Goal: Task Accomplishment & Management: Use online tool/utility

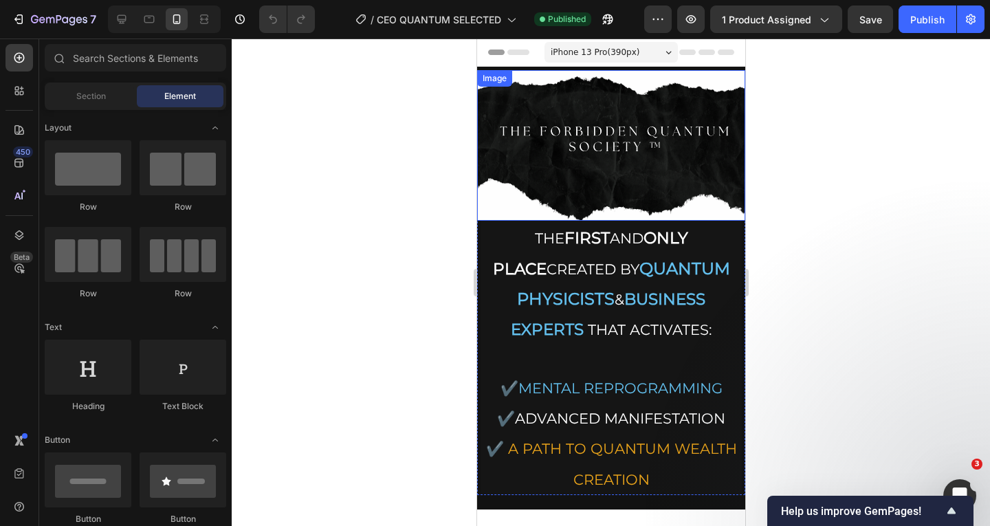
click at [670, 74] on img at bounding box center [610, 145] width 268 height 151
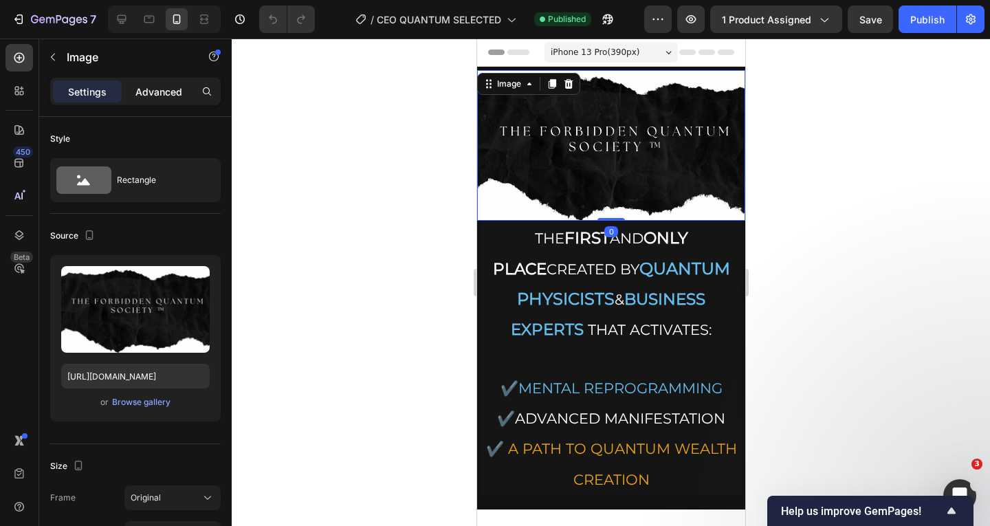
click at [171, 98] on p "Advanced" at bounding box center [158, 92] width 47 height 14
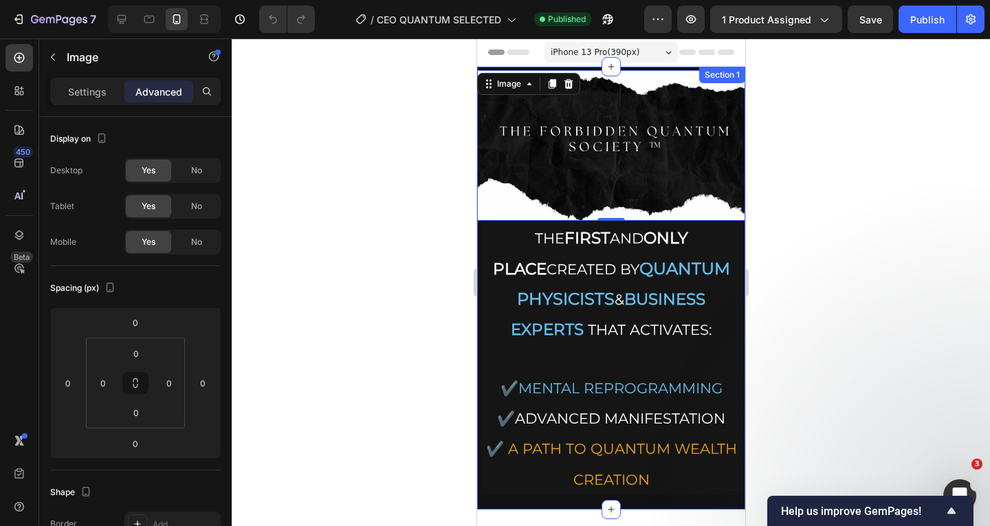
click at [634, 67] on div "Image 0 THE FIRST AND ONLY PLACE CREATED BY QUANTUM PHYSICISTS & BUSINESS EXPER…" at bounding box center [610, 288] width 268 height 443
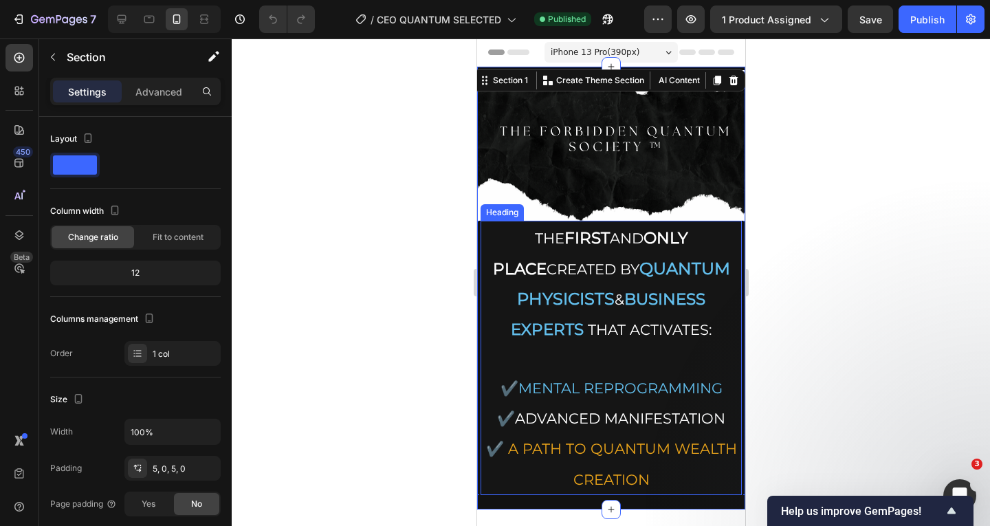
click at [641, 263] on strong "QUANTUM PHYSICISTS" at bounding box center [622, 283] width 213 height 50
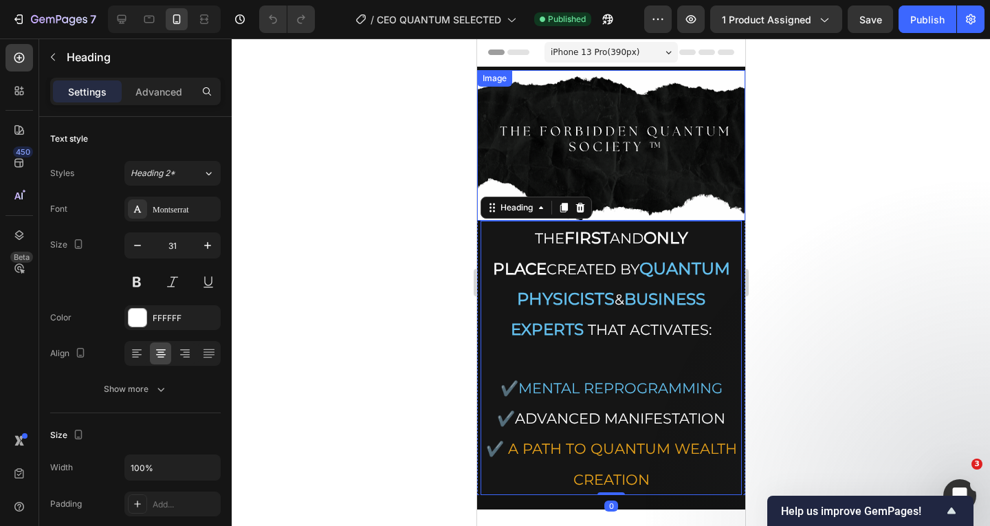
click at [686, 117] on img at bounding box center [610, 145] width 268 height 151
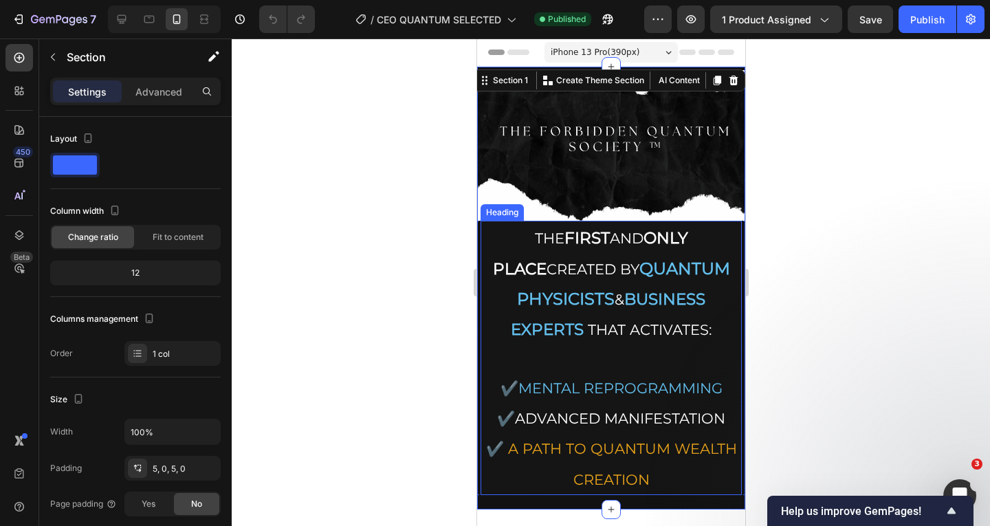
click at [496, 245] on h2 "THE FIRST AND ONLY PLACE CREATED BY QUANTUM PHYSICISTS & BUSINESS EXPERTS THAT …" at bounding box center [610, 358] width 261 height 274
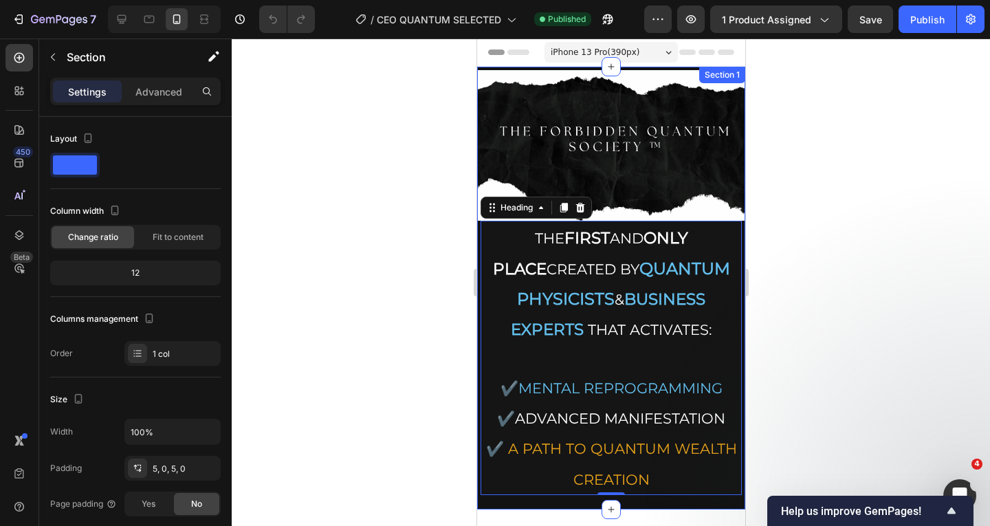
click at [523, 67] on div "Image THE FIRST AND ONLY PLACE CREATED BY QUANTUM PHYSICISTS & BUSINESS EXPERTS…" at bounding box center [610, 288] width 268 height 443
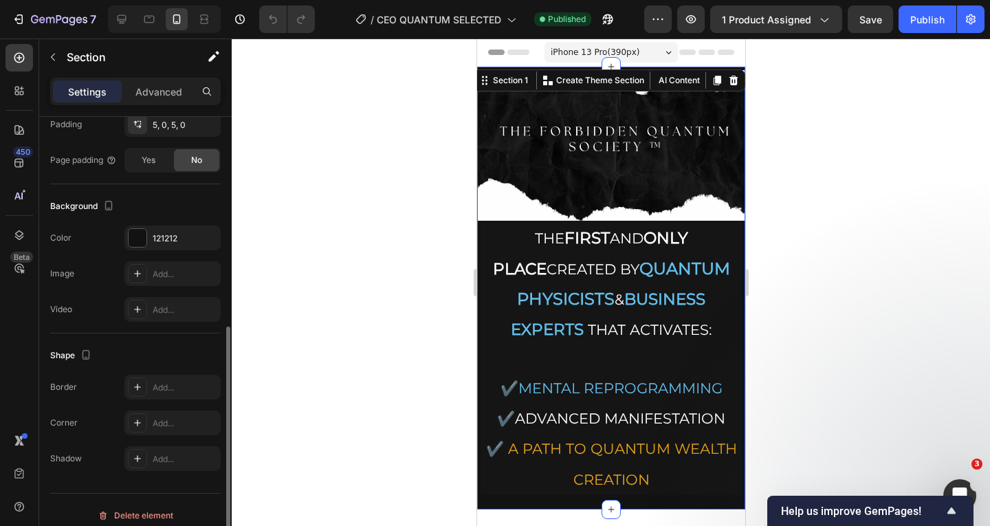
scroll to position [355, 0]
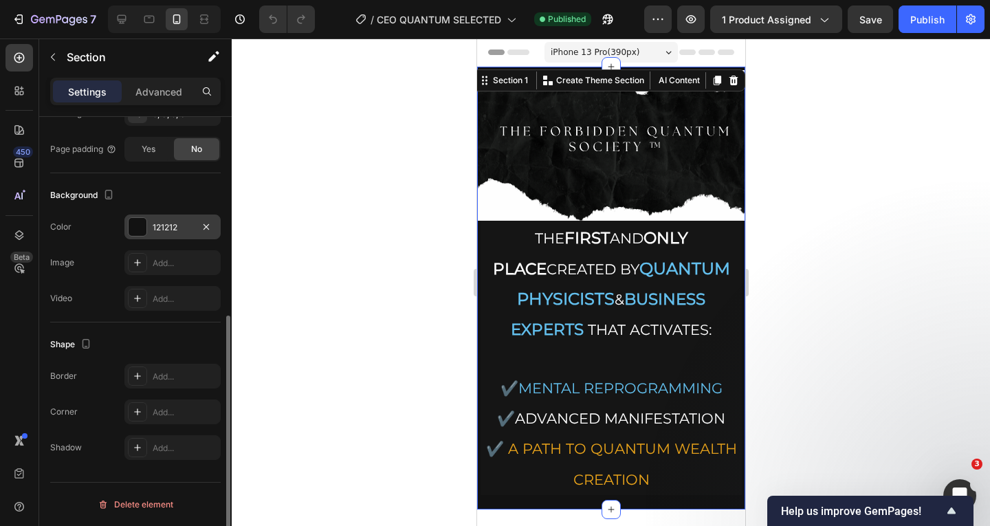
click at [140, 236] on div "121212" at bounding box center [172, 226] width 96 height 25
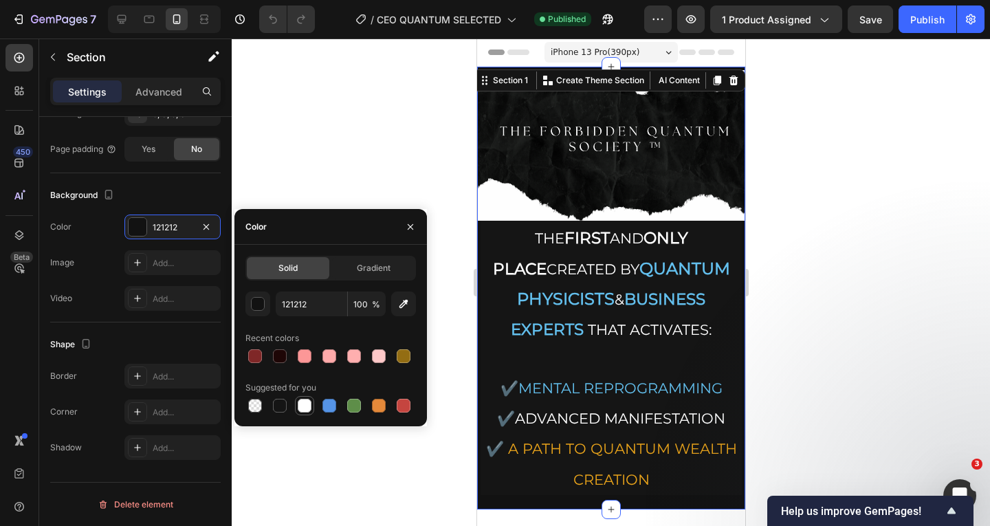
click at [311, 407] on div at bounding box center [304, 405] width 16 height 16
type input "FFFFFF"
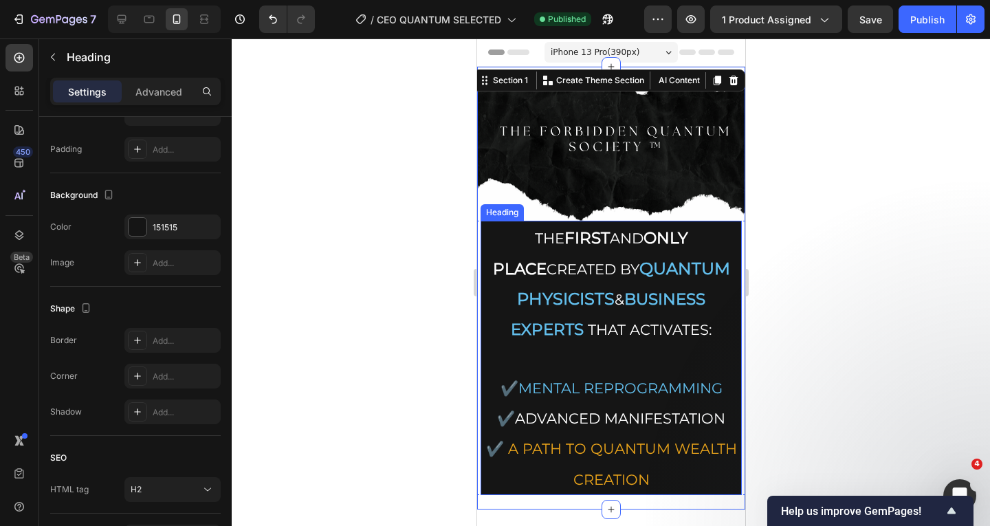
click at [625, 280] on h2 "THE FIRST AND ONLY PLACE CREATED BY QUANTUM PHYSICISTS & BUSINESS EXPERTS THAT …" at bounding box center [610, 358] width 261 height 274
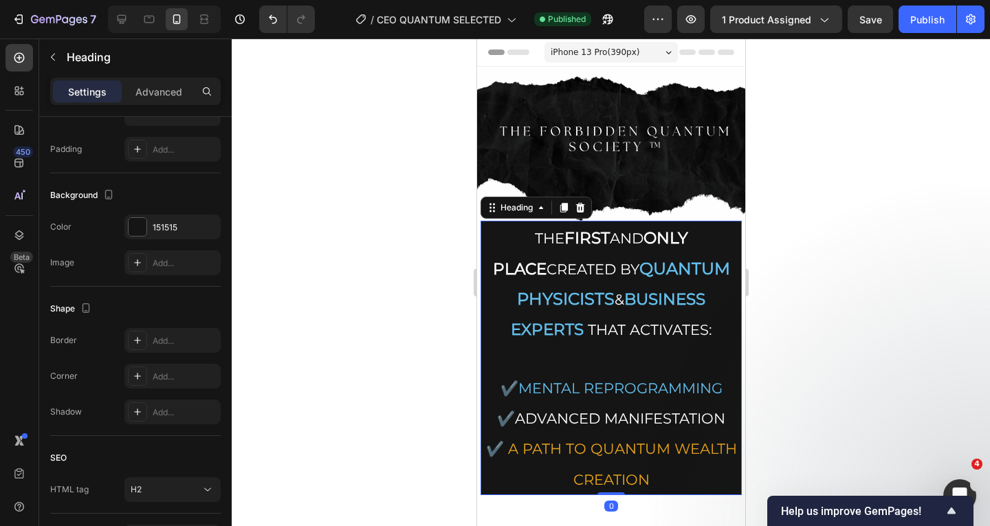
scroll to position [0, 0]
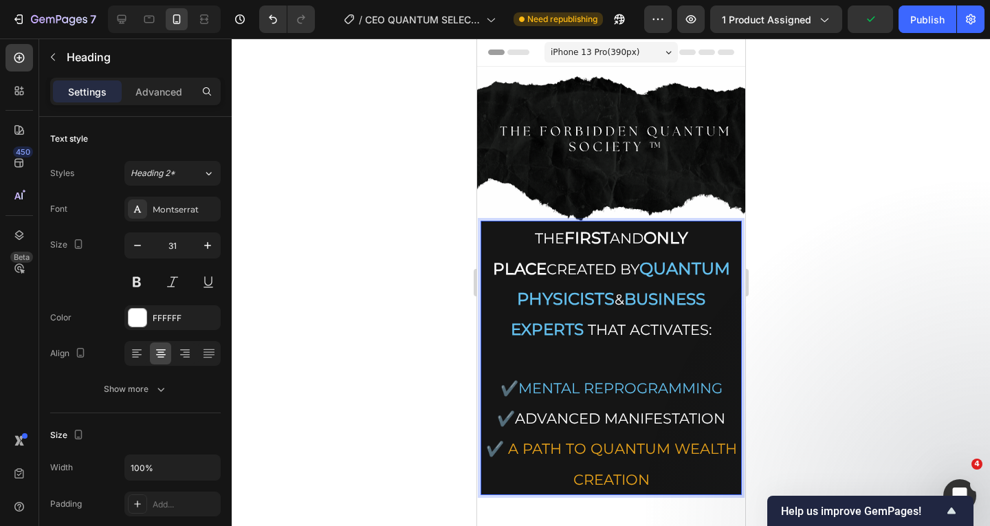
click at [544, 280] on p "THE FIRST AND ONLY PLACE CREATED BY QUANTUM PHYSICISTS & BUSINESS EXPERTS THAT …" at bounding box center [610, 357] width 258 height 271
click at [668, 301] on strong "BUSINESS EXPERTS" at bounding box center [607, 313] width 195 height 49
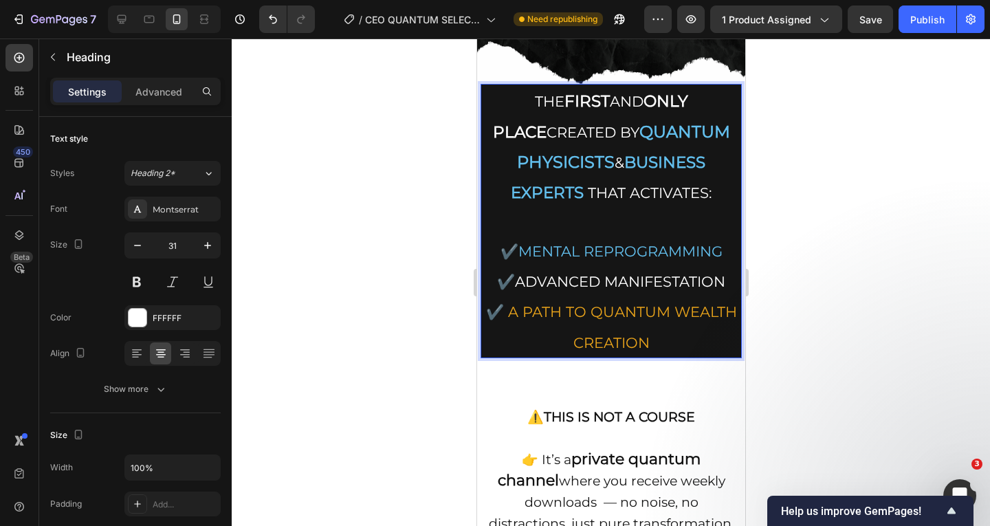
scroll to position [137, 0]
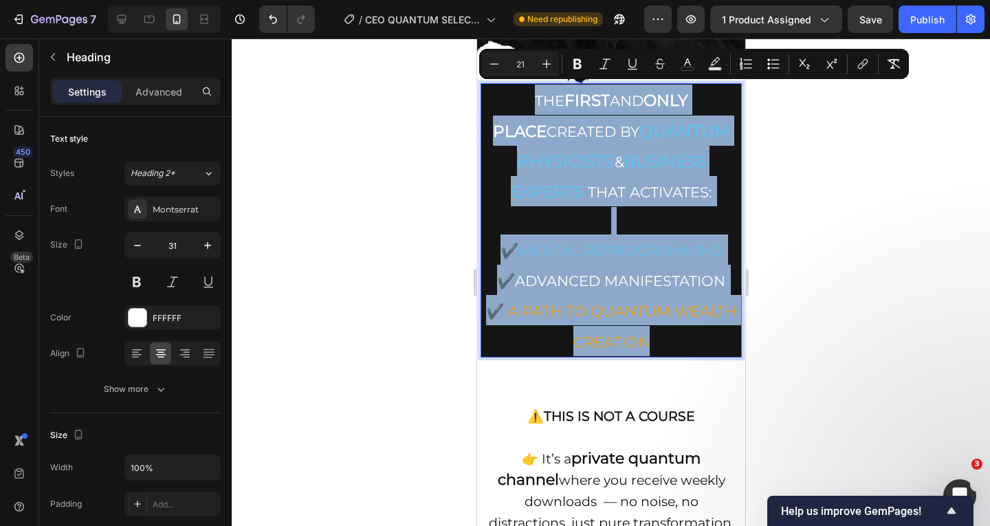
drag, startPoint x: 688, startPoint y: 334, endPoint x: 461, endPoint y: 65, distance: 352.2
copy p "THE FIRST AND ONLY PLACE CREATED BY QUANTUM PHYSICISTS & BUSINESS EXPERTS THAT …"
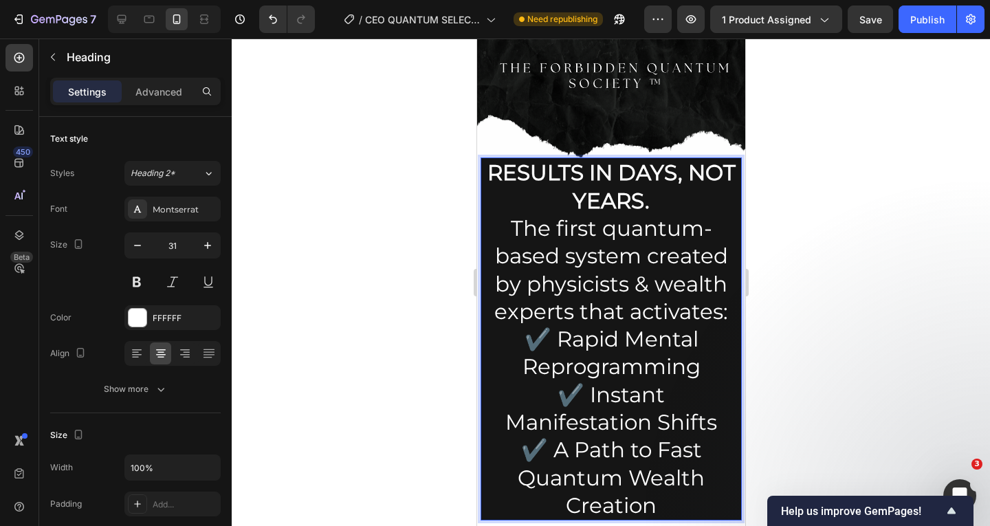
scroll to position [132, 0]
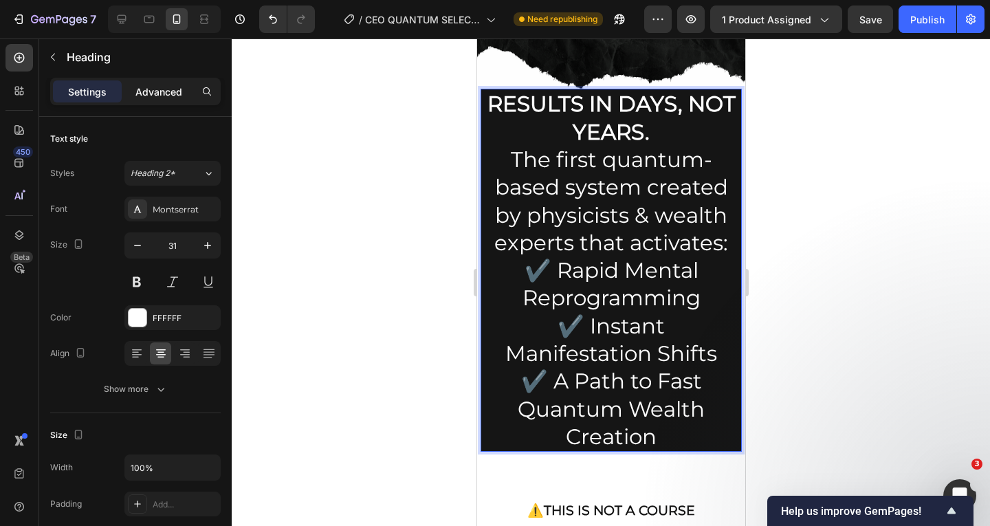
click at [161, 95] on p "Advanced" at bounding box center [158, 92] width 47 height 14
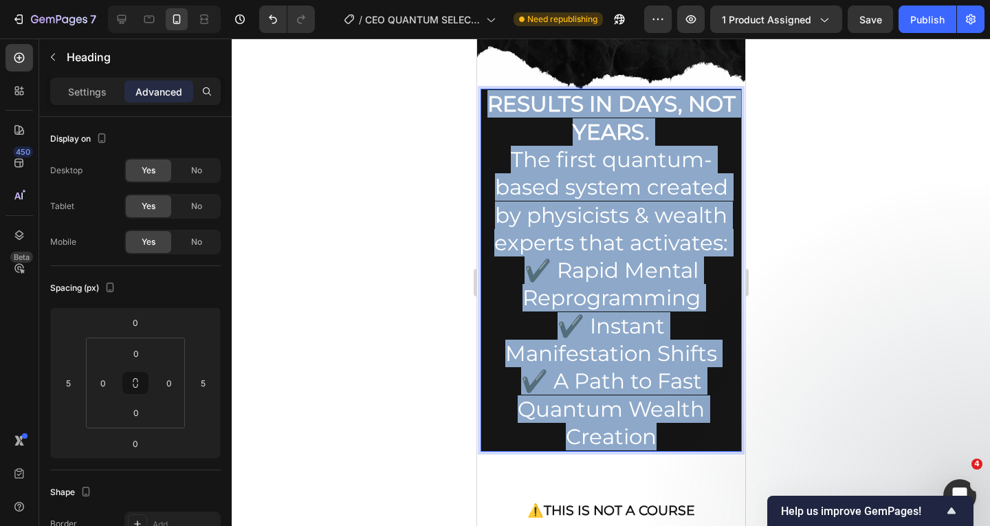
drag, startPoint x: 698, startPoint y: 412, endPoint x: 484, endPoint y: 94, distance: 383.4
click at [484, 94] on p "RESULTS IN DAYS, NOT YEARS. The first quantum-based system created by physicist…" at bounding box center [610, 270] width 258 height 360
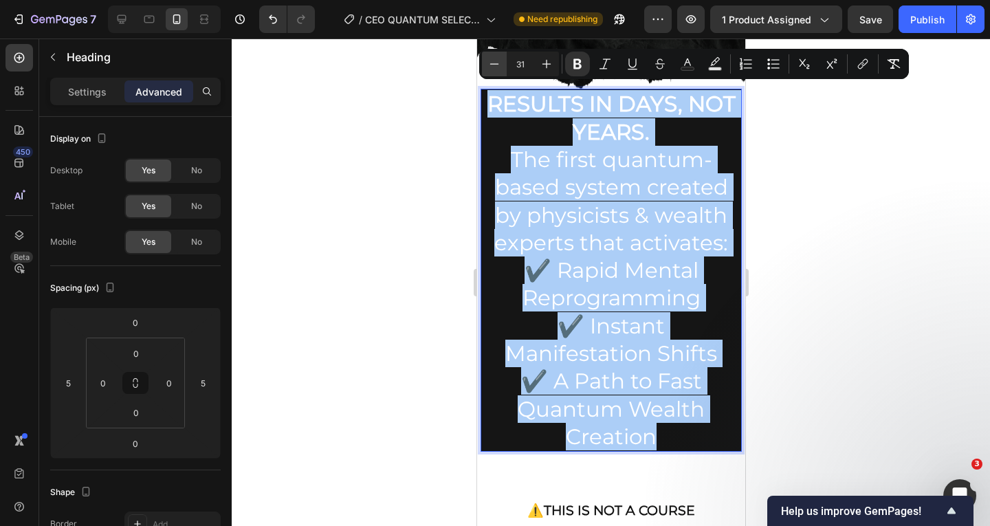
click at [494, 67] on icon "Editor contextual toolbar" at bounding box center [494, 64] width 14 height 14
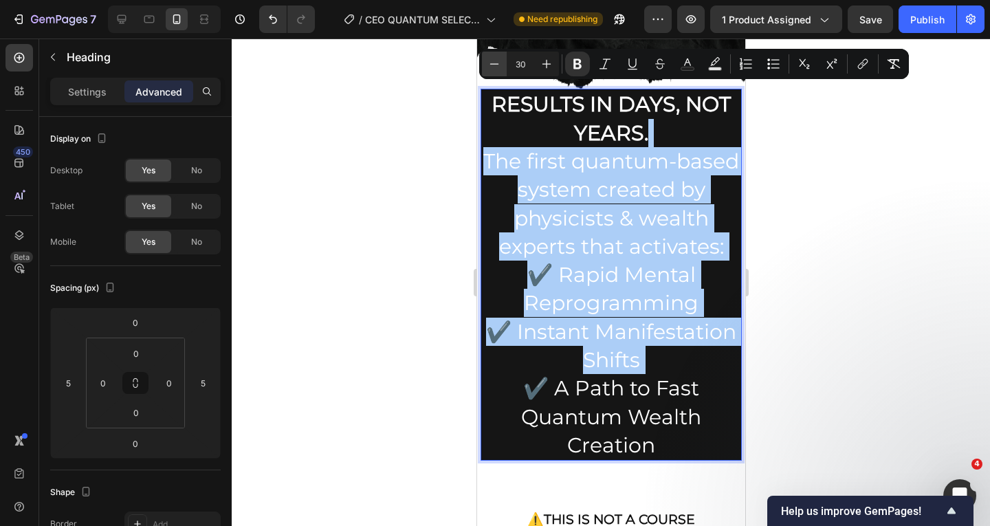
click at [494, 67] on icon "Editor contextual toolbar" at bounding box center [494, 64] width 14 height 14
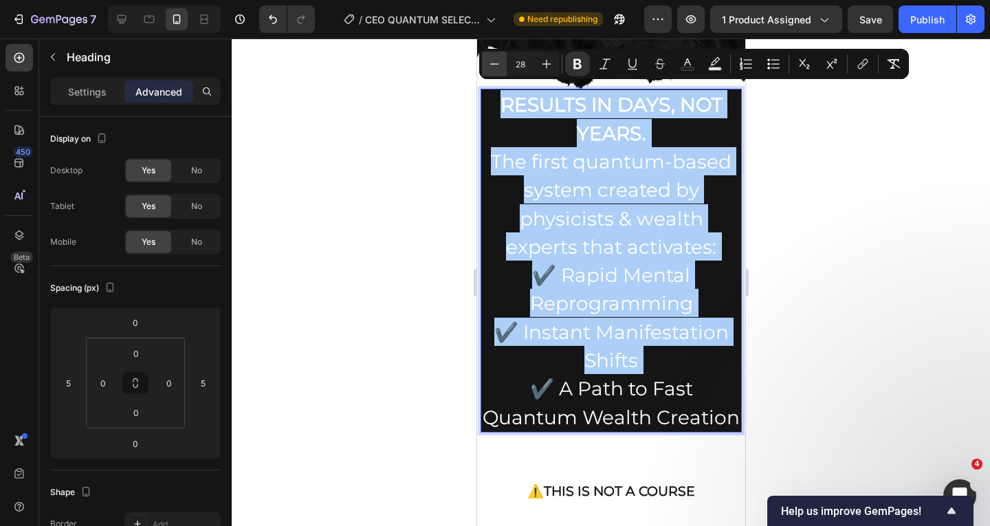
click at [494, 67] on icon "Editor contextual toolbar" at bounding box center [494, 64] width 14 height 14
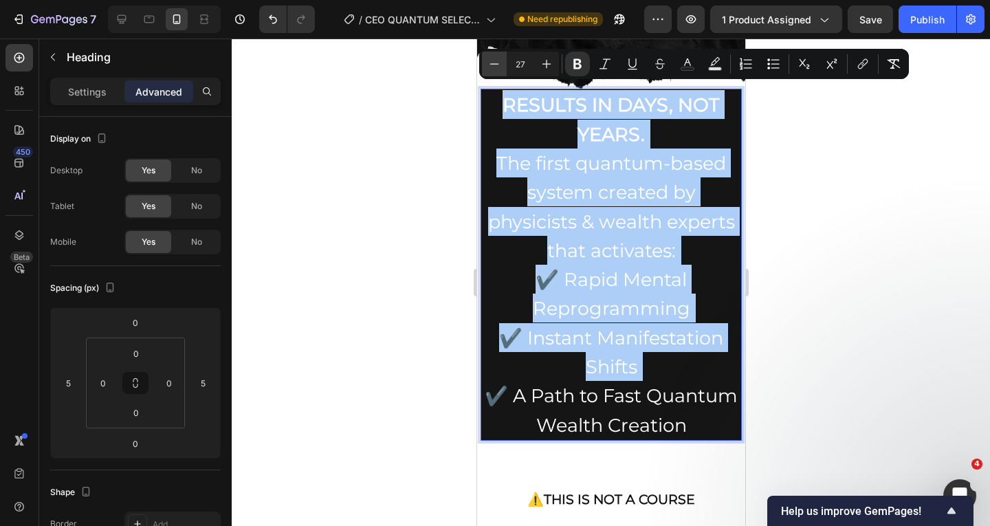
click at [494, 67] on icon "Editor contextual toolbar" at bounding box center [494, 64] width 14 height 14
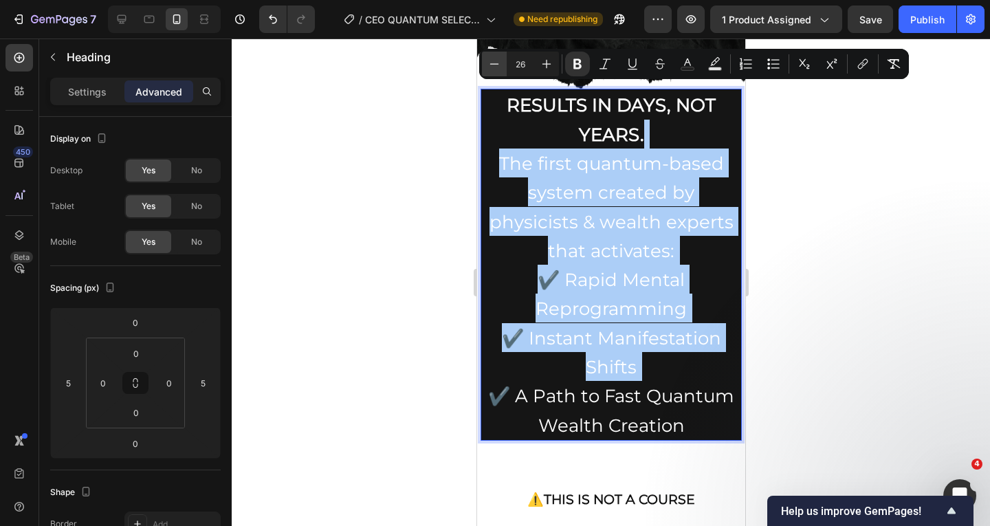
click at [494, 67] on icon "Editor contextual toolbar" at bounding box center [494, 64] width 14 height 14
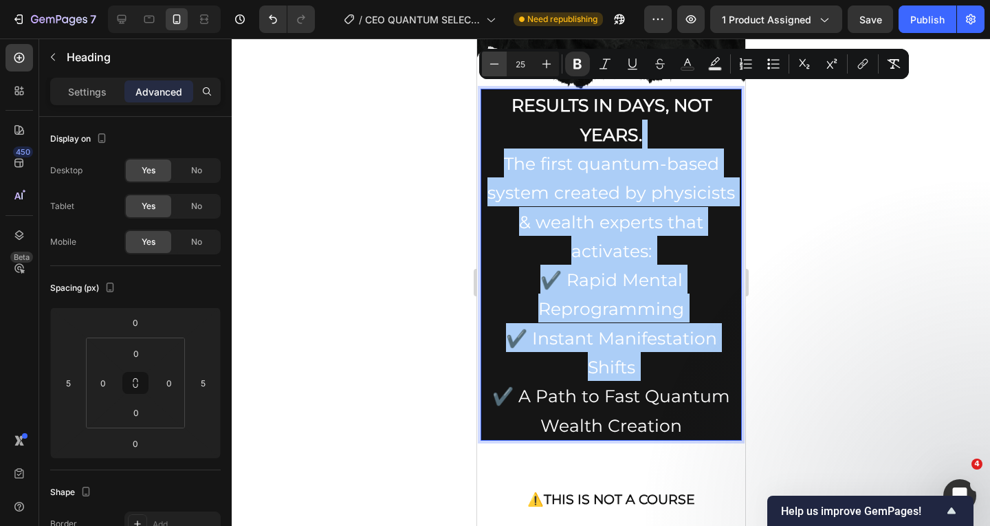
click at [494, 67] on icon "Editor contextual toolbar" at bounding box center [494, 64] width 14 height 14
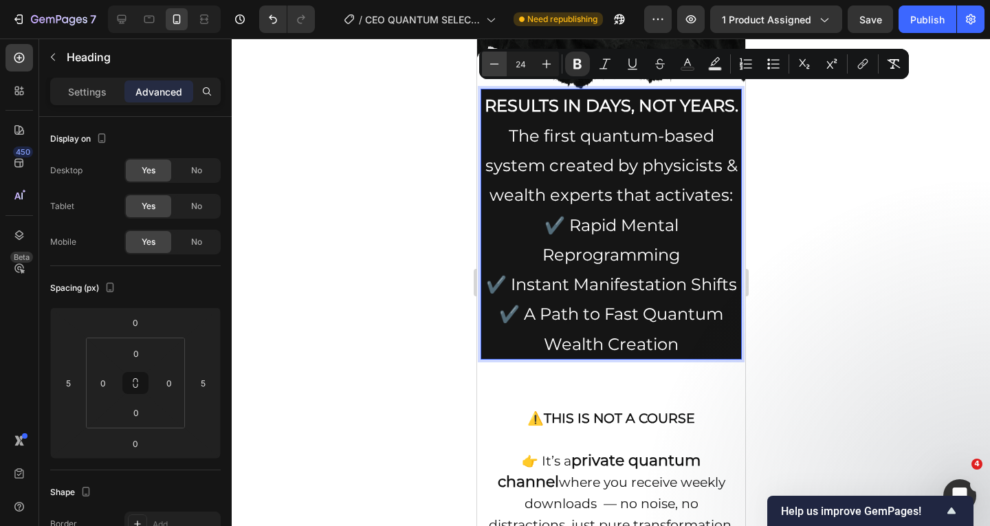
click at [494, 67] on icon "Editor contextual toolbar" at bounding box center [494, 64] width 14 height 14
type input "23"
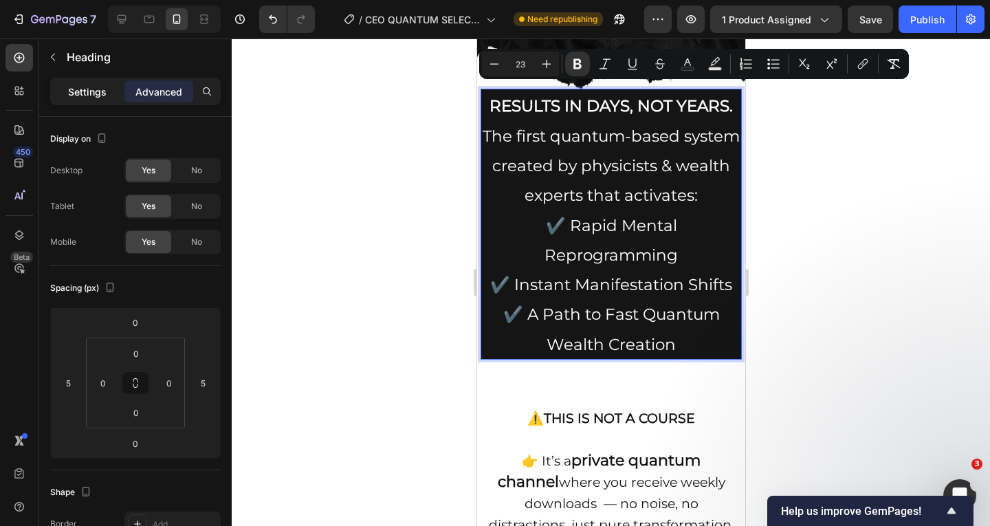
click at [95, 97] on p "Settings" at bounding box center [87, 92] width 38 height 14
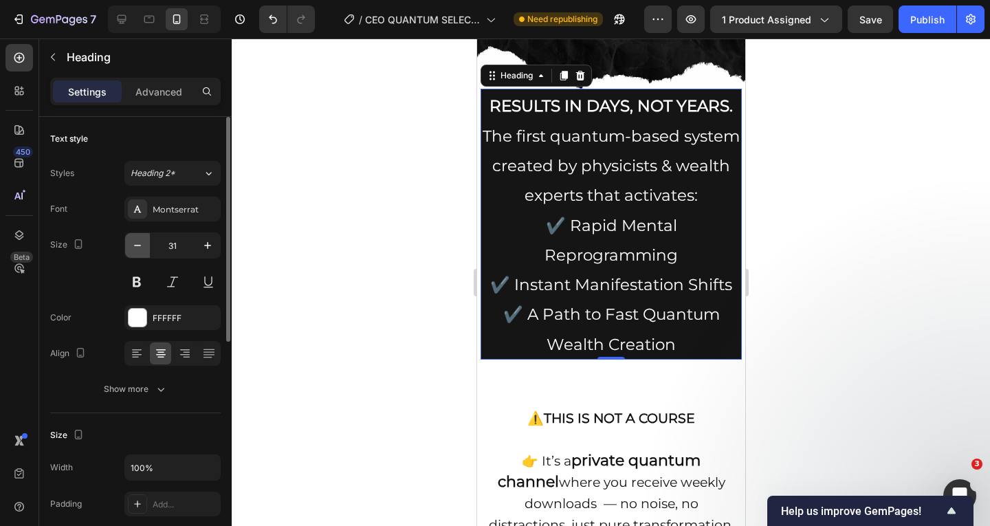
click at [137, 245] on icon "button" at bounding box center [137, 245] width 7 height 1
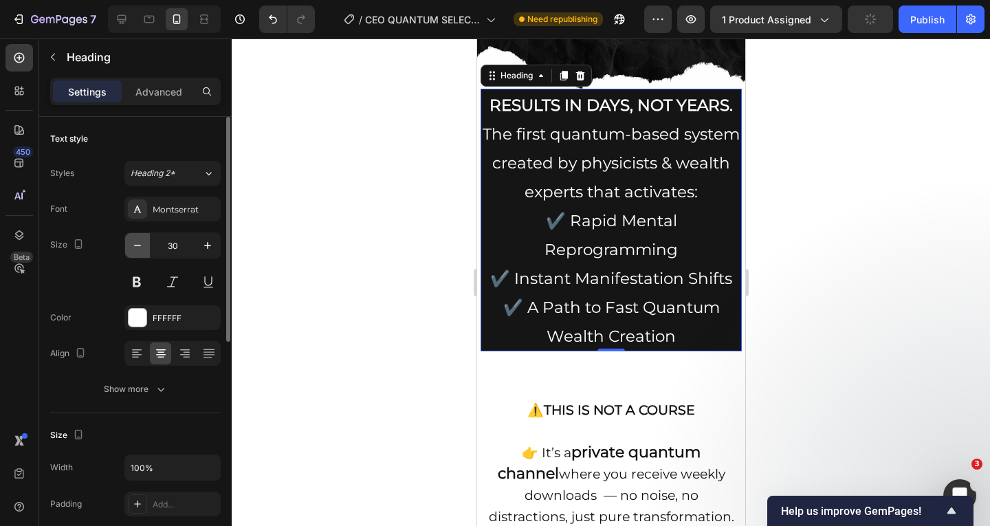
click at [137, 245] on icon "button" at bounding box center [137, 245] width 7 height 1
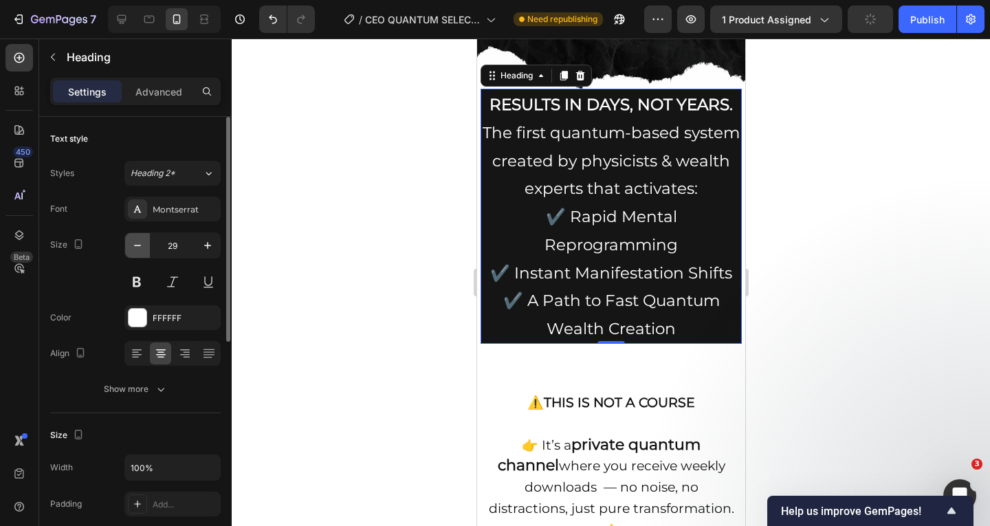
click at [137, 245] on icon "button" at bounding box center [137, 245] width 7 height 1
type input "28"
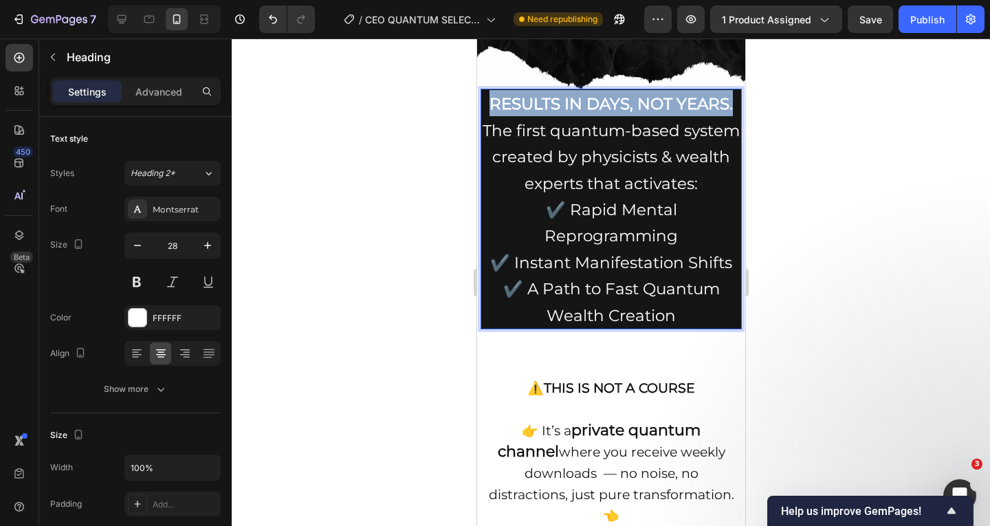
drag, startPoint x: 728, startPoint y: 102, endPoint x: 474, endPoint y: 99, distance: 254.3
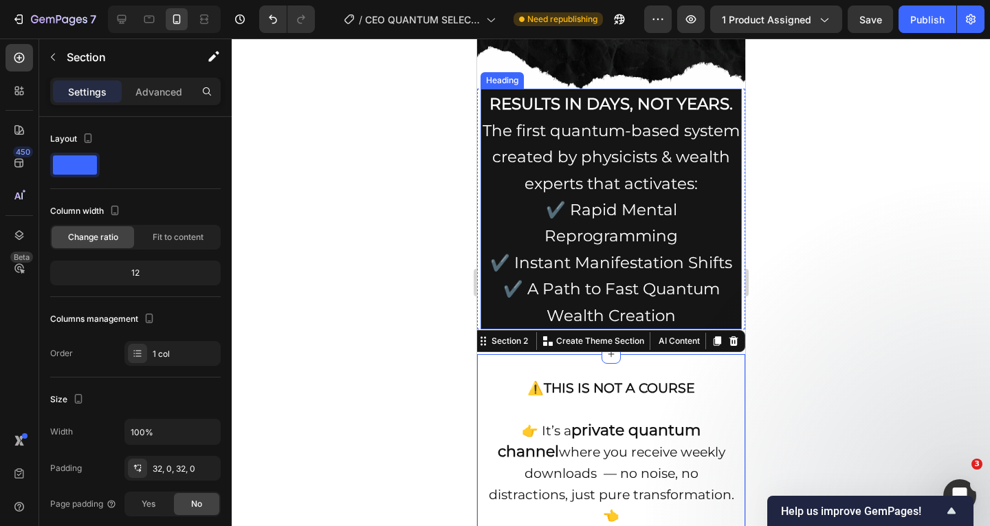
click at [608, 113] on p "⁠⁠⁠⁠⁠⁠⁠ RESULTS IN DAYS, NOT YEARS. The first quantum-based system created by p…" at bounding box center [610, 209] width 258 height 238
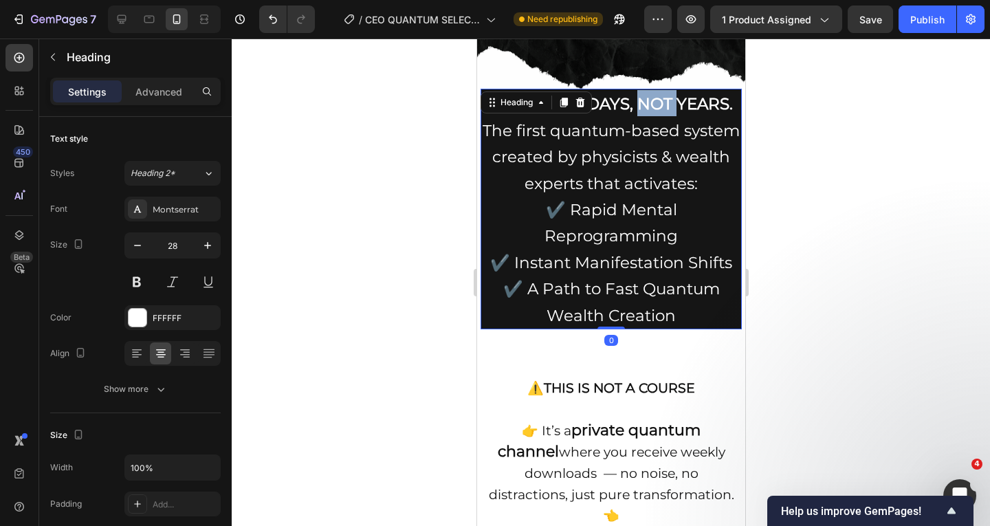
click at [634, 94] on strong "RESULTS IN DAYS, NOT YEARS." at bounding box center [610, 103] width 243 height 19
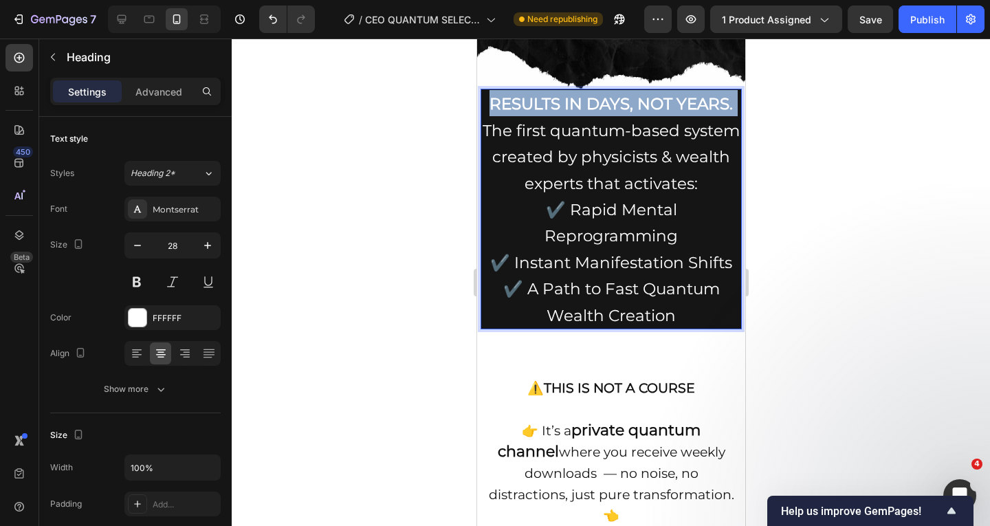
click at [634, 94] on strong "RESULTS IN DAYS, NOT YEARS." at bounding box center [610, 103] width 243 height 19
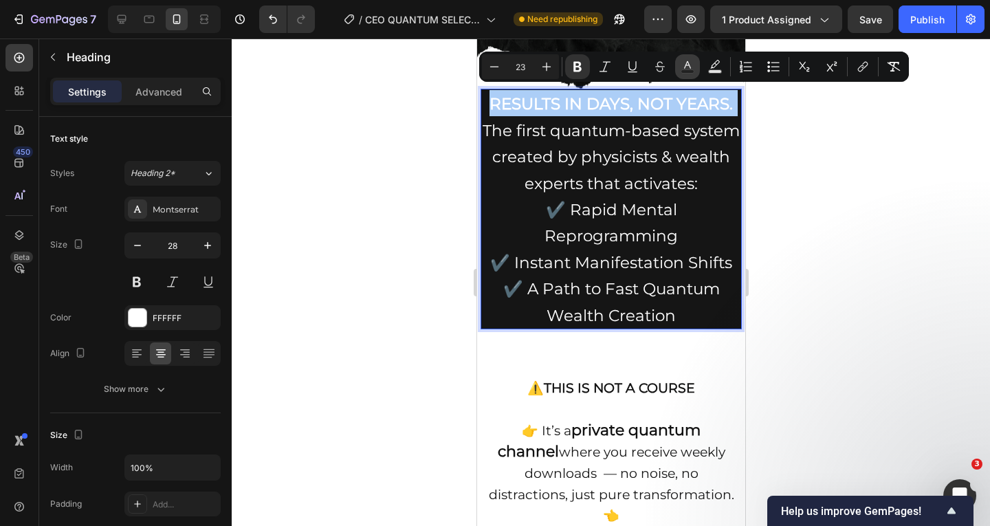
click at [687, 72] on rect "Editor contextual toolbar" at bounding box center [687, 71] width 13 height 3
type input "FFFFFF"
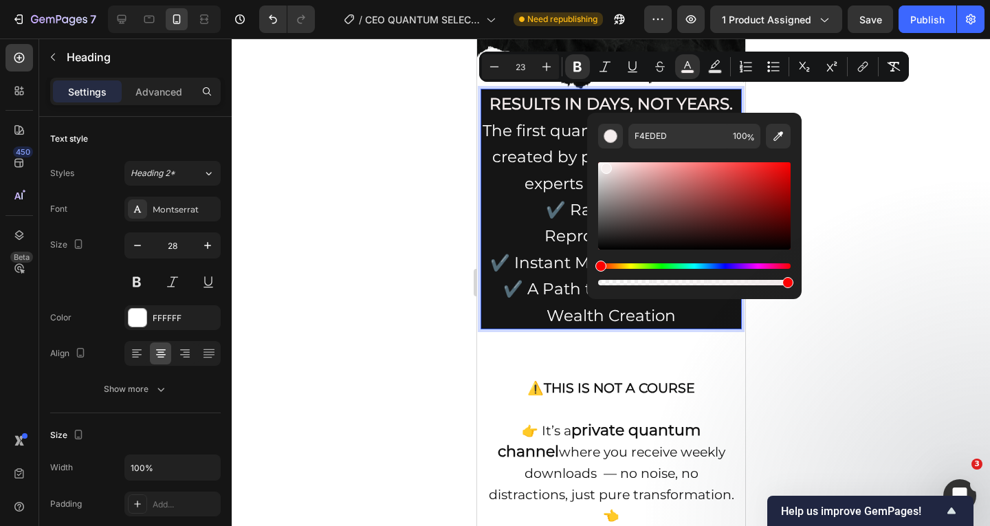
click at [604, 165] on div "Editor contextual toolbar" at bounding box center [606, 168] width 11 height 11
click at [654, 267] on div "Hue" at bounding box center [694, 265] width 192 height 5
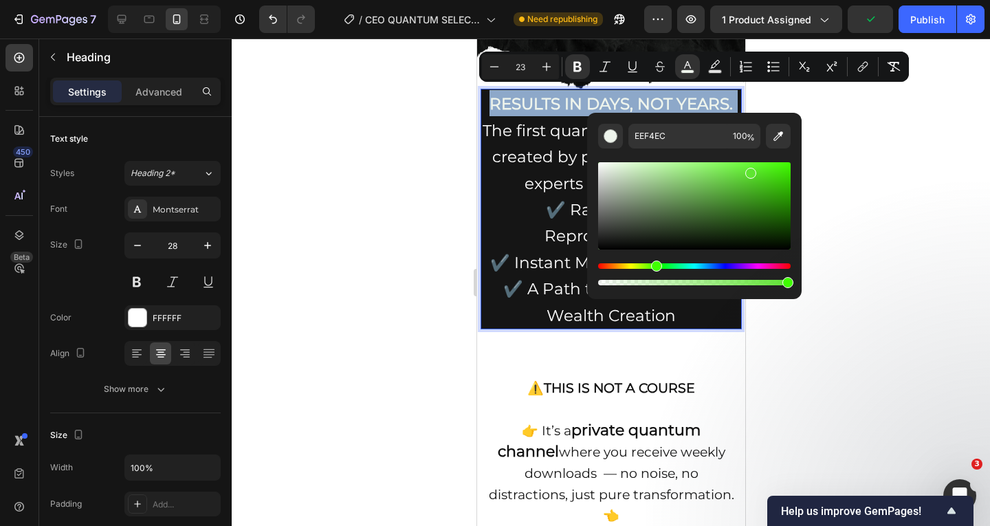
drag, startPoint x: 608, startPoint y: 168, endPoint x: 749, endPoint y: 170, distance: 141.6
click at [749, 170] on div "Editor contextual toolbar" at bounding box center [750, 173] width 11 height 11
type input "5FE532"
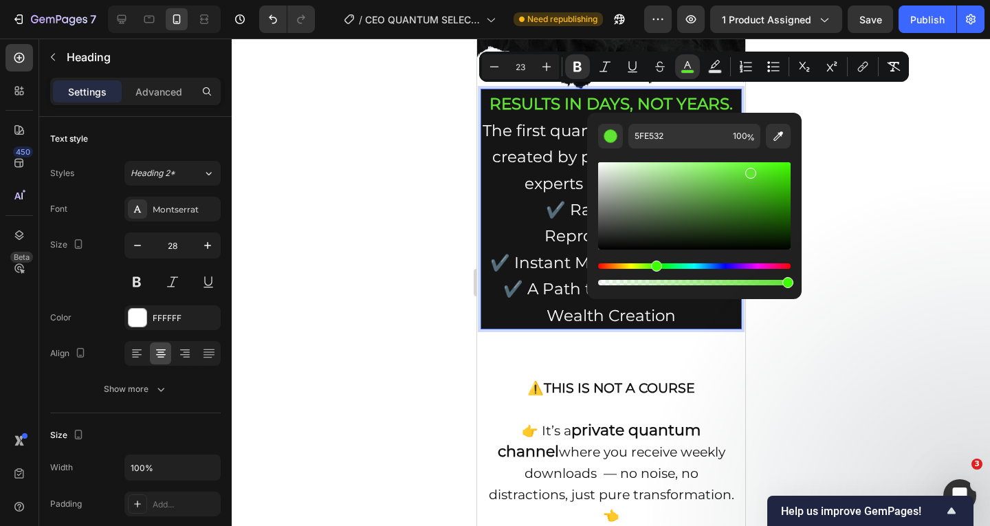
click at [535, 129] on span "The first quantum-based system created by physicists & wealth experts that acti…" at bounding box center [610, 157] width 257 height 72
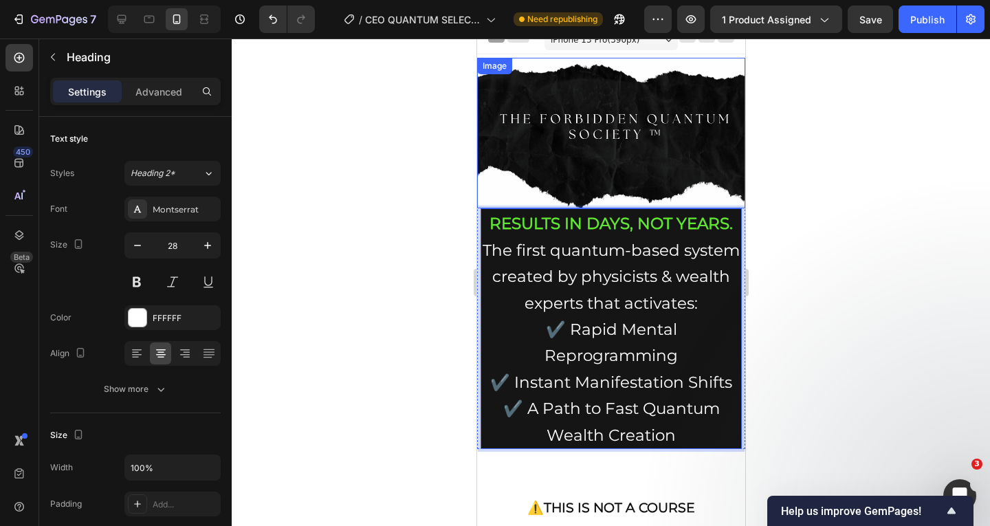
scroll to position [0, 0]
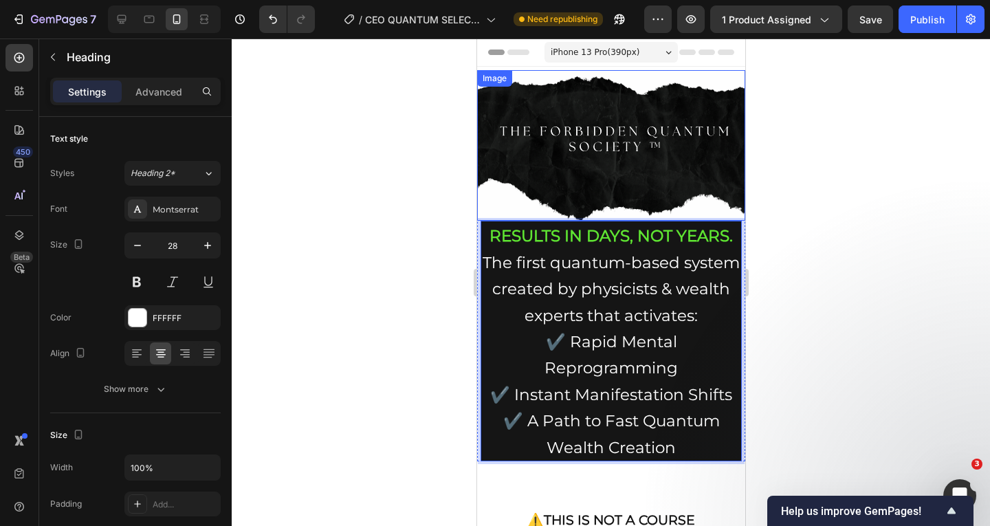
click at [691, 130] on img at bounding box center [610, 145] width 268 height 151
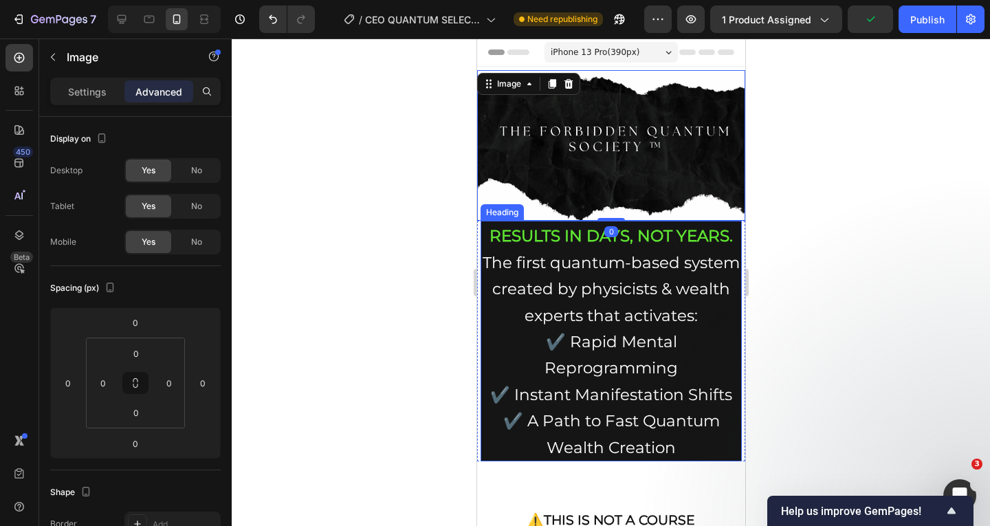
click at [711, 245] on p "⁠⁠⁠⁠⁠⁠⁠ RESULTS IN DAYS, NOT YEARS. The first quantum-based system created by p…" at bounding box center [610, 341] width 258 height 238
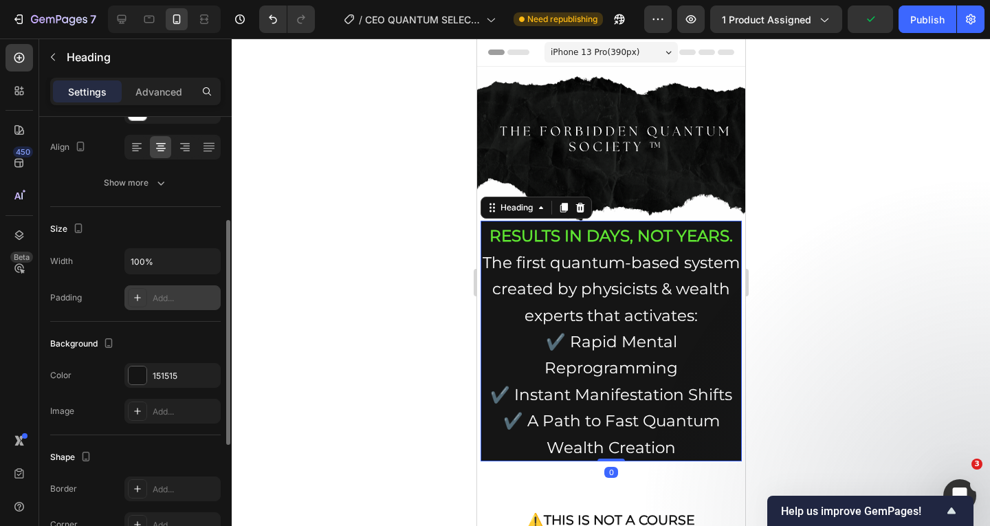
scroll to position [275, 0]
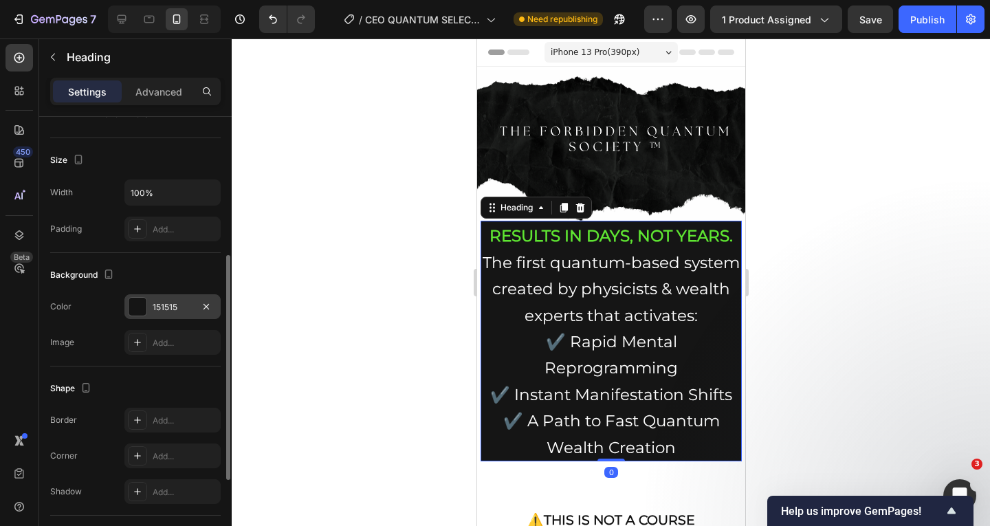
click at [152, 307] on div "151515" at bounding box center [172, 306] width 96 height 25
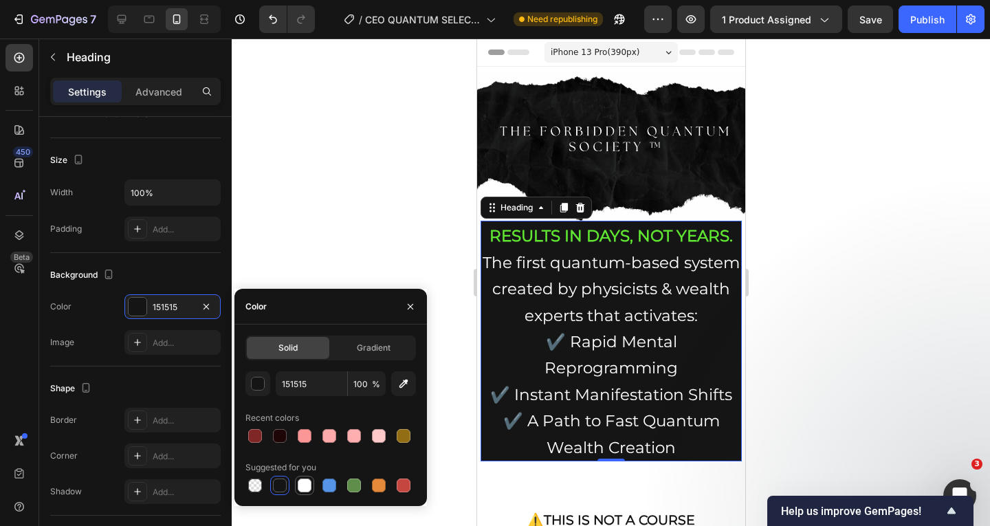
click at [310, 484] on div at bounding box center [305, 485] width 14 height 14
type input "FFFFFF"
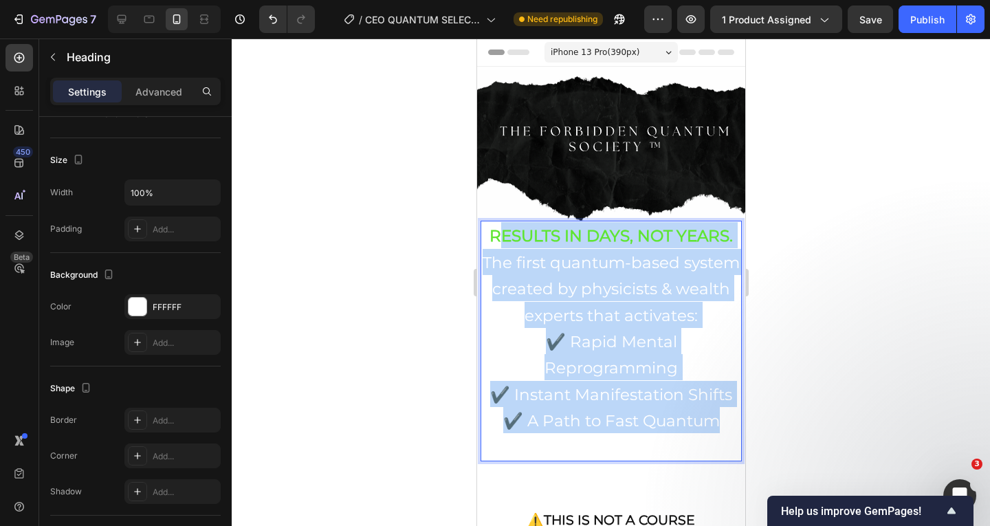
drag, startPoint x: 490, startPoint y: 241, endPoint x: 710, endPoint y: 404, distance: 274.1
click at [710, 404] on p "RESULTS IN DAYS, NOT YEARS. The first quantum-based system created by physicist…" at bounding box center [610, 341] width 258 height 238
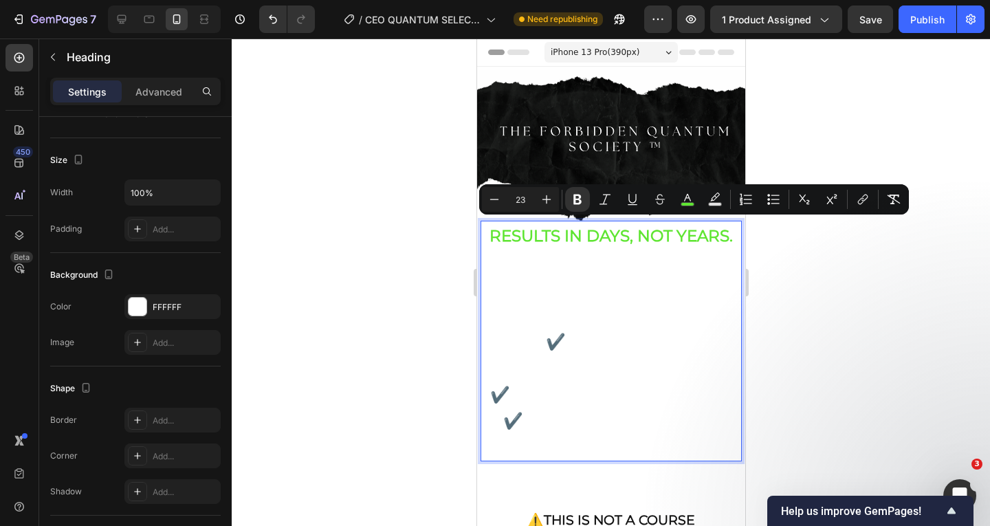
click at [702, 440] on p "RESULTS IN DAYS, NOT YEARS. The first quantum-based system created by physicist…" at bounding box center [610, 341] width 258 height 238
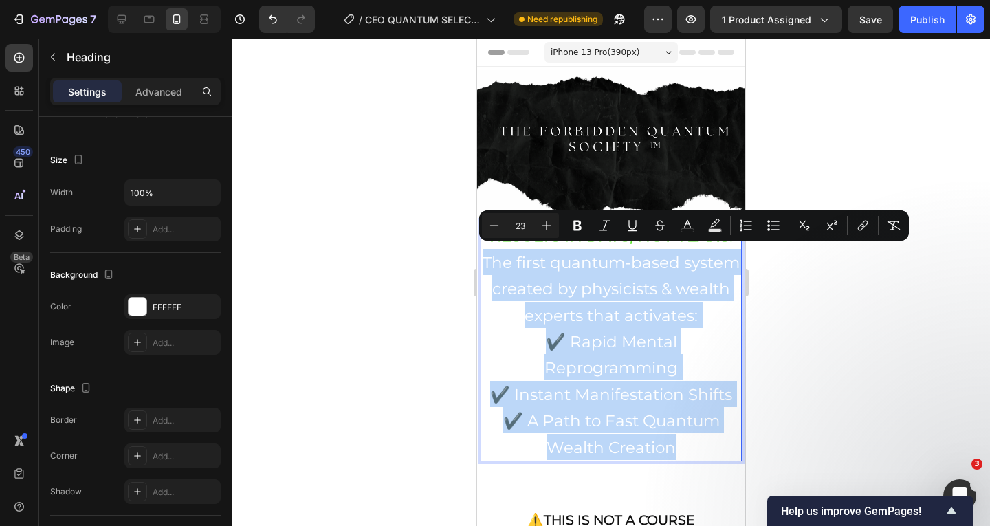
drag, startPoint x: 724, startPoint y: 450, endPoint x: 485, endPoint y: 247, distance: 314.1
click at [485, 247] on p "RESULTS IN DAYS, NOT YEARS. The first quantum-based system created by physicist…" at bounding box center [610, 341] width 258 height 238
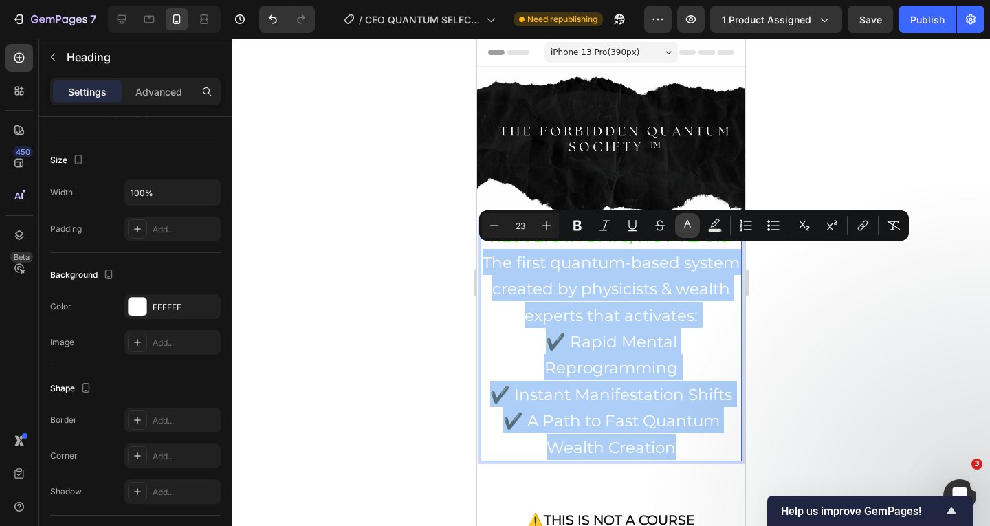
click at [681, 231] on icon "Editor contextual toolbar" at bounding box center [687, 226] width 14 height 14
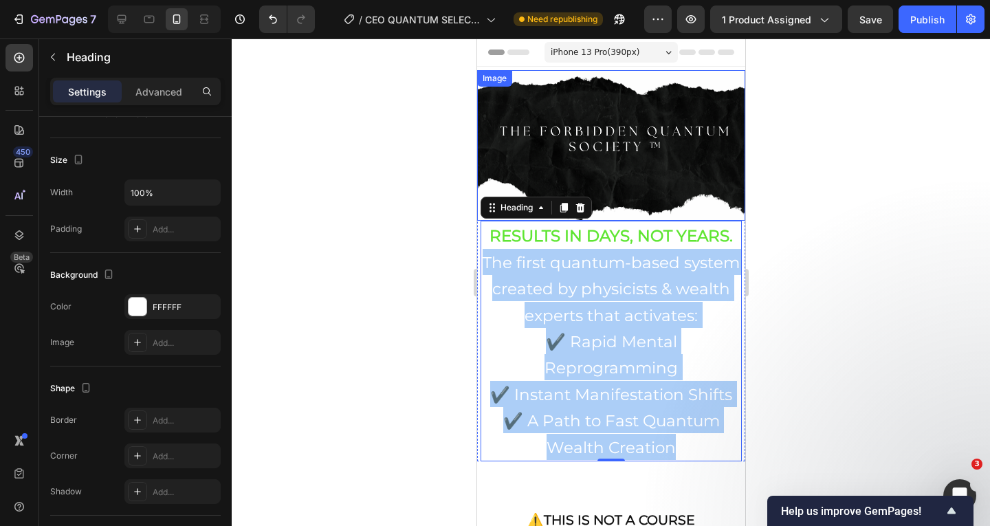
drag, startPoint x: 1071, startPoint y: 110, endPoint x: 597, endPoint y: 72, distance: 475.8
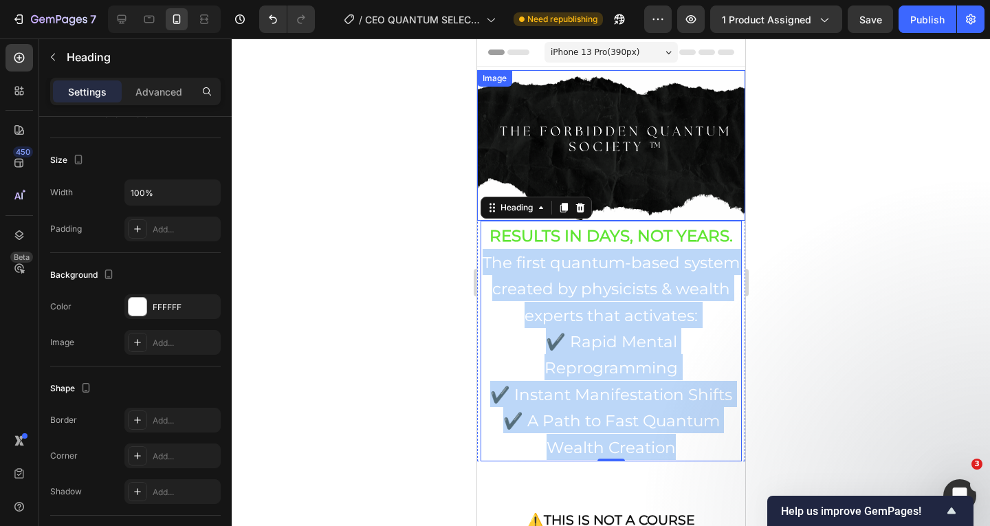
click at [662, 155] on img at bounding box center [610, 145] width 268 height 151
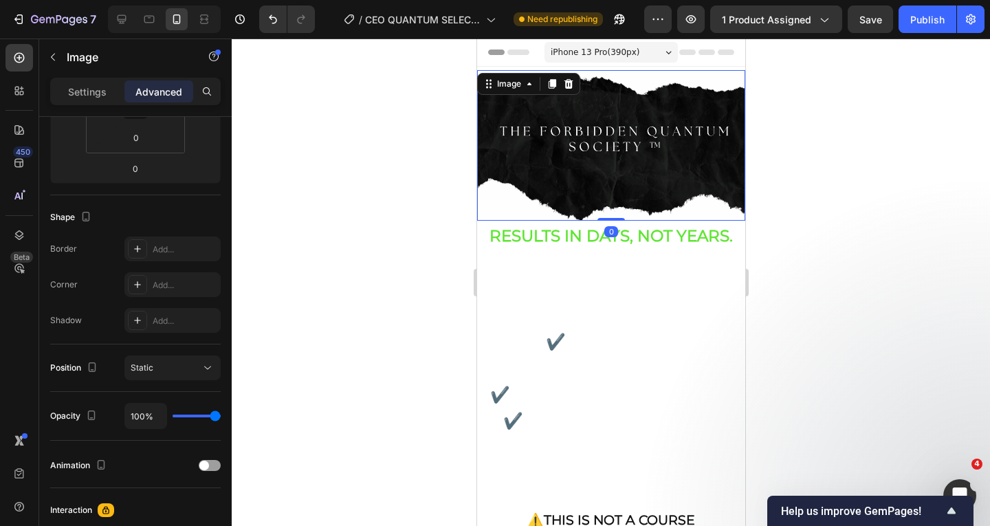
scroll to position [0, 0]
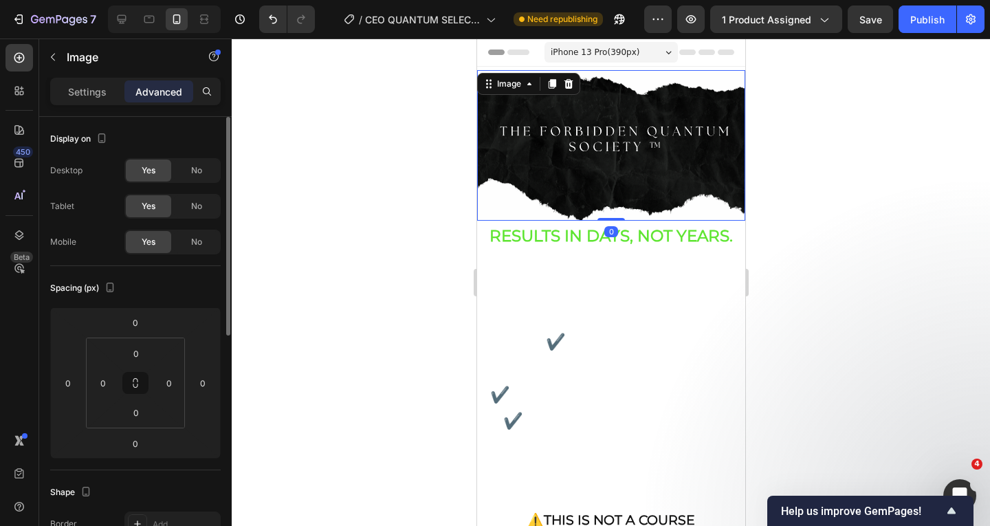
click at [648, 376] on p "⁠⁠⁠⁠⁠⁠⁠ RESULTS IN DAYS, NOT YEARS. The first quantum-based system created by p…" at bounding box center [610, 341] width 258 height 238
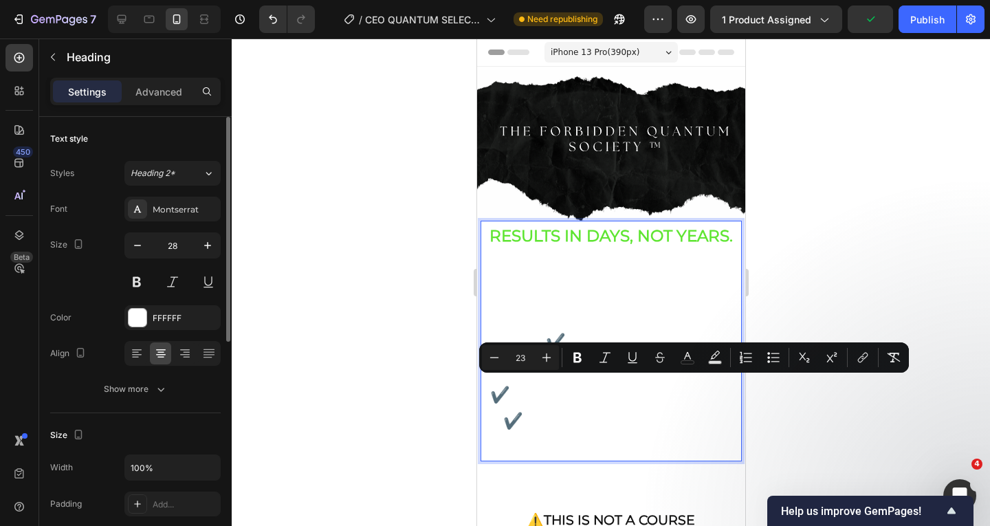
click at [709, 453] on p "RESULTS IN DAYS, NOT YEARS. The first quantum-based system created by physicist…" at bounding box center [610, 341] width 258 height 238
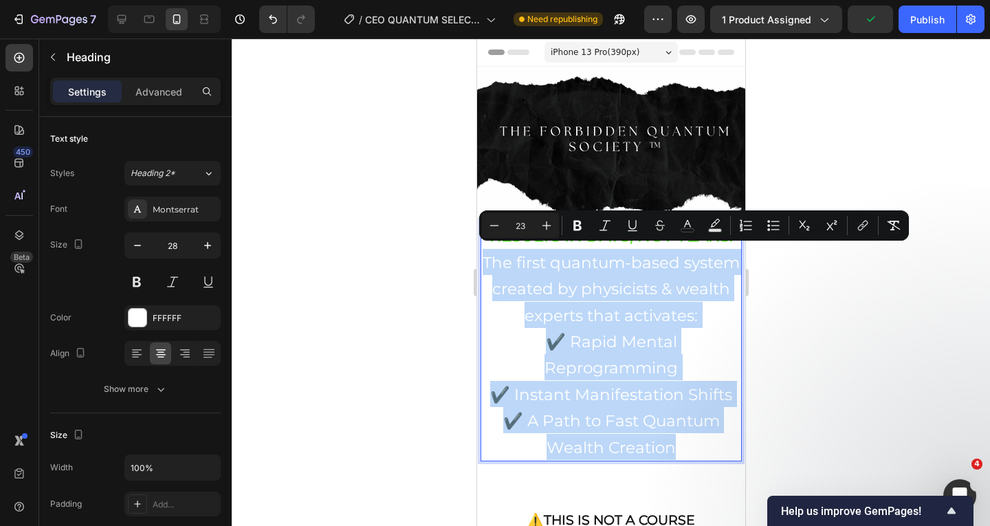
drag, startPoint x: 710, startPoint y: 443, endPoint x: 971, endPoint y: 275, distance: 310.8
click at [483, 244] on p "RESULTS IN DAYS, NOT YEARS. The first quantum-based system created by physicist…" at bounding box center [610, 341] width 258 height 238
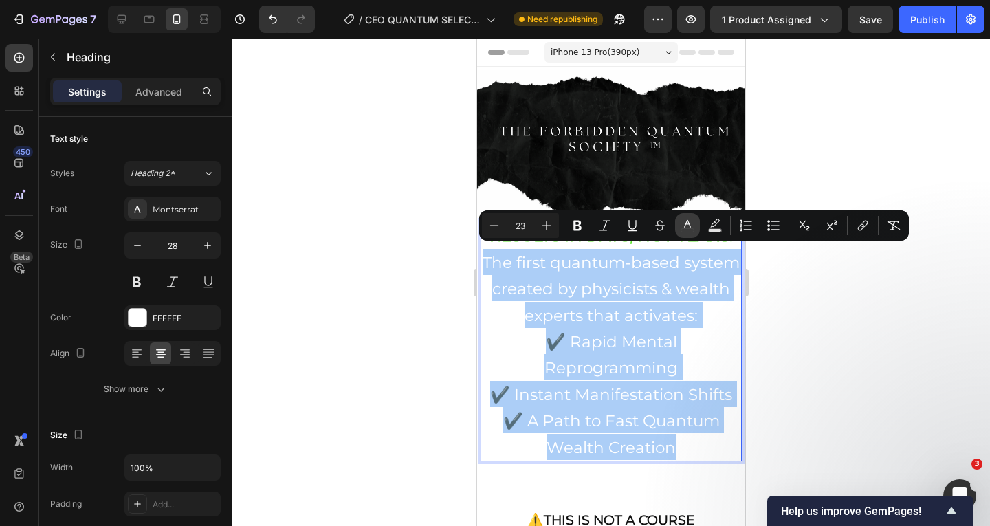
click at [679, 228] on button "color" at bounding box center [687, 225] width 25 height 25
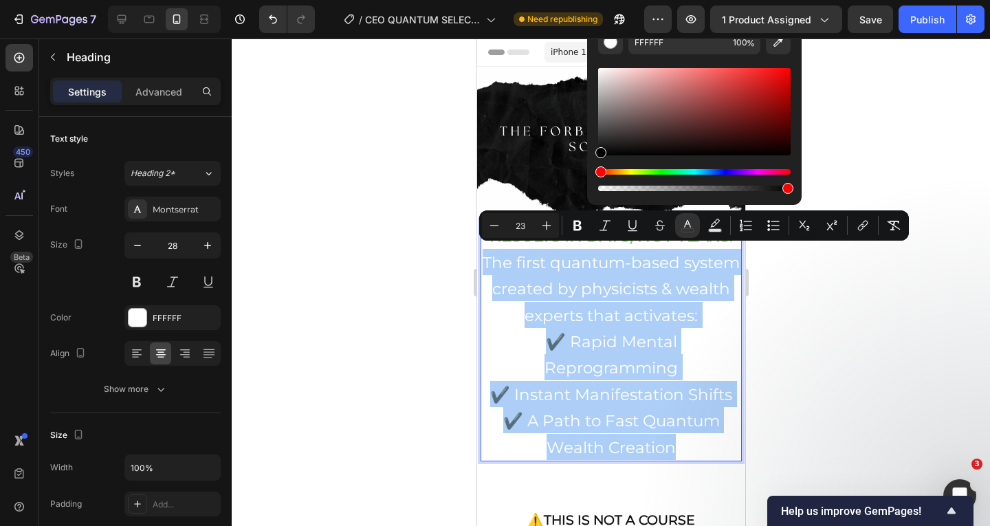
drag, startPoint x: 596, startPoint y: 92, endPoint x: 588, endPoint y: 159, distance: 67.2
click at [588, 159] on div "FFFFFF 100 %" at bounding box center [694, 106] width 214 height 175
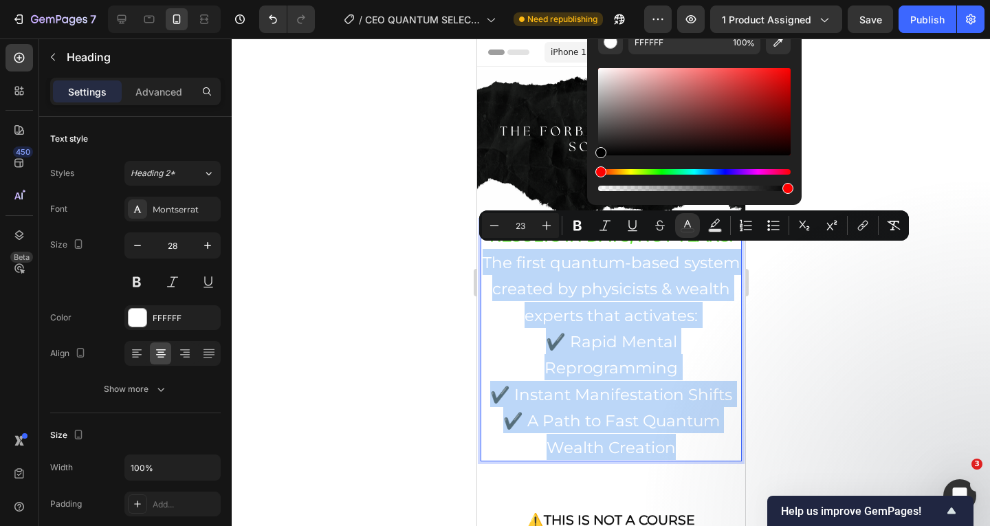
type input "000000"
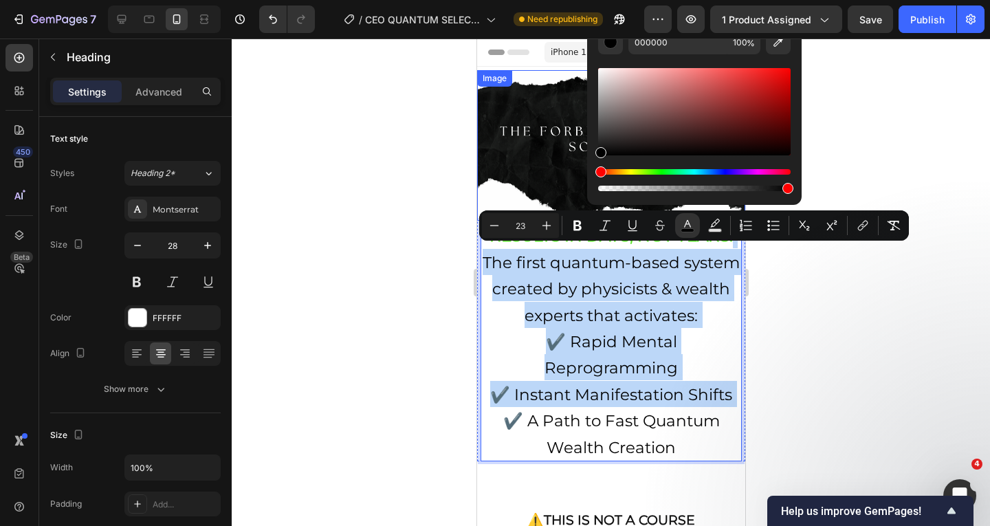
click at [524, 143] on img at bounding box center [610, 145] width 268 height 151
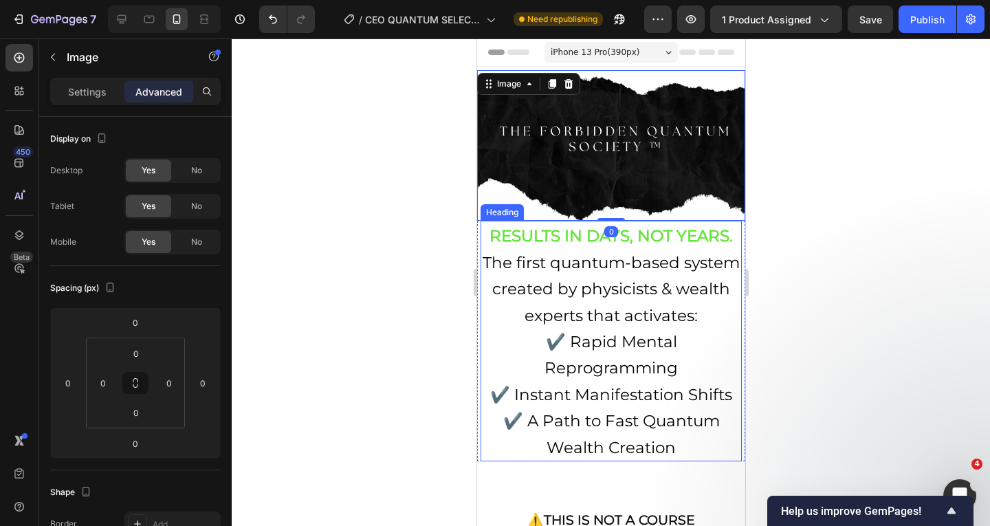
click at [665, 234] on strong "RESULTS IN DAYS, NOT YEARS." at bounding box center [610, 235] width 243 height 19
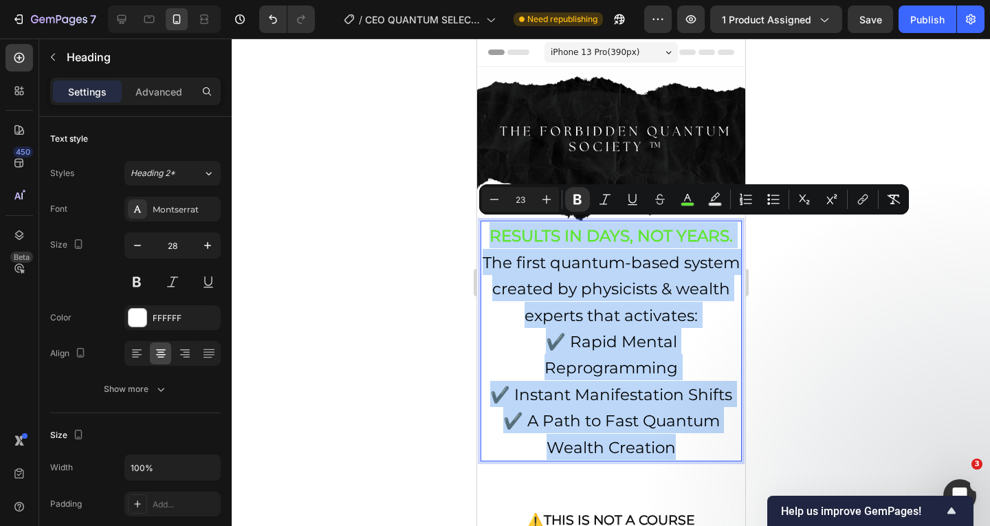
drag, startPoint x: 691, startPoint y: 434, endPoint x: 480, endPoint y: 239, distance: 287.5
click at [480, 239] on h2 "RESULTS IN DAYS, NOT YEARS. The first quantum-based system created by physicist…" at bounding box center [610, 341] width 261 height 241
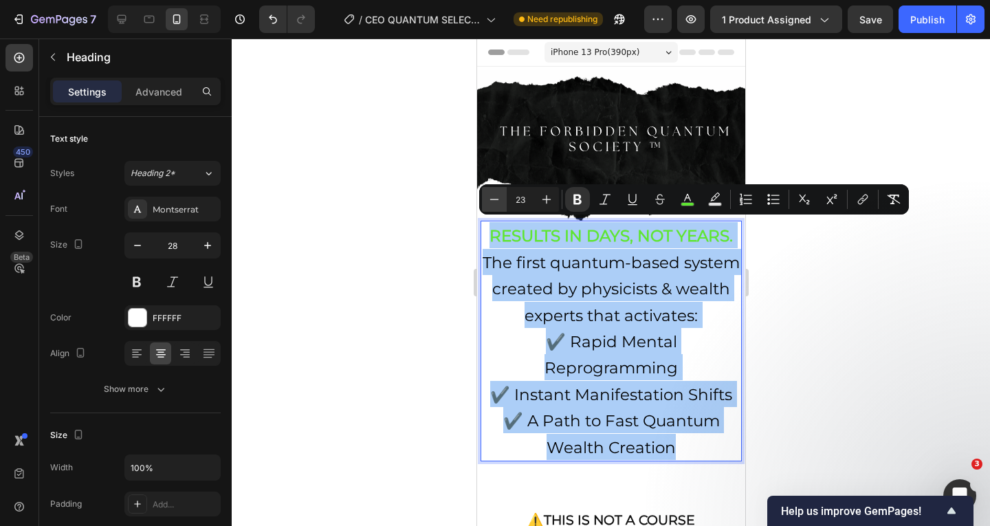
click at [491, 200] on icon "Editor contextual toolbar" at bounding box center [494, 199] width 14 height 14
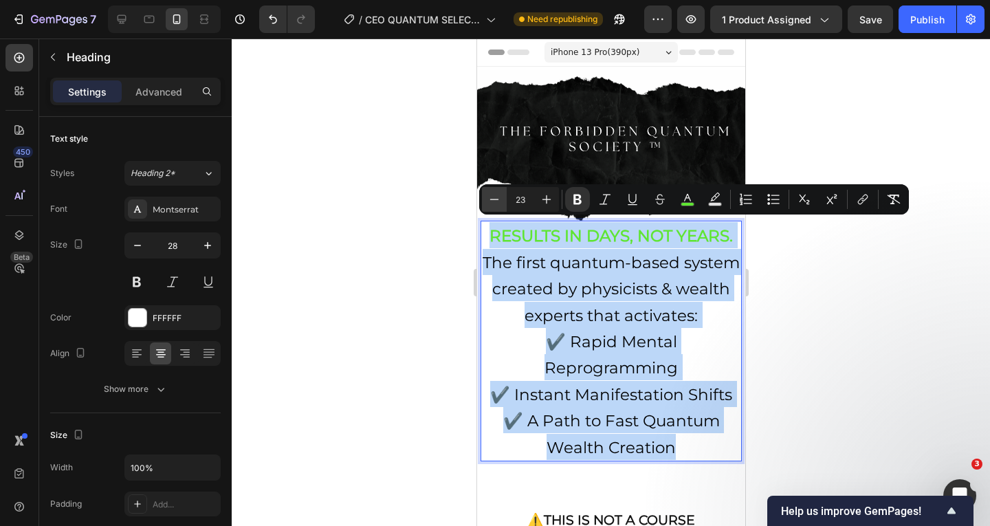
type input "22"
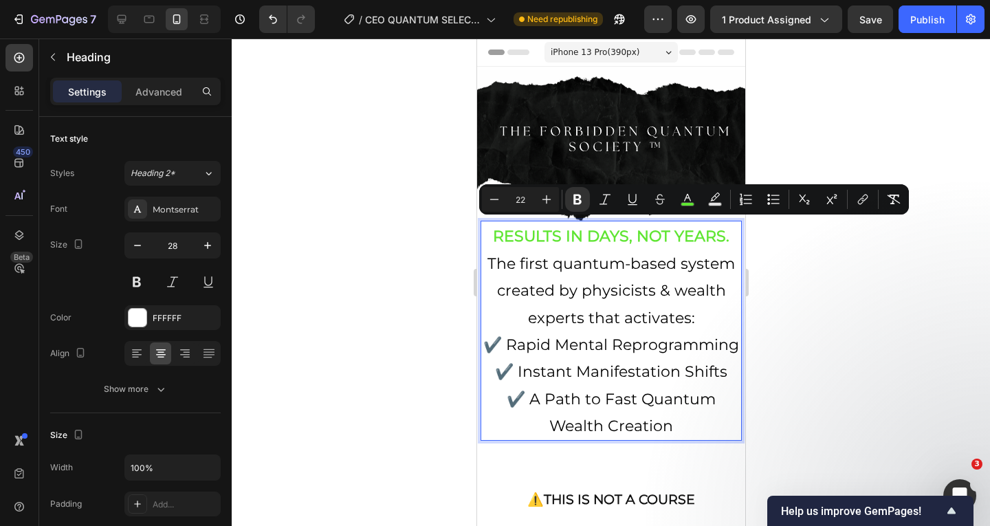
click at [683, 381] on span "✔️ Instant Manifestation Shifts" at bounding box center [610, 371] width 232 height 19
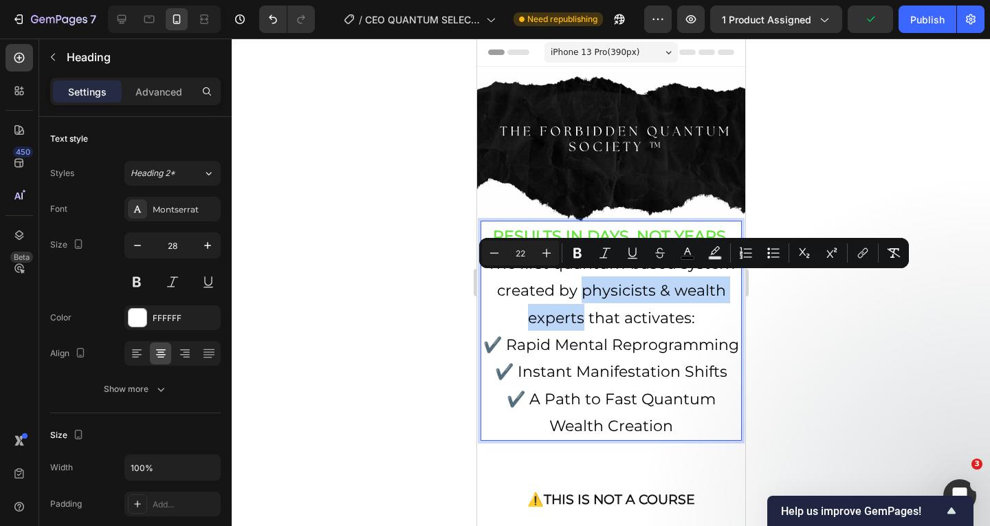
drag, startPoint x: 580, startPoint y: 308, endPoint x: 579, endPoint y: 287, distance: 20.6
click at [579, 287] on span "The first quantum-based system created by physicists & wealth experts that acti…" at bounding box center [610, 290] width 247 height 73
click at [679, 253] on button "color" at bounding box center [687, 253] width 25 height 25
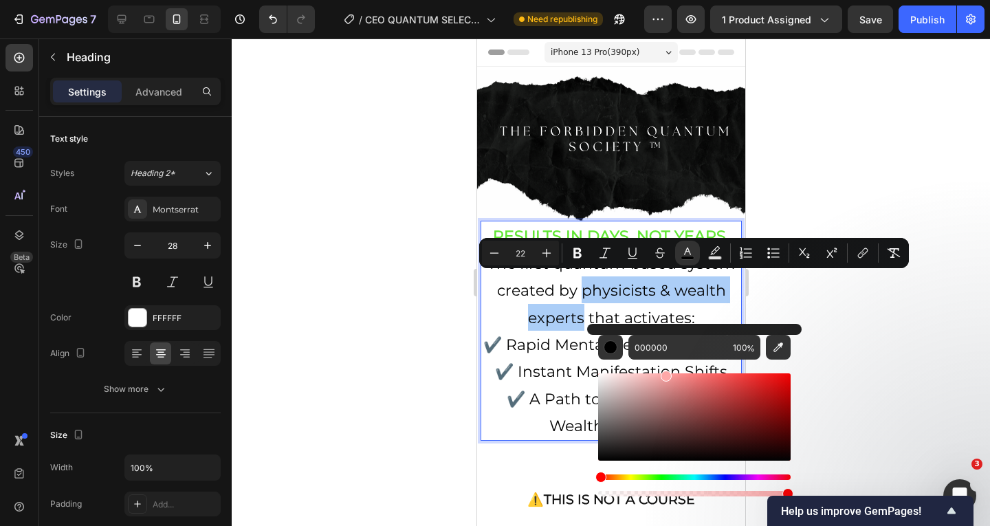
drag, startPoint x: 601, startPoint y: 455, endPoint x: 665, endPoint y: 373, distance: 103.4
click at [665, 373] on div "Editor contextual toolbar" at bounding box center [666, 375] width 11 height 11
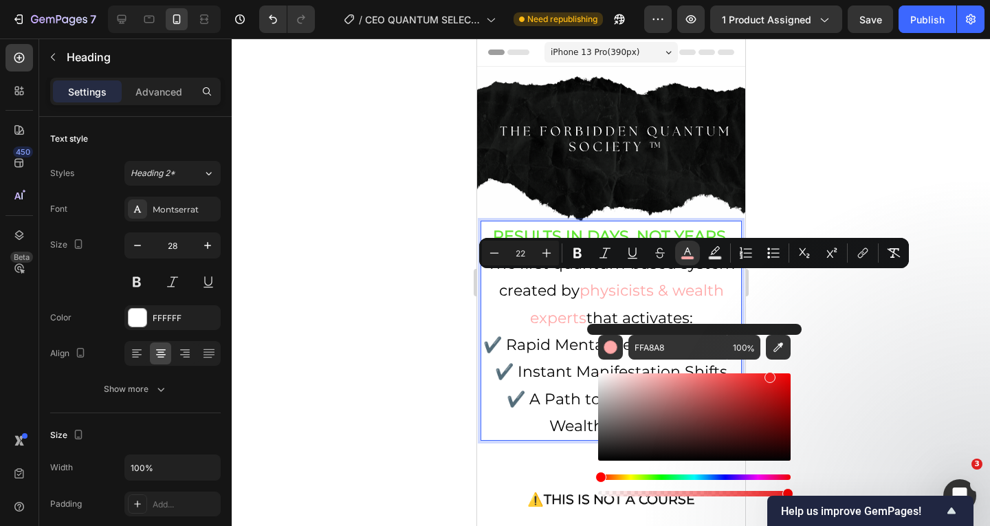
drag, startPoint x: 663, startPoint y: 377, endPoint x: 769, endPoint y: 375, distance: 106.6
click at [769, 375] on div "Editor contextual toolbar" at bounding box center [769, 377] width 11 height 11
type input "F71B1B"
click at [539, 300] on span "physicists & wealth experts" at bounding box center [626, 303] width 194 height 45
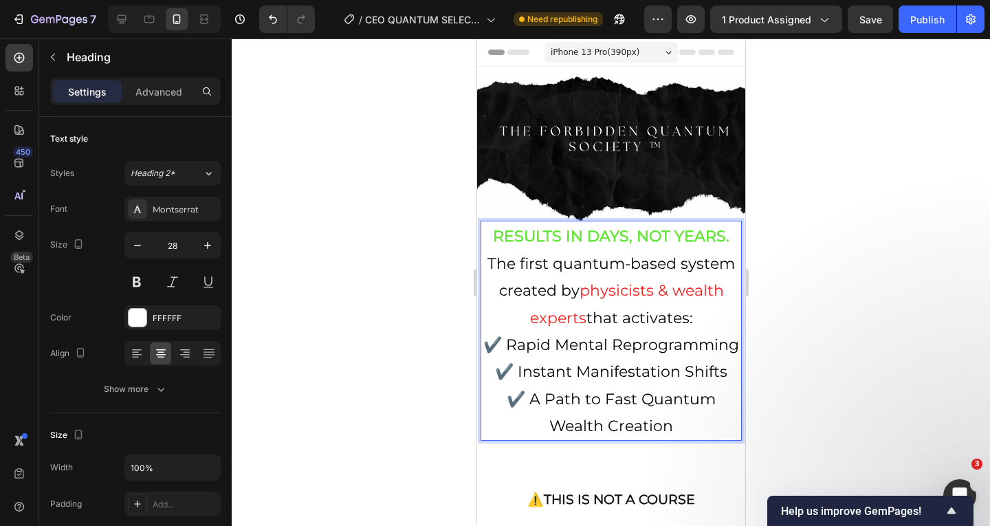
click at [571, 282] on span "The first quantum-based system created by" at bounding box center [610, 276] width 247 height 45
click at [574, 283] on span "The first quantum-based system created by" at bounding box center [610, 276] width 247 height 45
click at [667, 286] on span "physicists & wealth experts" at bounding box center [617, 303] width 233 height 45
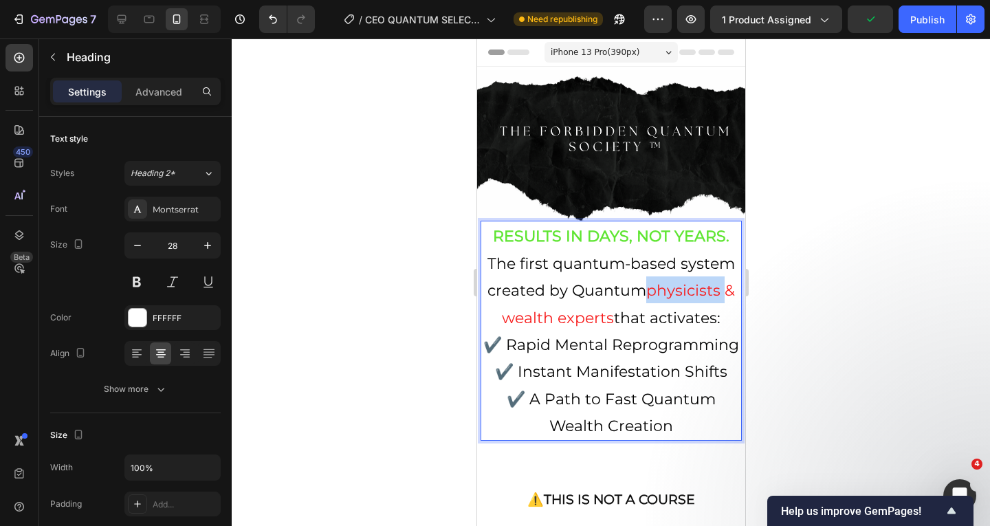
click at [667, 286] on span "physicists & wealth experts" at bounding box center [617, 303] width 233 height 45
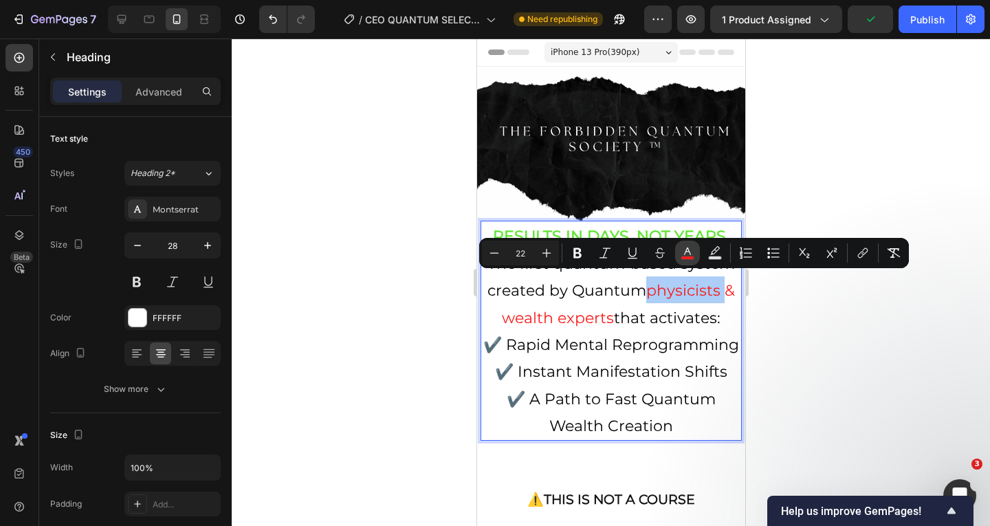
click at [683, 260] on button "color" at bounding box center [687, 253] width 25 height 25
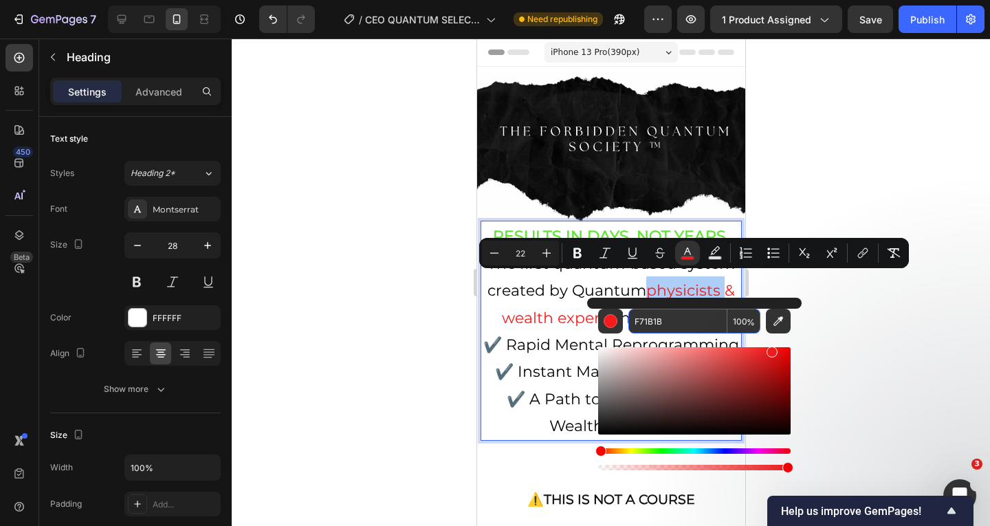
click at [660, 320] on input "F71B1B" at bounding box center [677, 321] width 99 height 25
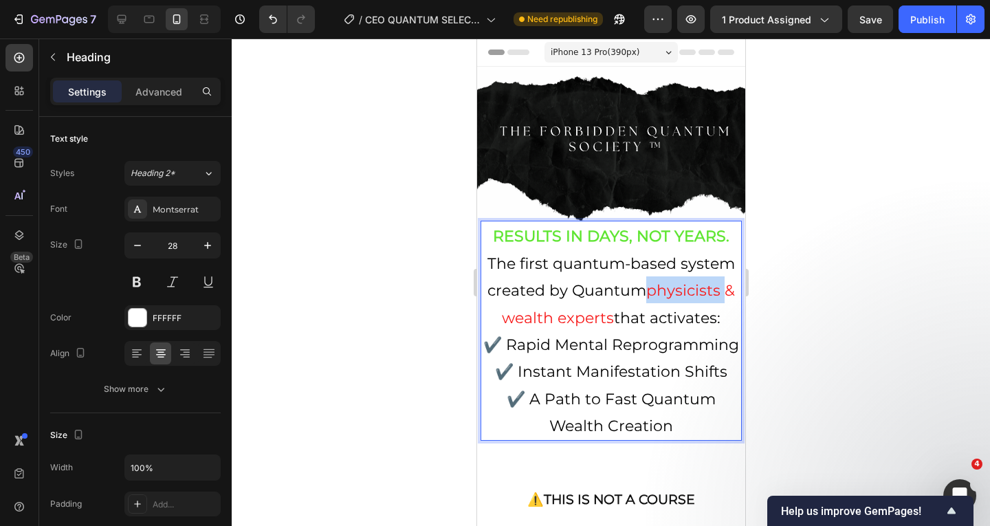
click at [548, 310] on span "physicists & wealth experts" at bounding box center [617, 303] width 233 height 45
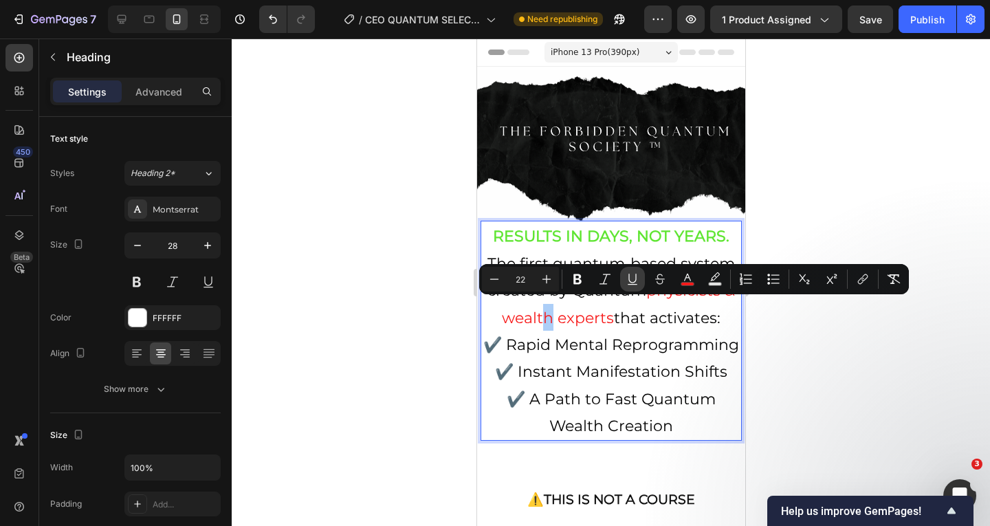
click at [632, 286] on button "Underline" at bounding box center [632, 279] width 25 height 25
drag, startPoint x: 627, startPoint y: 282, endPoint x: 620, endPoint y: 293, distance: 13.0
click at [628, 282] on icon "Editor contextual toolbar" at bounding box center [632, 279] width 14 height 14
click at [614, 335] on span "✔️ Rapid Mental Reprogramming" at bounding box center [611, 344] width 256 height 19
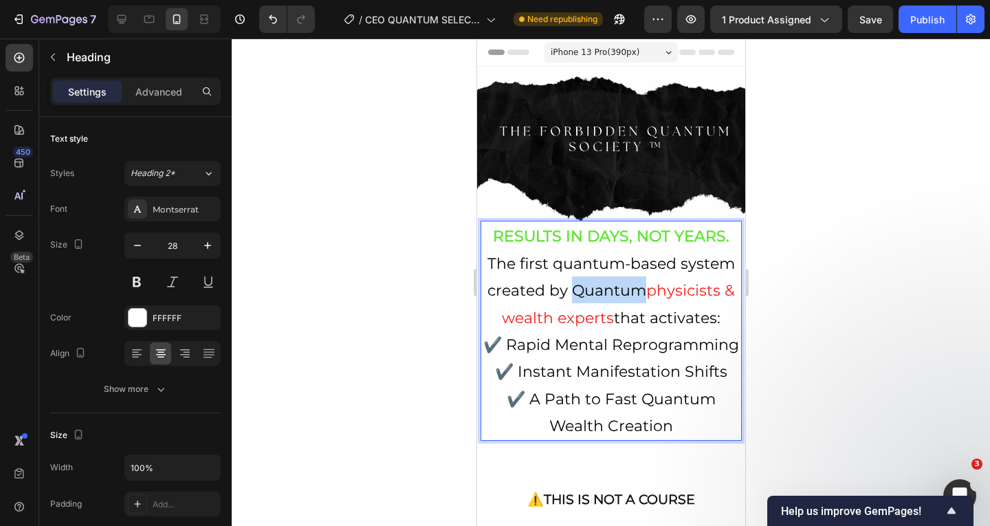
drag, startPoint x: 645, startPoint y: 284, endPoint x: 575, endPoint y: 283, distance: 69.4
click at [575, 283] on span "The first quantum-based system created by Quantum" at bounding box center [610, 276] width 247 height 45
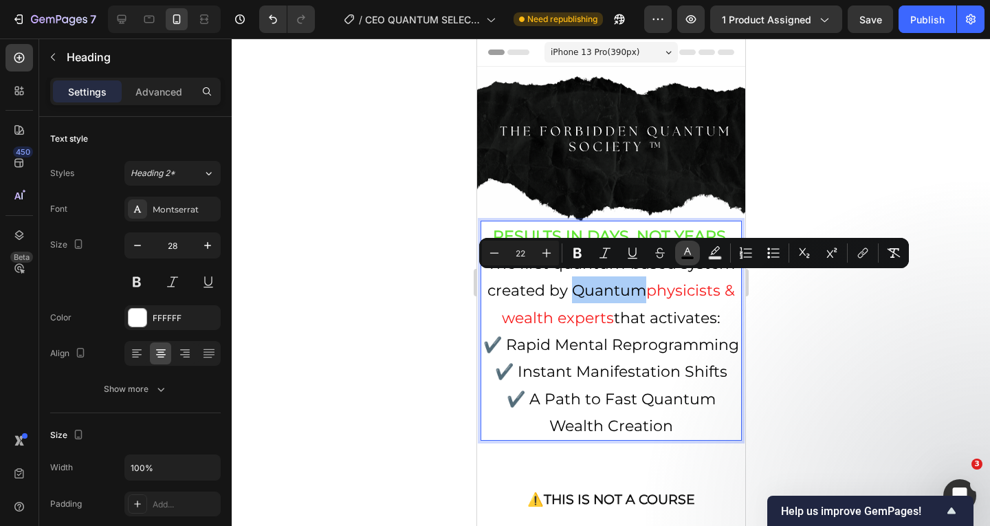
click at [688, 255] on icon "Editor contextual toolbar" at bounding box center [687, 253] width 14 height 14
type input "000000"
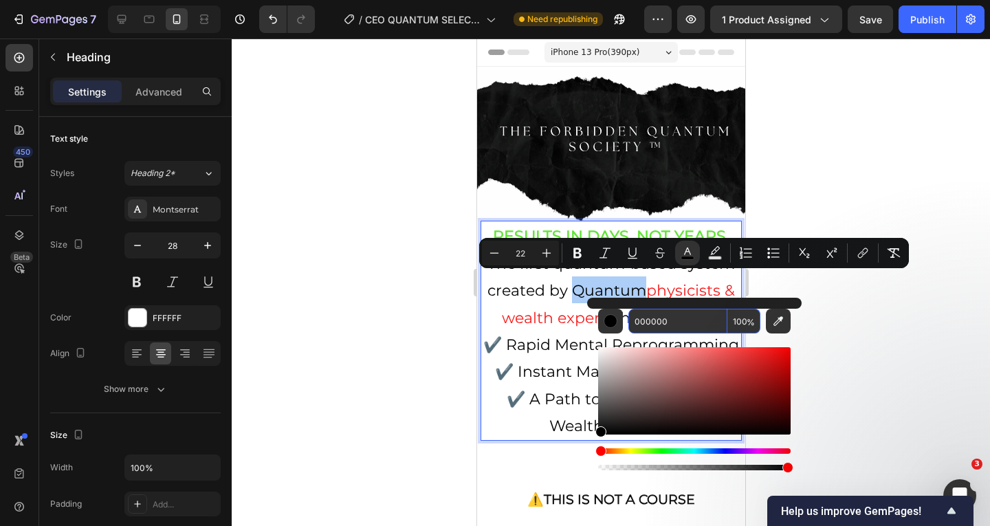
click at [667, 320] on input "000000" at bounding box center [677, 321] width 99 height 25
paste input "F71B1B"
type input "F71B1B"
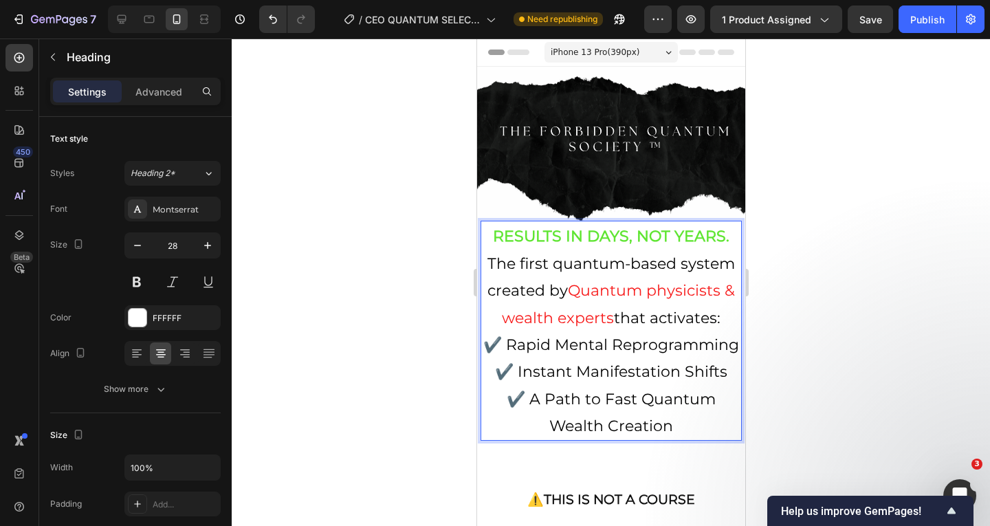
click at [634, 222] on p "RESULTS IN DAYS, NOT YEARS. The first quantum-based system created by Quantum p…" at bounding box center [610, 330] width 258 height 217
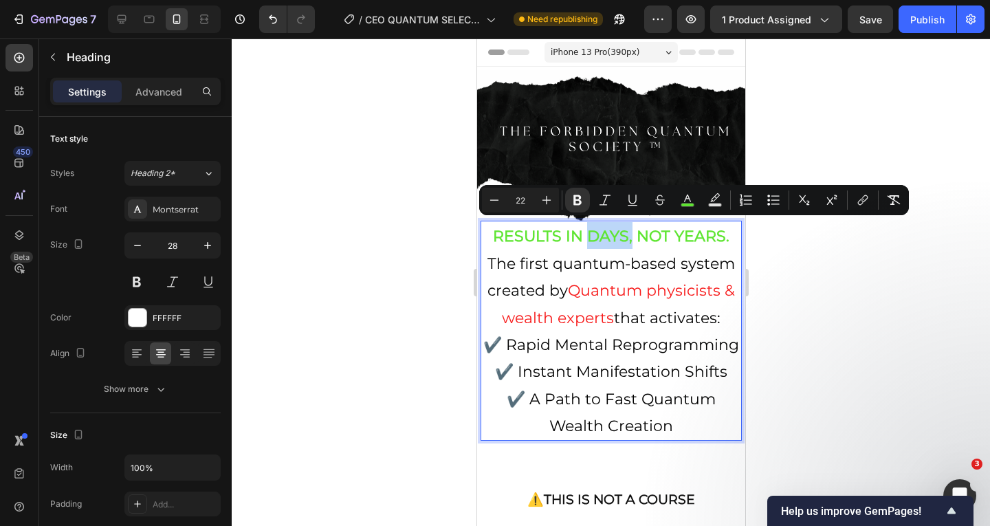
drag, startPoint x: 625, startPoint y: 225, endPoint x: 581, endPoint y: 228, distance: 44.8
click at [581, 228] on strong "RESULTS IN DAYS, NOT YEARS." at bounding box center [610, 236] width 236 height 19
click at [623, 208] on button "Underline" at bounding box center [632, 200] width 25 height 25
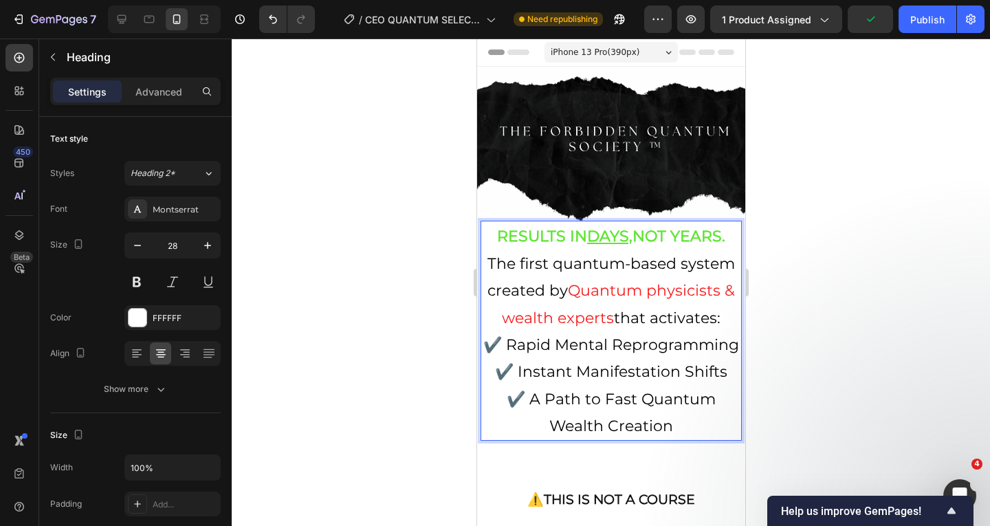
click at [626, 265] on span "The first quantum-based system created by" at bounding box center [610, 276] width 247 height 45
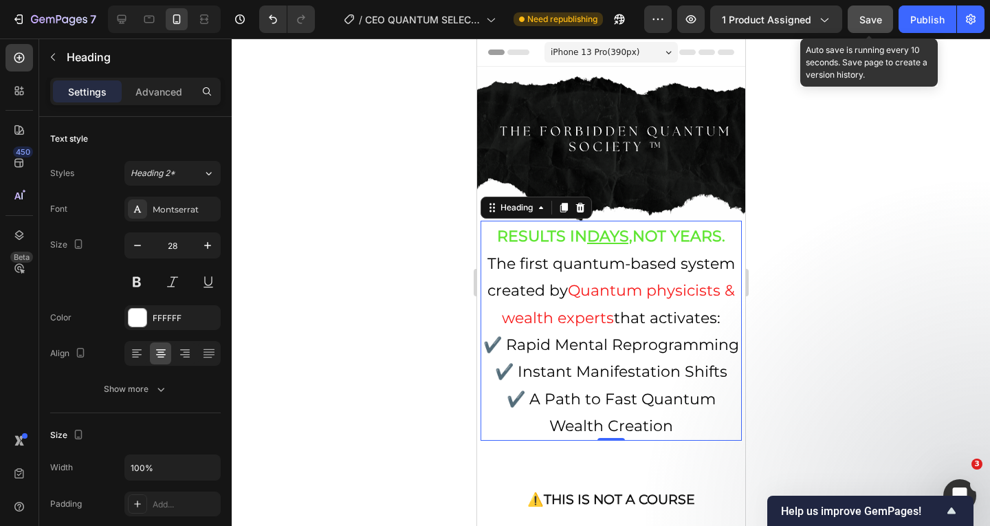
click at [863, 31] on button "Save" at bounding box center [869, 18] width 45 height 27
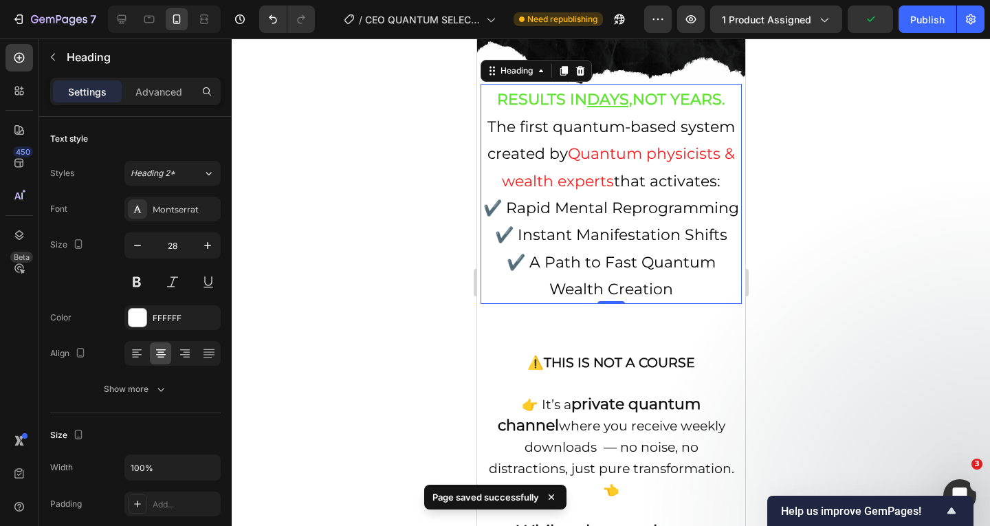
scroll to position [137, 0]
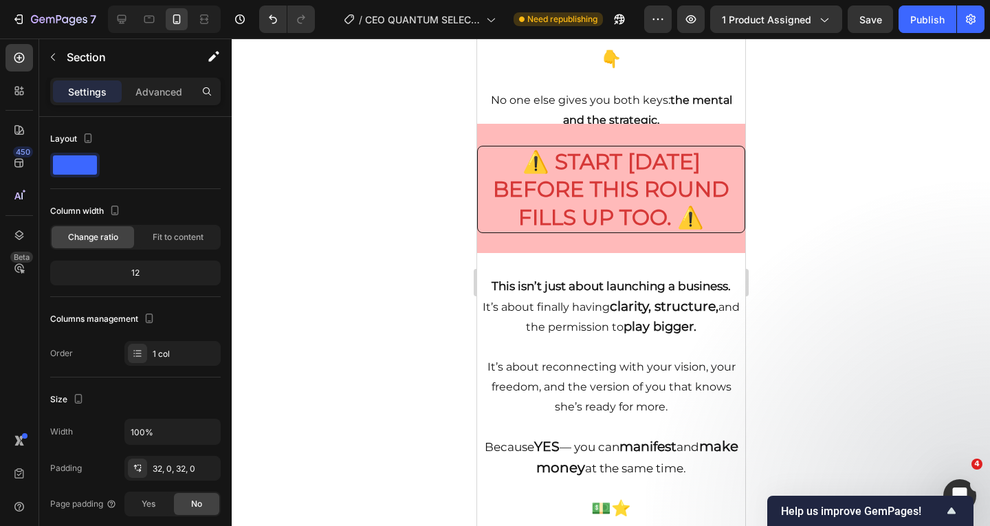
scroll to position [2887, 0]
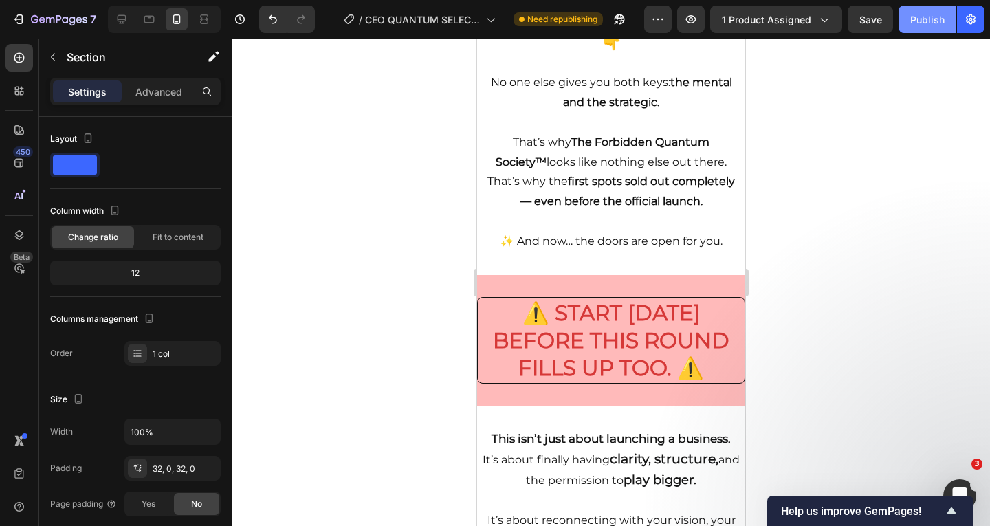
click at [909, 29] on button "Publish" at bounding box center [927, 18] width 58 height 27
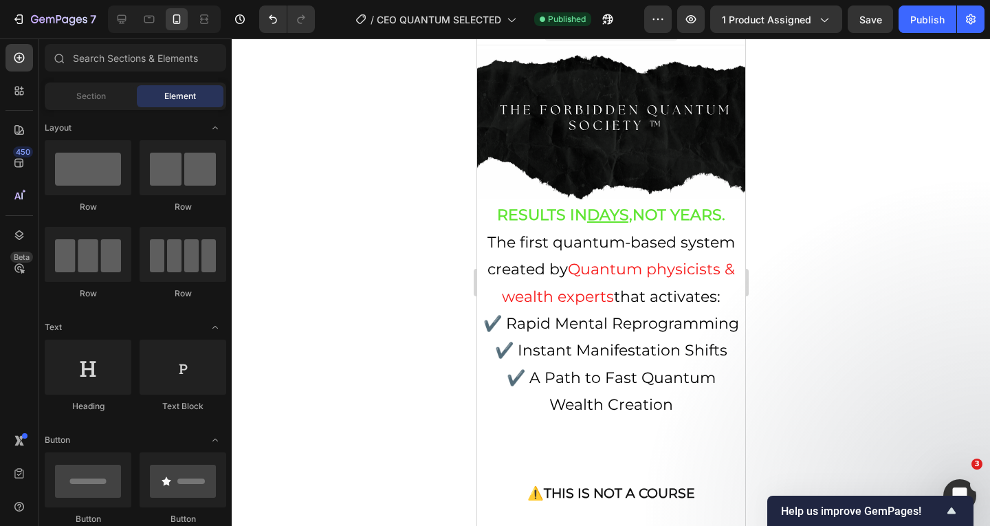
scroll to position [0, 0]
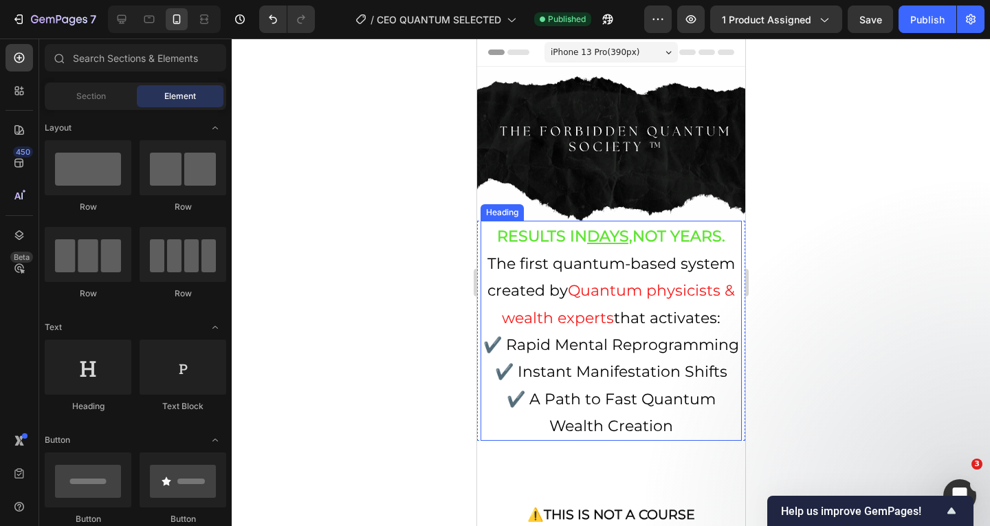
click at [632, 232] on strong "RESULTS IN DAYS, NOT YEARS." at bounding box center [610, 236] width 228 height 19
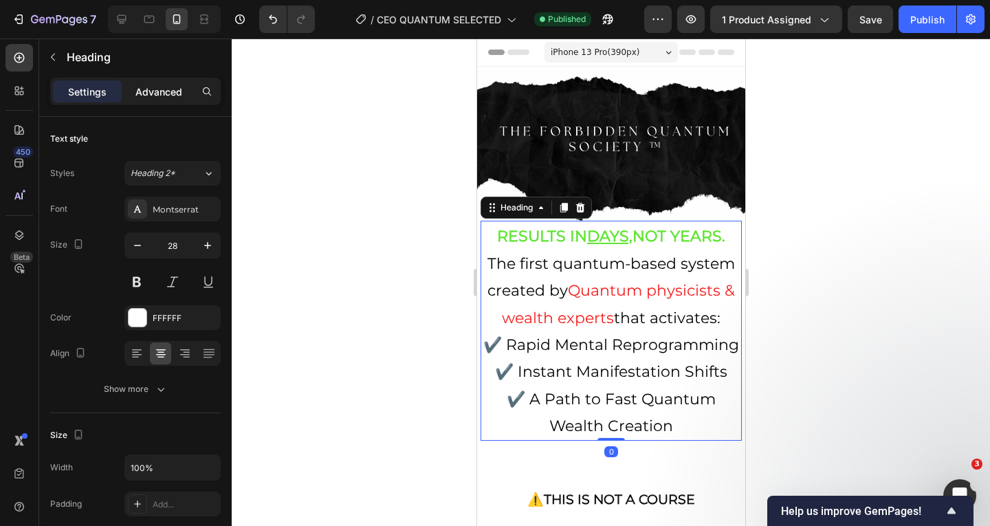
click at [153, 102] on div "Advanced" at bounding box center [158, 91] width 69 height 22
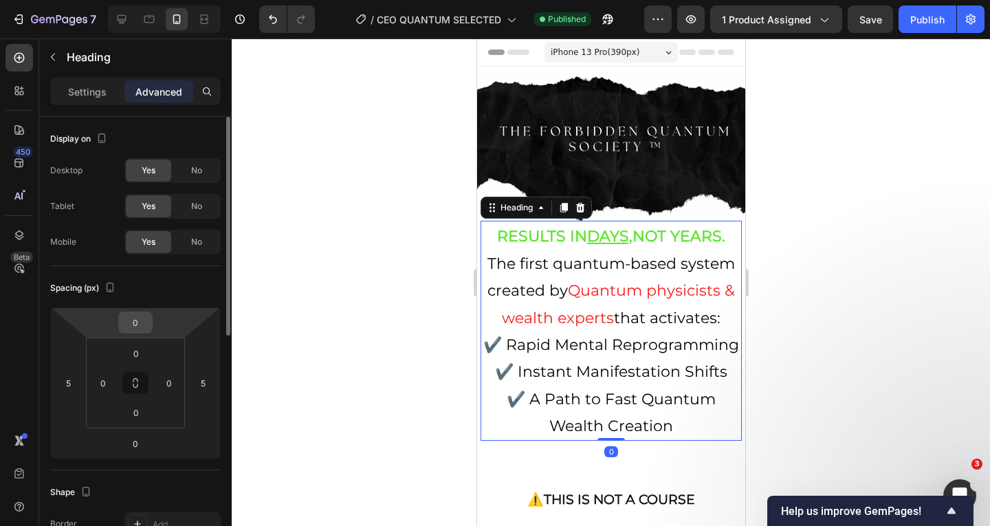
click at [141, 323] on input "0" at bounding box center [135, 322] width 27 height 21
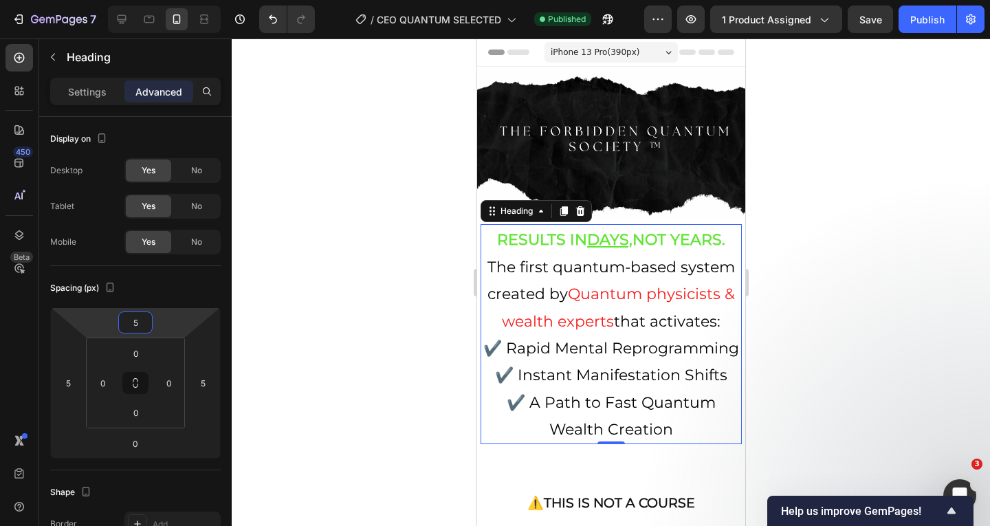
type input "5"
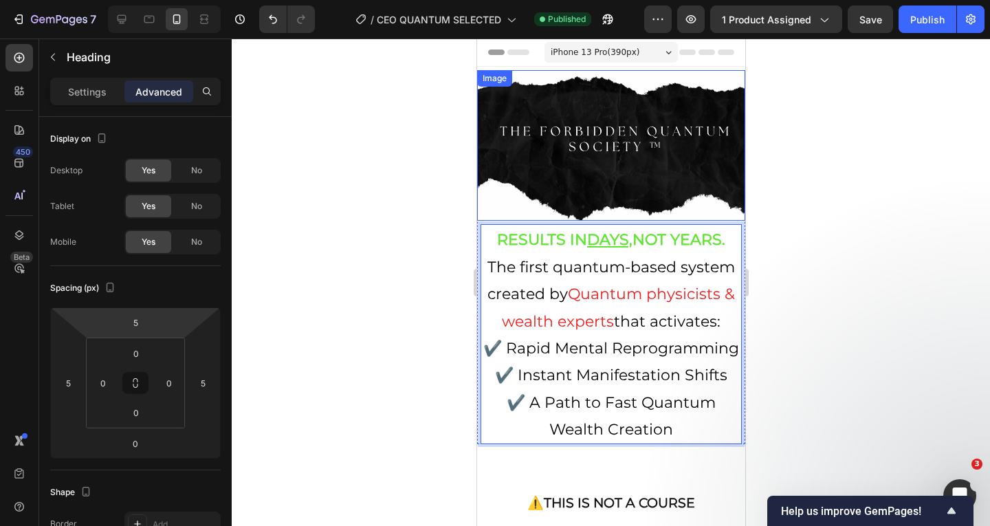
click at [709, 181] on img at bounding box center [610, 145] width 268 height 151
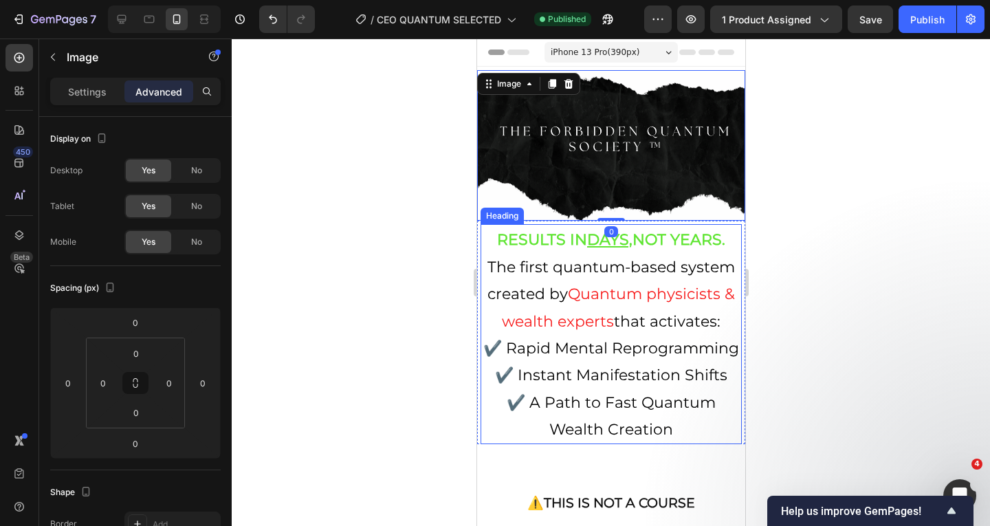
scroll to position [69, 0]
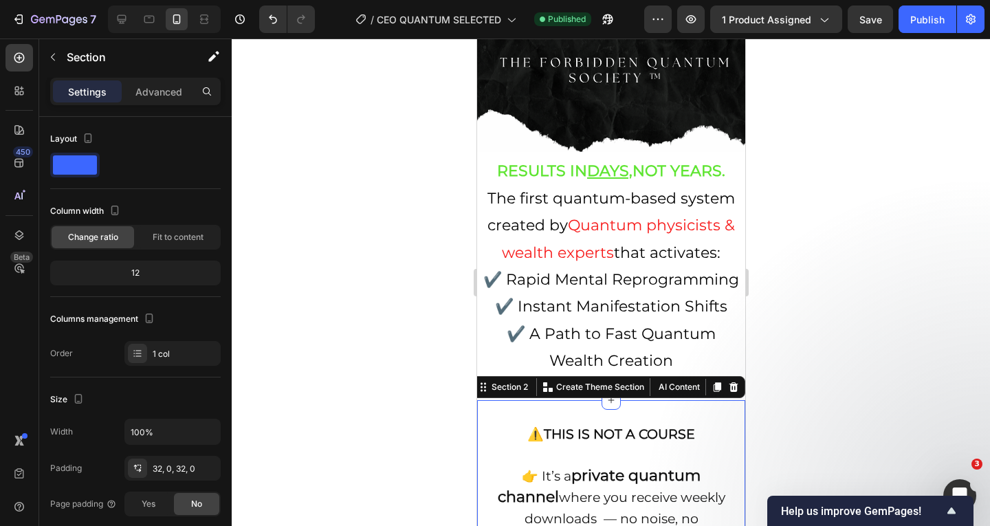
click at [143, 78] on div "Settings Advanced" at bounding box center [135, 91] width 170 height 27
click at [147, 86] on p "Advanced" at bounding box center [158, 92] width 47 height 14
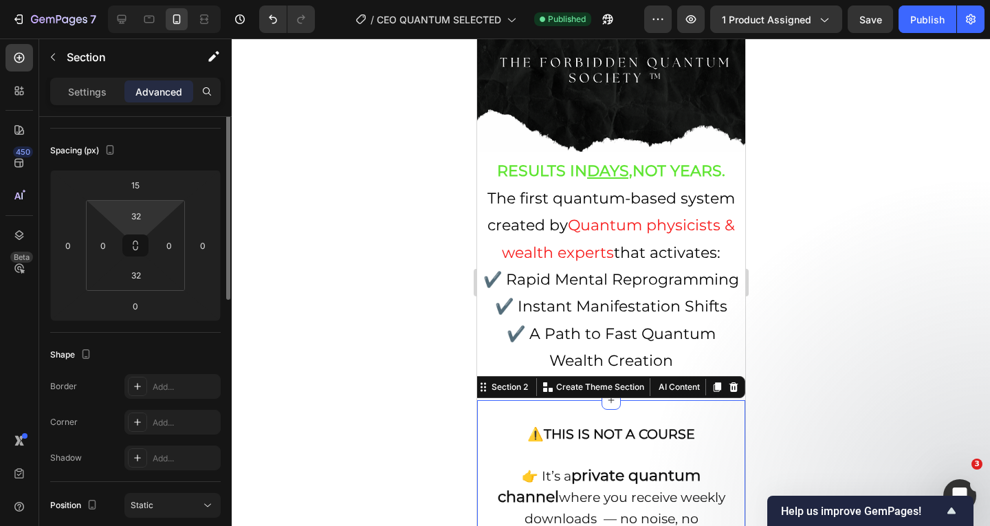
scroll to position [275, 0]
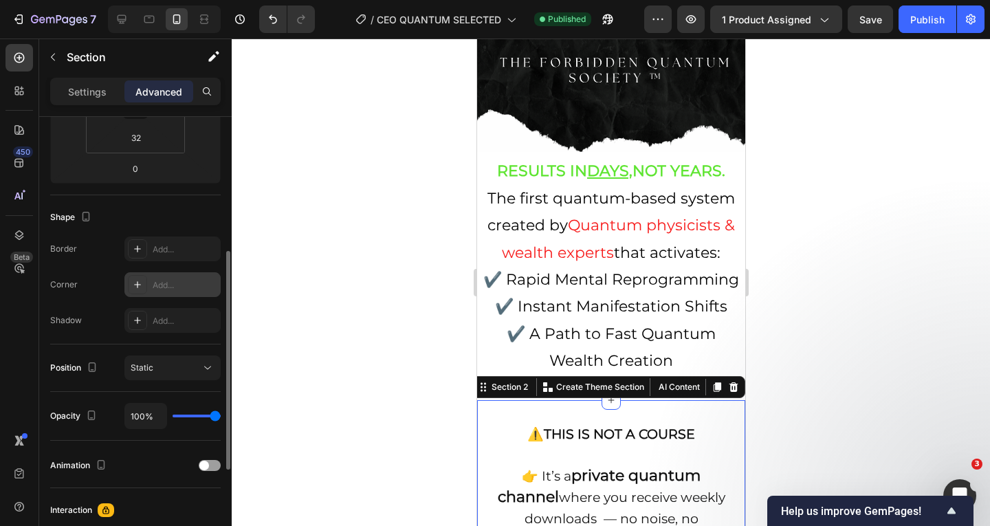
click at [148, 276] on div "Add..." at bounding box center [172, 284] width 96 height 25
click at [148, 308] on div "Add..." at bounding box center [172, 320] width 96 height 25
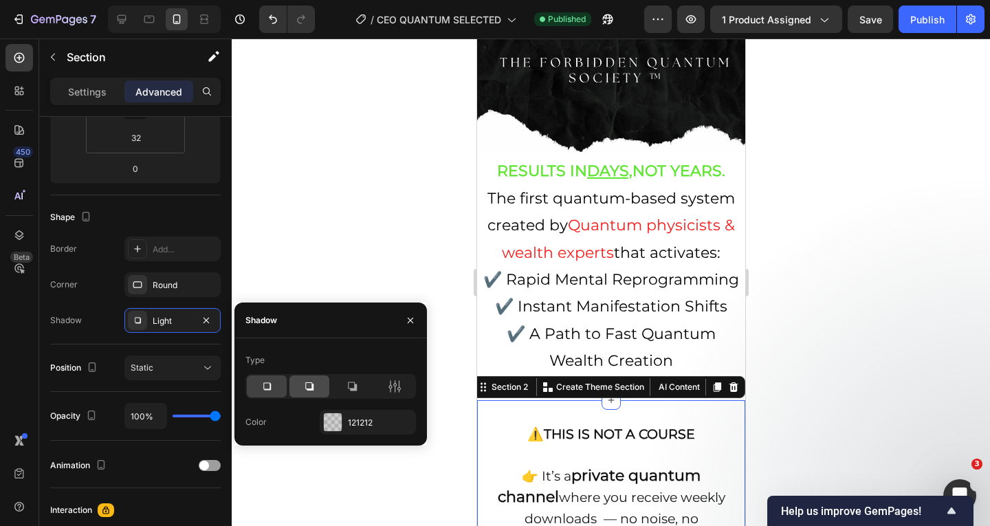
click at [318, 386] on div at bounding box center [309, 386] width 40 height 22
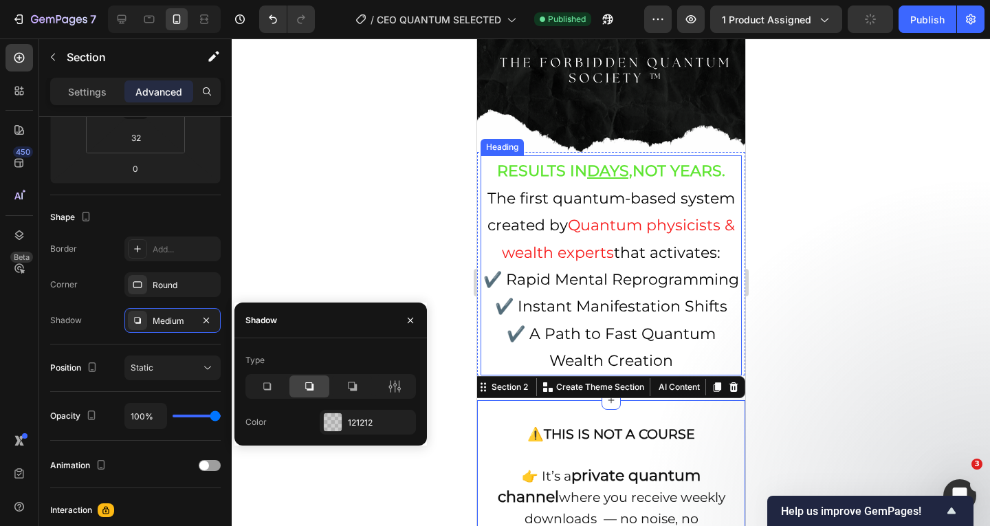
click at [546, 234] on p "⁠⁠⁠⁠⁠⁠⁠ RESULTS IN DAYS, NOT YEARS. The first quantum-based system created by Q…" at bounding box center [610, 265] width 258 height 217
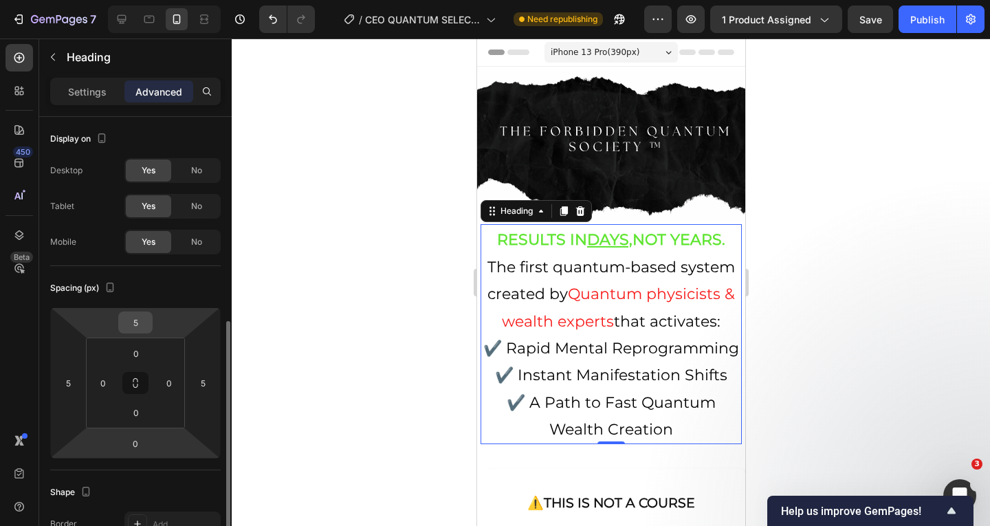
scroll to position [206, 0]
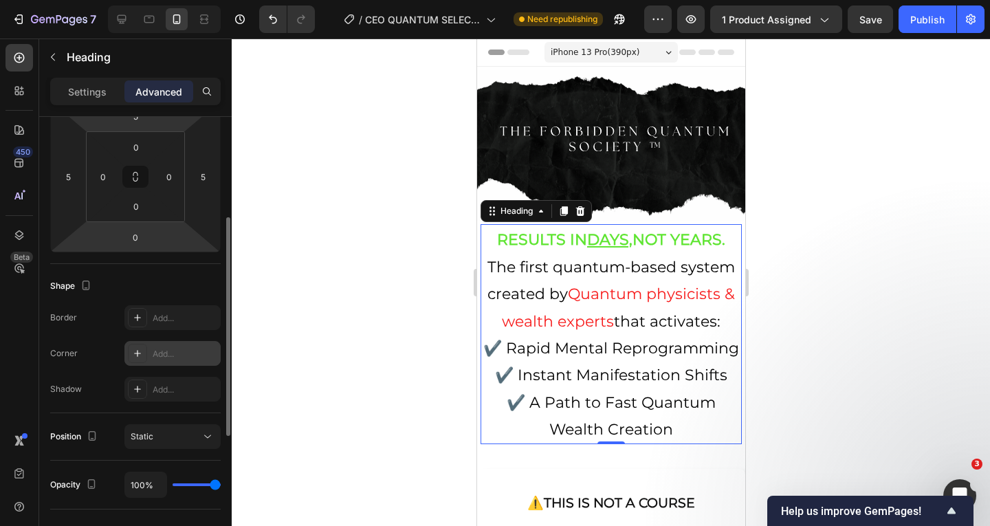
click at [140, 346] on div at bounding box center [137, 353] width 19 height 19
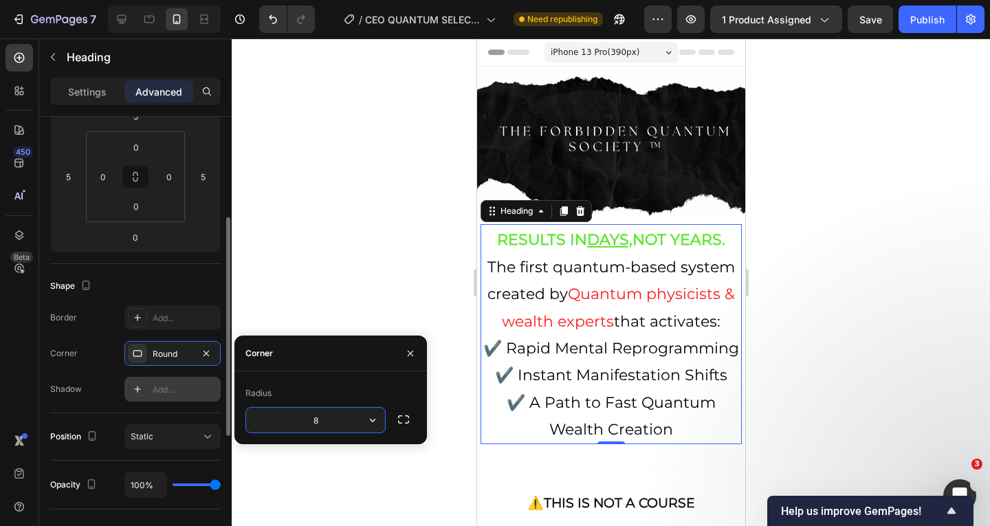
click at [146, 395] on div at bounding box center [137, 388] width 19 height 19
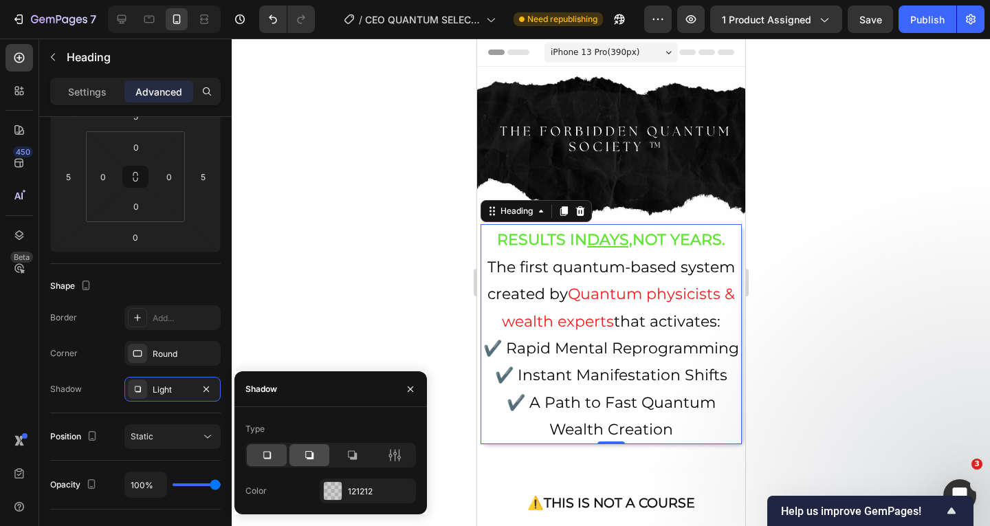
click at [298, 445] on div at bounding box center [309, 455] width 40 height 22
click at [346, 462] on div at bounding box center [352, 455] width 40 height 22
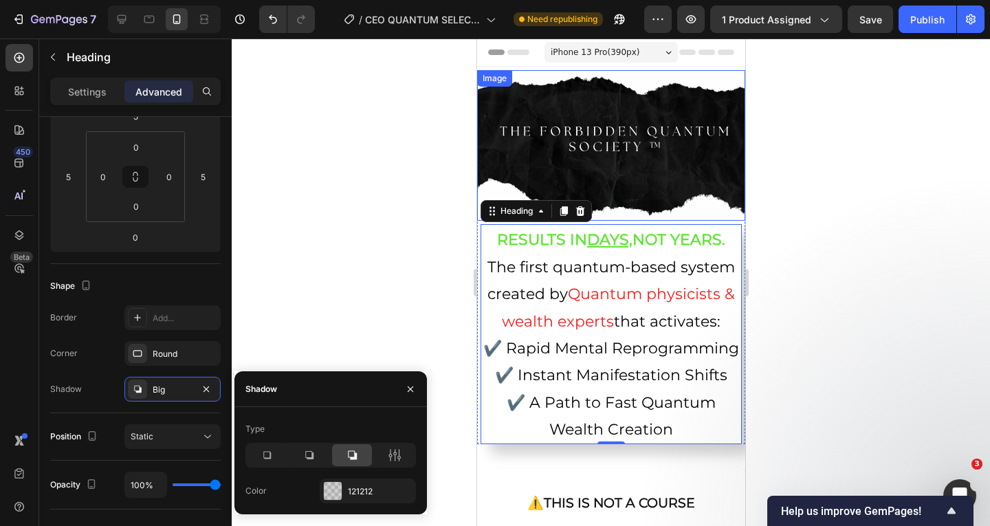
click at [585, 127] on img at bounding box center [610, 145] width 268 height 151
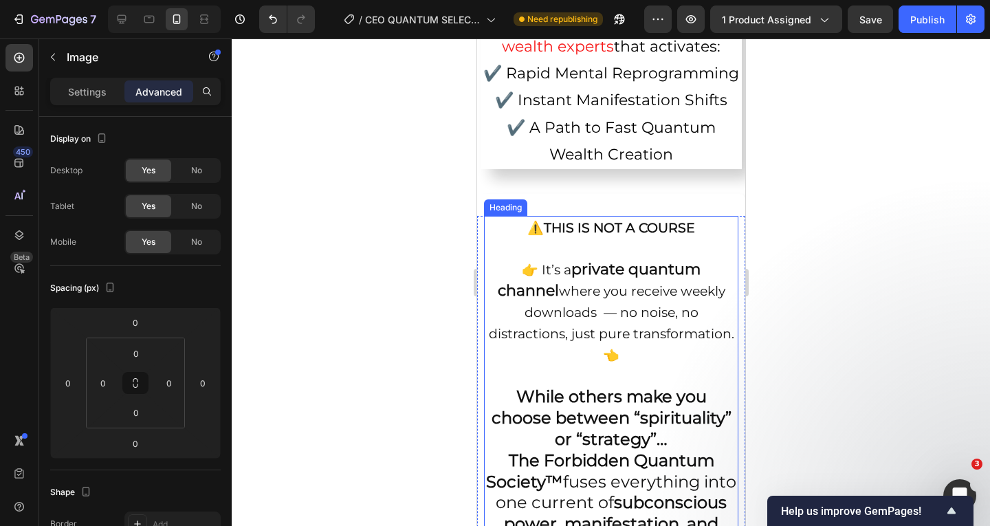
scroll to position [344, 0]
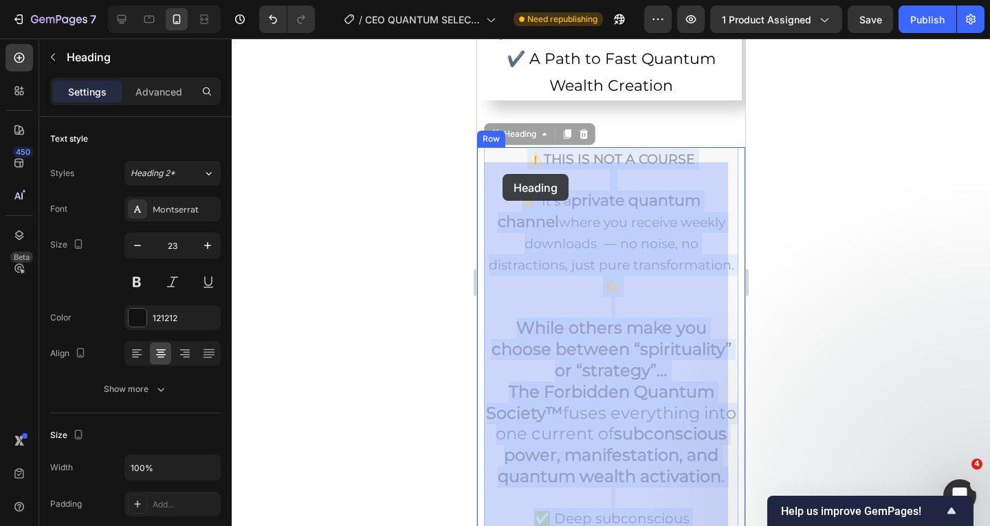
drag, startPoint x: 694, startPoint y: 170, endPoint x: 508, endPoint y: 174, distance: 185.6
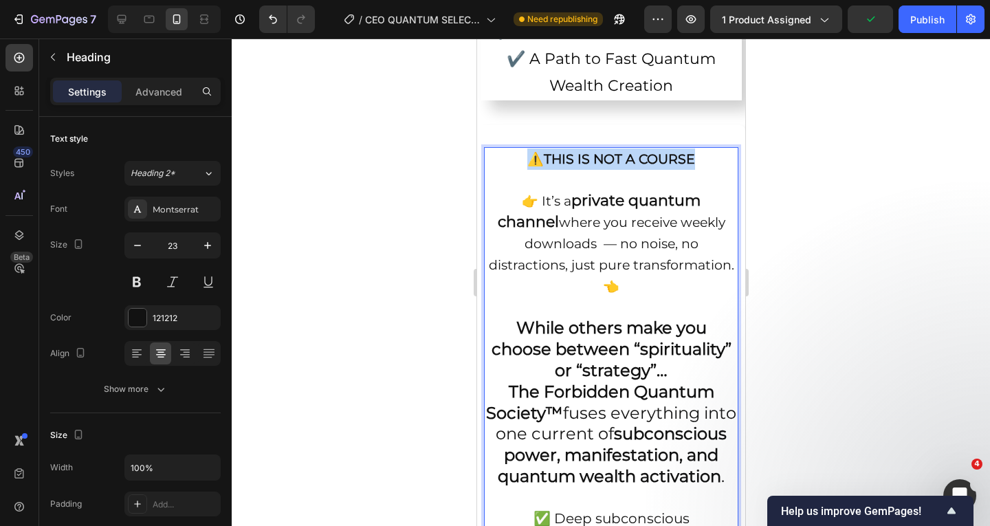
drag, startPoint x: 700, startPoint y: 173, endPoint x: 524, endPoint y: 176, distance: 176.0
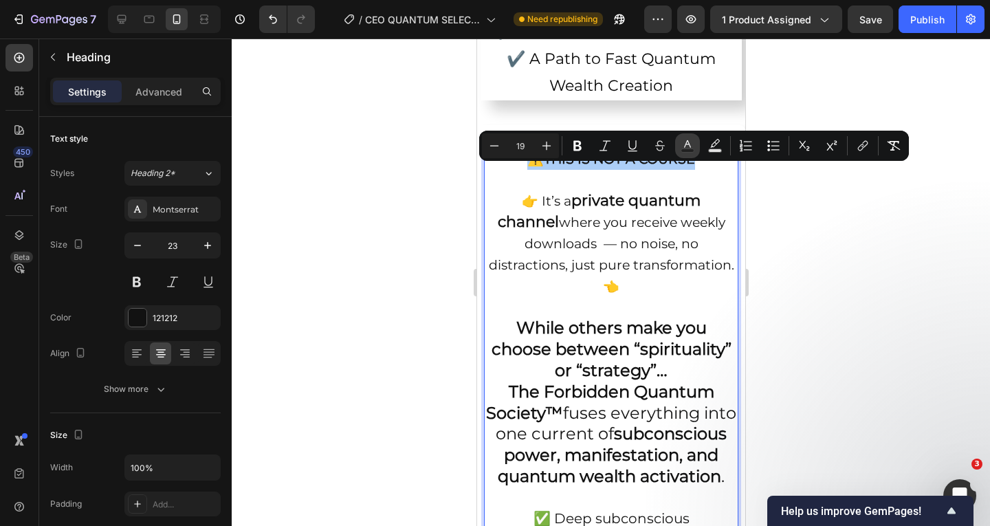
click at [683, 137] on button "Text Color" at bounding box center [687, 145] width 25 height 25
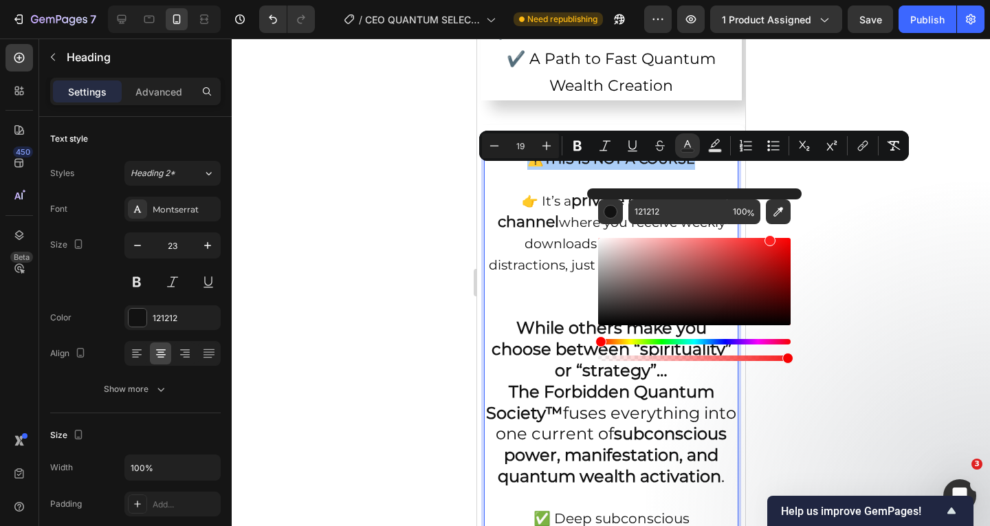
drag, startPoint x: 609, startPoint y: 314, endPoint x: 768, endPoint y: 229, distance: 180.8
click at [768, 229] on div "Editor contextual toolbar" at bounding box center [694, 294] width 192 height 140
type input "FF1E1E"
click at [571, 144] on icon "Editor contextual toolbar" at bounding box center [577, 146] width 14 height 14
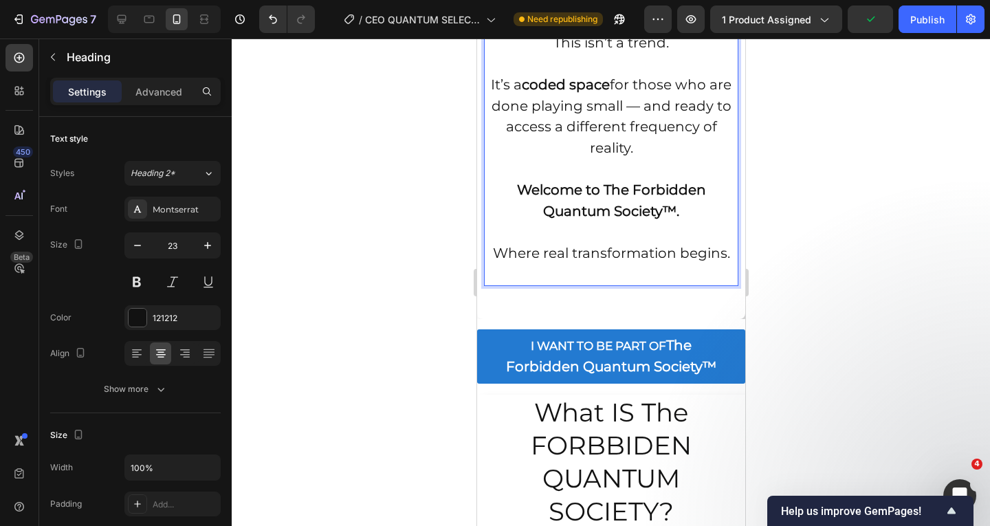
scroll to position [1100, 0]
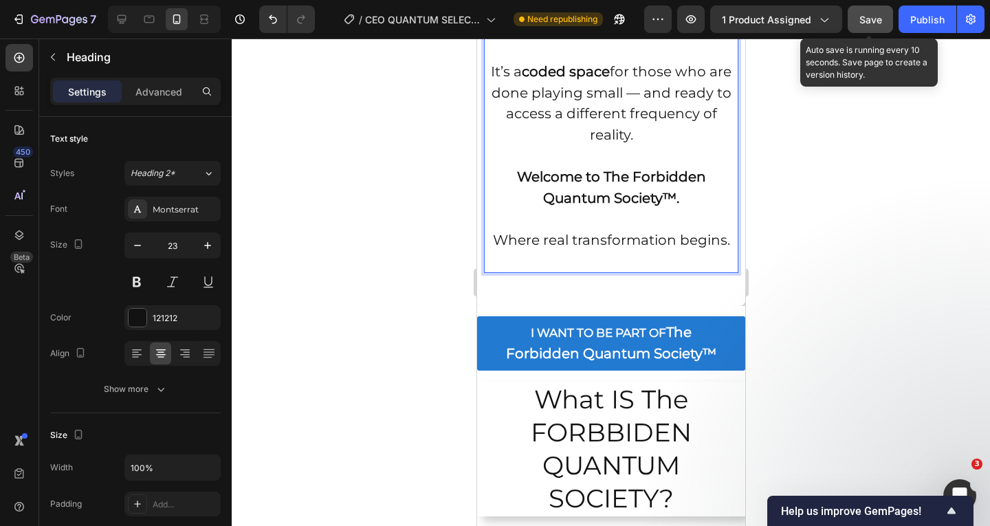
click at [878, 16] on span "Save" at bounding box center [870, 20] width 23 height 12
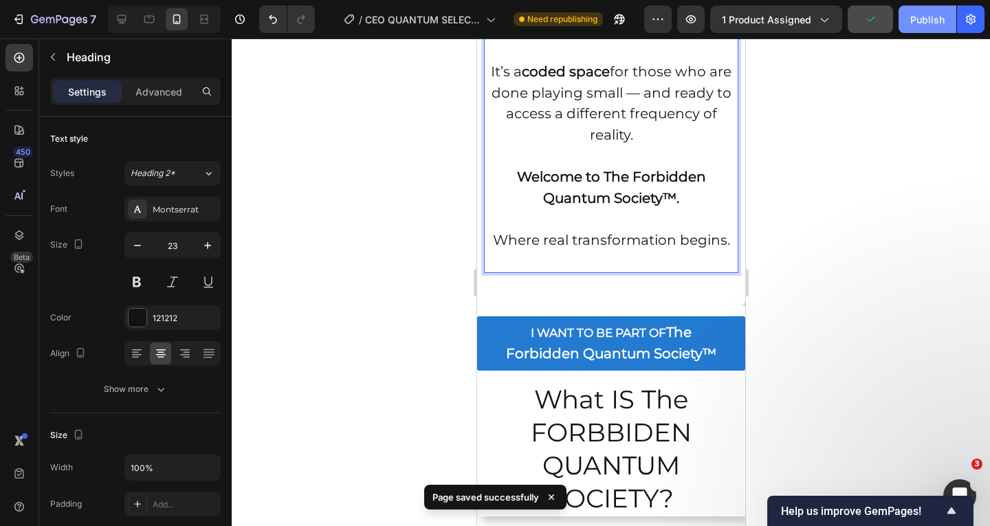
click at [909, 16] on button "Publish" at bounding box center [927, 18] width 58 height 27
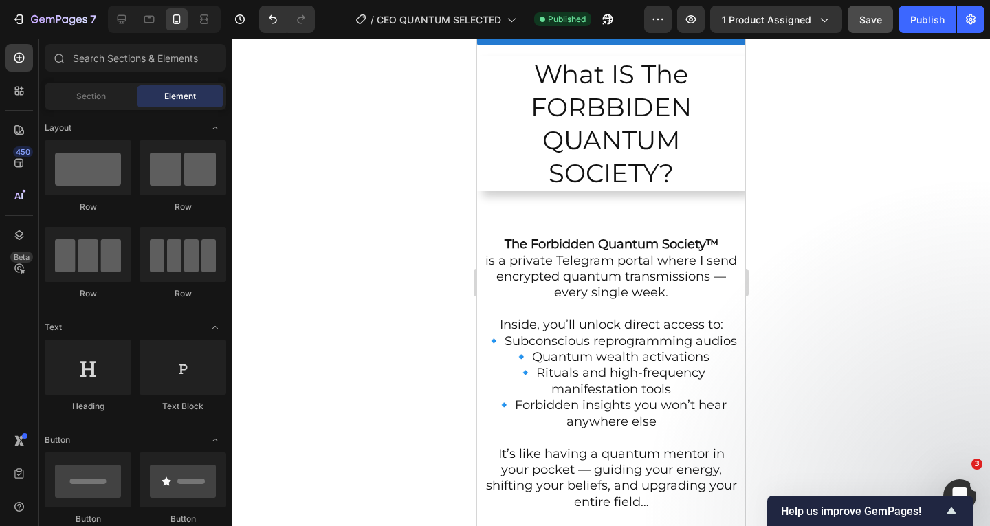
scroll to position [1510, 0]
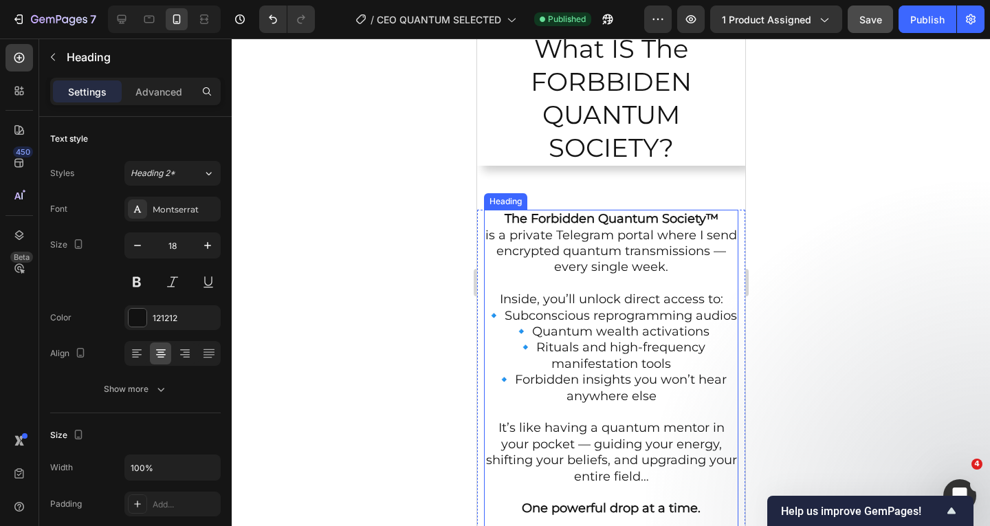
click at [603, 248] on h2 "The Forbidden Quantum Society™ is a private Telegram portal where I send encryp…" at bounding box center [610, 469] width 254 height 518
click at [565, 265] on h2 "The Forbidden Quantum Society™ is a private Telegram portal where I send encryp…" at bounding box center [610, 469] width 254 height 518
click at [620, 285] on p "The Forbidden Quantum Society™ is a private Telegram portal where I send encryp…" at bounding box center [611, 468] width 252 height 515
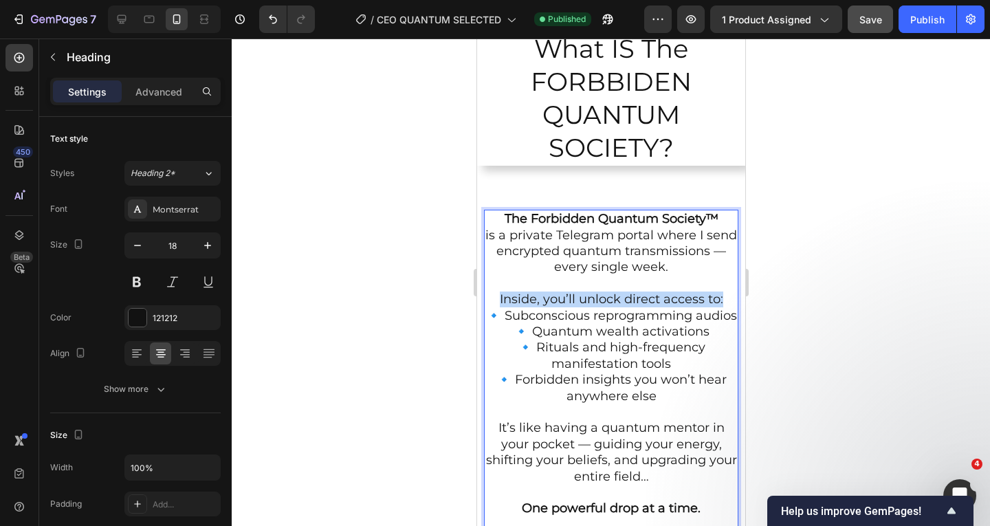
drag, startPoint x: 716, startPoint y: 301, endPoint x: 484, endPoint y: 297, distance: 232.4
click at [484, 297] on h2 "The Forbidden Quantum Society™ is a private Telegram portal where I send encryp…" at bounding box center [610, 469] width 254 height 518
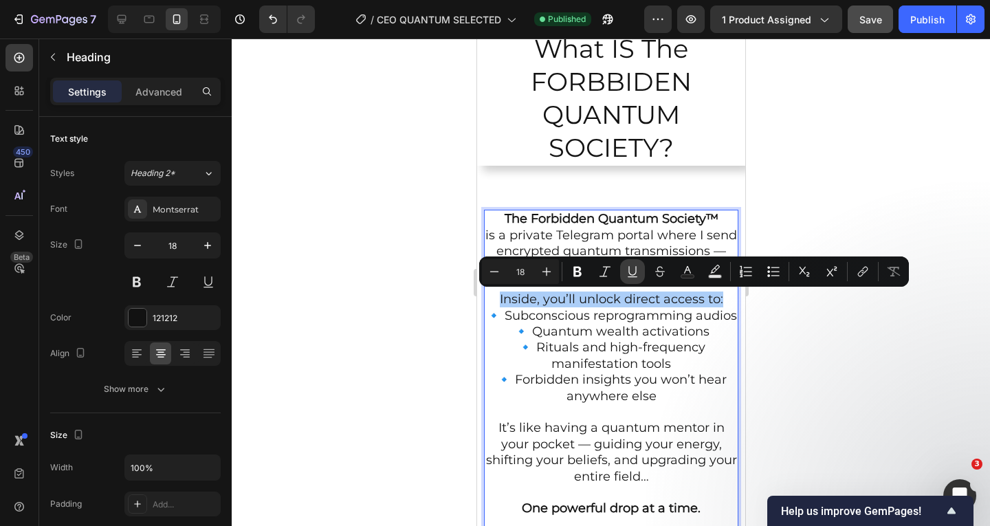
click at [628, 270] on icon "Editor contextual toolbar" at bounding box center [632, 272] width 14 height 14
click at [617, 237] on p "The Forbidden Quantum Society™ is a private Telegram portal where I send encryp…" at bounding box center [611, 468] width 252 height 515
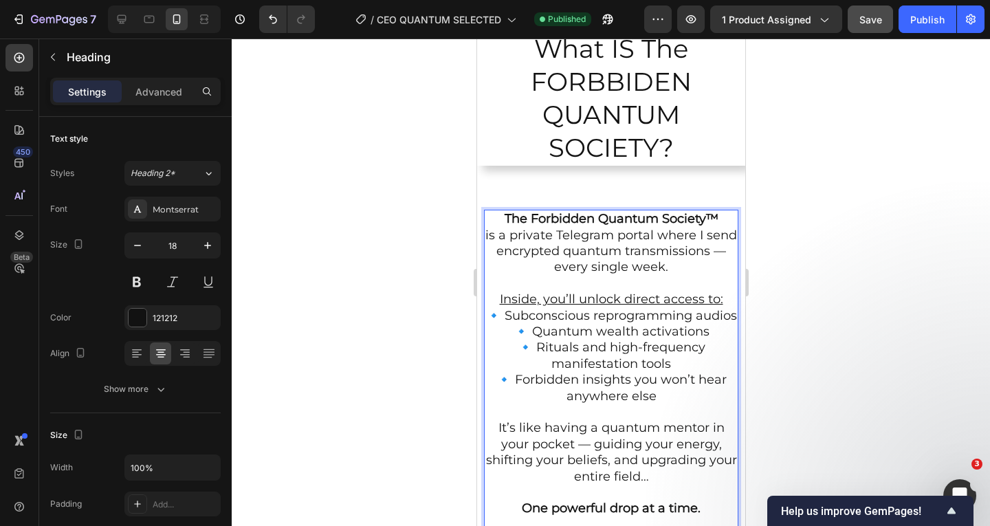
click at [718, 299] on p "The Forbidden Quantum Society™ is a private Telegram portal where I send encryp…" at bounding box center [611, 468] width 252 height 515
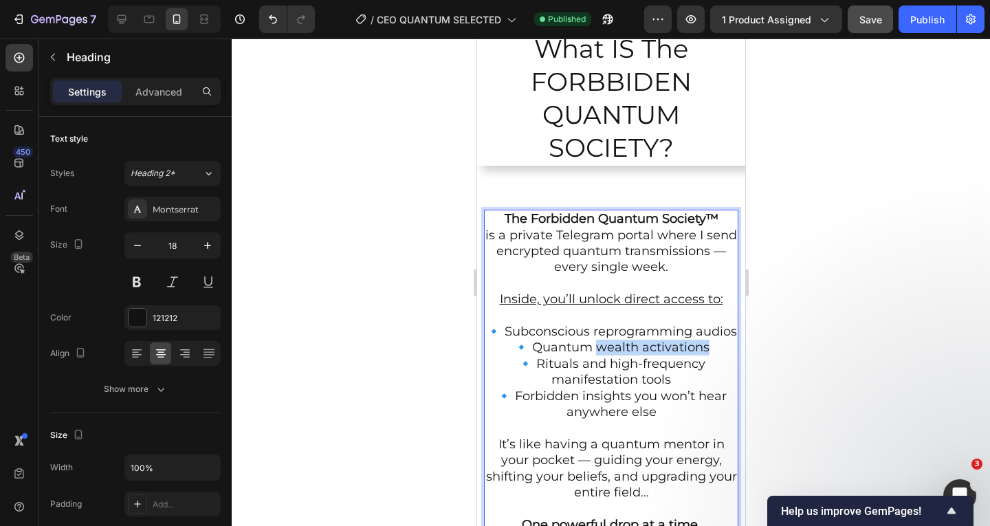
drag, startPoint x: 704, startPoint y: 365, endPoint x: 593, endPoint y: 364, distance: 110.7
click at [593, 364] on p "The Forbidden Quantum Society™ is a private Telegram portal where I send encryp…" at bounding box center [611, 476] width 252 height 531
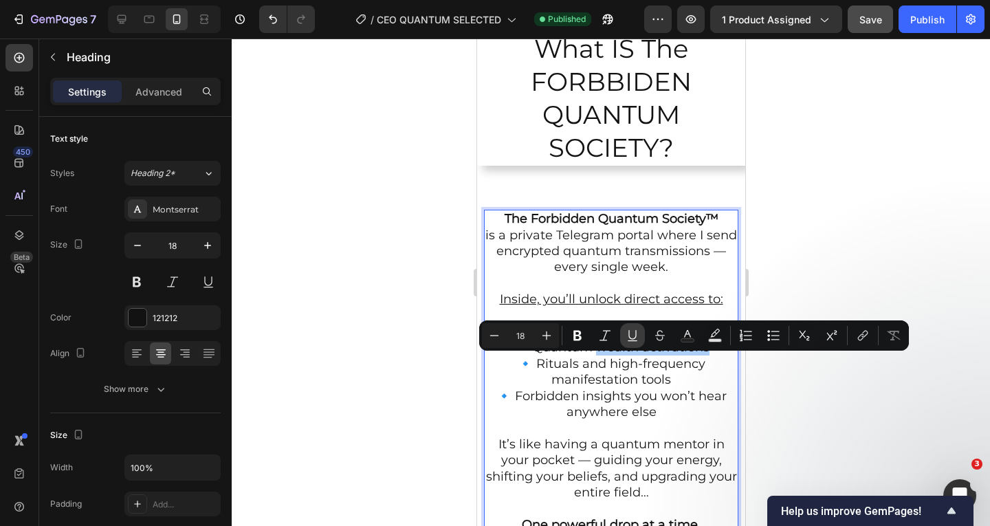
click at [634, 336] on icon "Editor contextual toolbar" at bounding box center [632, 336] width 14 height 14
click at [636, 140] on h2 "What IS The FORBBIDEN QUANTUM SOCIETY?" at bounding box center [610, 98] width 268 height 135
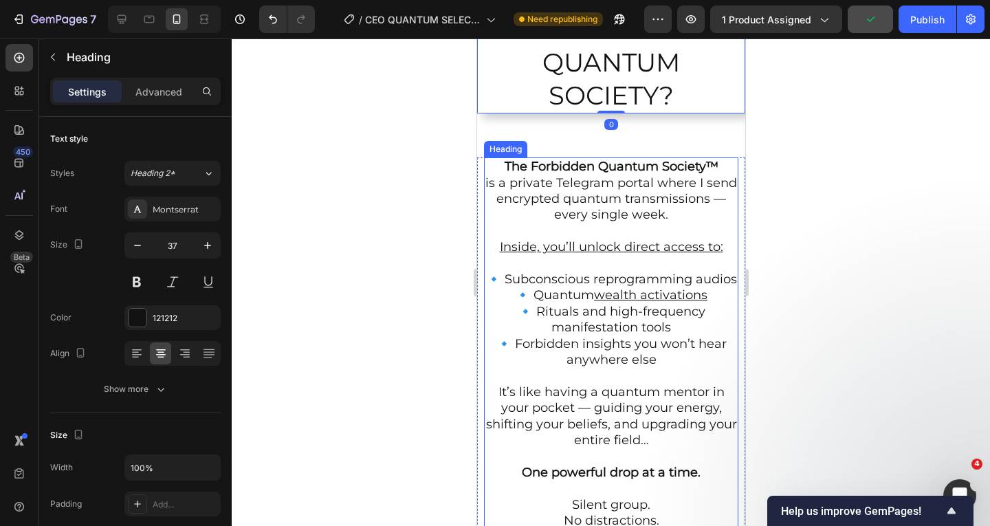
scroll to position [1579, 0]
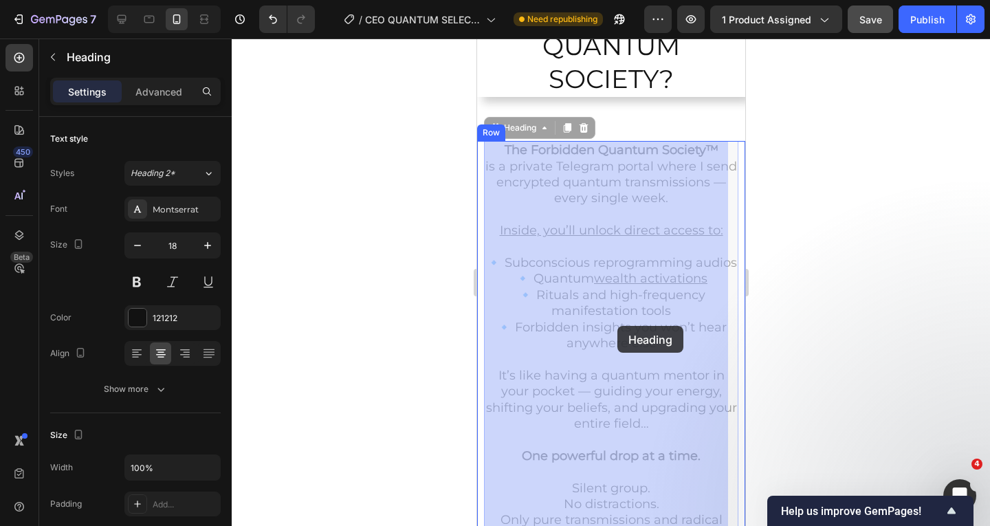
drag, startPoint x: 668, startPoint y: 324, endPoint x: 601, endPoint y: 326, distance: 67.4
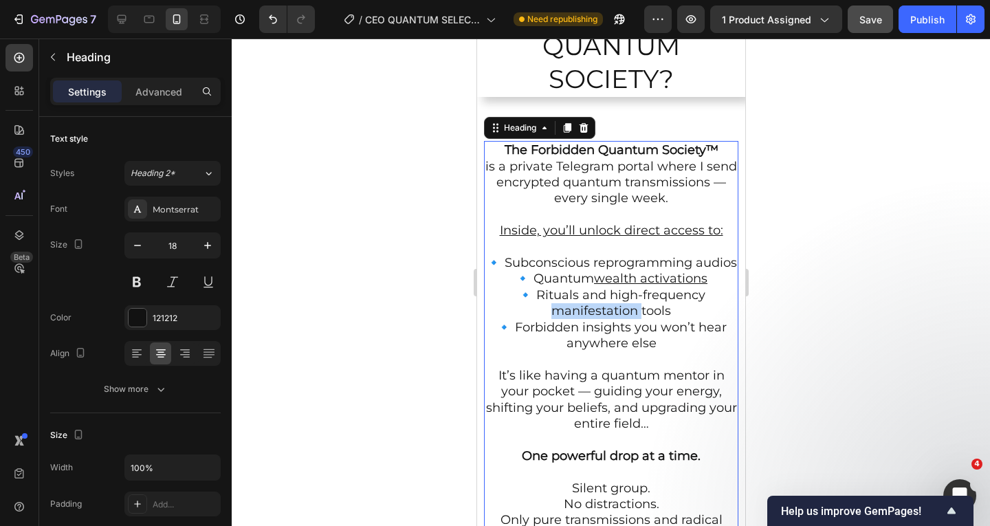
click at [601, 326] on p "The Forbidden Quantum Society™ is a private Telegram portal where I send encryp…" at bounding box center [611, 407] width 252 height 531
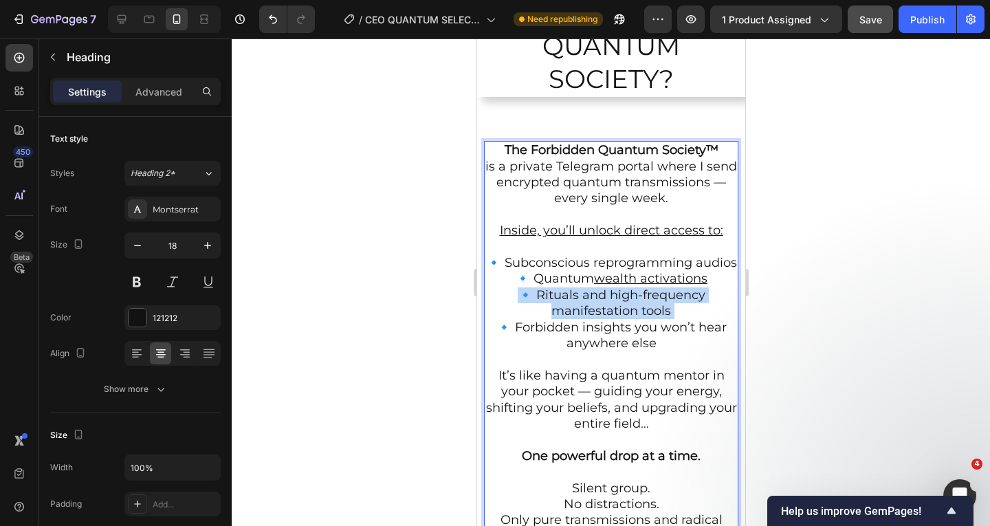
click at [601, 326] on p "The Forbidden Quantum Society™ is a private Telegram portal where I send encryp…" at bounding box center [611, 407] width 252 height 531
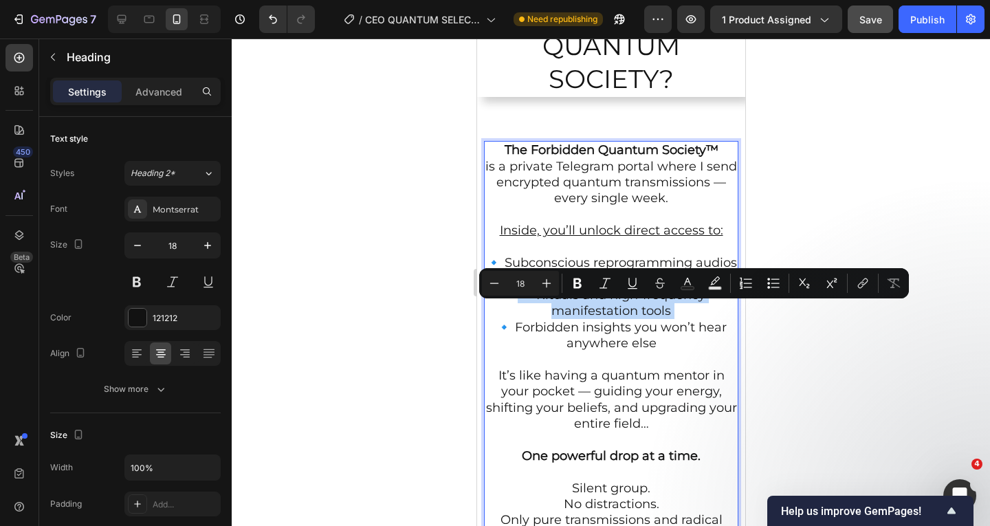
click at [601, 326] on p "The Forbidden Quantum Society™ is a private Telegram portal where I send encryp…" at bounding box center [611, 407] width 252 height 531
click at [650, 329] on p "The Forbidden Quantum Society™ is a private Telegram portal where I send encryp…" at bounding box center [611, 407] width 252 height 531
click at [664, 327] on p "The Forbidden Quantum Society™ is a private Telegram portal where I send encryp…" at bounding box center [611, 407] width 252 height 531
click at [677, 325] on p "The Forbidden Quantum Society™ is a private Telegram portal where I send encryp…" at bounding box center [611, 407] width 252 height 531
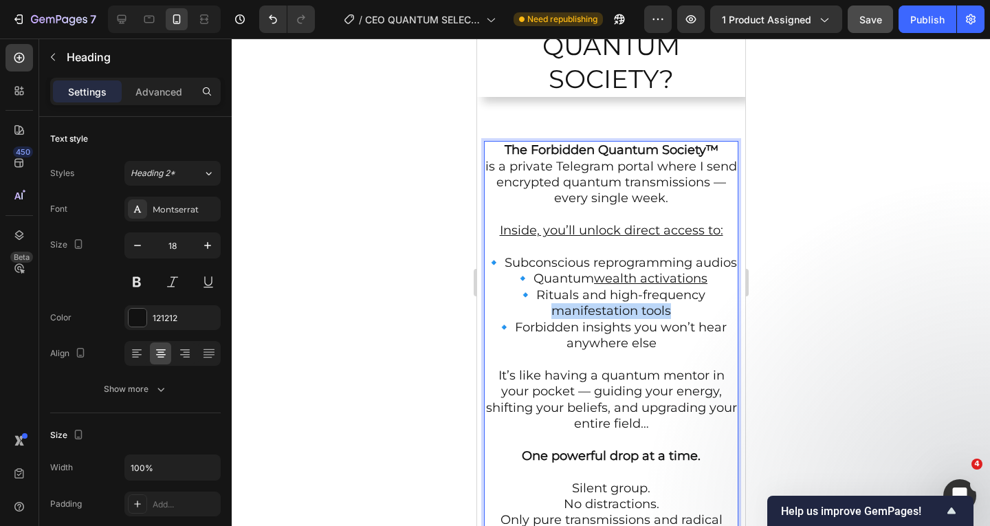
drag, startPoint x: 668, startPoint y: 326, endPoint x: 546, endPoint y: 329, distance: 121.7
click at [546, 329] on p "The Forbidden Quantum Society™ is a private Telegram portal where I send encryp…" at bounding box center [611, 407] width 252 height 531
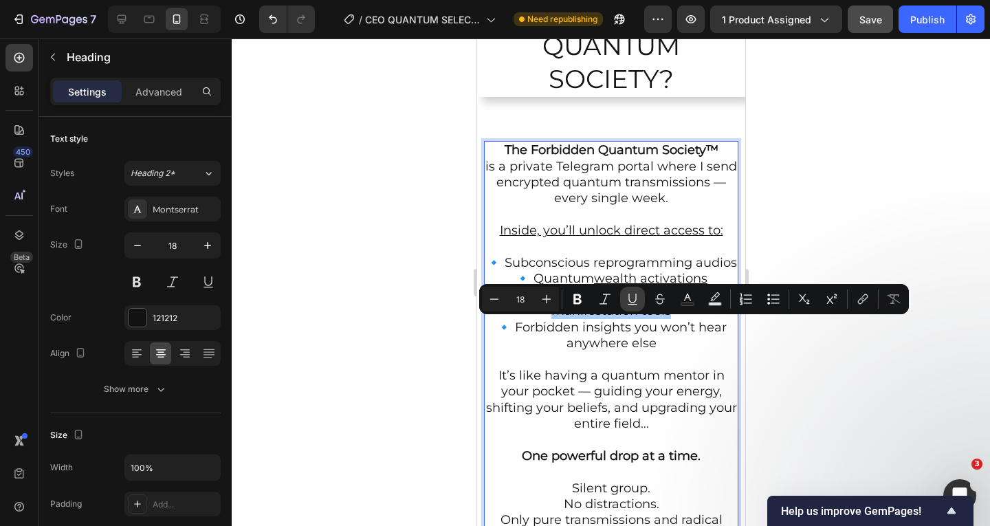
click at [628, 299] on icon "Editor contextual toolbar" at bounding box center [632, 299] width 14 height 14
click at [627, 318] on u "manifestation tools" at bounding box center [642, 310] width 120 height 15
click at [535, 335] on p "The Forbidden Quantum Society™ is a private Telegram portal where I send encryp…" at bounding box center [611, 407] width 252 height 531
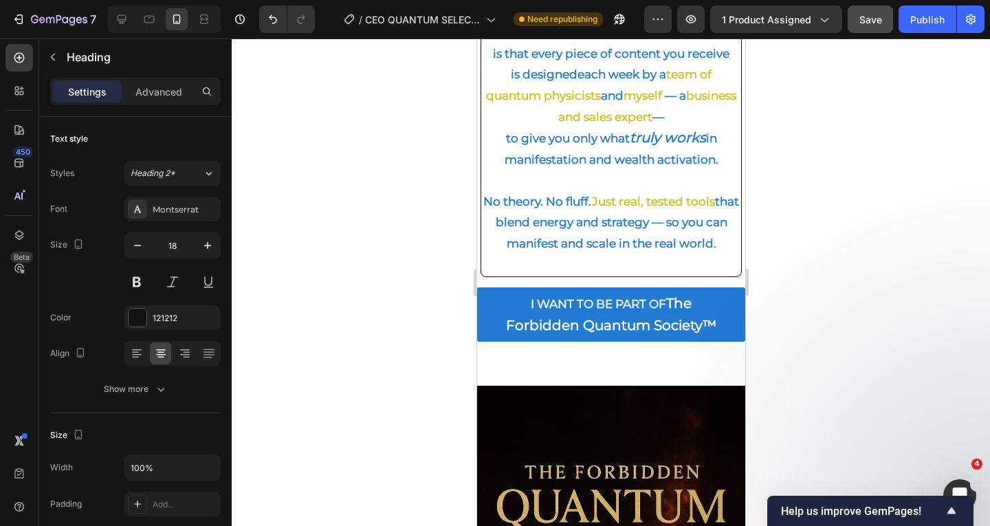
scroll to position [2404, 0]
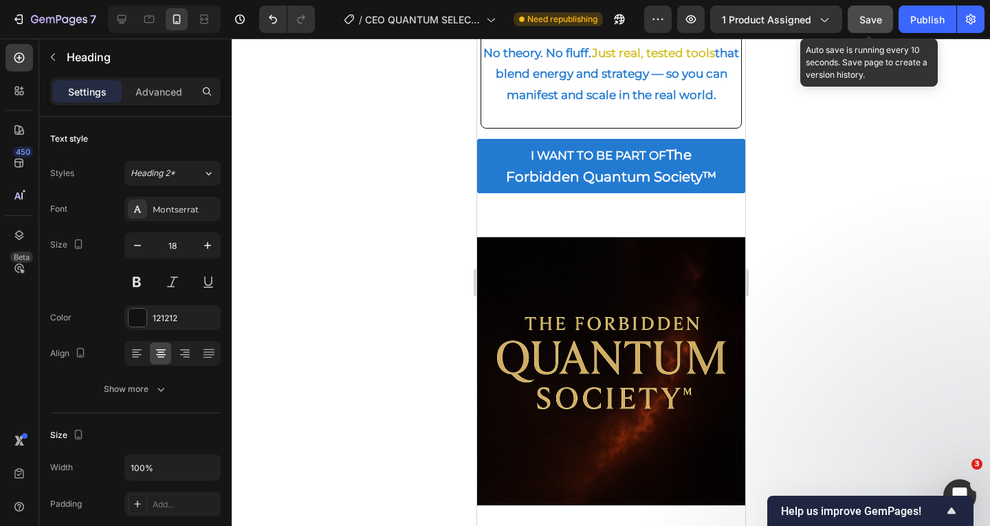
click at [858, 13] on button "Save" at bounding box center [869, 18] width 45 height 27
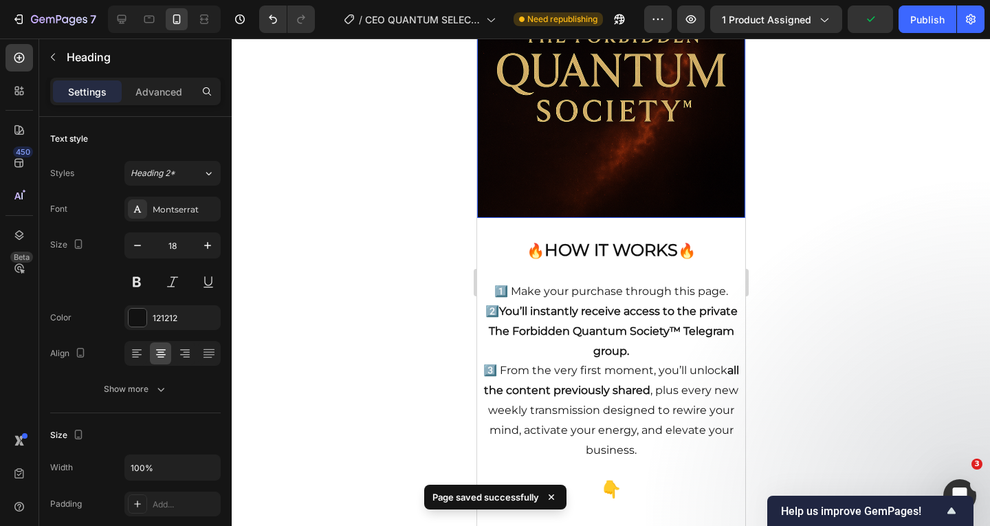
scroll to position [2747, 0]
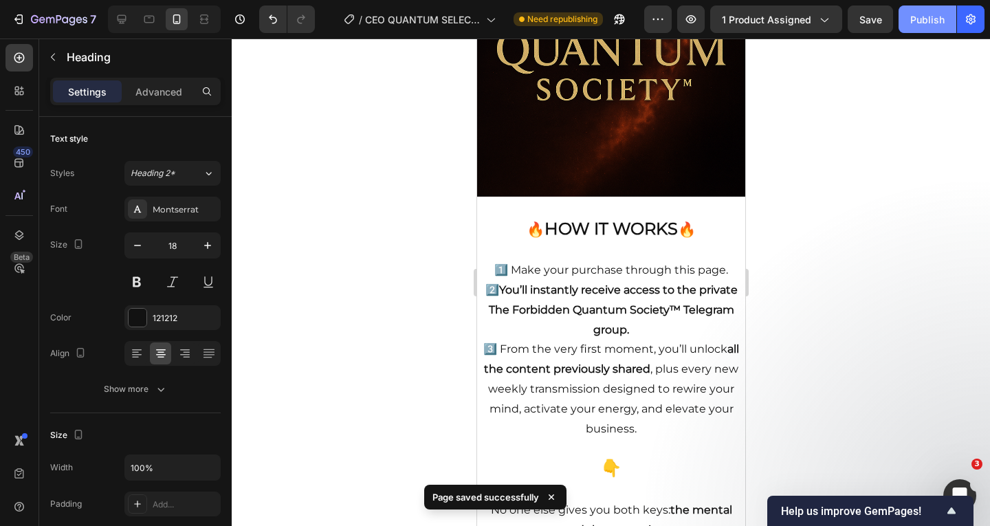
click at [913, 32] on button "Publish" at bounding box center [927, 18] width 58 height 27
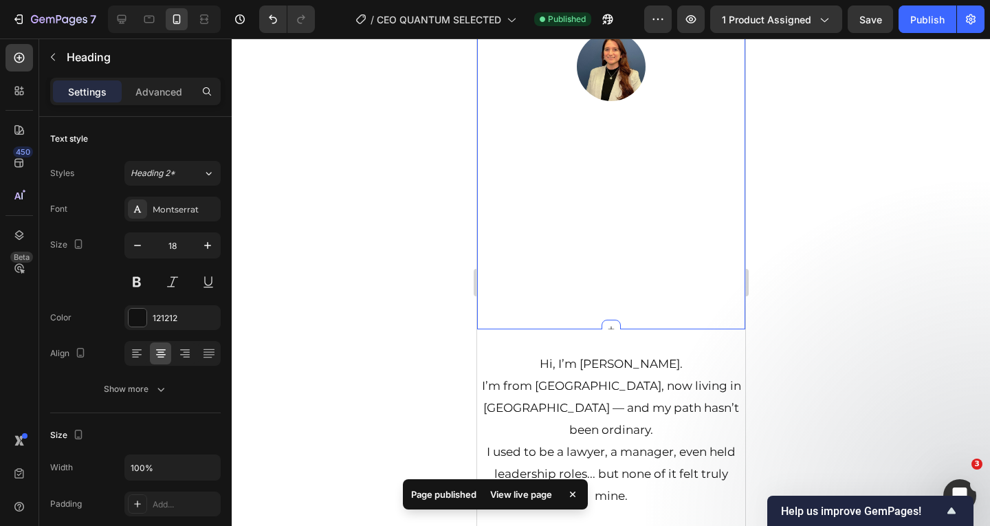
scroll to position [5222, 0]
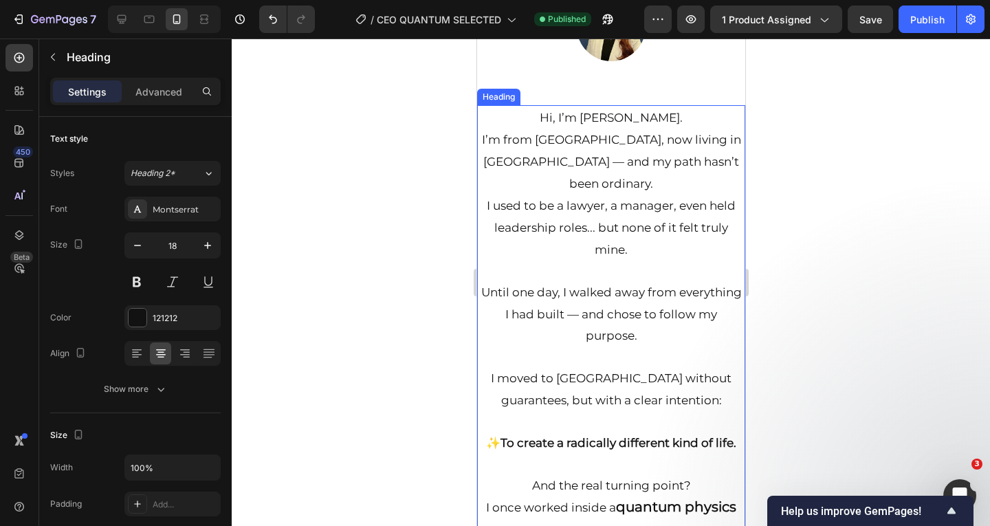
click at [693, 190] on span "I’m from [GEOGRAPHIC_DATA], now living in [GEOGRAPHIC_DATA] — and my path hasn’…" at bounding box center [610, 162] width 259 height 58
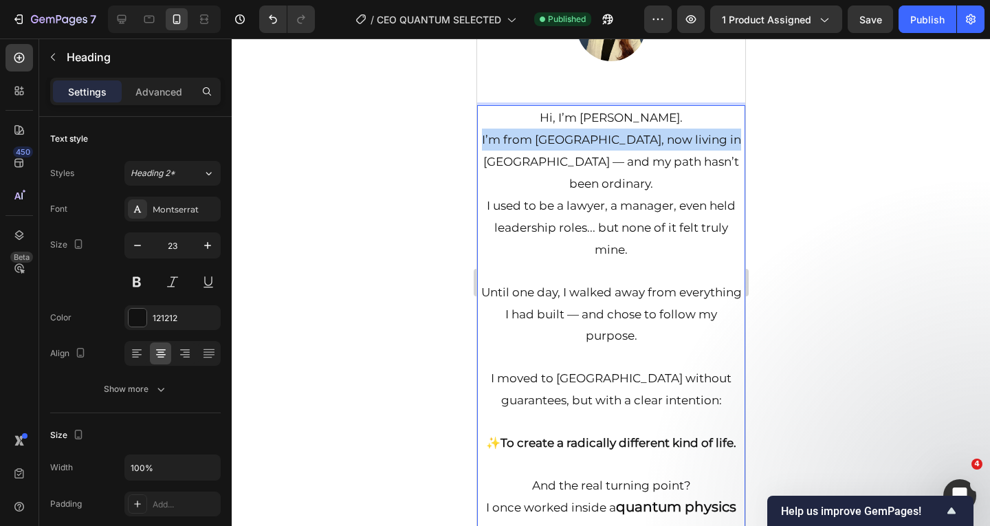
drag, startPoint x: 727, startPoint y: 271, endPoint x: 463, endPoint y: 259, distance: 264.2
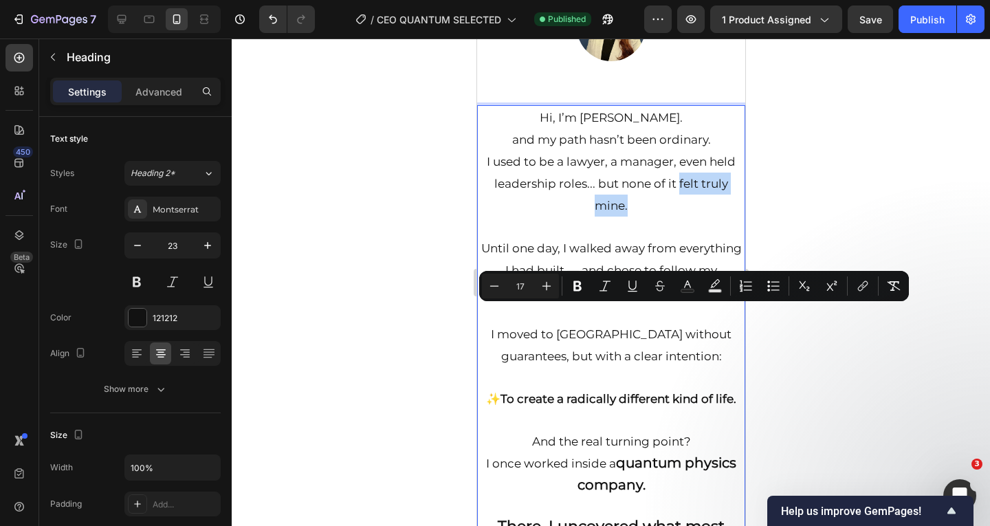
drag, startPoint x: 621, startPoint y: 336, endPoint x: 673, endPoint y: 318, distance: 54.6
click at [584, 289] on button "Bold" at bounding box center [577, 286] width 25 height 25
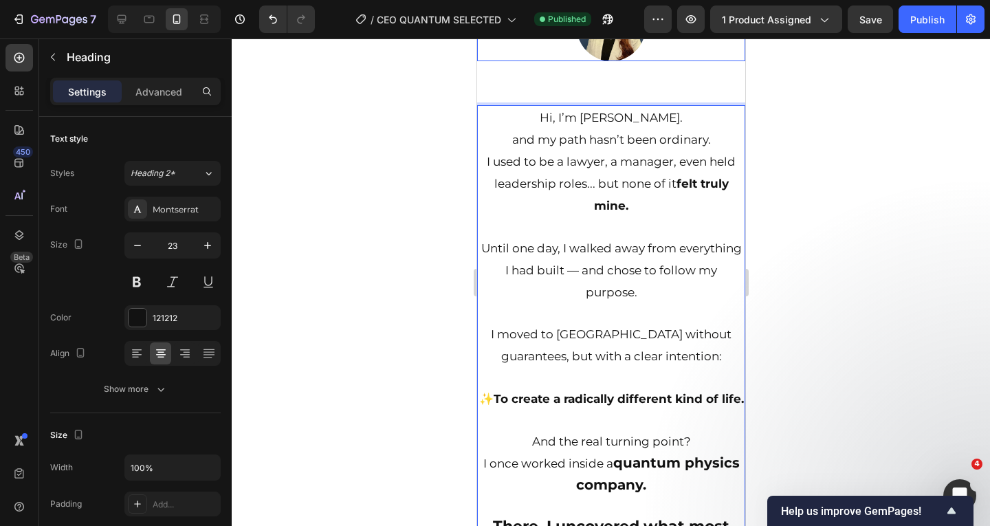
click at [604, 61] on img at bounding box center [610, 26] width 69 height 69
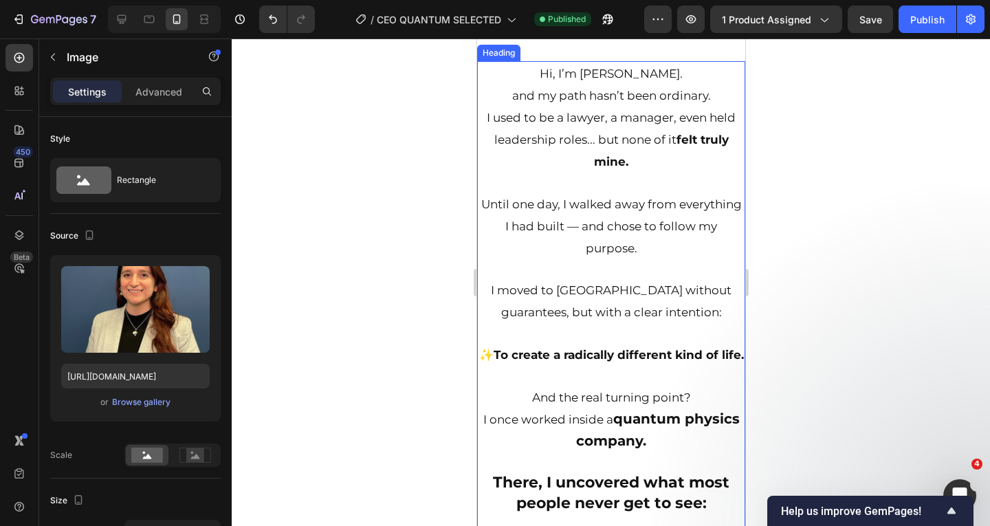
scroll to position [5290, 0]
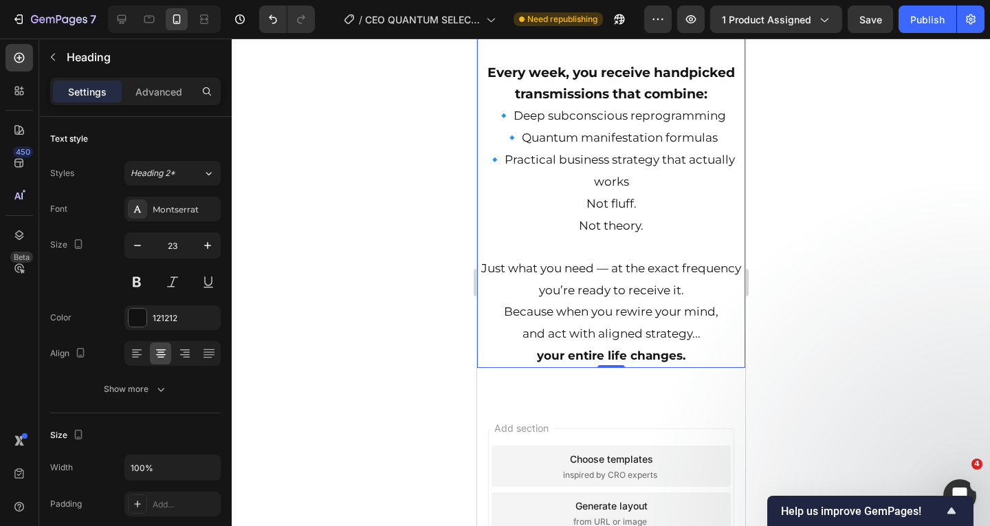
scroll to position [6459, 0]
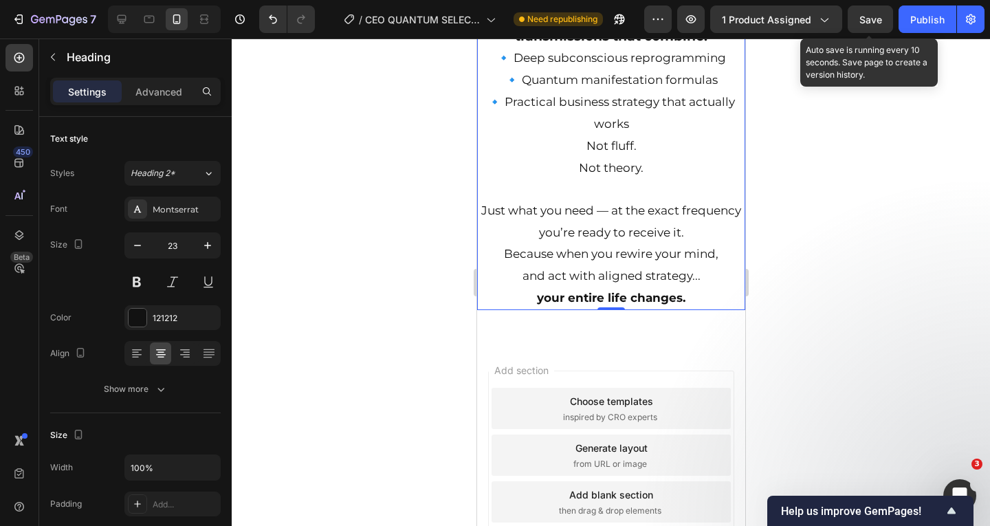
click at [874, 21] on span "Save" at bounding box center [870, 20] width 23 height 12
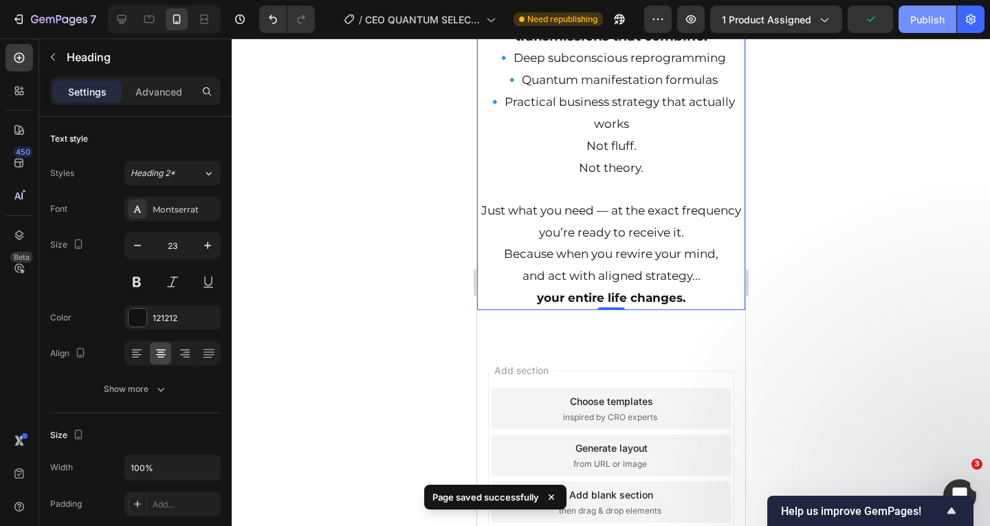
click at [916, 20] on div "Publish" at bounding box center [927, 19] width 34 height 14
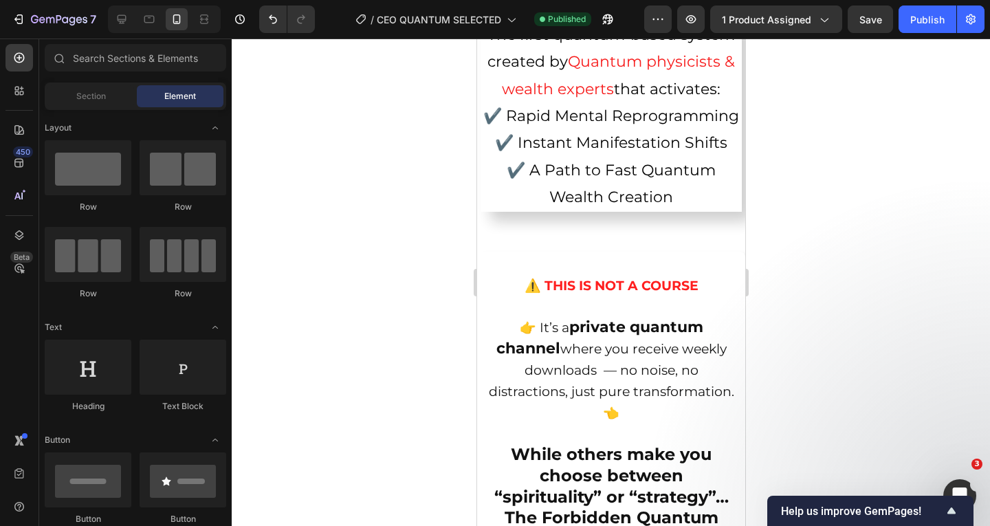
scroll to position [159, 0]
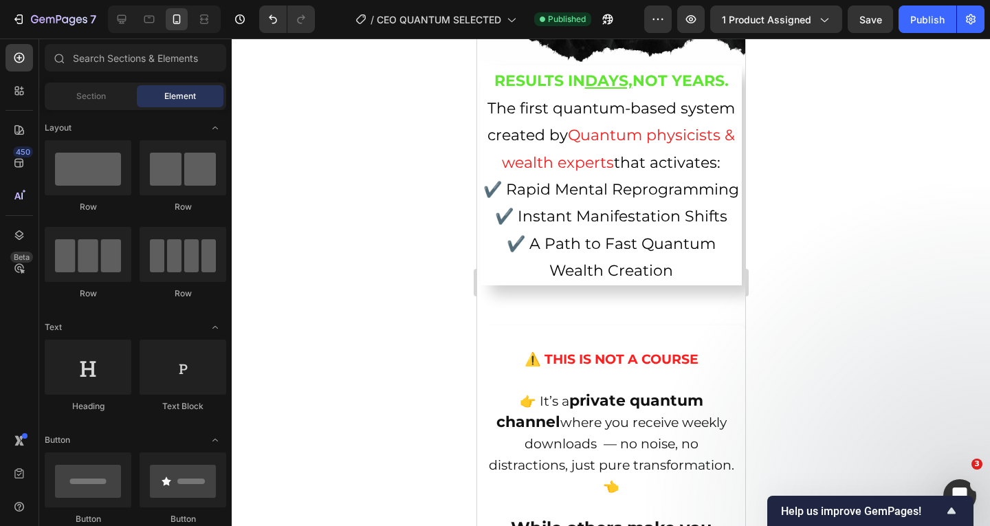
drag, startPoint x: 740, startPoint y: 483, endPoint x: 1212, endPoint y: 68, distance: 628.3
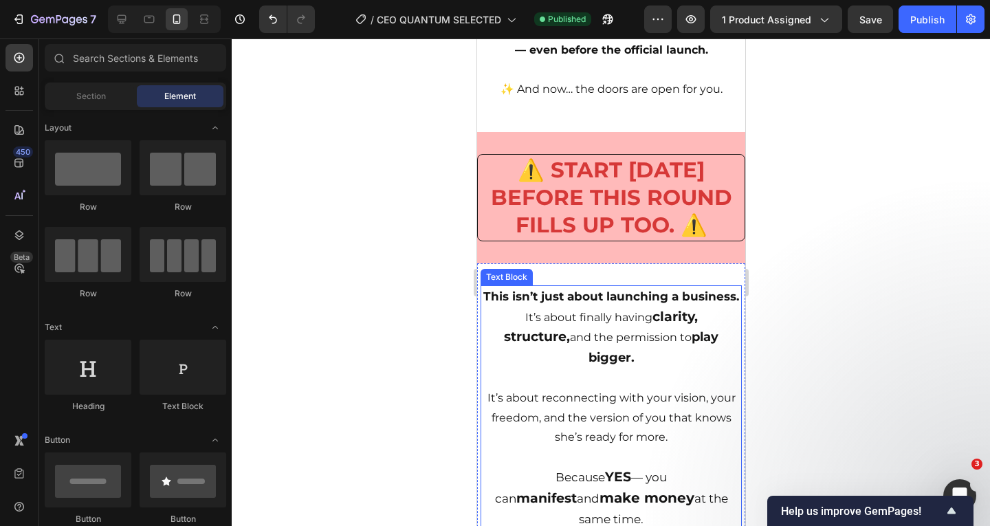
scroll to position [3270, 0]
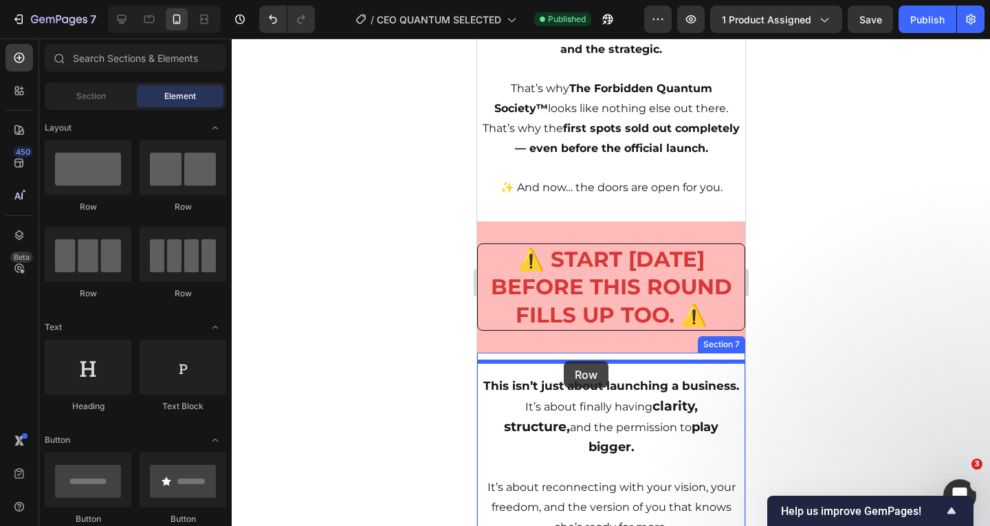
drag, startPoint x: 582, startPoint y: 214, endPoint x: 559, endPoint y: 364, distance: 151.5
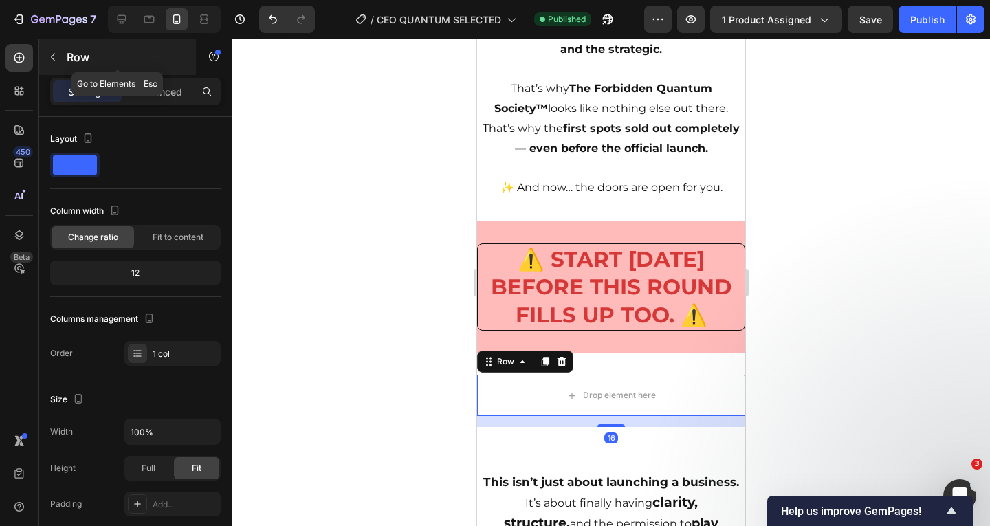
click at [57, 47] on button "button" at bounding box center [53, 57] width 22 height 22
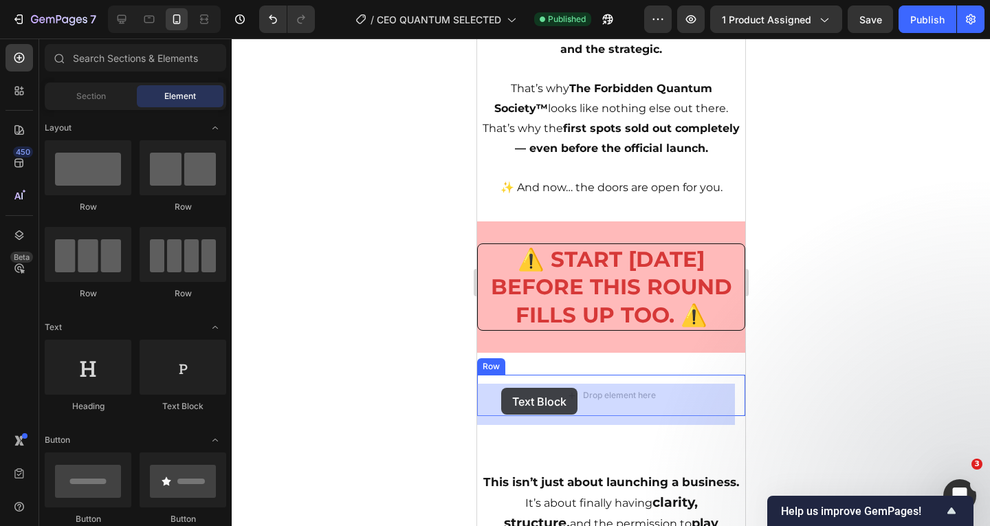
drag, startPoint x: 933, startPoint y: 421, endPoint x: 512, endPoint y: 391, distance: 421.7
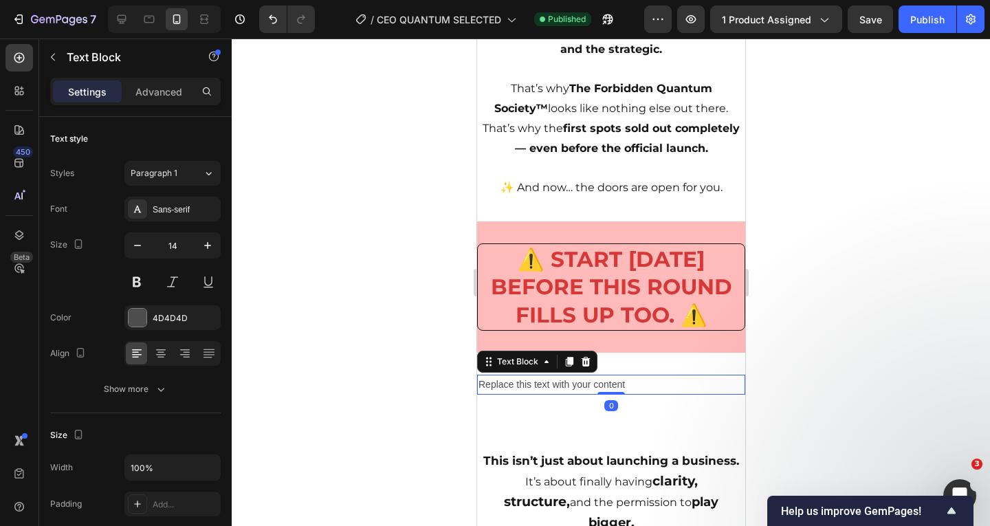
click at [579, 395] on div "Replace this text with your content" at bounding box center [610, 385] width 268 height 20
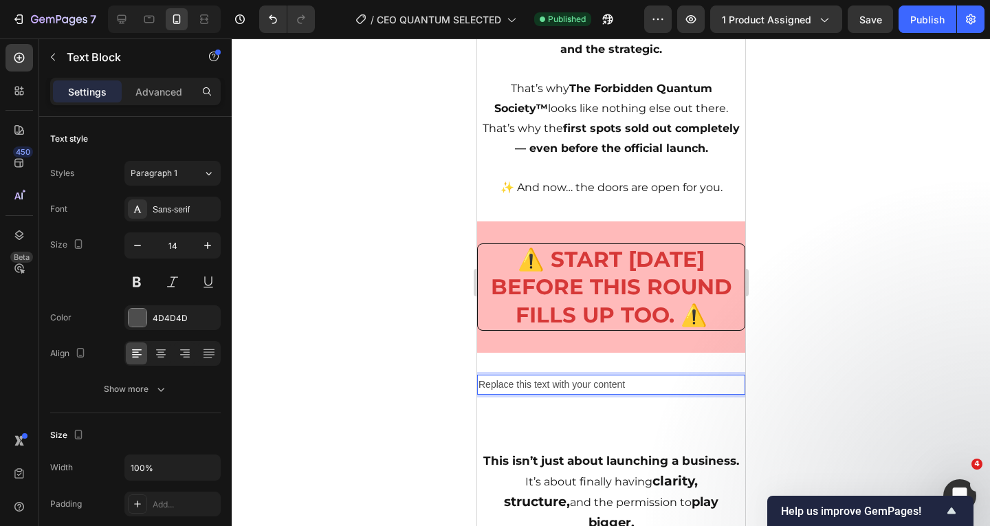
click at [579, 393] on p "Replace this text with your content" at bounding box center [610, 384] width 265 height 17
drag, startPoint x: 595, startPoint y: 395, endPoint x: 470, endPoint y: 397, distance: 124.4
click at [476, 397] on html "iPhone 13 Pro ( 390 px) iPhone 13 Mini iPhone 13 Pro iPhone 11 Pro Max iPhone 1…" at bounding box center [610, 418] width 268 height 7299
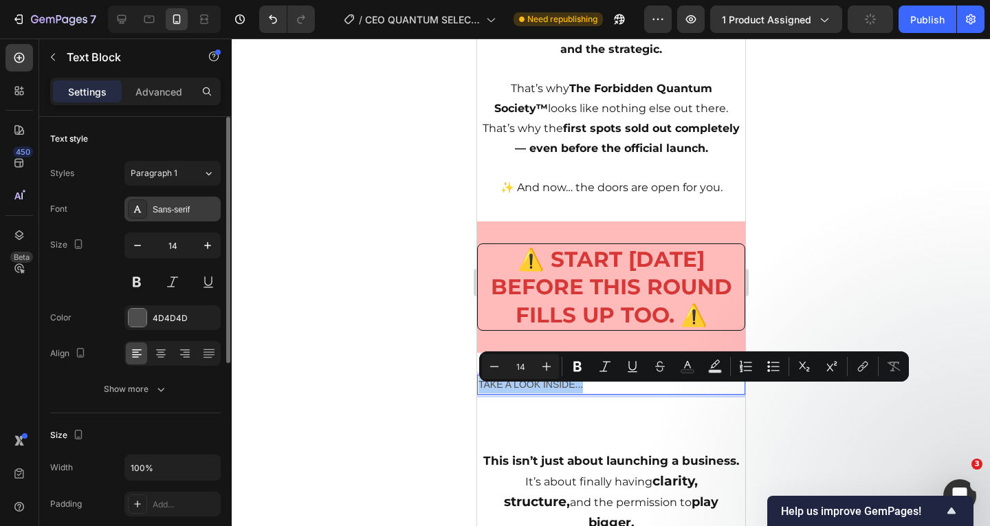
click at [156, 201] on div "Sans-serif" at bounding box center [172, 209] width 96 height 25
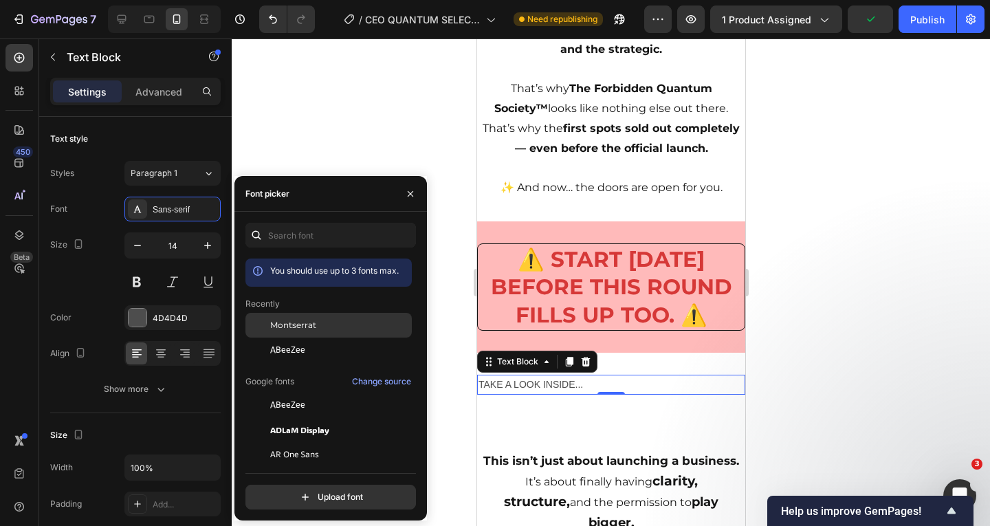
click at [271, 324] on span "Montserrat" at bounding box center [293, 325] width 46 height 12
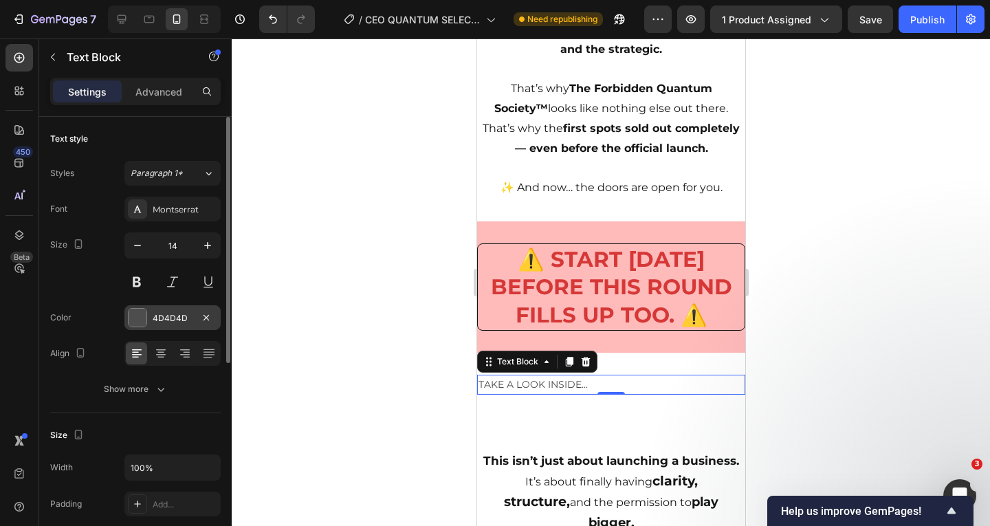
click at [145, 315] on div at bounding box center [138, 318] width 18 height 18
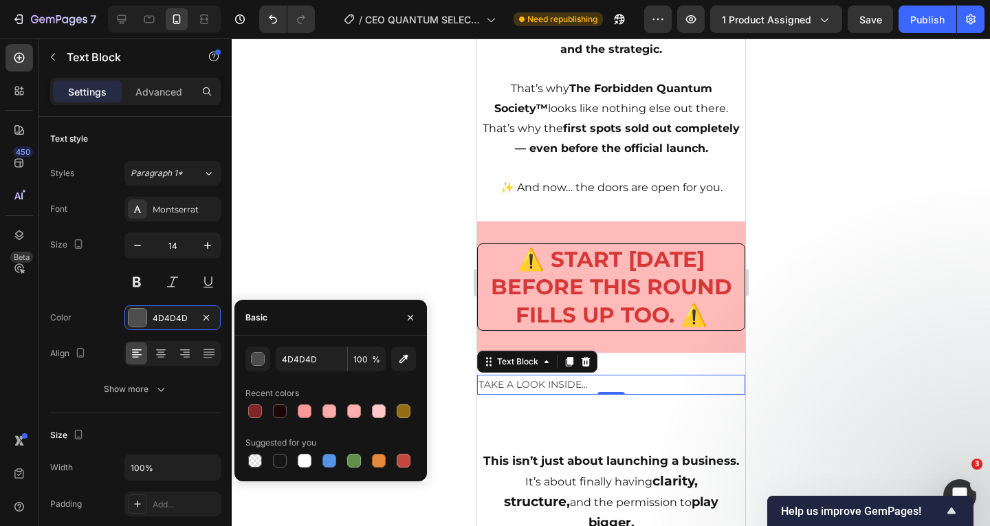
drag, startPoint x: 282, startPoint y: 410, endPoint x: 296, endPoint y: 371, distance: 40.6
click at [282, 410] on div at bounding box center [280, 411] width 14 height 14
type input "1E0606"
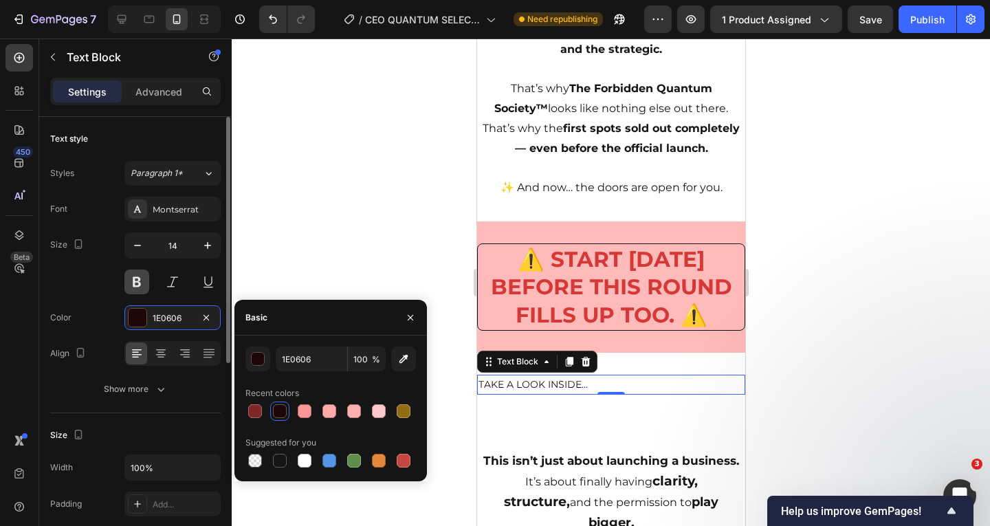
click at [137, 280] on button at bounding box center [136, 281] width 25 height 25
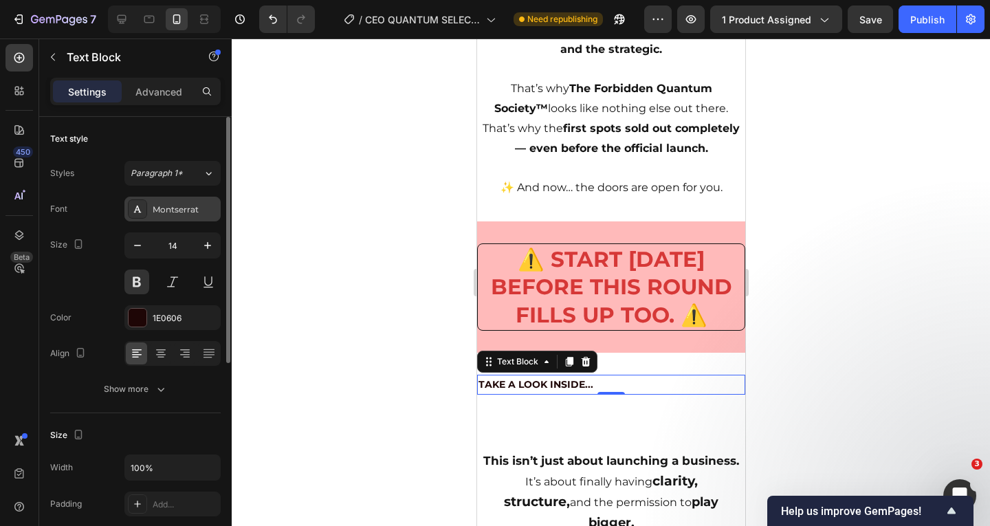
click at [173, 212] on div "Montserrat" at bounding box center [185, 209] width 65 height 12
click at [140, 175] on span "Paragraph 1*" at bounding box center [157, 173] width 52 height 12
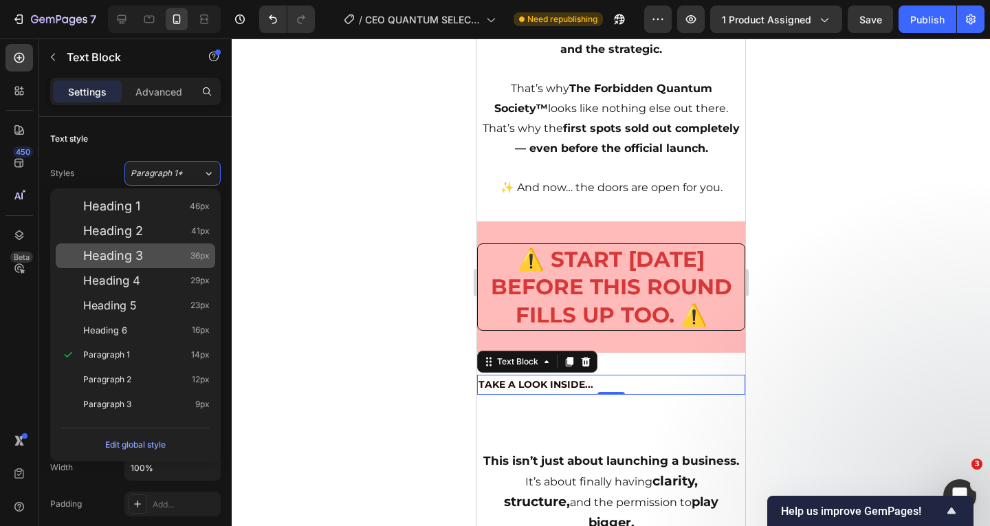
click at [159, 263] on div "Heading 3 36px" at bounding box center [135, 255] width 159 height 25
type input "36"
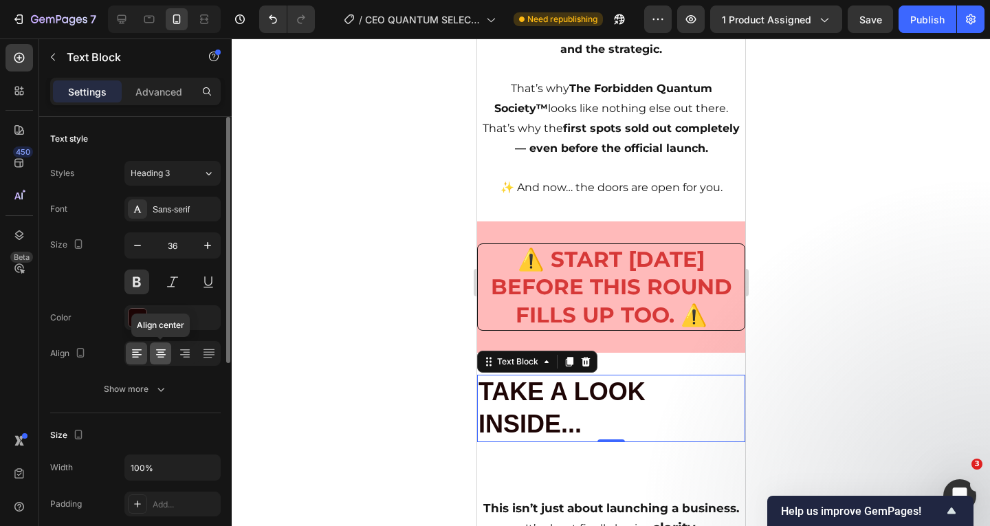
click at [157, 347] on icon at bounding box center [161, 353] width 14 height 14
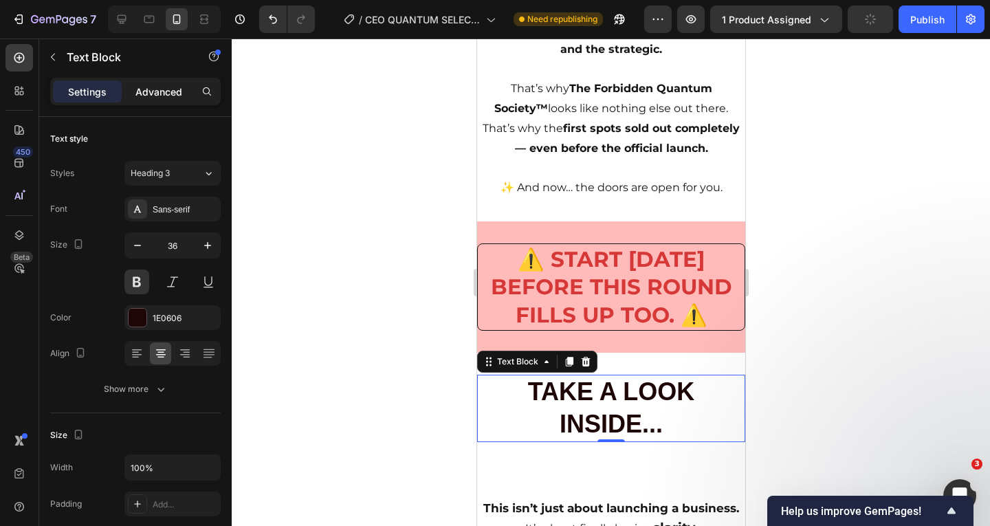
click at [144, 96] on p "Advanced" at bounding box center [158, 92] width 47 height 14
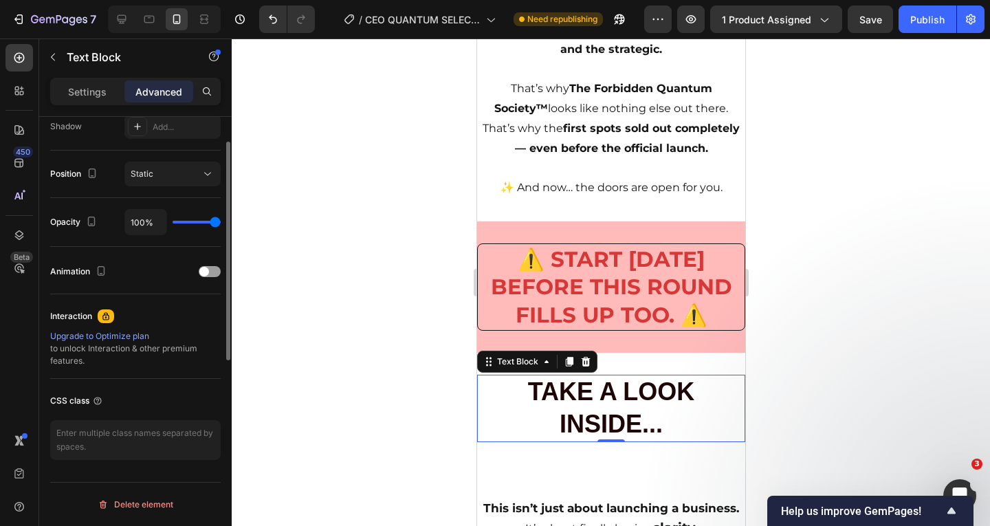
scroll to position [331, 0]
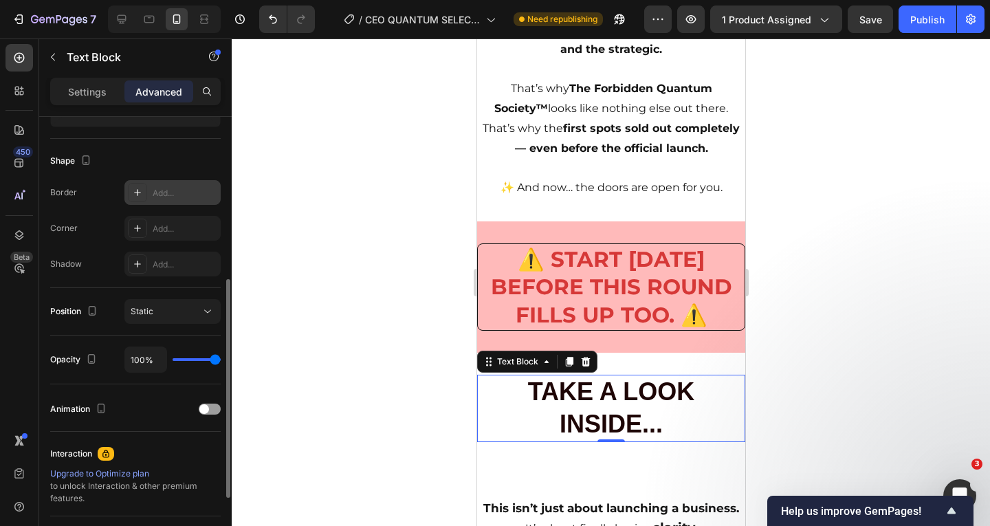
click at [139, 197] on icon at bounding box center [137, 192] width 11 height 11
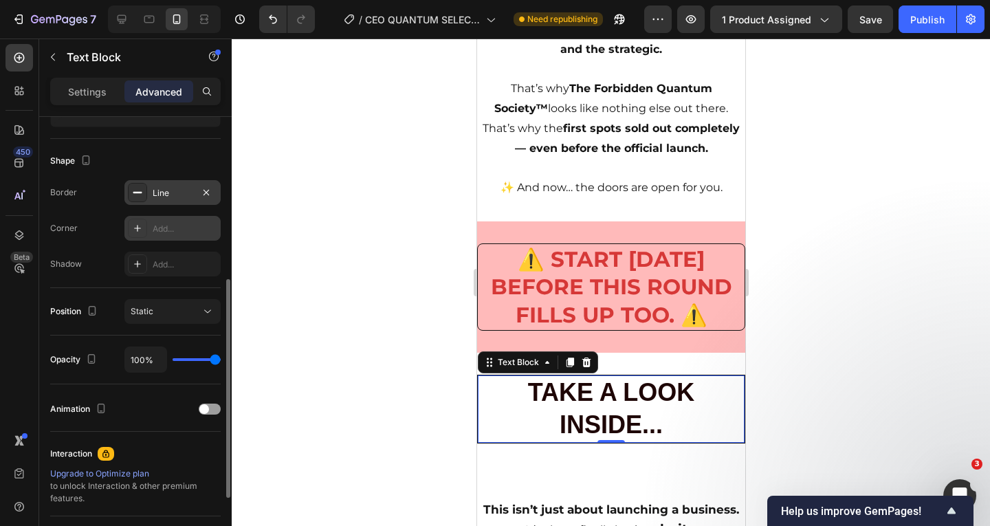
click at [140, 223] on icon at bounding box center [137, 228] width 11 height 11
click at [140, 269] on div at bounding box center [137, 263] width 19 height 19
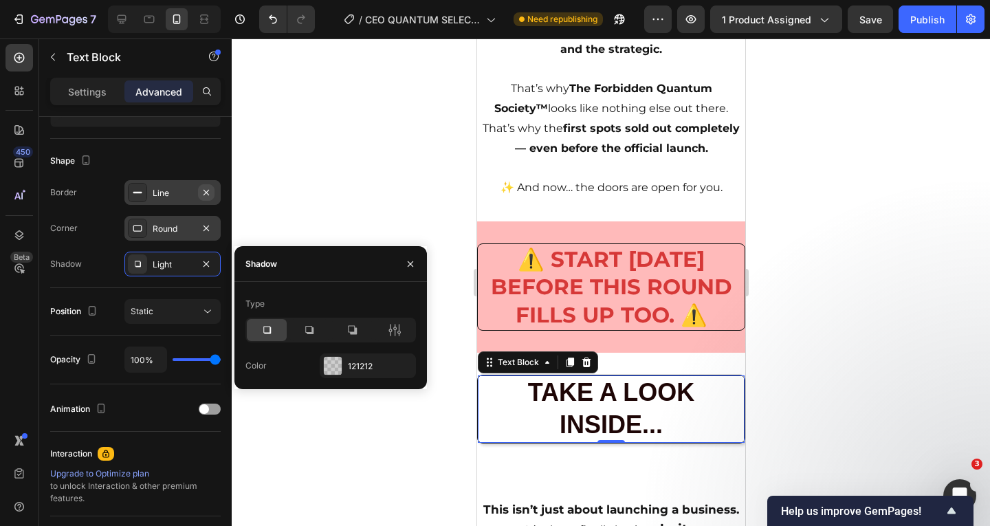
click at [204, 198] on button "button" at bounding box center [206, 192] width 16 height 16
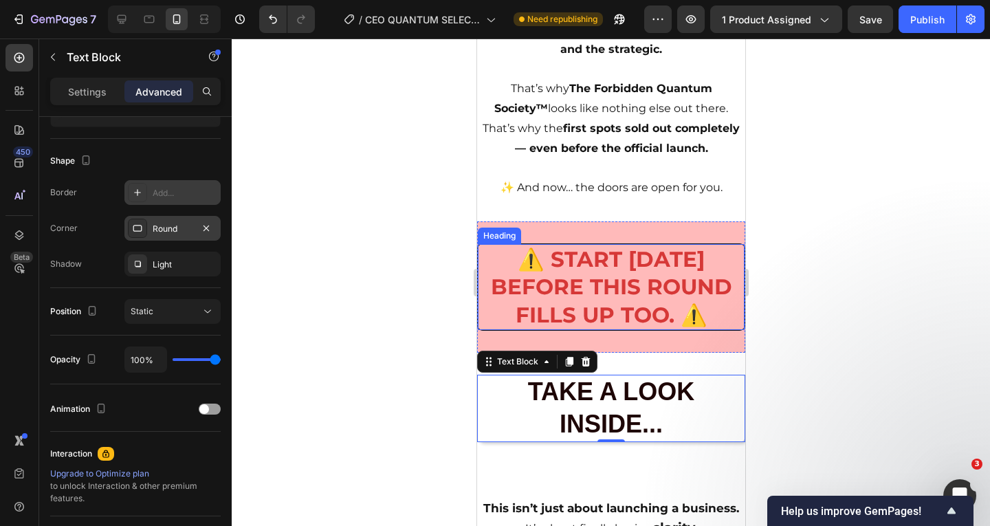
click at [566, 274] on h2 "⚠️ START [DATE] BEFORE THIS ROUND FILLS UP TOO. ⚠️" at bounding box center [610, 287] width 267 height 86
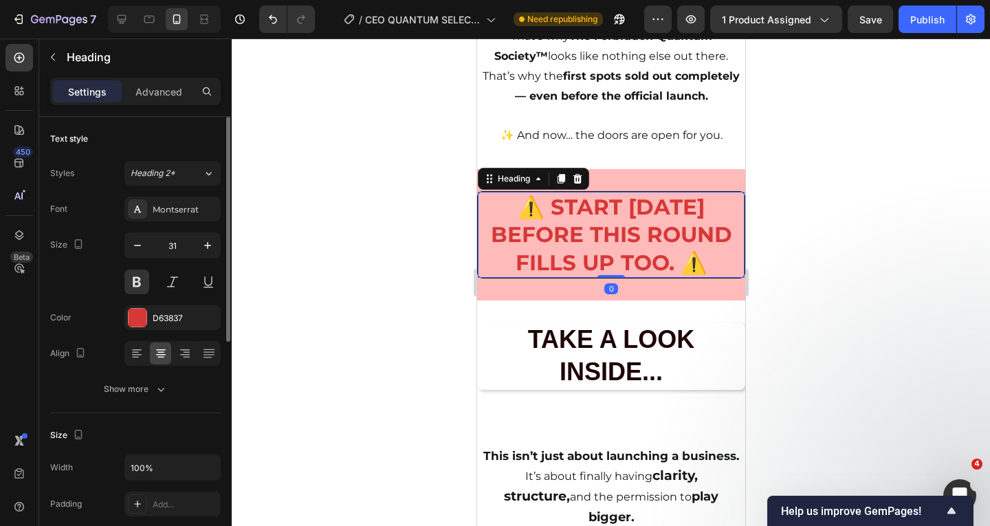
scroll to position [3338, 0]
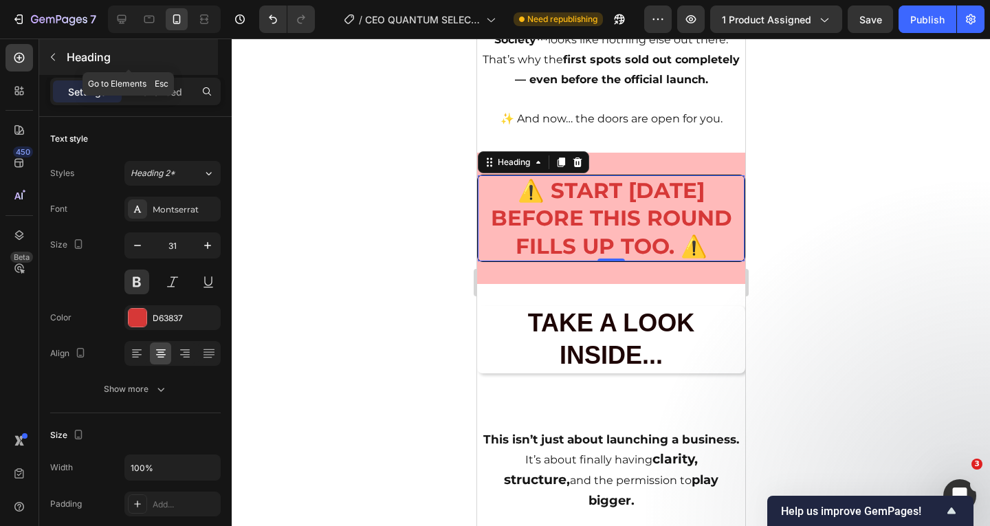
click at [52, 56] on icon "button" at bounding box center [53, 58] width 4 height 8
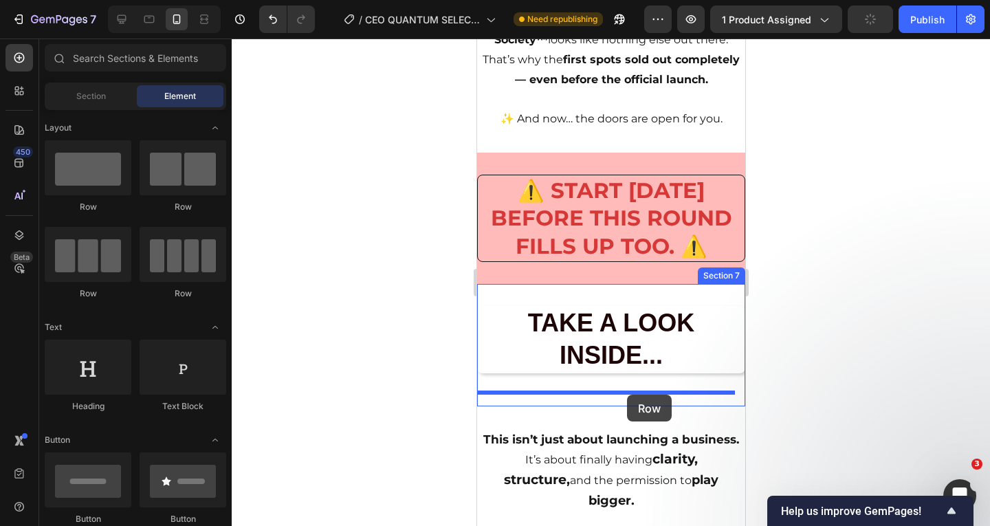
drag, startPoint x: 630, startPoint y: 261, endPoint x: 626, endPoint y: 395, distance: 133.4
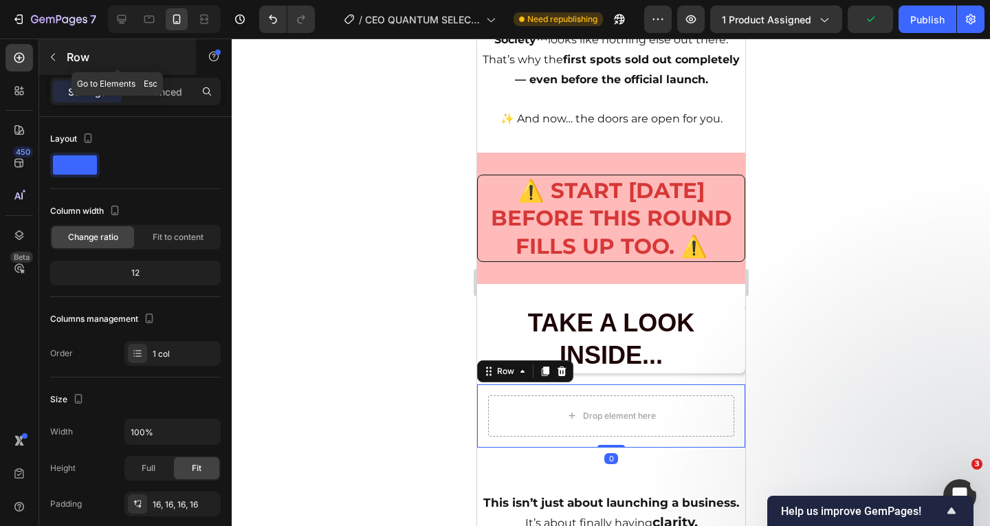
click at [56, 57] on icon "button" at bounding box center [52, 57] width 11 height 11
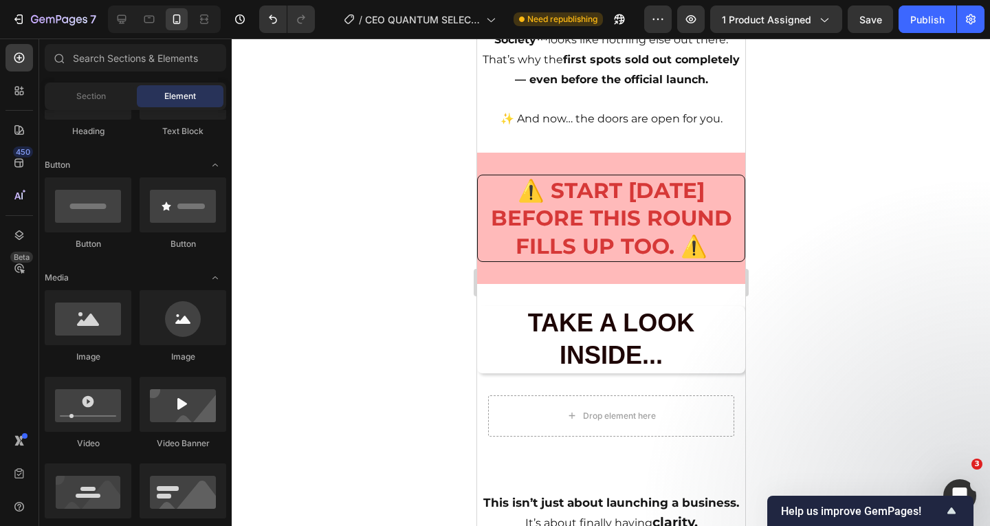
scroll to position [344, 0]
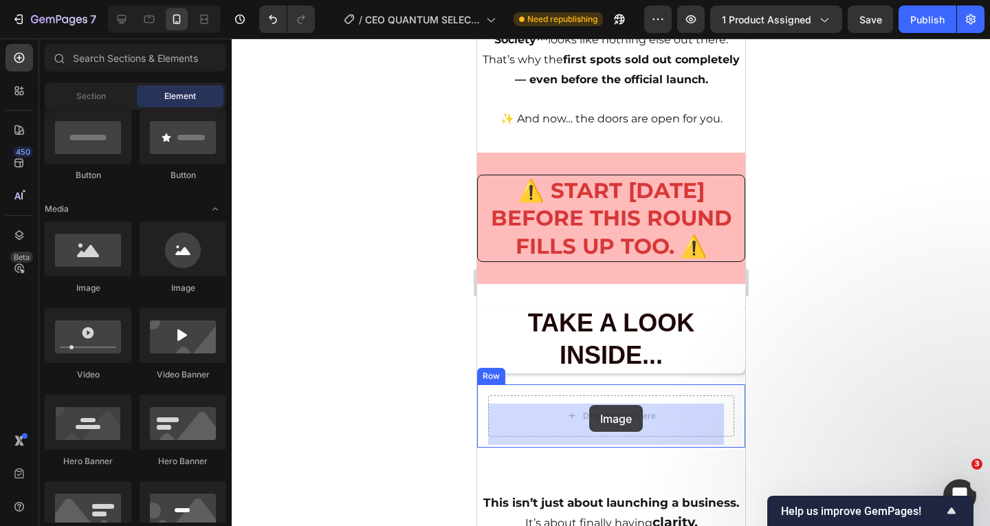
drag, startPoint x: 566, startPoint y: 298, endPoint x: 588, endPoint y: 405, distance: 108.8
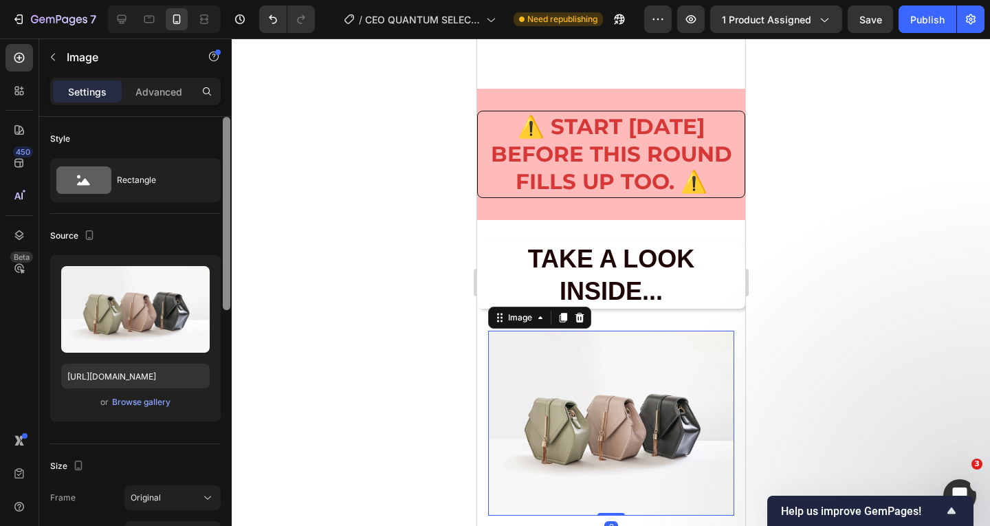
scroll to position [3545, 0]
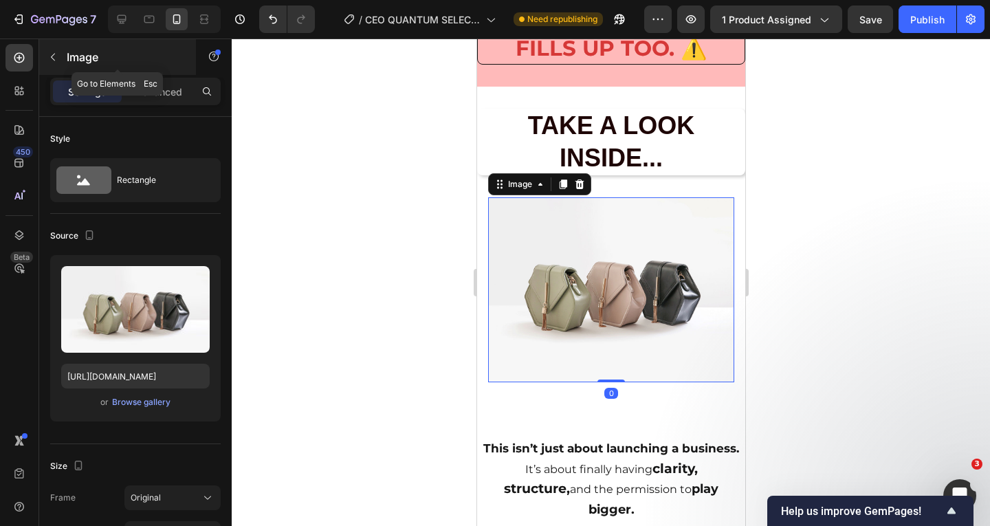
click at [52, 55] on icon "button" at bounding box center [52, 57] width 11 height 11
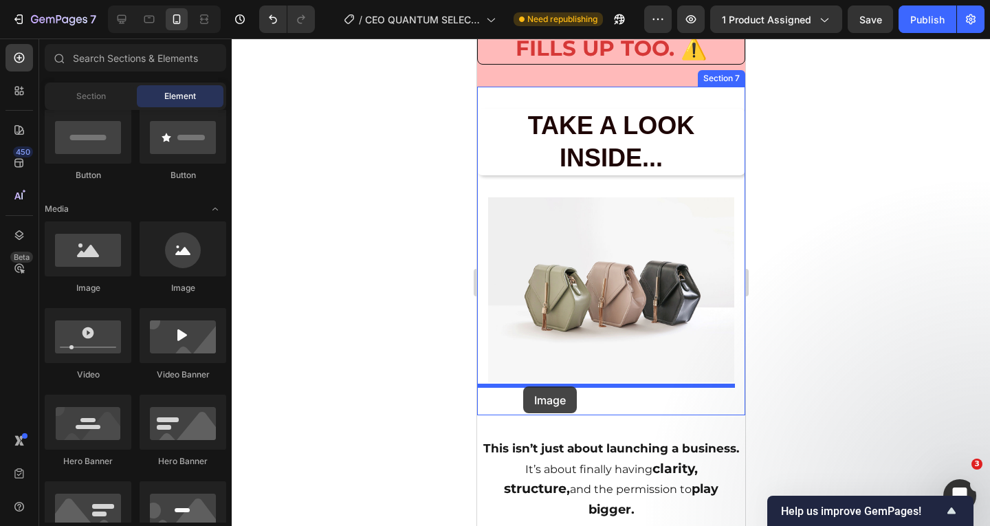
drag, startPoint x: 570, startPoint y: 292, endPoint x: 522, endPoint y: 386, distance: 105.7
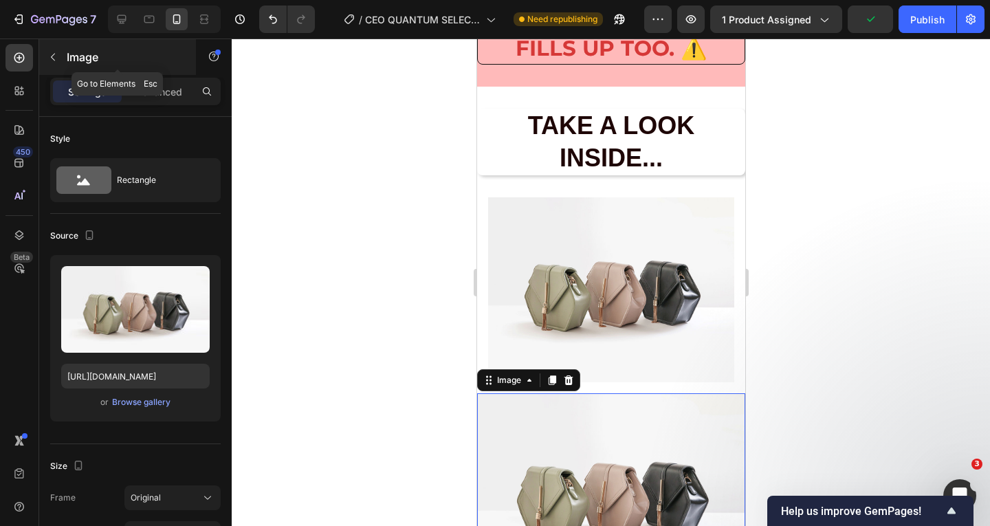
click at [58, 48] on button "button" at bounding box center [53, 57] width 22 height 22
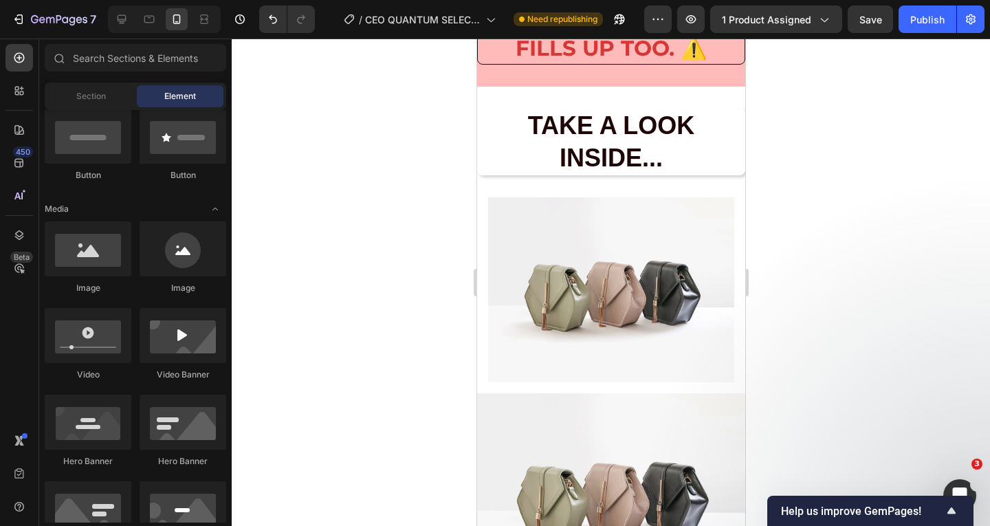
scroll to position [0, 0]
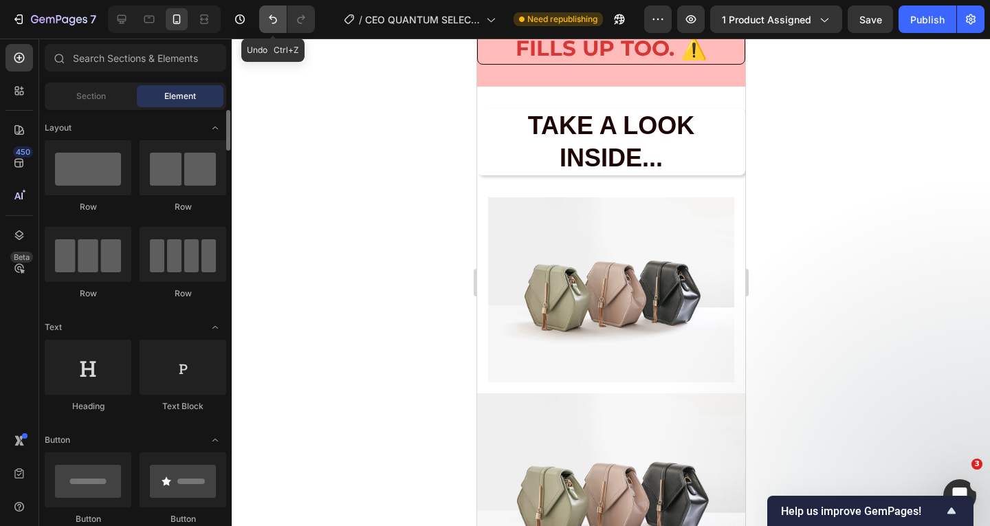
click at [269, 24] on icon "Undo/Redo" at bounding box center [273, 19] width 14 height 14
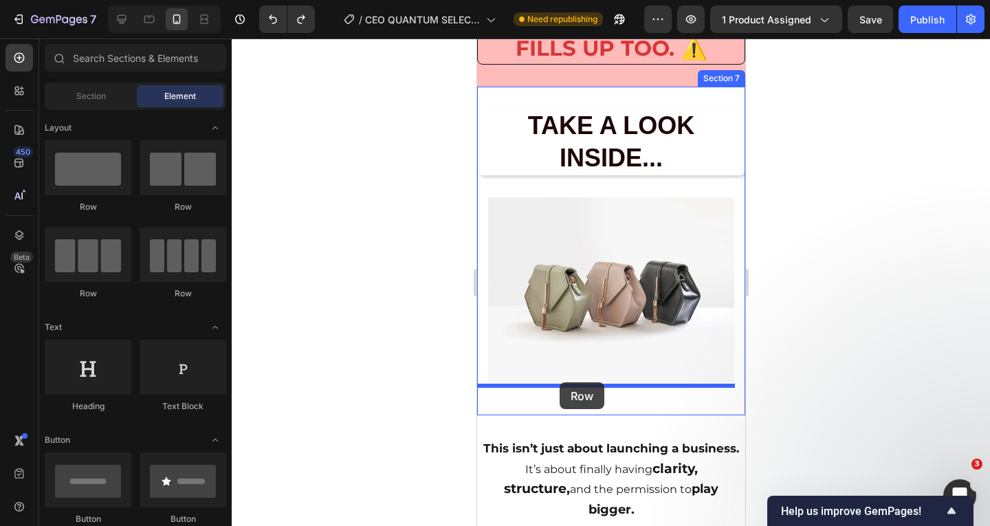
drag, startPoint x: 696, startPoint y: 275, endPoint x: 559, endPoint y: 382, distance: 173.8
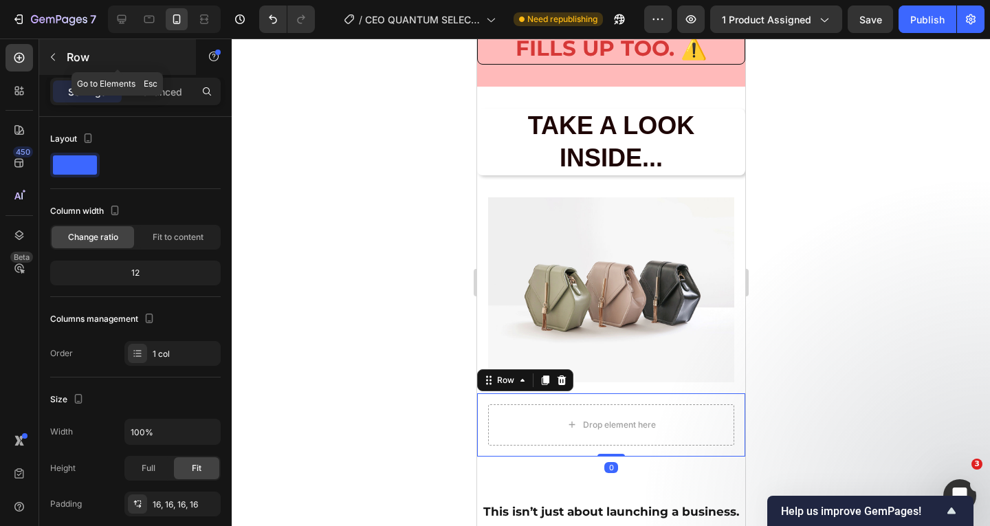
click at [57, 56] on icon "button" at bounding box center [52, 57] width 11 height 11
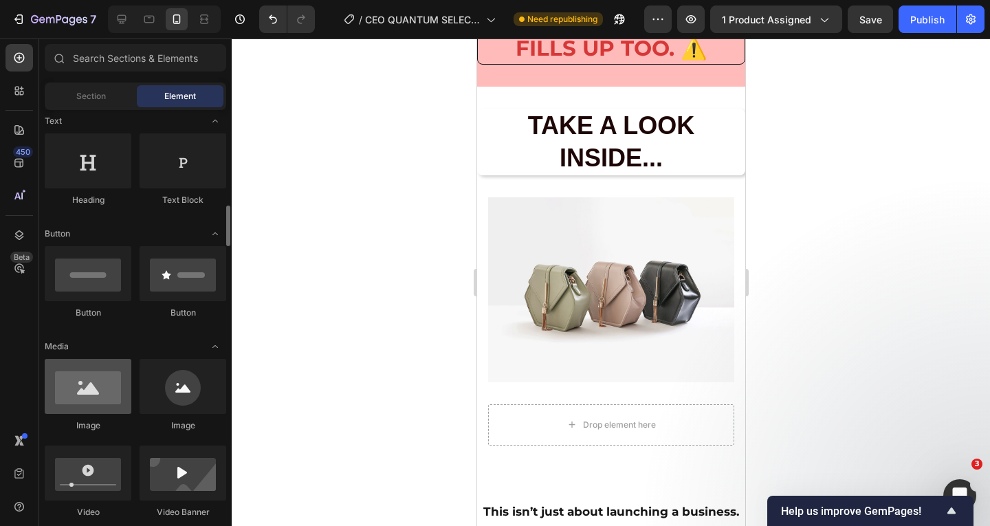
scroll to position [275, 0]
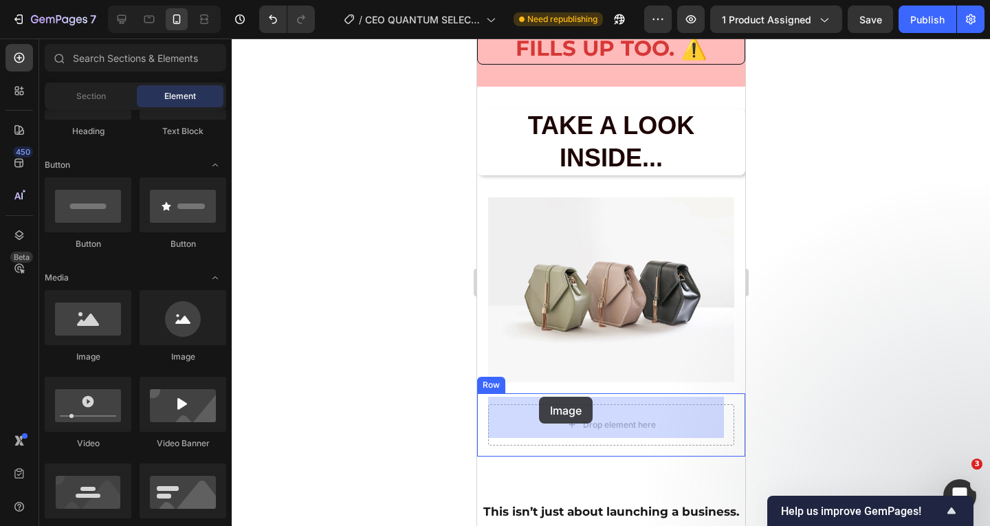
drag, startPoint x: 587, startPoint y: 353, endPoint x: 538, endPoint y: 397, distance: 65.7
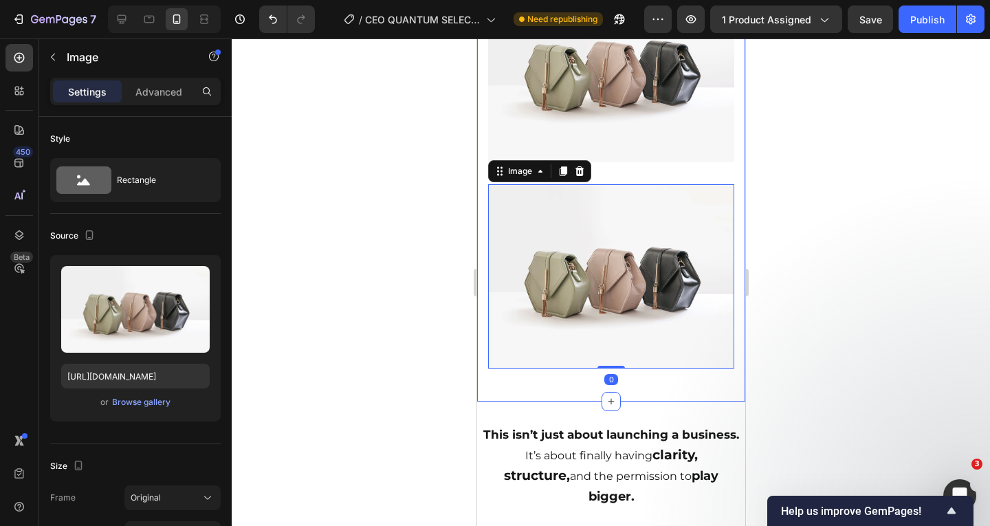
scroll to position [3820, 0]
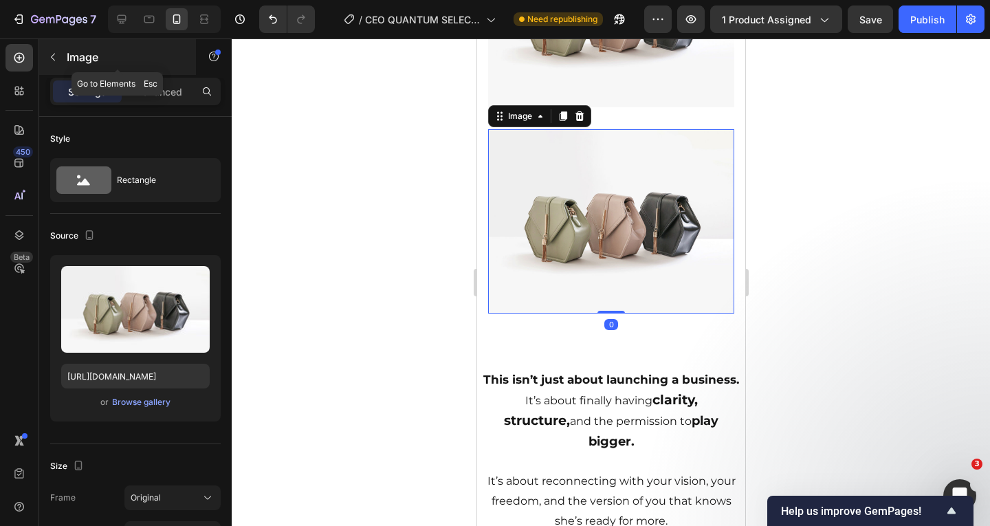
click at [58, 61] on button "button" at bounding box center [53, 57] width 22 height 22
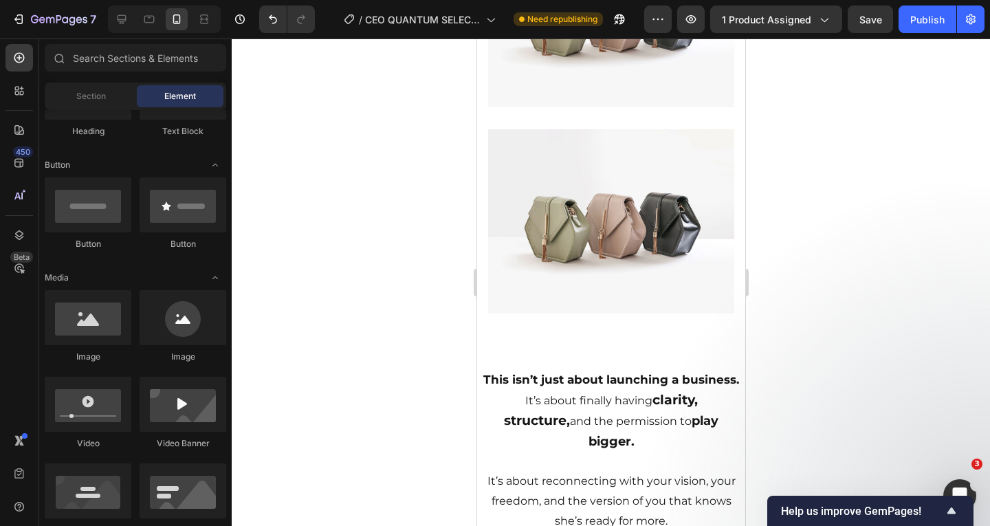
scroll to position [0, 0]
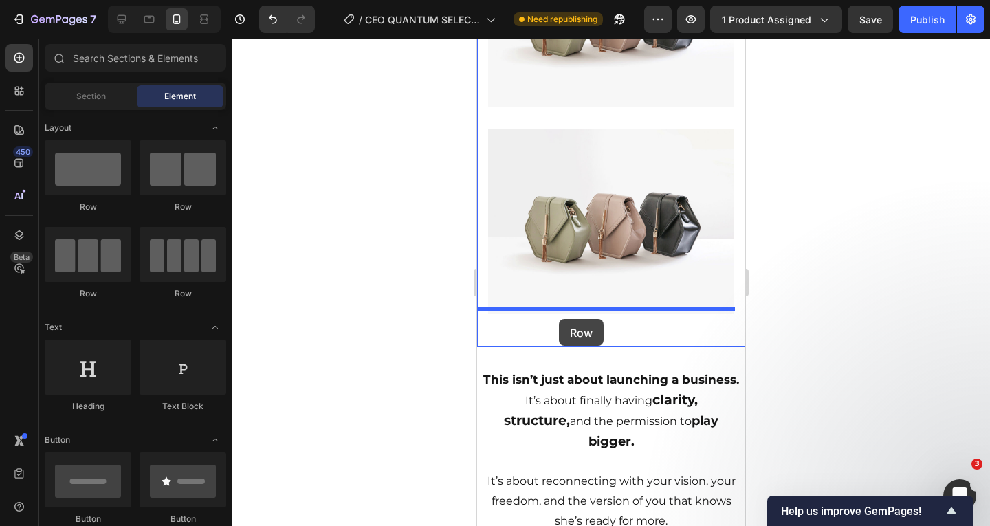
drag, startPoint x: 611, startPoint y: 265, endPoint x: 558, endPoint y: 319, distance: 75.3
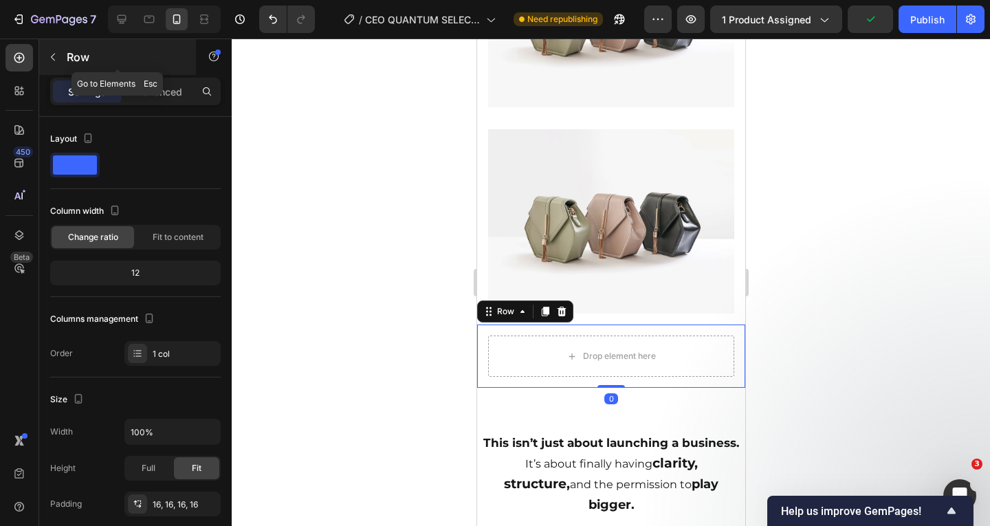
click at [58, 56] on button "button" at bounding box center [53, 57] width 22 height 22
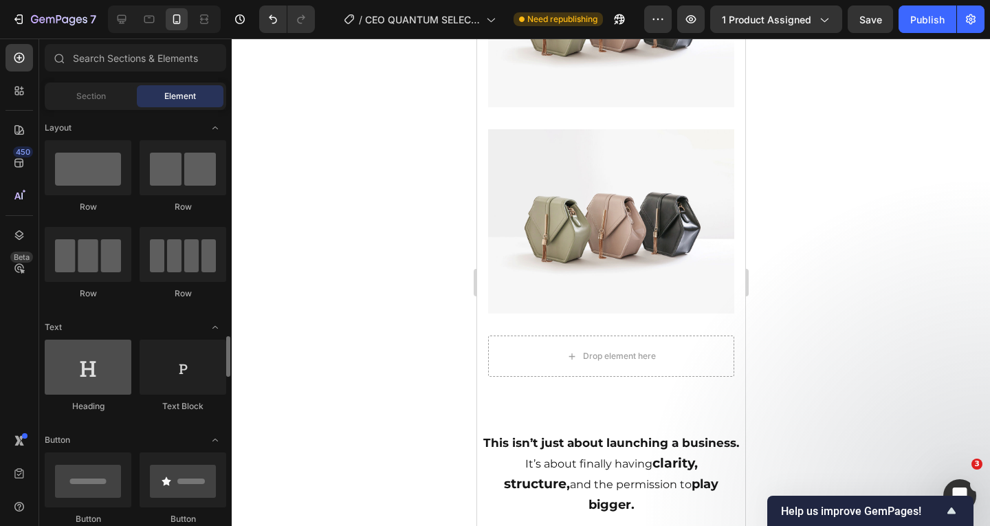
scroll to position [206, 0]
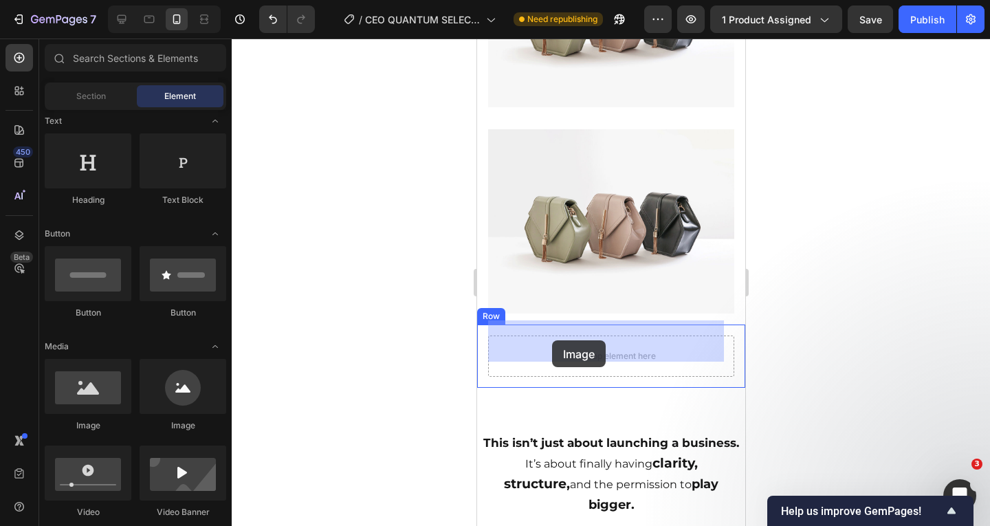
drag, startPoint x: 575, startPoint y: 434, endPoint x: 551, endPoint y: 340, distance: 97.7
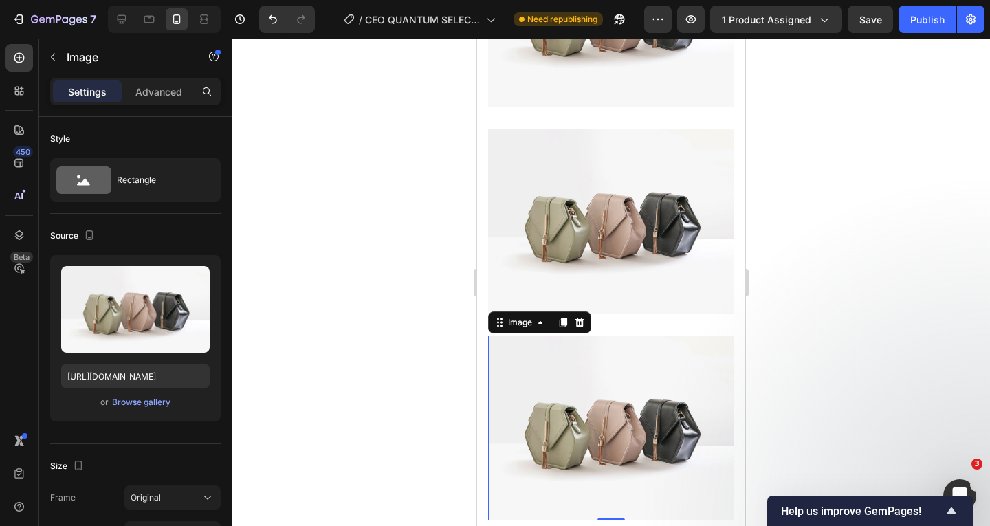
scroll to position [3476, 0]
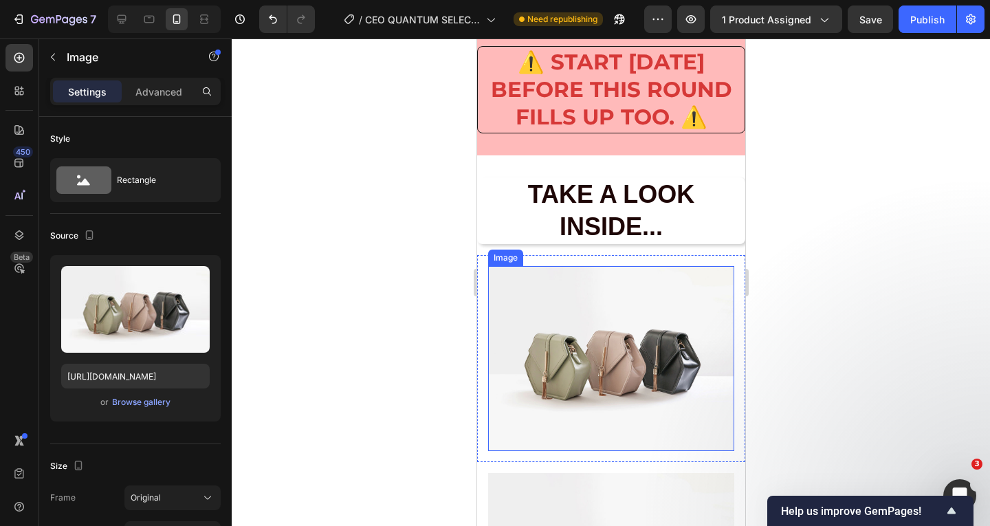
click at [555, 353] on img at bounding box center [610, 358] width 246 height 185
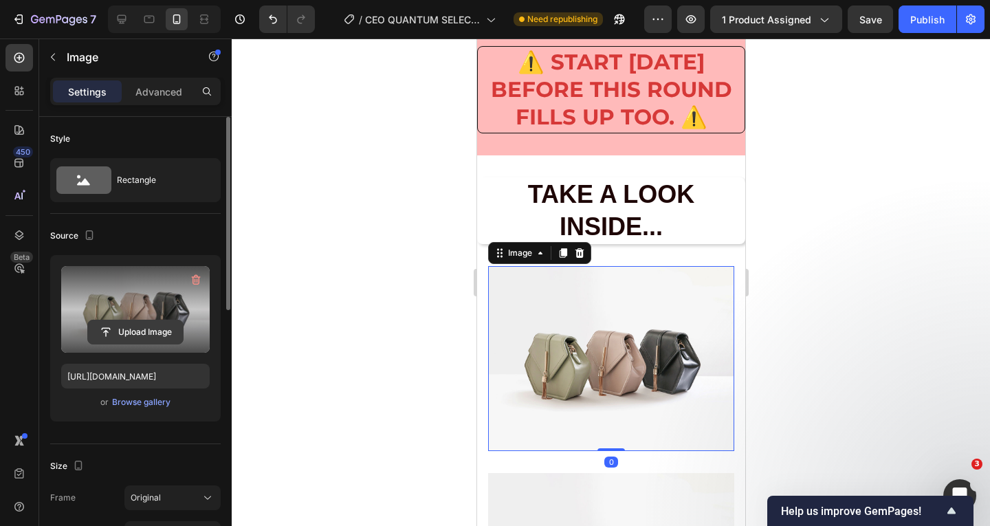
click at [133, 333] on input "file" at bounding box center [135, 331] width 95 height 23
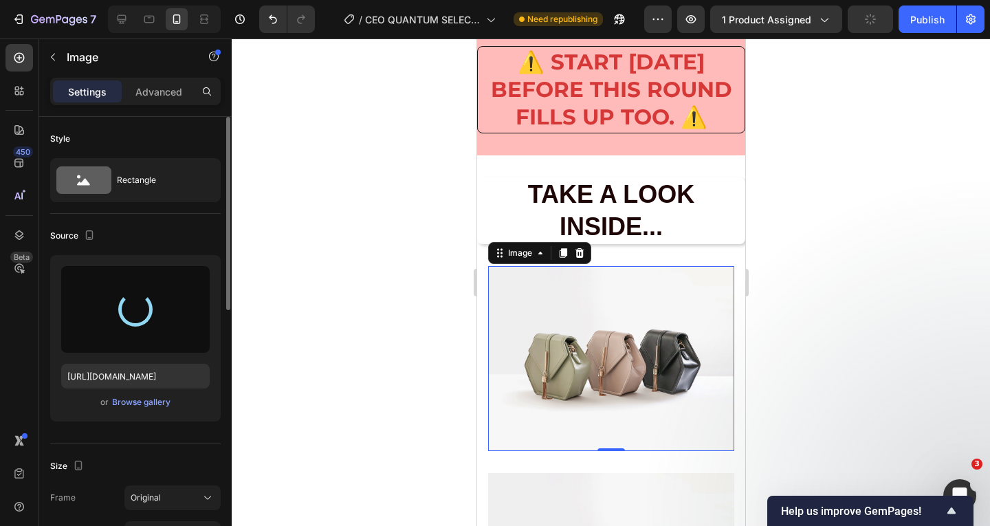
type input "[URL][DOMAIN_NAME]"
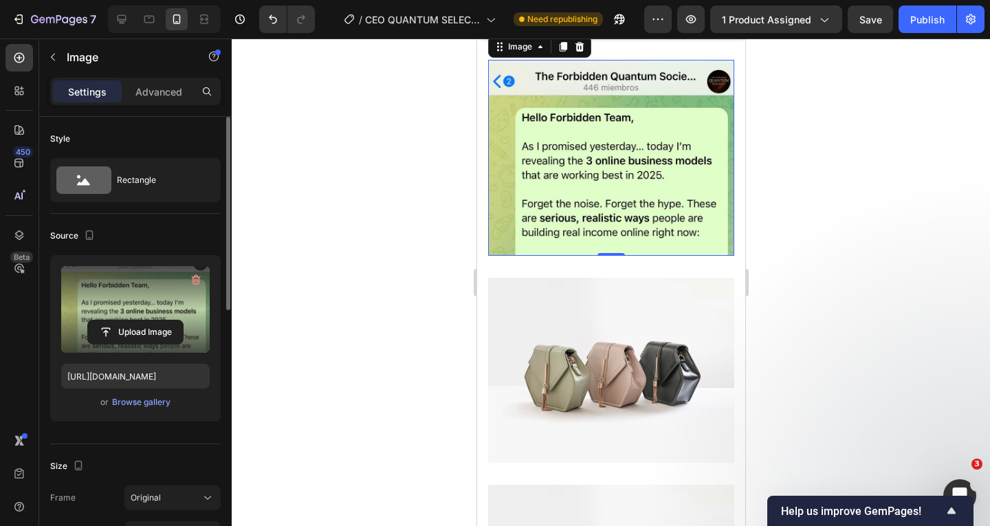
scroll to position [3545, 0]
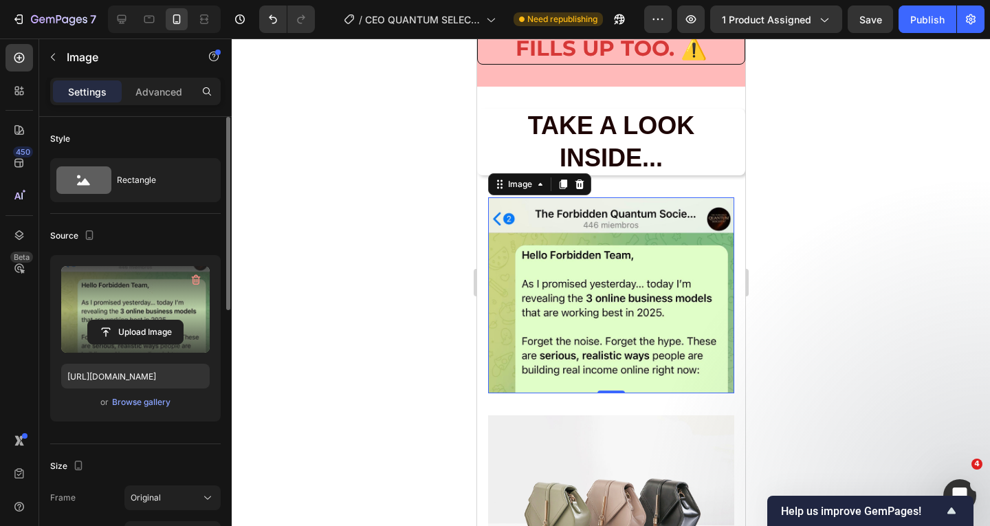
click at [581, 232] on img at bounding box center [610, 295] width 246 height 196
click at [122, 331] on input "file" at bounding box center [135, 331] width 95 height 23
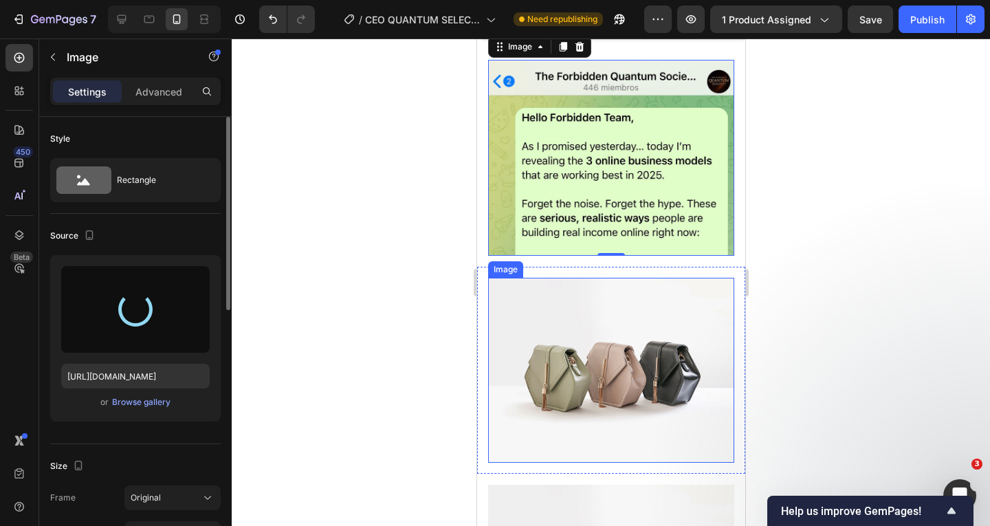
scroll to position [3682, 0]
click at [625, 346] on img at bounding box center [610, 370] width 246 height 185
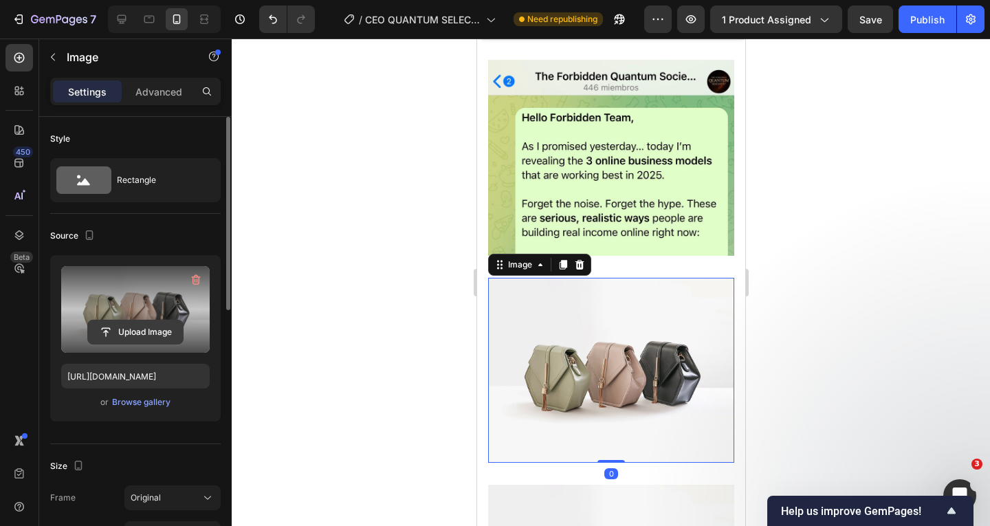
click at [151, 322] on input "file" at bounding box center [135, 331] width 95 height 23
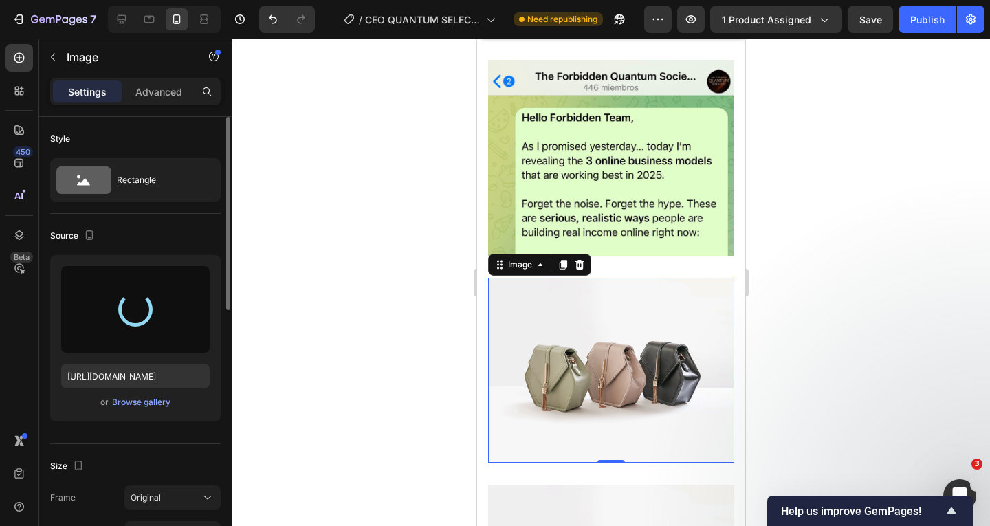
scroll to position [3751, 0]
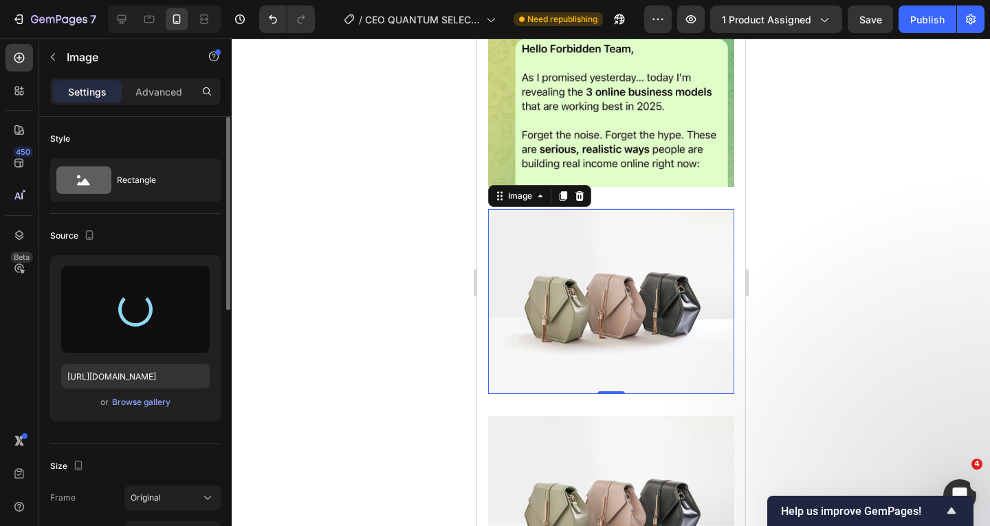
type input "[URL][DOMAIN_NAME]"
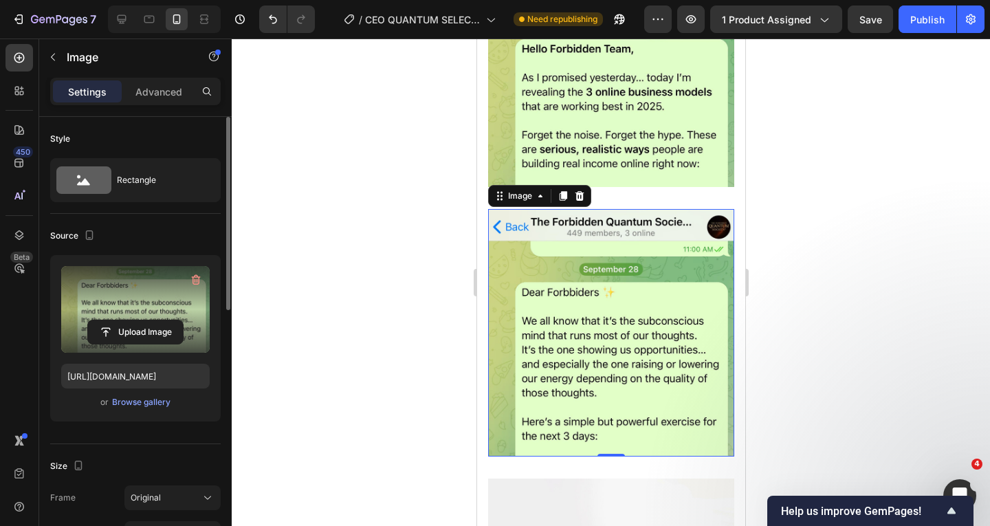
click at [989, 353] on div at bounding box center [611, 281] width 758 height 487
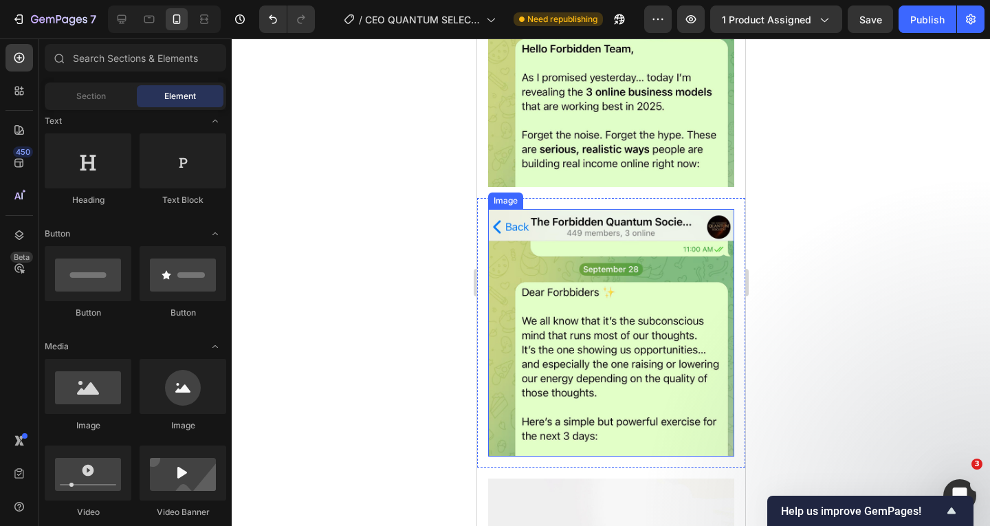
click at [644, 286] on img at bounding box center [610, 332] width 246 height 247
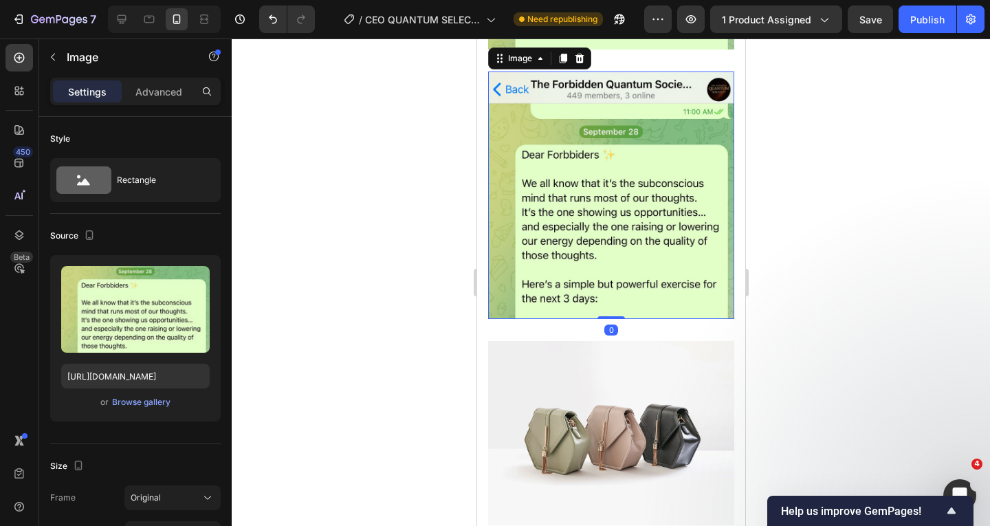
scroll to position [3957, 0]
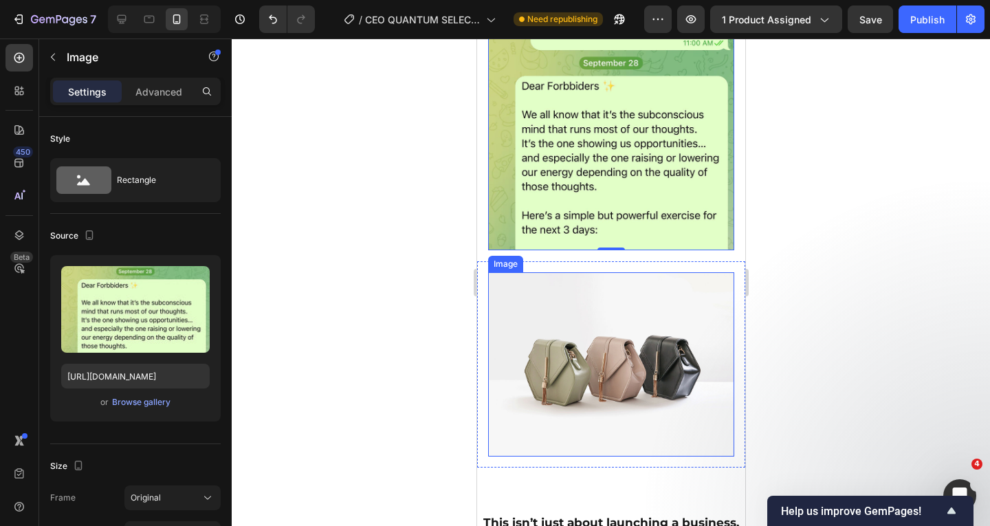
click at [636, 308] on img at bounding box center [610, 364] width 246 height 185
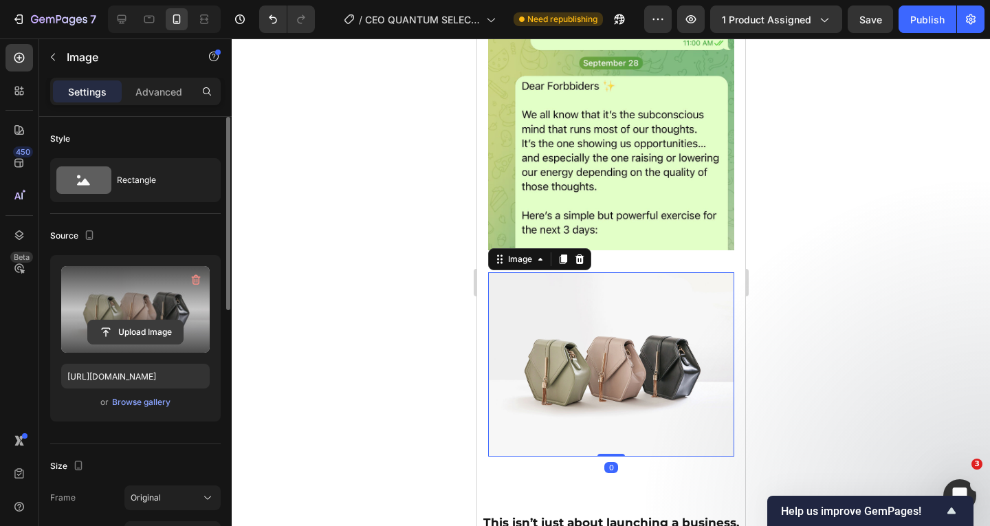
click at [146, 324] on input "file" at bounding box center [135, 331] width 95 height 23
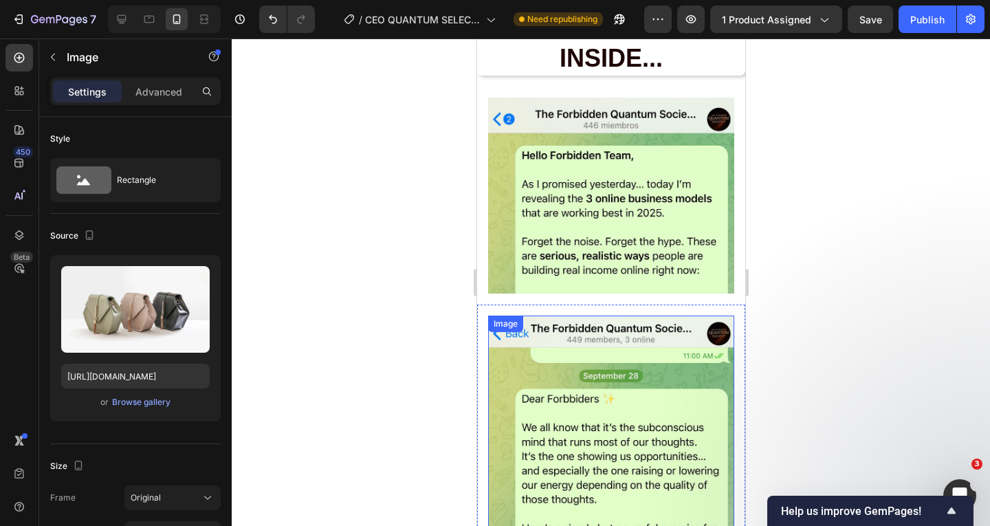
scroll to position [3682, 0]
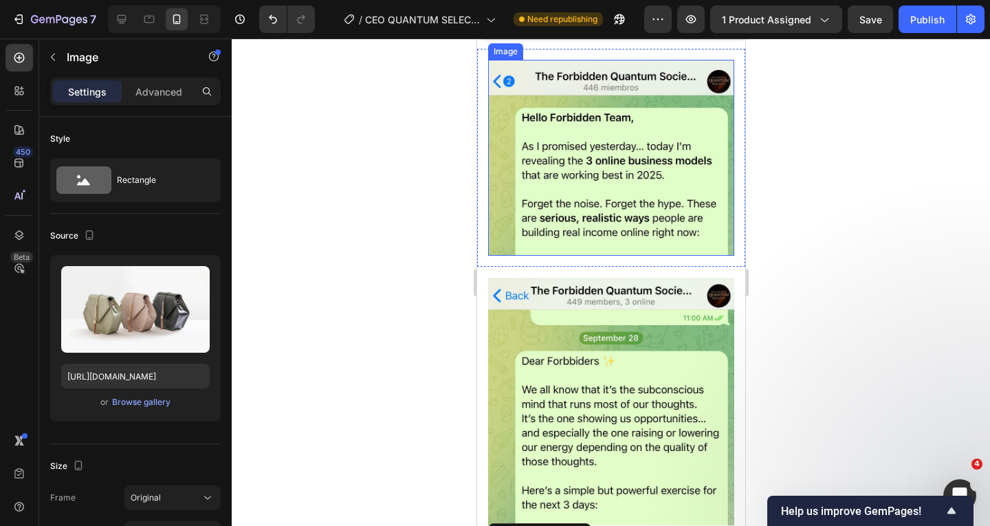
click at [632, 178] on img at bounding box center [610, 158] width 246 height 196
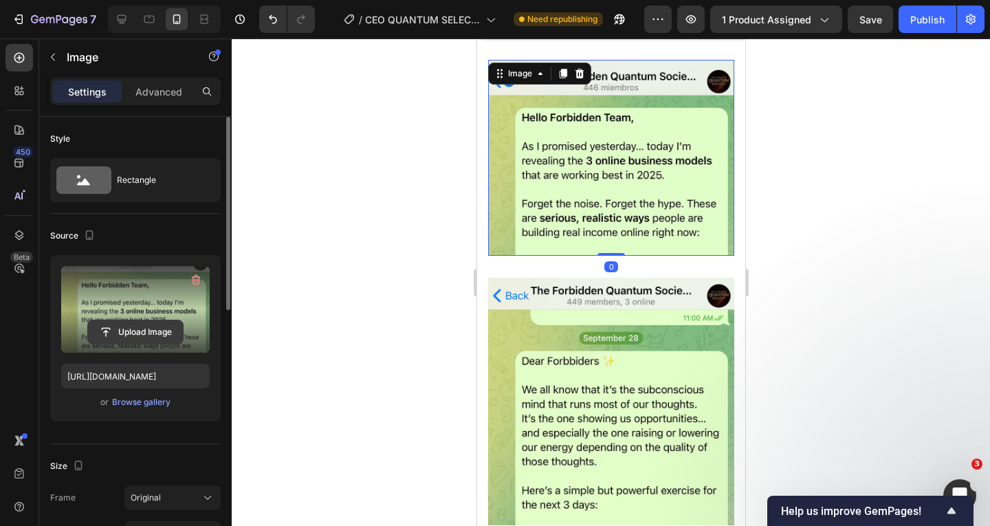
click at [142, 329] on input "file" at bounding box center [135, 331] width 95 height 23
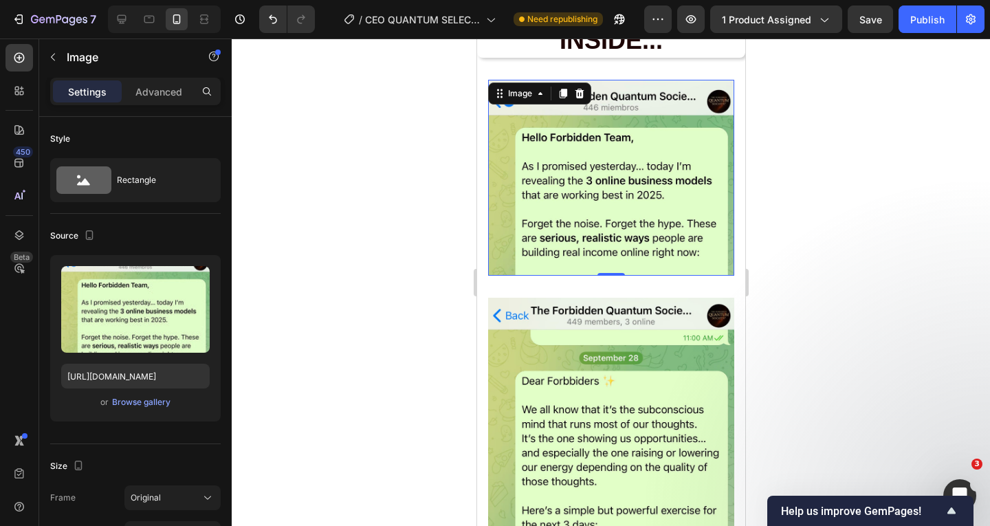
scroll to position [3613, 0]
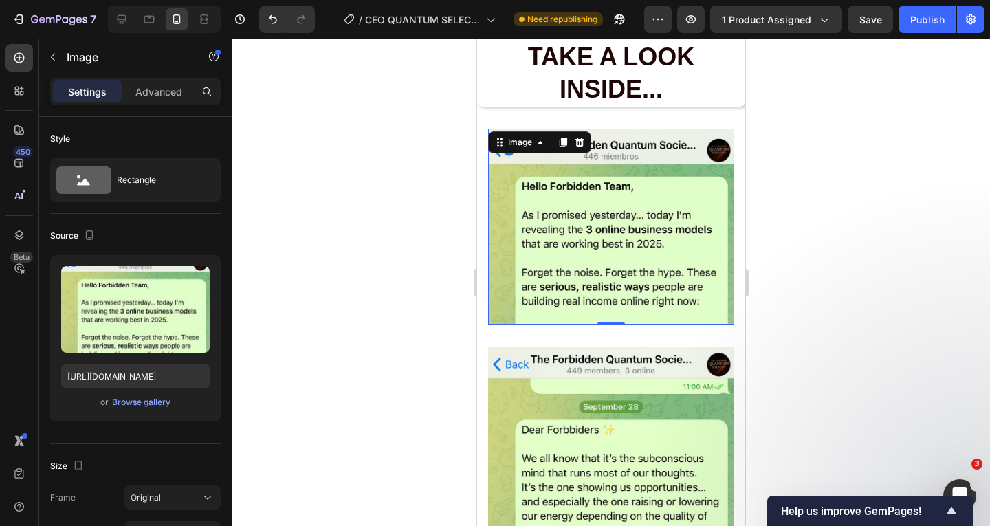
click at [641, 231] on img at bounding box center [610, 227] width 246 height 196
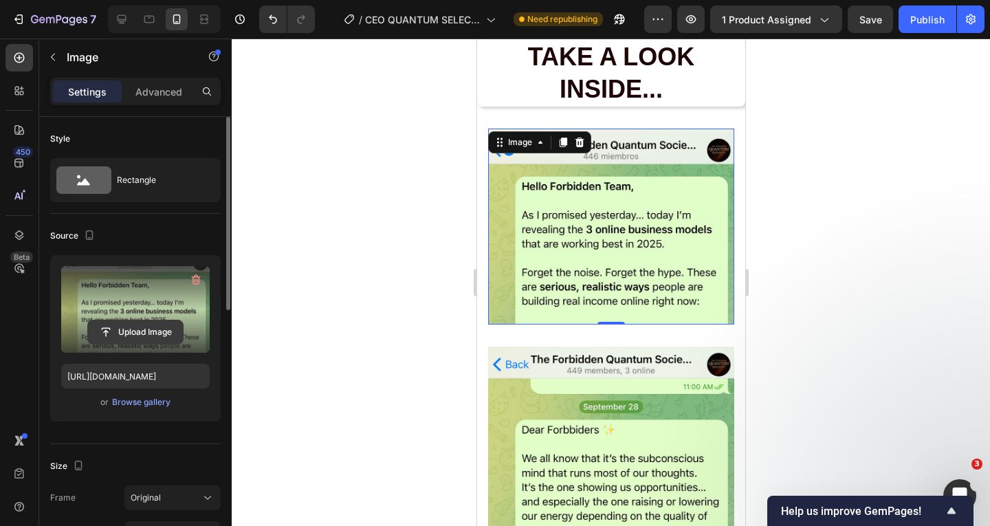
click at [148, 324] on input "file" at bounding box center [135, 331] width 95 height 23
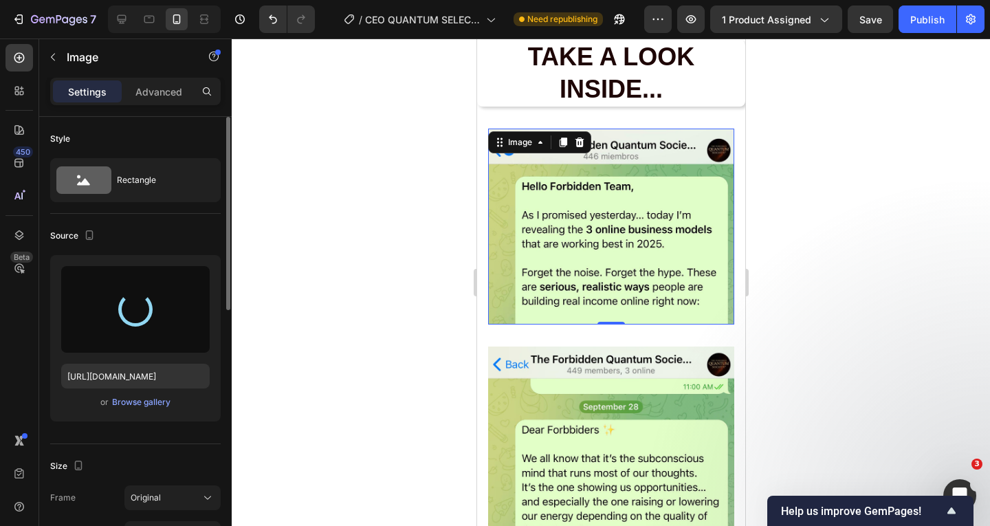
type input "[URL][DOMAIN_NAME]"
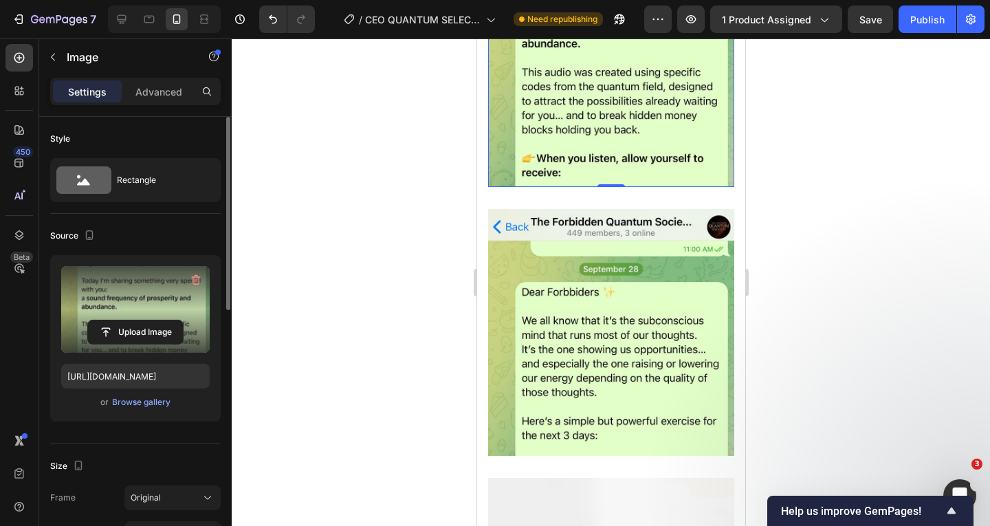
scroll to position [3888, 0]
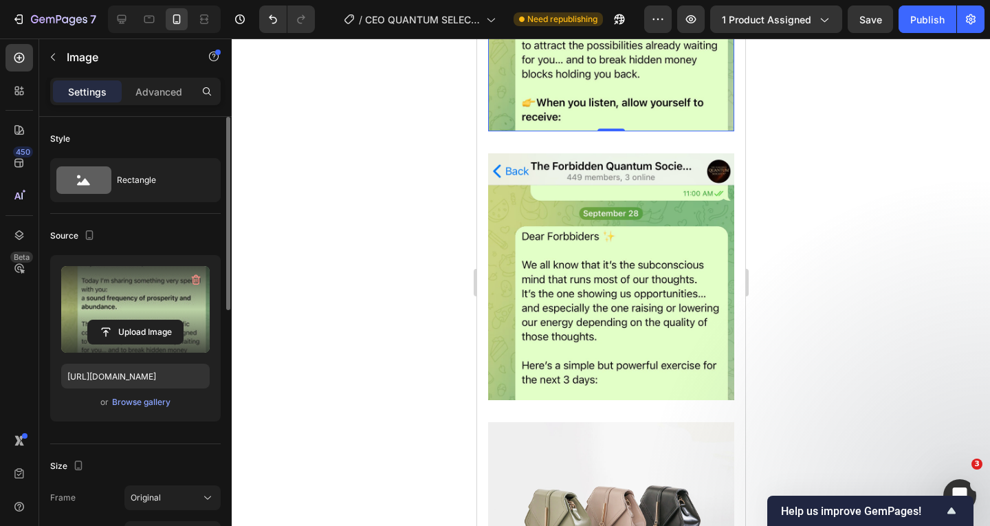
click at [638, 250] on img at bounding box center [610, 276] width 246 height 247
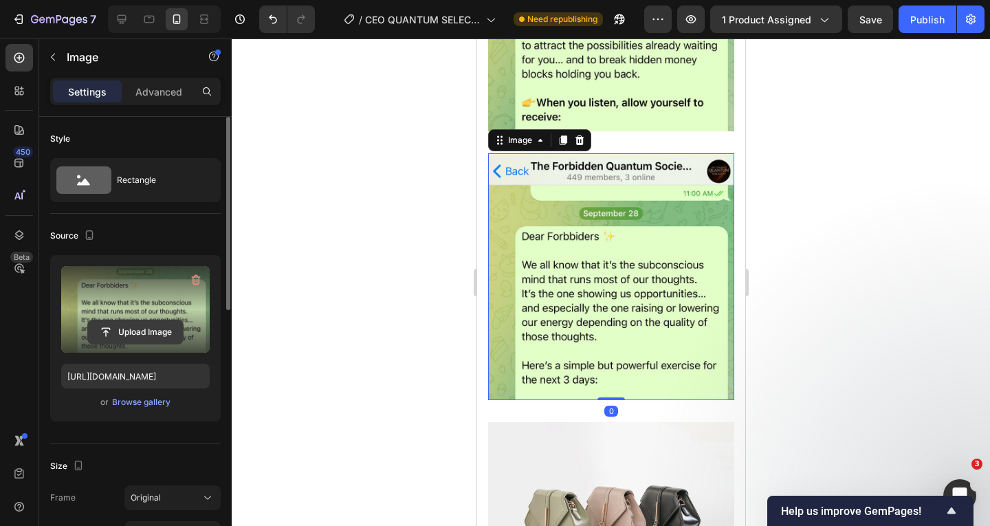
click at [125, 326] on input "file" at bounding box center [135, 331] width 95 height 23
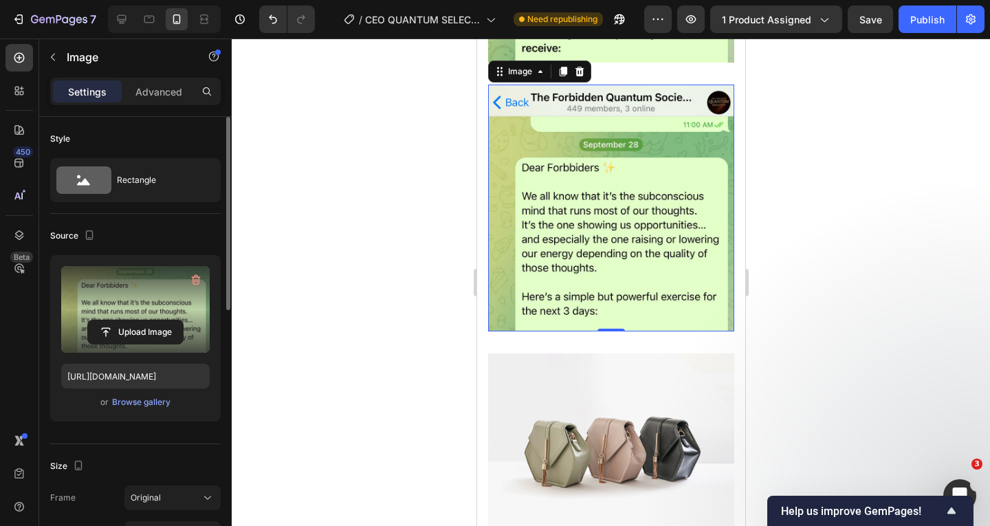
scroll to position [4094, 0]
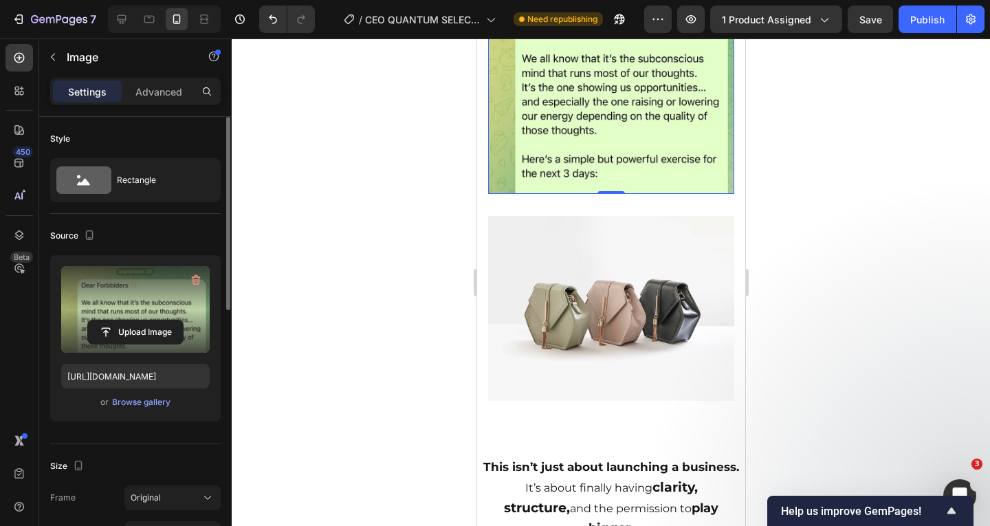
click at [662, 259] on img at bounding box center [610, 308] width 246 height 185
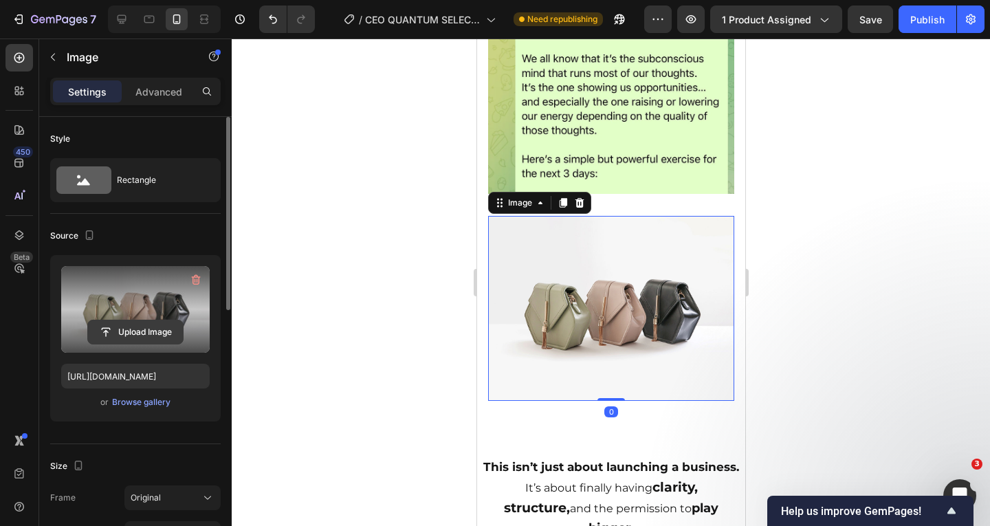
click at [147, 331] on input "file" at bounding box center [135, 331] width 95 height 23
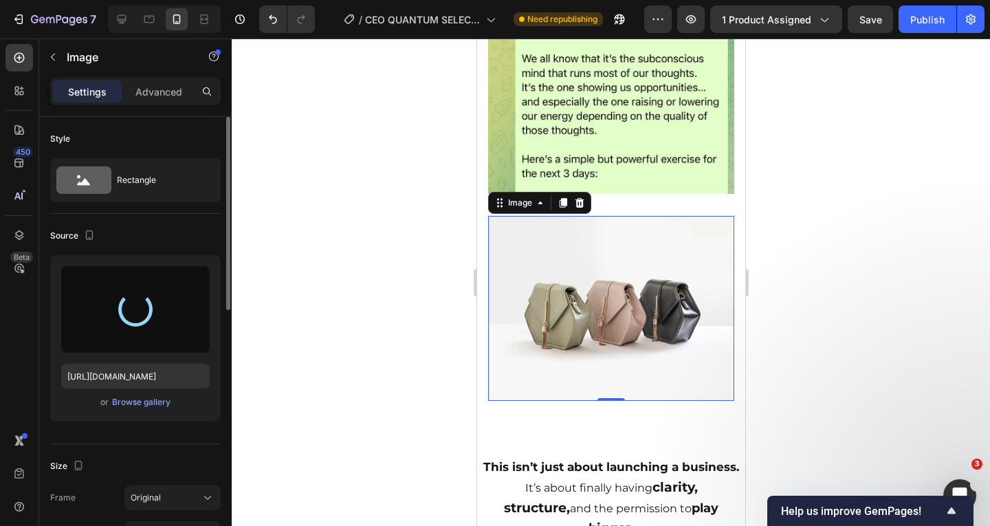
type input "[URL][DOMAIN_NAME]"
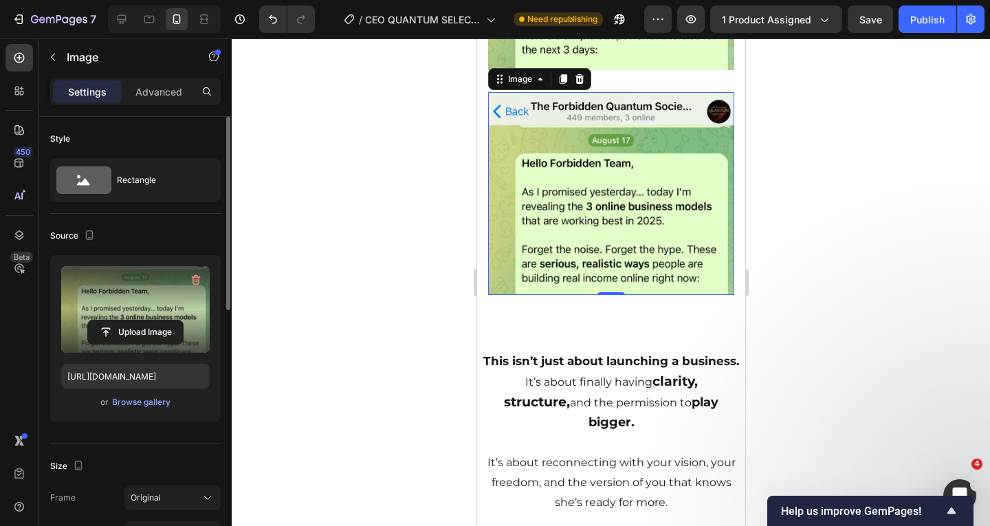
scroll to position [4232, 0]
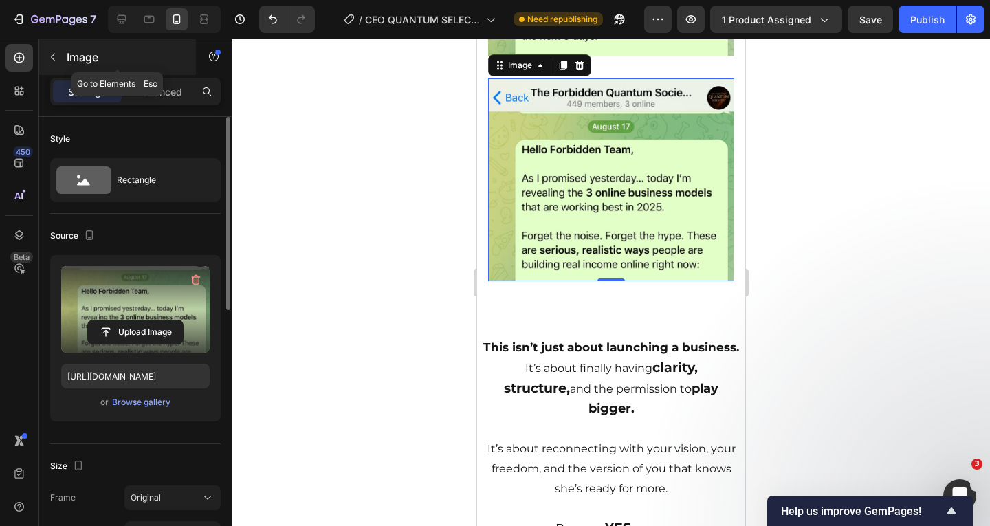
click at [52, 56] on icon "button" at bounding box center [52, 57] width 11 height 11
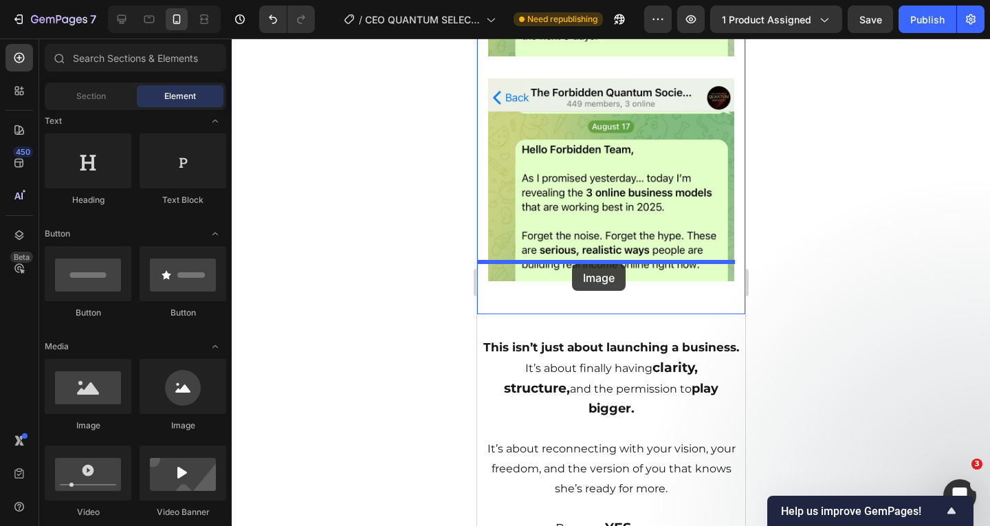
drag, startPoint x: 921, startPoint y: 372, endPoint x: 571, endPoint y: 264, distance: 366.1
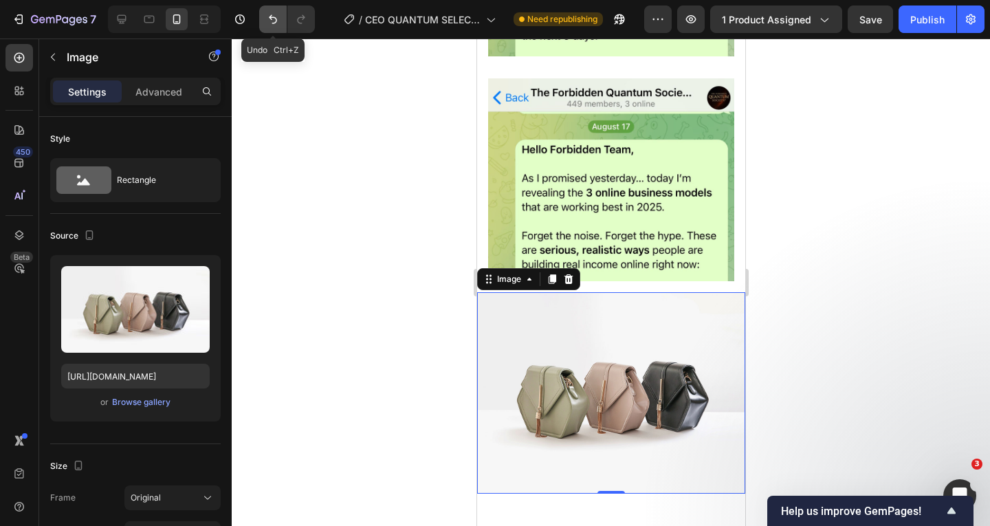
click at [265, 15] on button "Undo/Redo" at bounding box center [272, 18] width 27 height 27
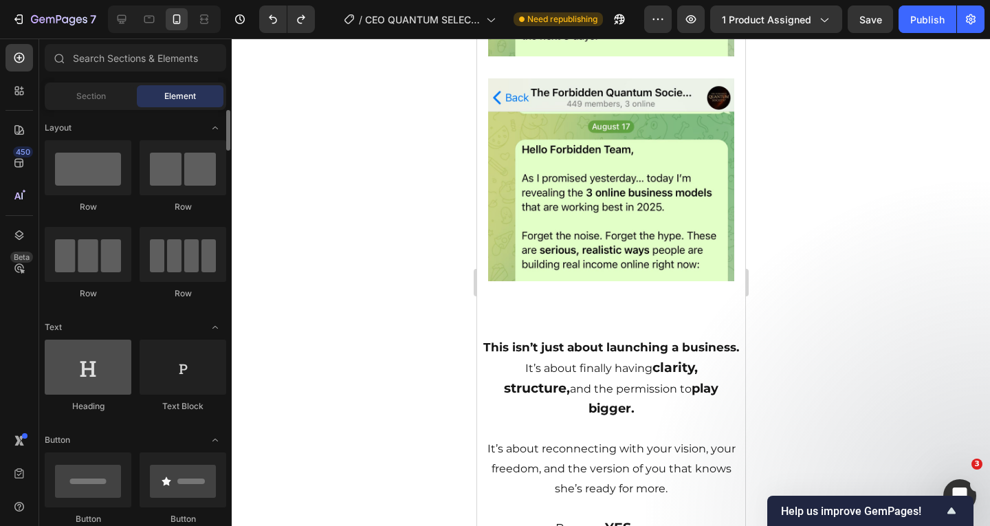
scroll to position [0, 0]
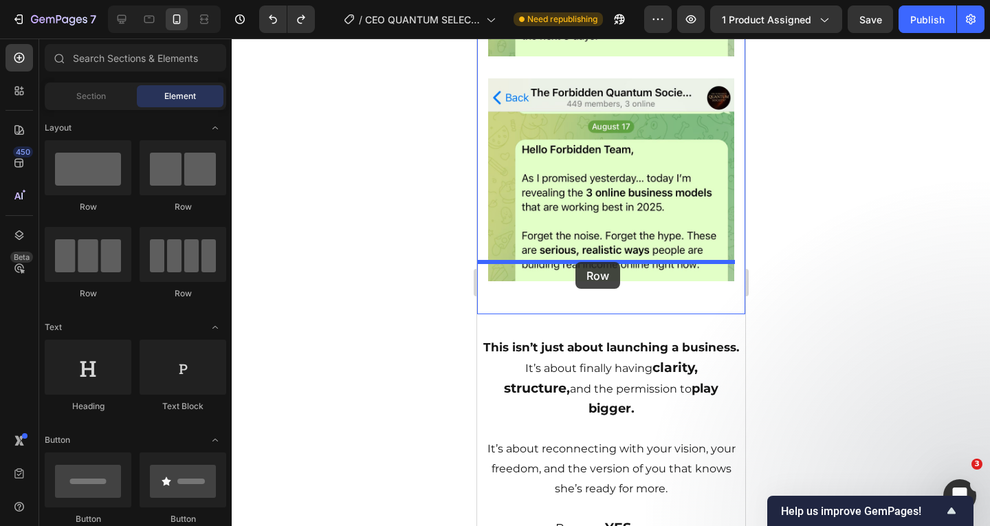
drag, startPoint x: 852, startPoint y: 265, endPoint x: 575, endPoint y: 265, distance: 277.0
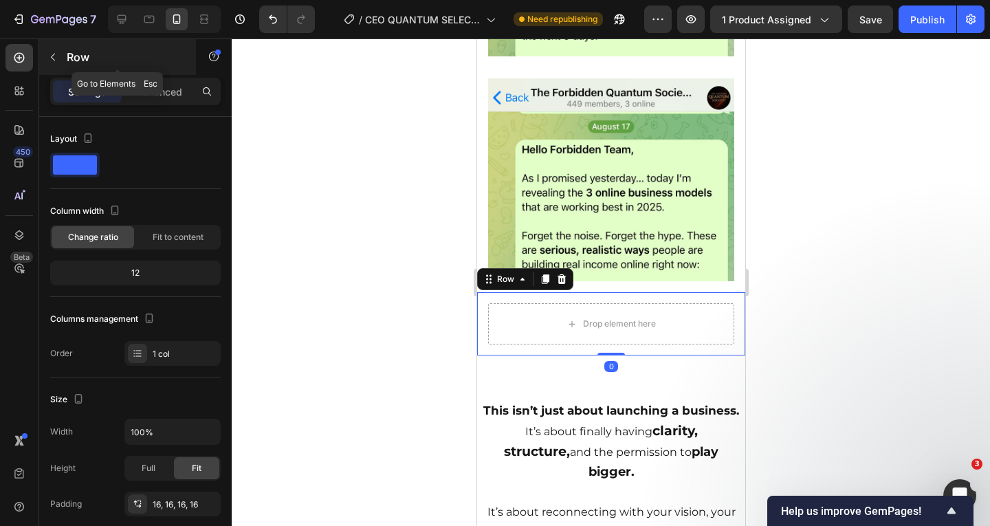
click at [63, 52] on button "button" at bounding box center [53, 57] width 22 height 22
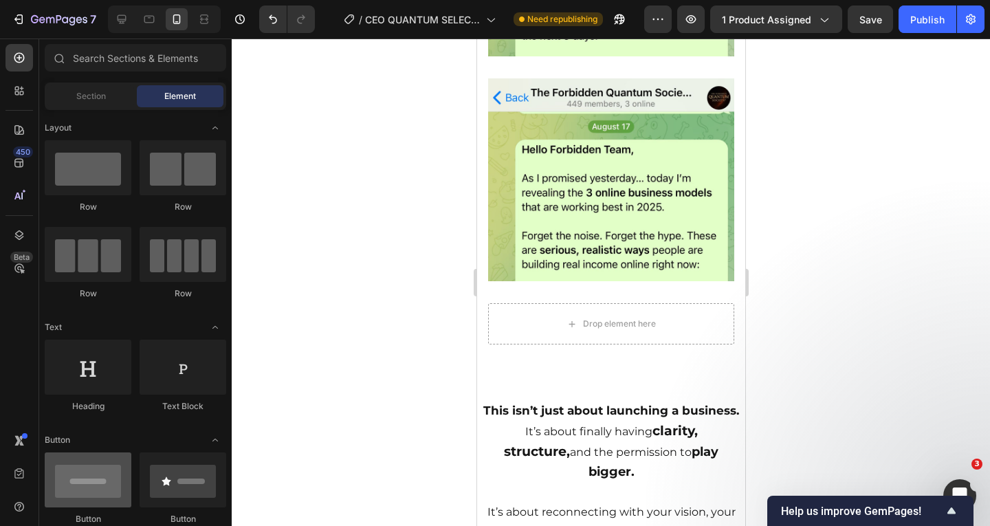
scroll to position [137, 0]
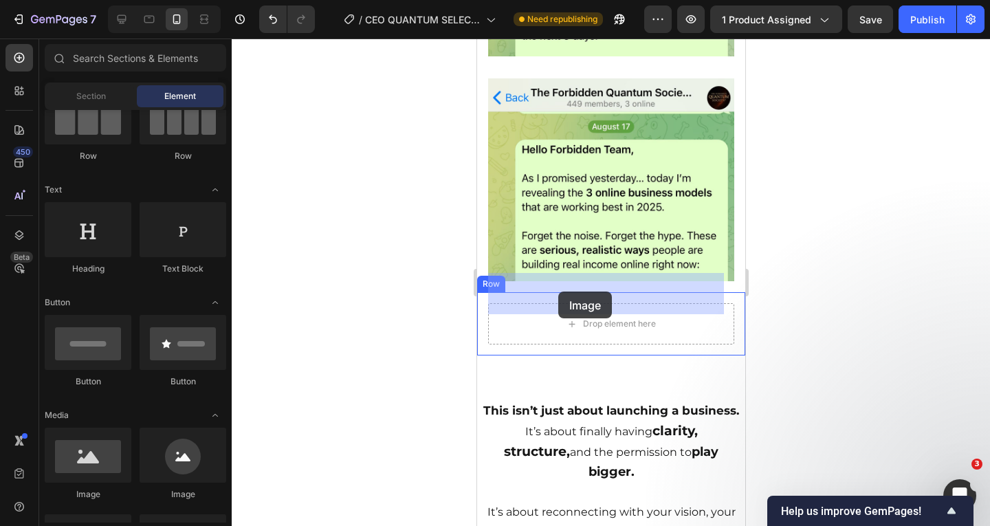
drag, startPoint x: 672, startPoint y: 464, endPoint x: 557, endPoint y: 289, distance: 208.9
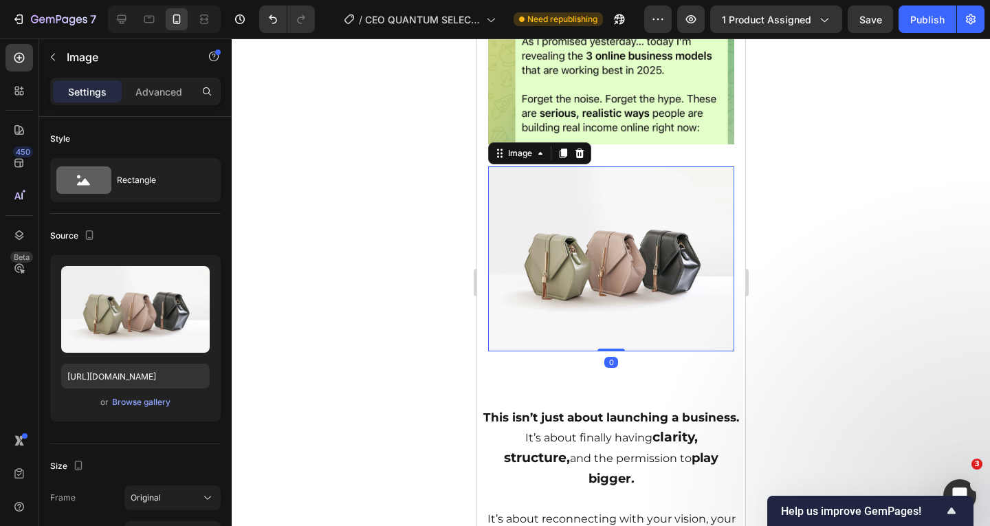
scroll to position [4369, 0]
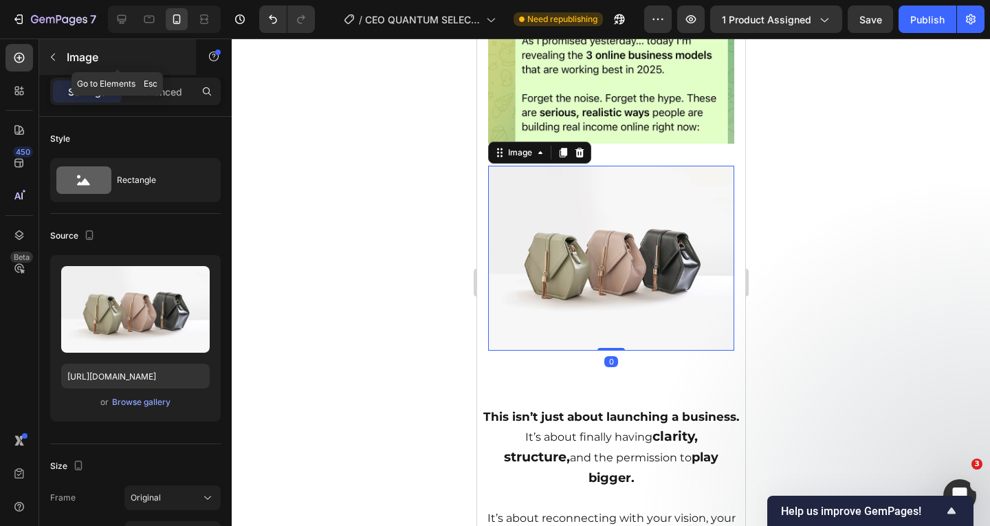
click at [53, 64] on button "button" at bounding box center [53, 57] width 22 height 22
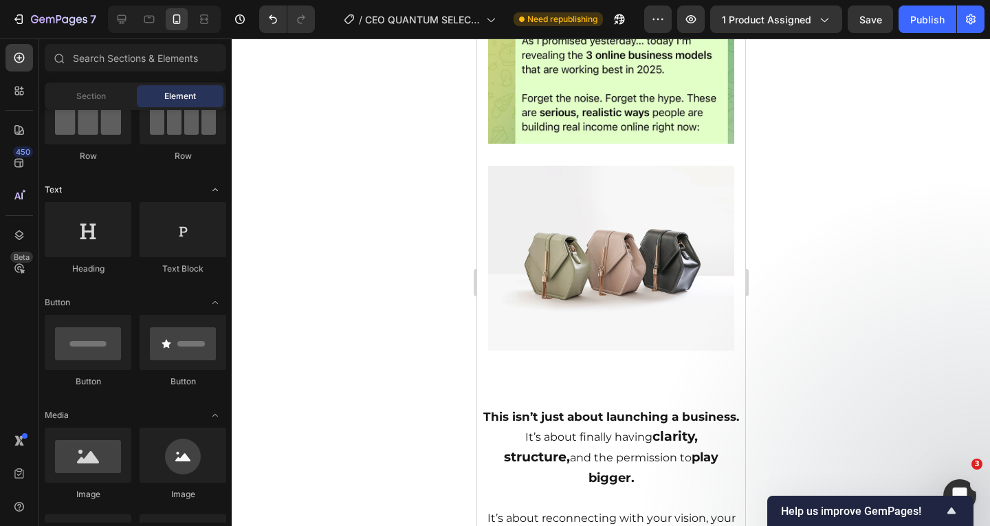
scroll to position [0, 0]
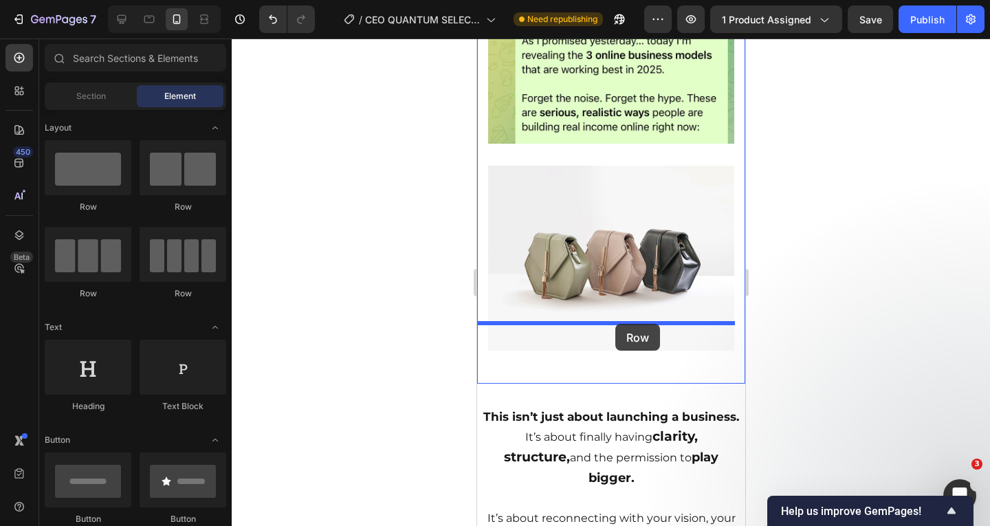
drag, startPoint x: 561, startPoint y: 223, endPoint x: 612, endPoint y: 324, distance: 114.0
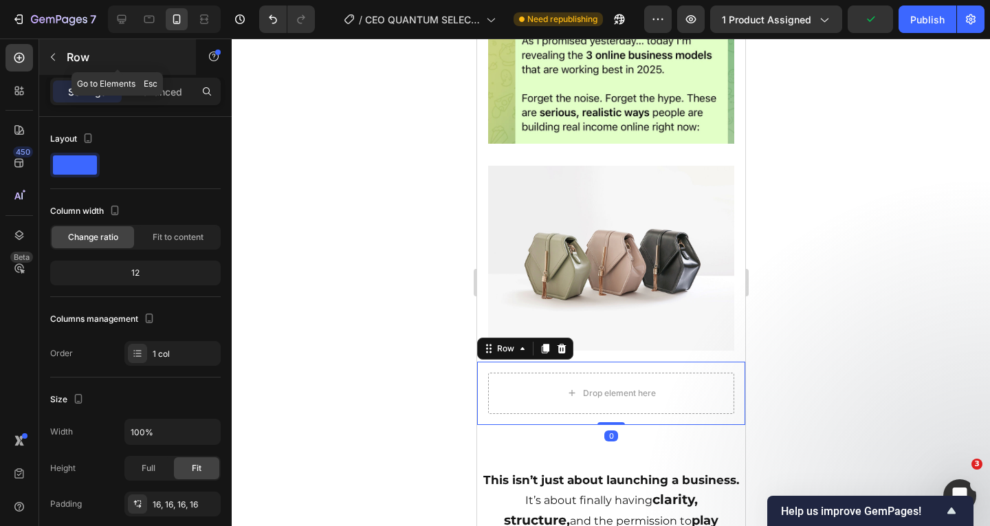
click at [47, 56] on icon "button" at bounding box center [52, 57] width 11 height 11
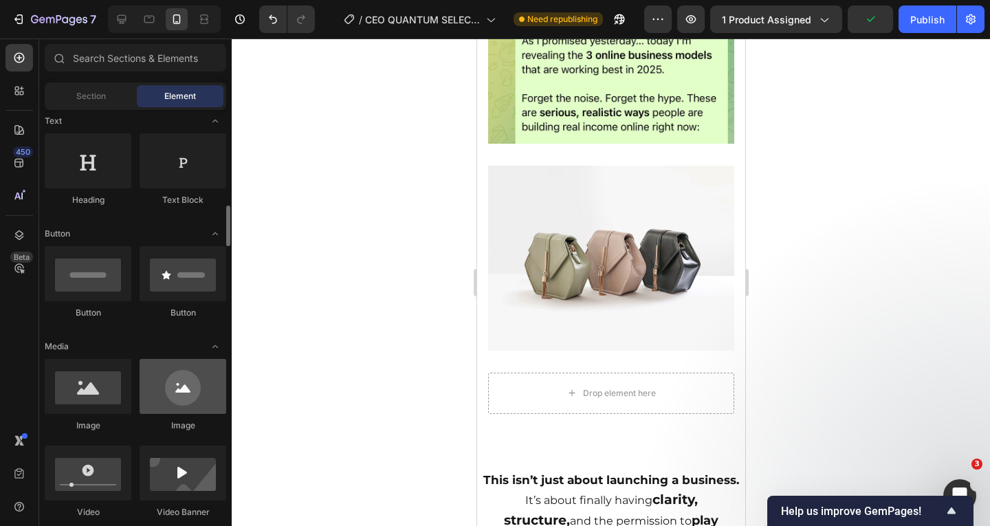
scroll to position [275, 0]
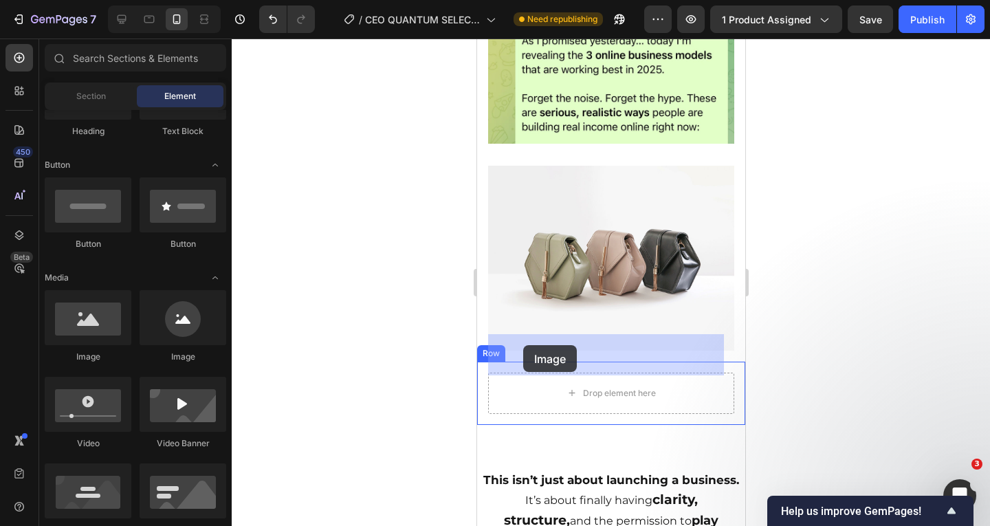
drag, startPoint x: 781, startPoint y: 388, endPoint x: 564, endPoint y: 257, distance: 253.4
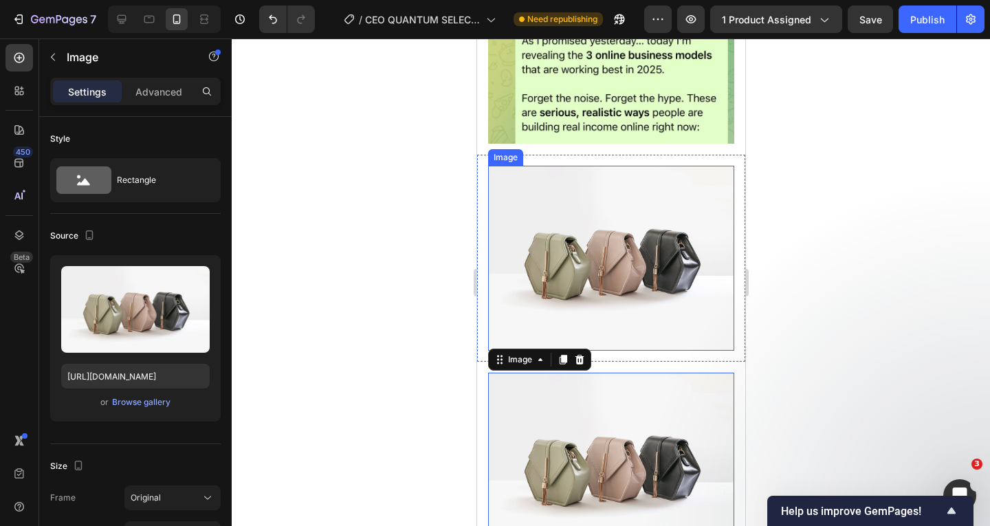
click at [557, 239] on img at bounding box center [610, 258] width 246 height 185
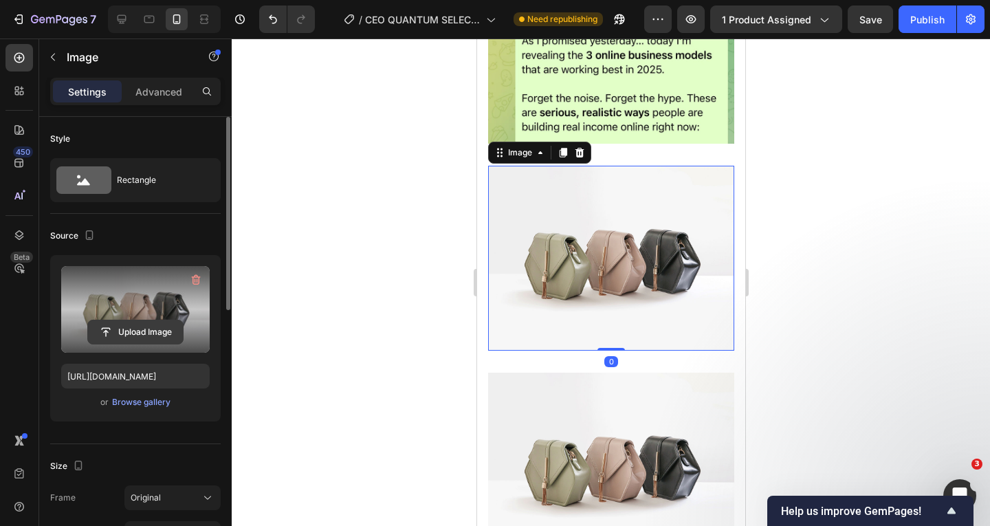
click at [164, 332] on input "file" at bounding box center [135, 331] width 95 height 23
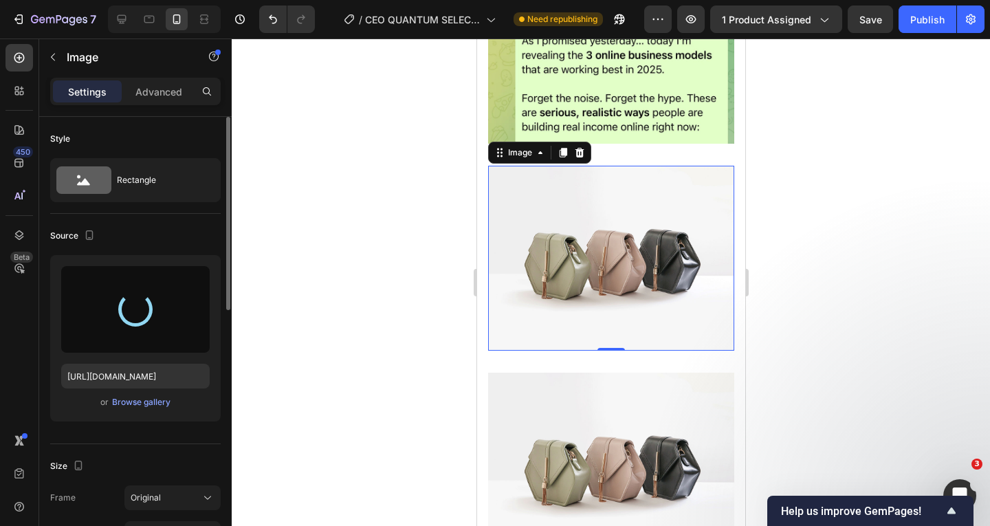
type input "[URL][DOMAIN_NAME]"
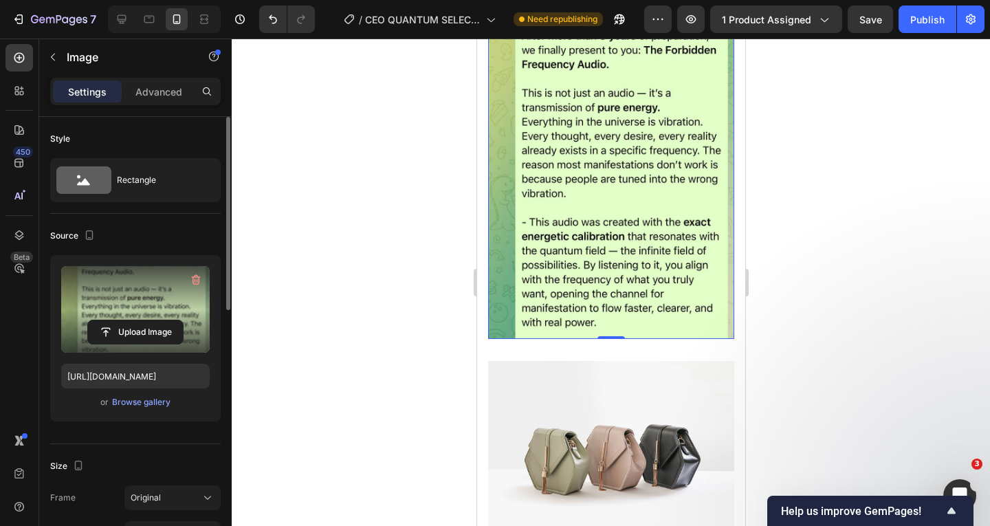
scroll to position [4644, 0]
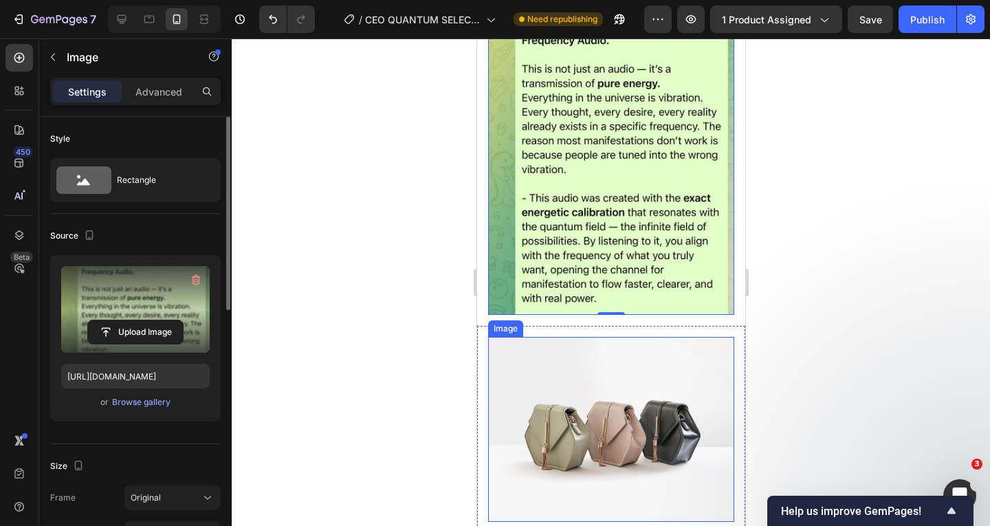
click at [618, 374] on img at bounding box center [610, 429] width 246 height 185
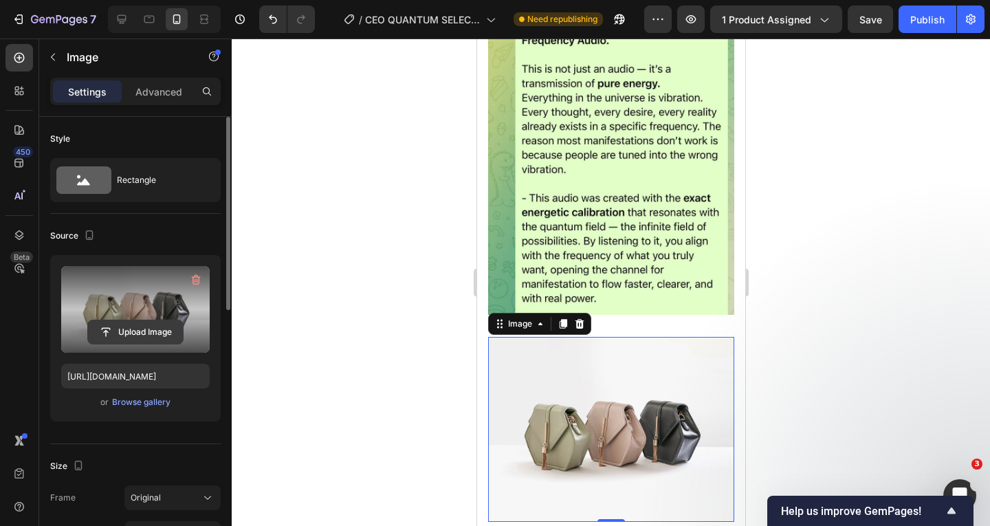
click at [146, 324] on input "file" at bounding box center [135, 331] width 95 height 23
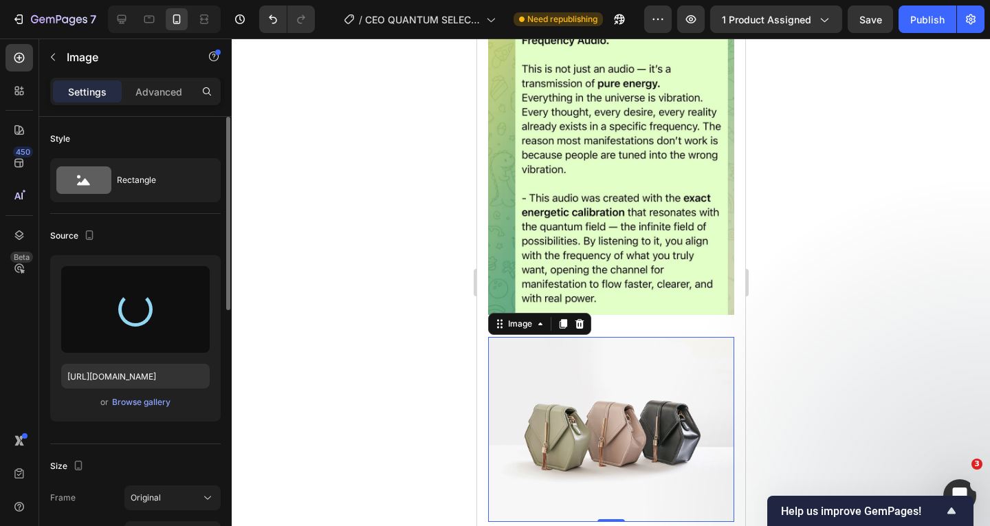
type input "[URL][DOMAIN_NAME]"
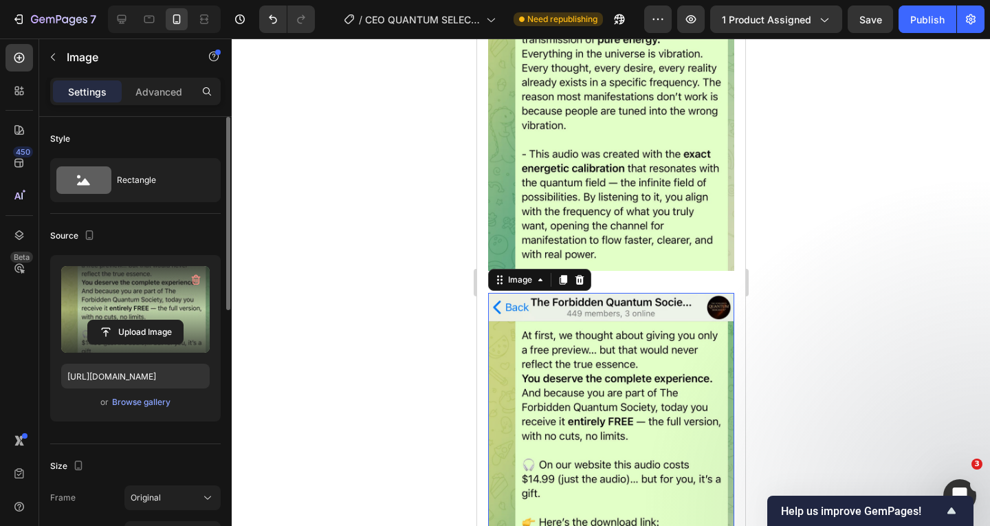
scroll to position [4713, 0]
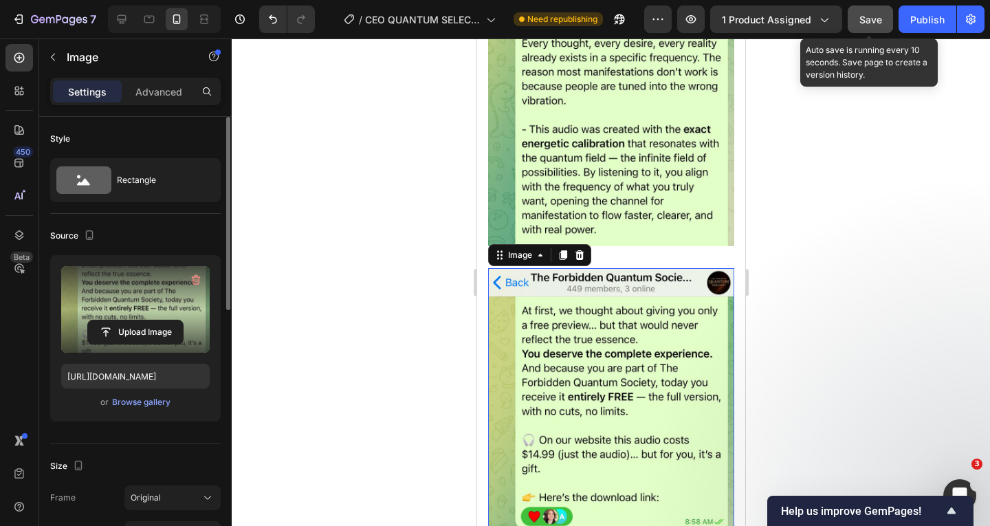
click at [876, 11] on button "Save" at bounding box center [869, 18] width 45 height 27
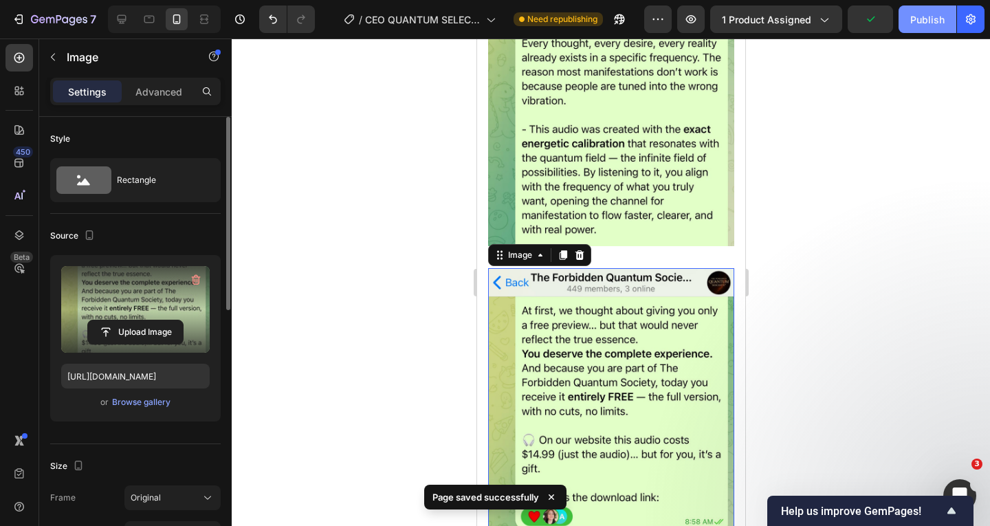
click at [911, 9] on button "Publish" at bounding box center [927, 18] width 58 height 27
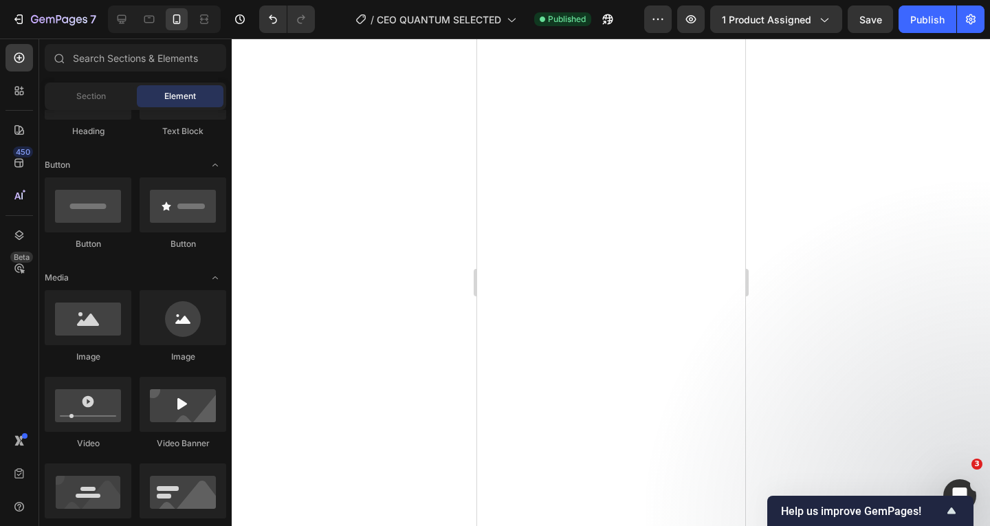
scroll to position [0, 0]
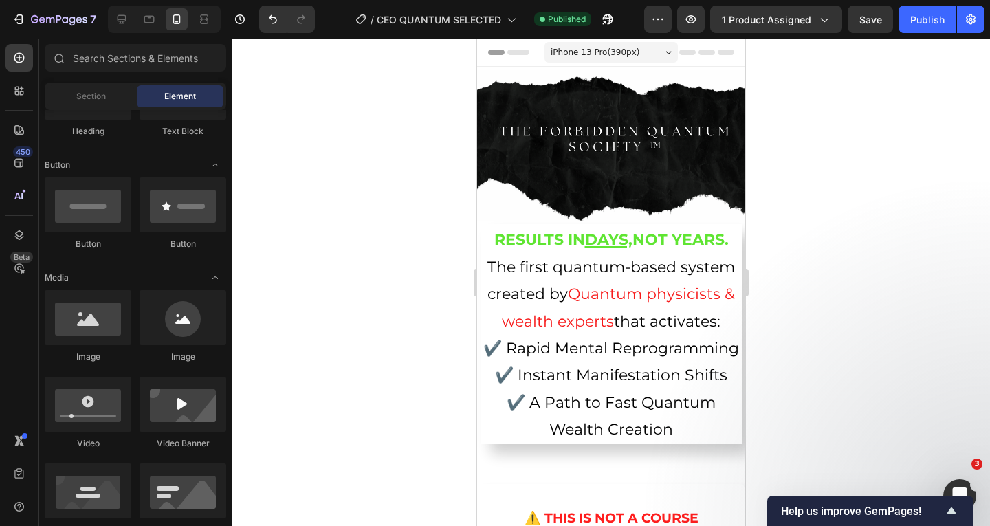
drag, startPoint x: 739, startPoint y: 321, endPoint x: 1160, endPoint y: 73, distance: 489.0
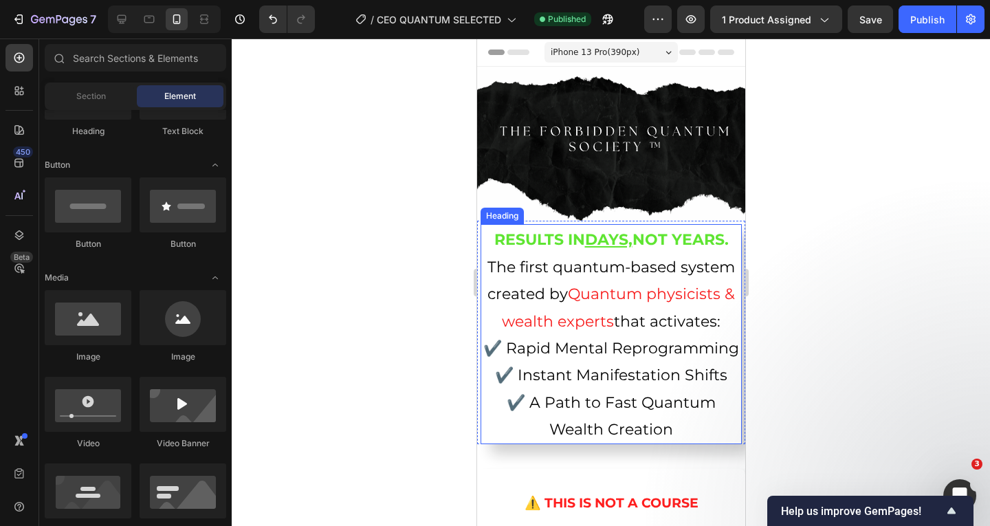
click at [551, 264] on span "The first quantum-based system created by" at bounding box center [610, 280] width 247 height 45
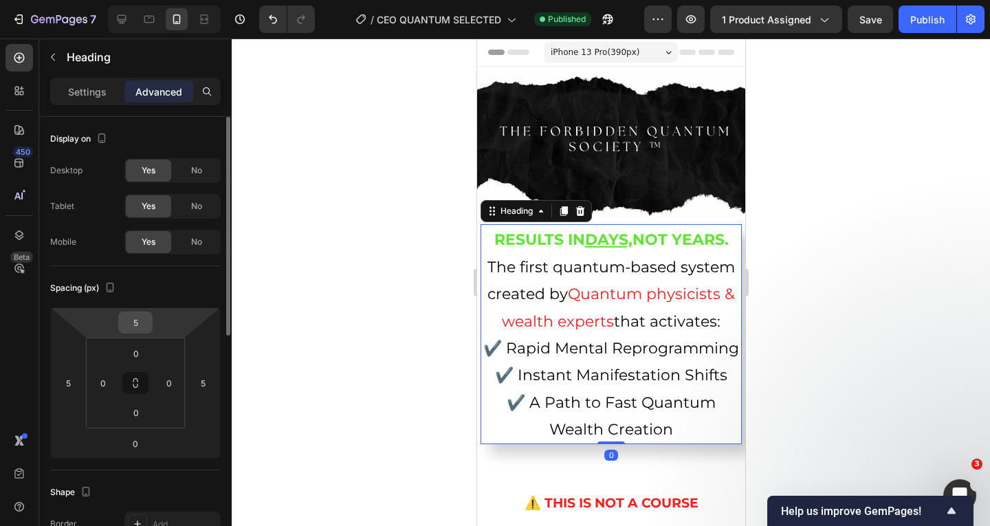
click at [136, 322] on input "5" at bounding box center [135, 322] width 27 height 21
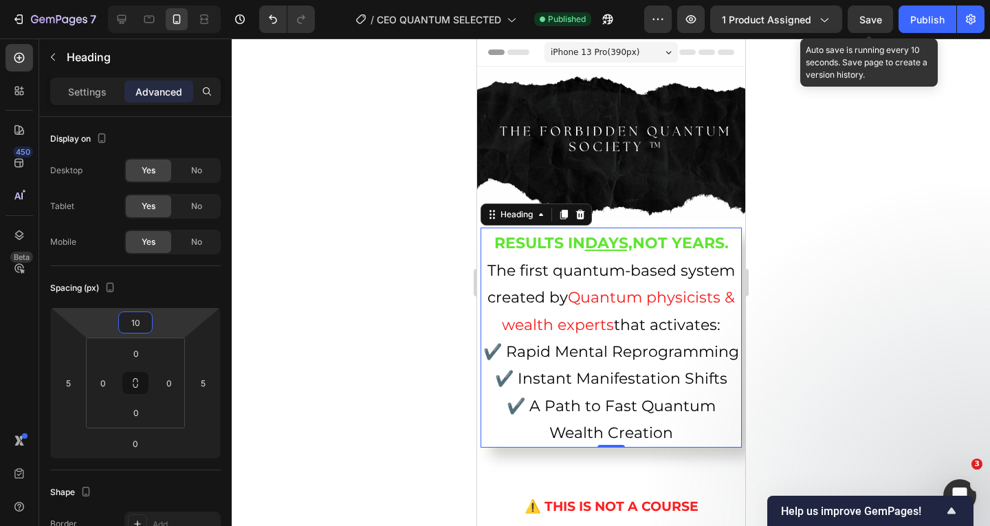
type input "10"
click at [861, 13] on div "Save" at bounding box center [870, 19] width 23 height 14
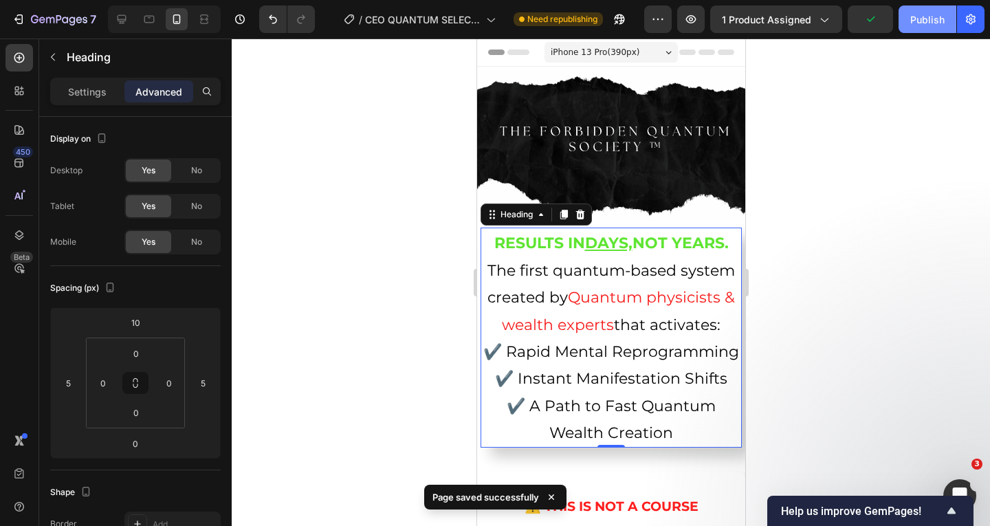
click at [913, 21] on div "Publish" at bounding box center [927, 19] width 34 height 14
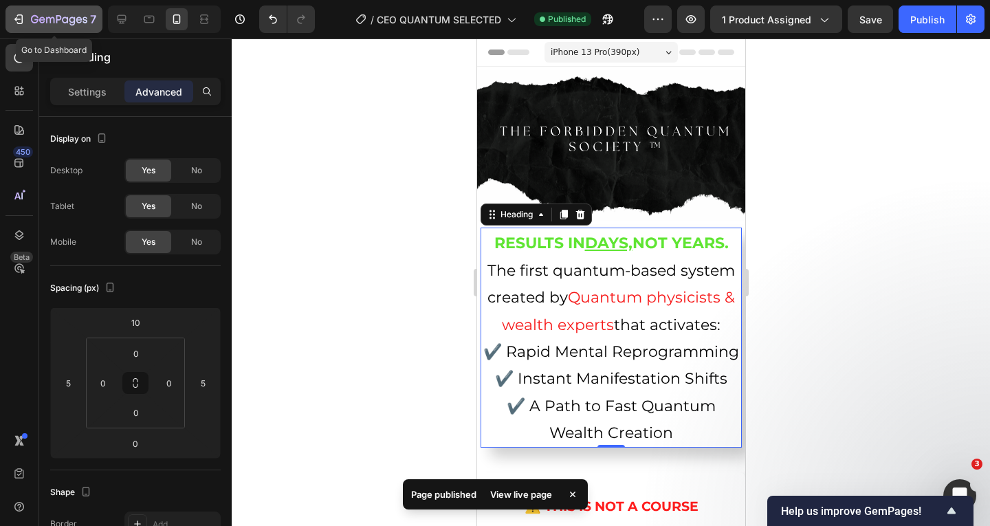
click at [21, 18] on icon "button" at bounding box center [20, 19] width 6 height 10
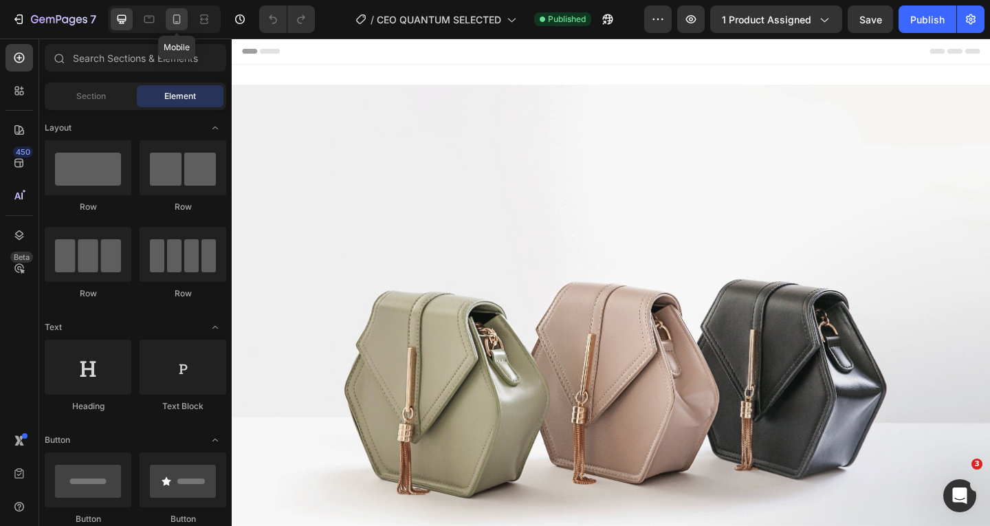
click at [182, 20] on icon at bounding box center [177, 19] width 14 height 14
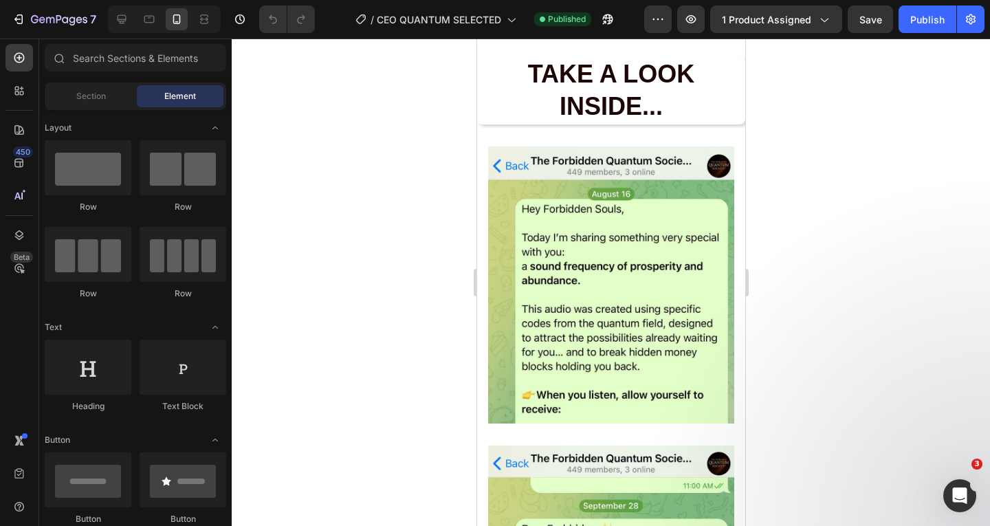
scroll to position [3383, 0]
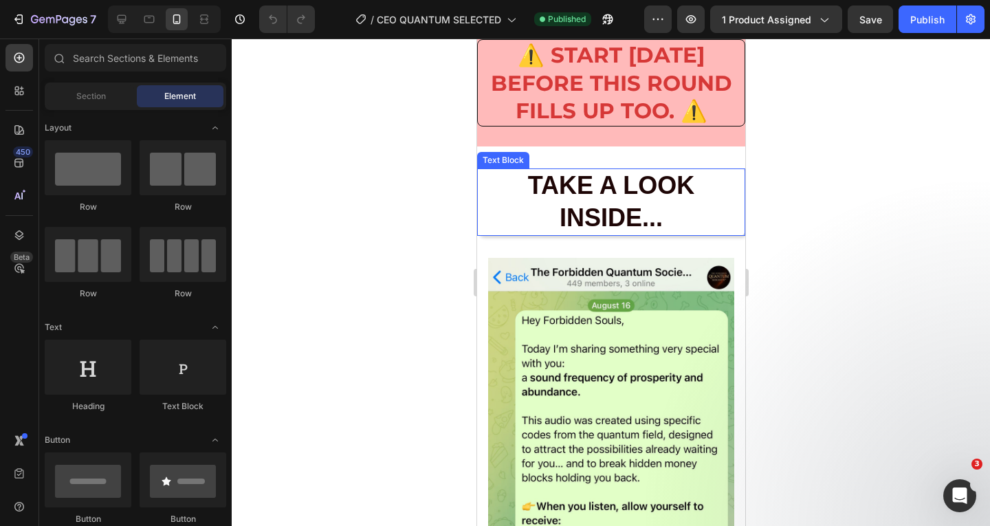
click at [597, 181] on p "TAKE A LOOK INSIDE..." at bounding box center [610, 202] width 265 height 65
click at [597, 182] on p "TAKE A LOOK INSIDE..." at bounding box center [610, 202] width 265 height 65
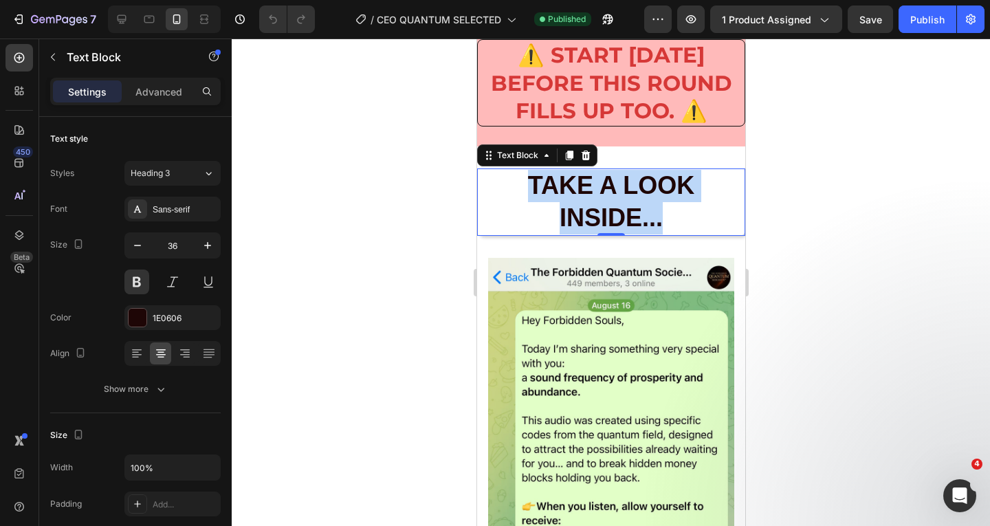
click at [597, 182] on p "TAKE A LOOK INSIDE..." at bounding box center [610, 202] width 265 height 65
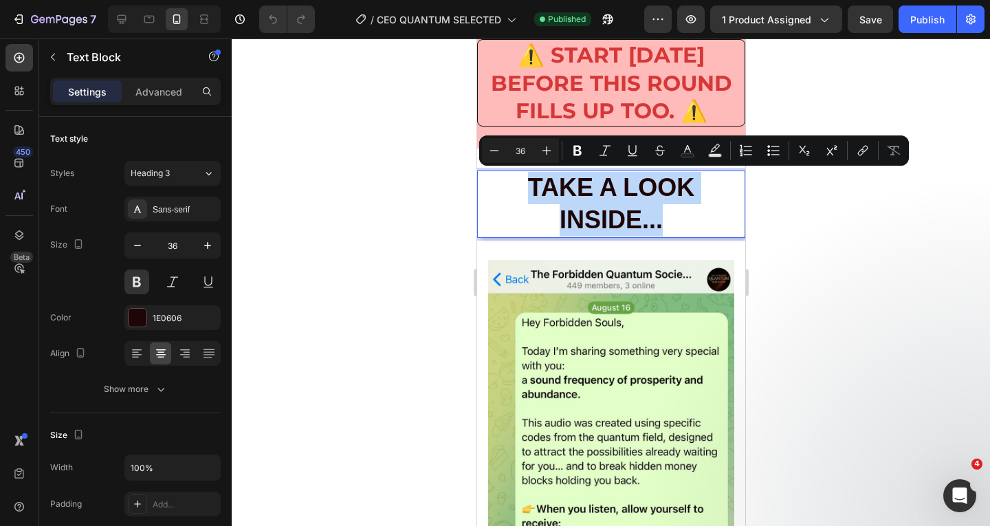
scroll to position [3386, 0]
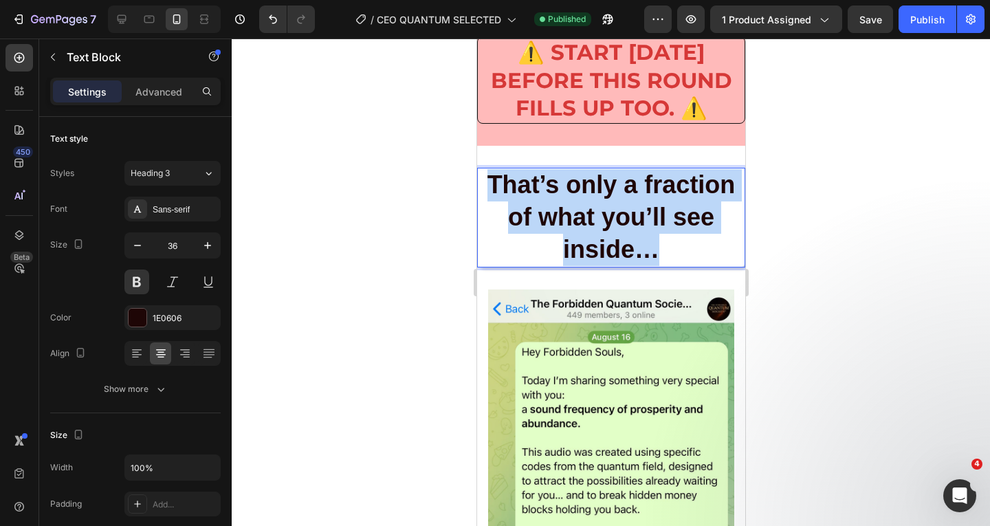
drag, startPoint x: 698, startPoint y: 252, endPoint x: 488, endPoint y: 185, distance: 220.6
click at [488, 185] on p "That’s only a fraction of what you’ll see inside…" at bounding box center [610, 217] width 265 height 96
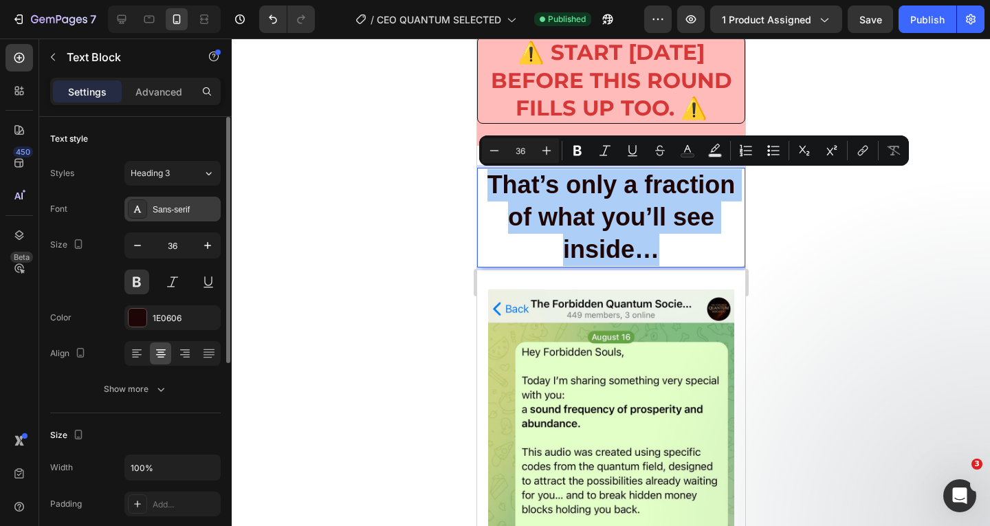
click at [155, 203] on div "Sans-serif" at bounding box center [185, 209] width 65 height 12
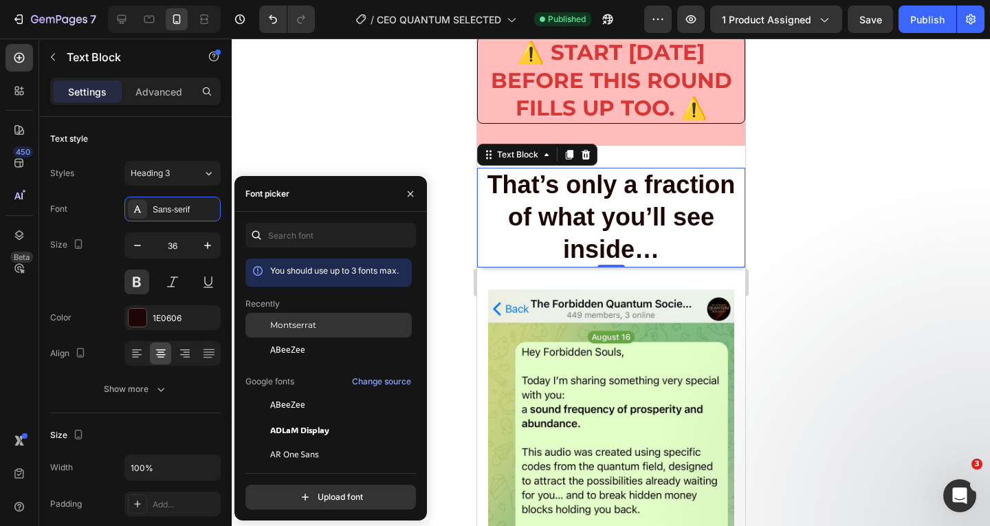
click at [283, 323] on span "Montserrat" at bounding box center [293, 325] width 46 height 12
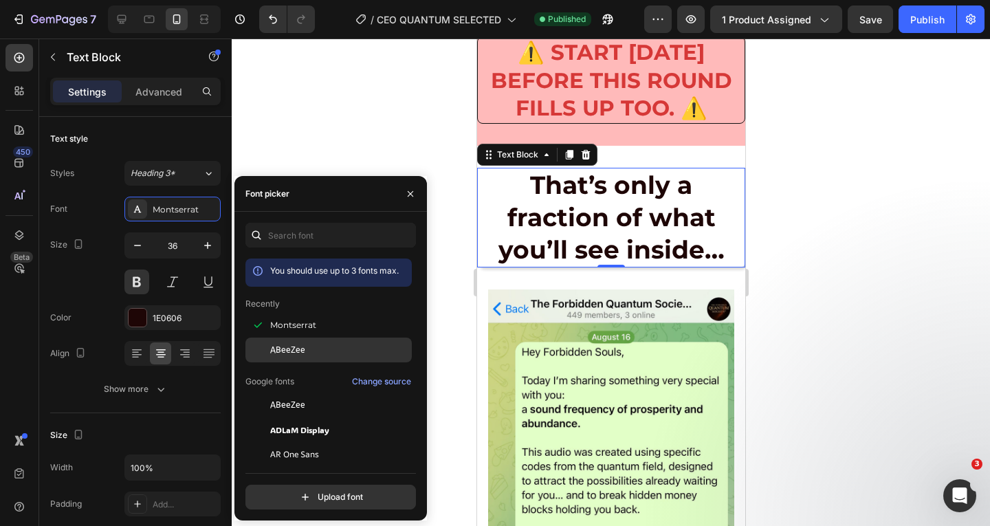
click at [282, 345] on span "ABeeZee" at bounding box center [287, 350] width 35 height 12
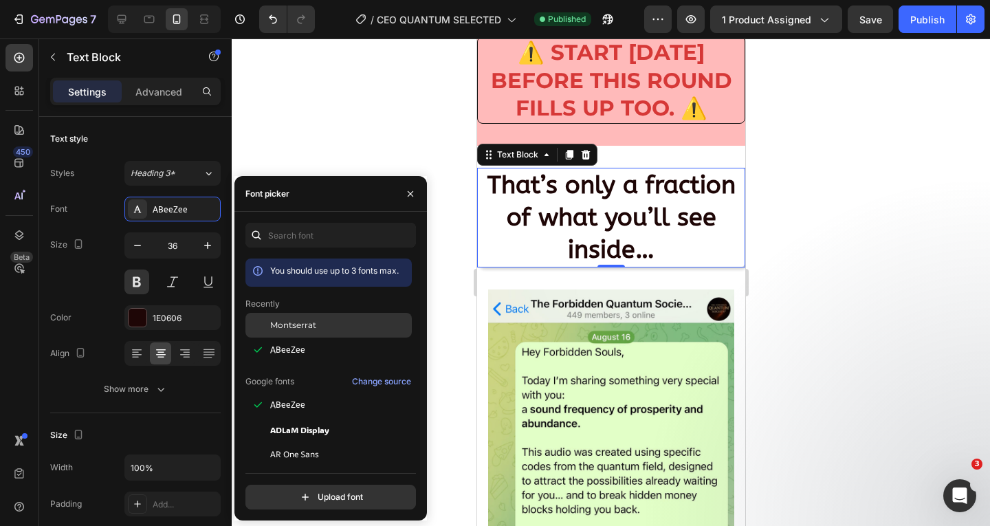
click at [282, 331] on span "Montserrat" at bounding box center [293, 325] width 46 height 12
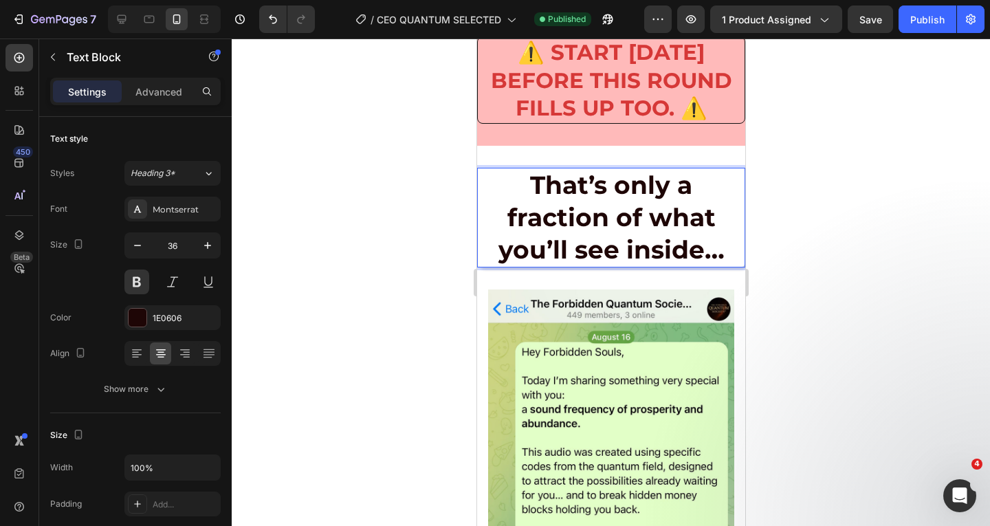
click at [513, 192] on p "That’s only a fraction of what you’ll see inside…" at bounding box center [610, 217] width 265 height 96
click at [720, 257] on p "That’s only a fraction of what you’ll see inside…" at bounding box center [610, 217] width 265 height 96
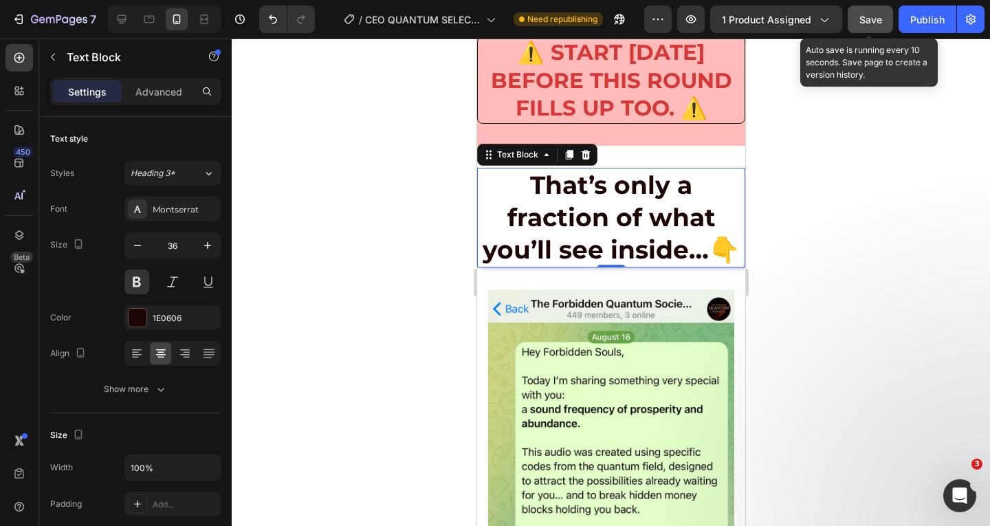
click at [865, 7] on button "Save" at bounding box center [869, 18] width 45 height 27
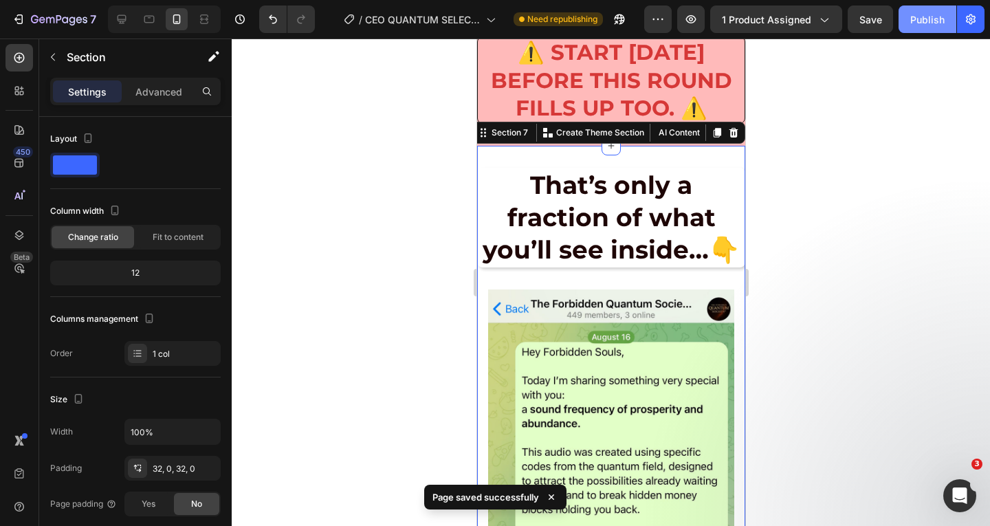
click at [925, 25] on div "Publish" at bounding box center [927, 19] width 34 height 14
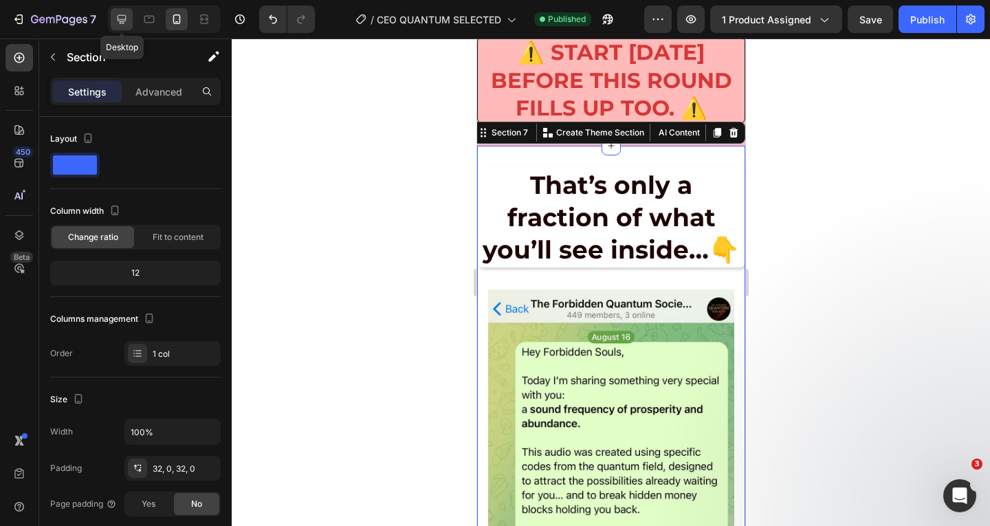
click at [115, 25] on icon at bounding box center [122, 19] width 14 height 14
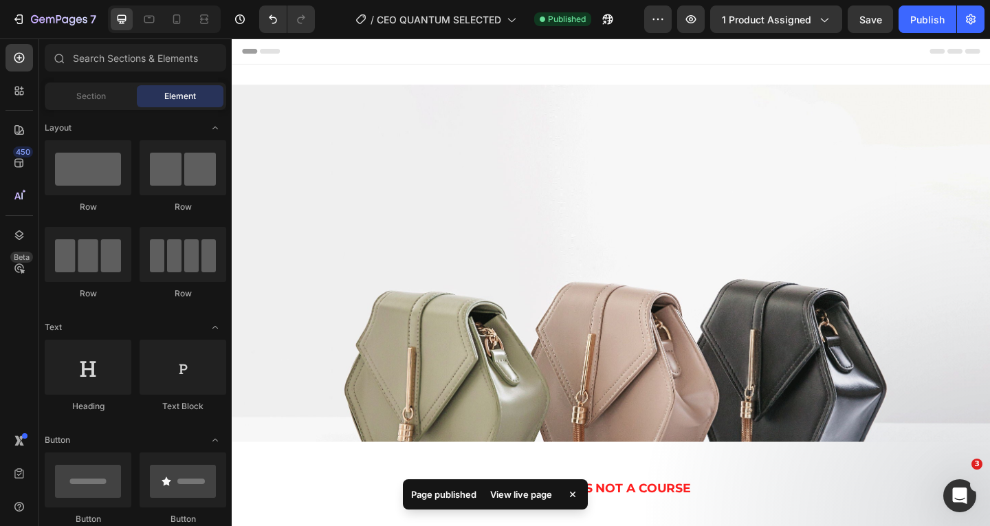
click at [836, 274] on img at bounding box center [644, 398] width 825 height 619
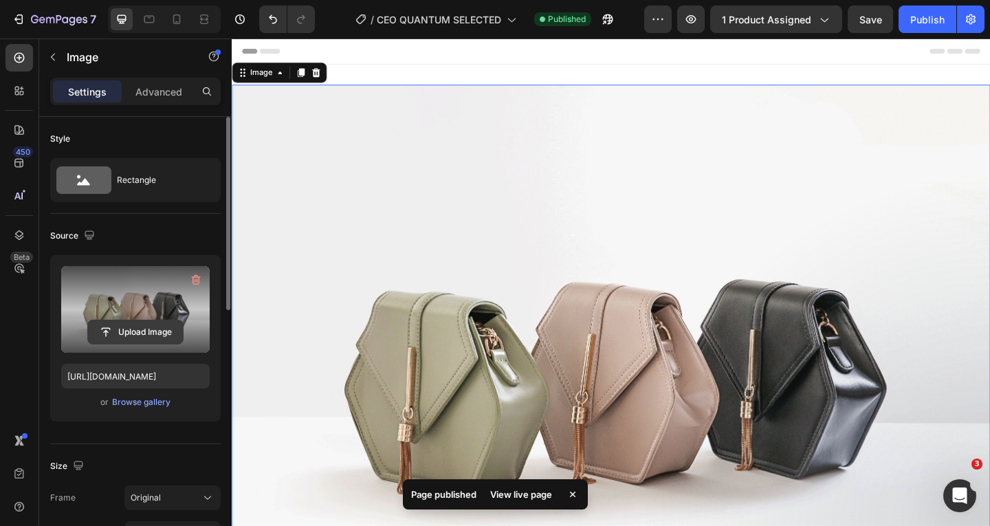
click at [153, 337] on input "file" at bounding box center [135, 331] width 95 height 23
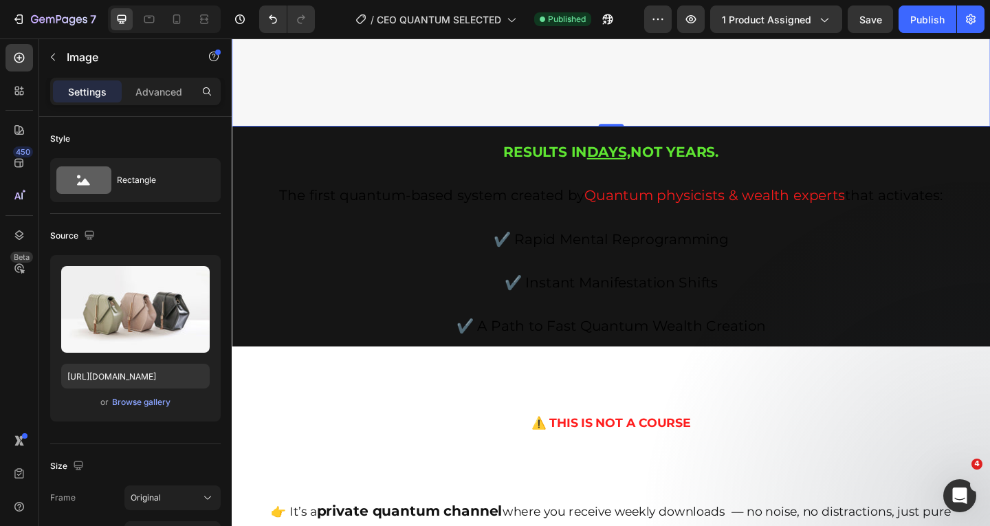
scroll to position [550, 0]
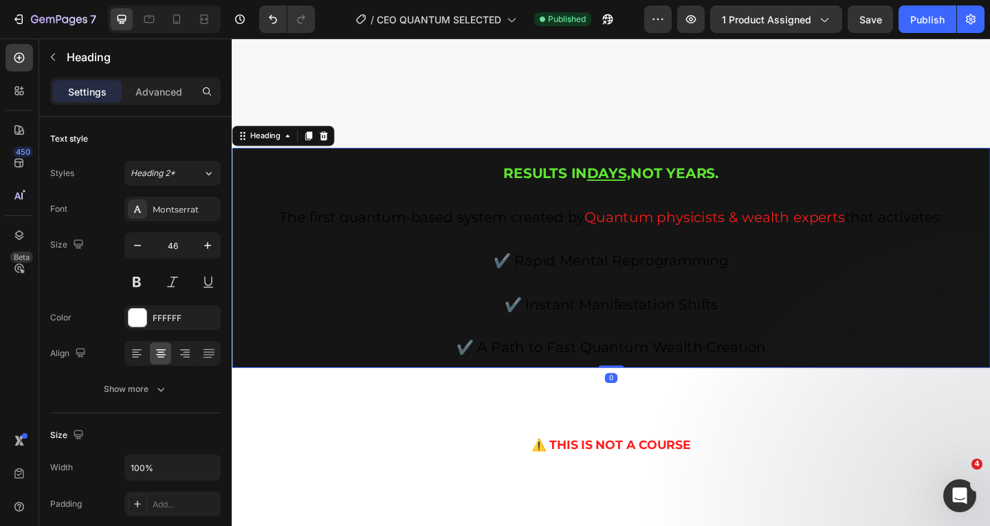
click at [338, 167] on h2 "RESULTS IN DAYS, NOT YEARS. The first quantum-based system created by Quantum p…" at bounding box center [644, 276] width 825 height 239
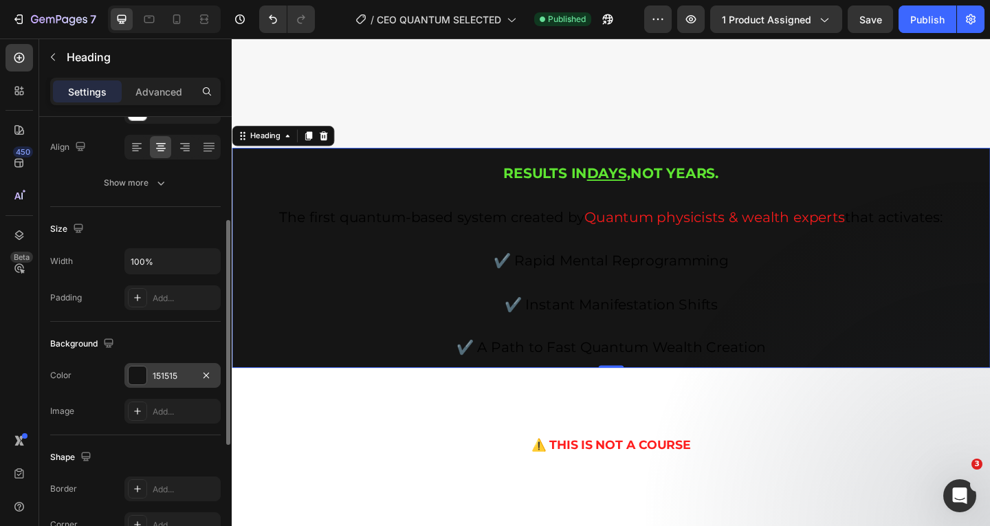
click at [136, 380] on div at bounding box center [138, 375] width 18 height 18
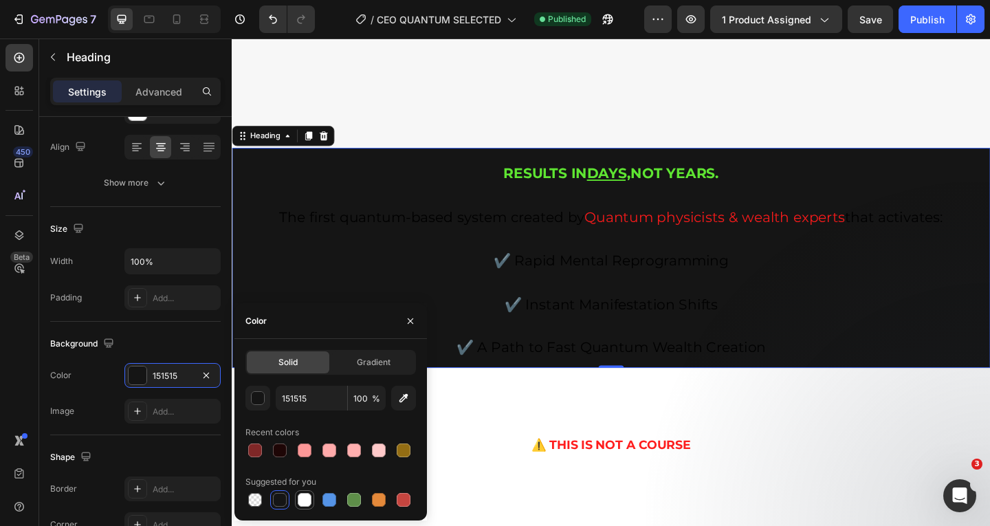
click at [311, 499] on div at bounding box center [305, 500] width 14 height 14
type input "FFFFFF"
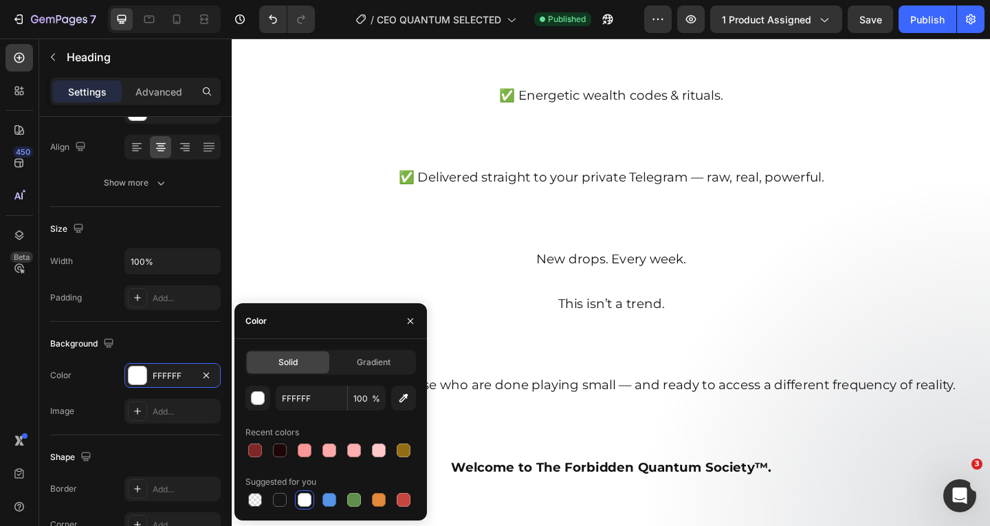
click at [788, 239] on h2 "⚠️ THIS IS NOT A COURSE 👉 It’s a private quantum channel where you receive week…" at bounding box center [644, 68] width 825 height 1177
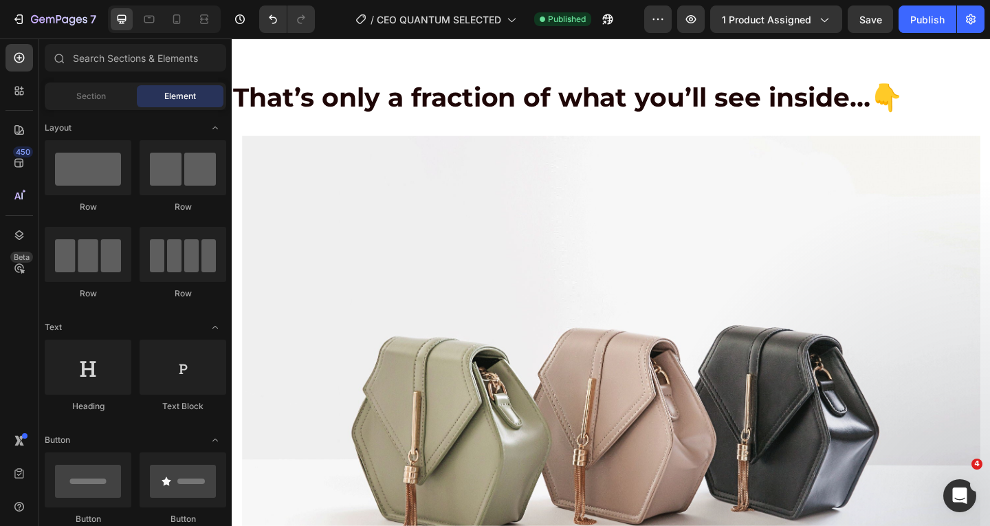
scroll to position [4858, 0]
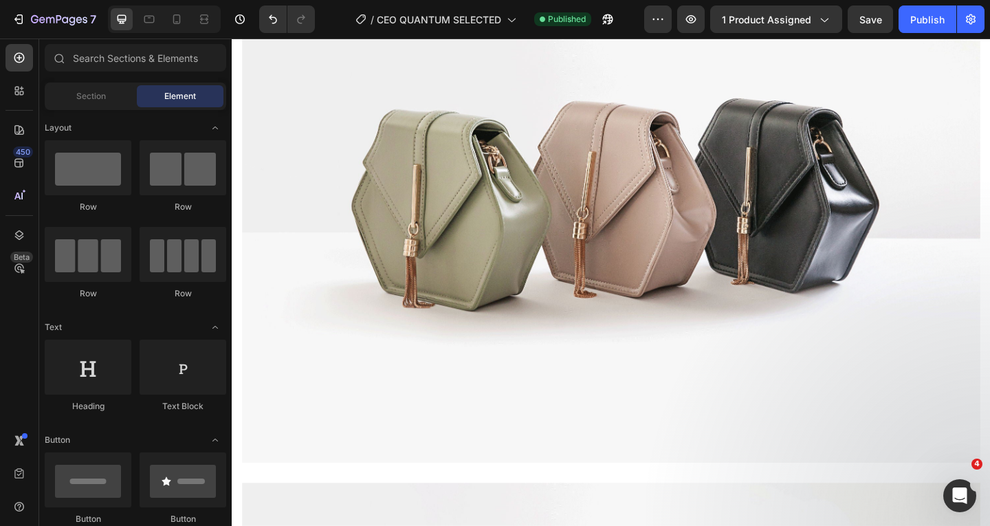
click at [898, 260] on img at bounding box center [644, 199] width 803 height 602
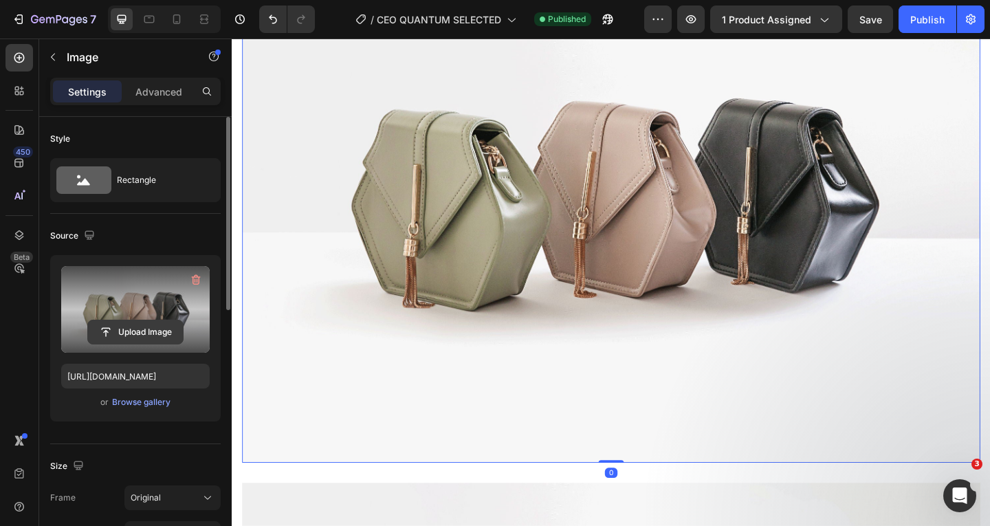
click at [117, 332] on input "file" at bounding box center [135, 331] width 95 height 23
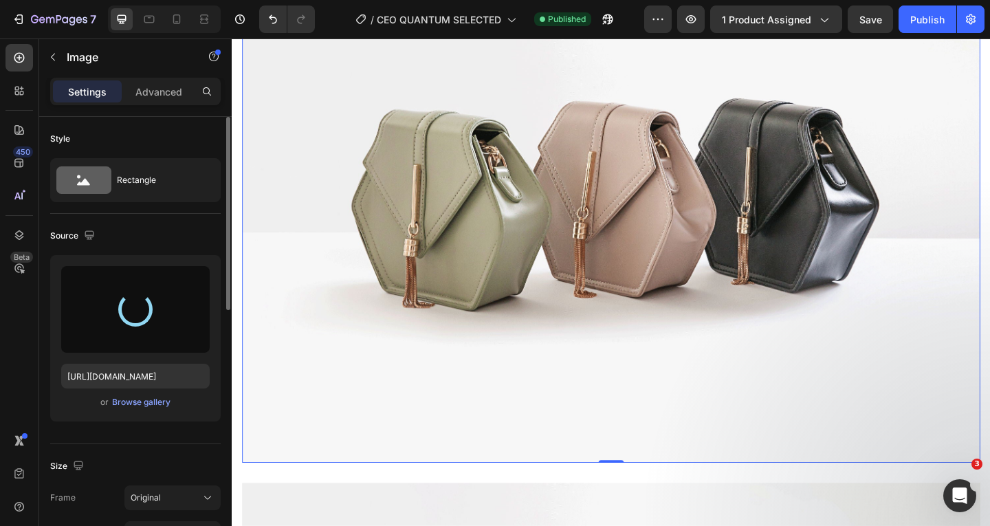
type input "[URL][DOMAIN_NAME]"
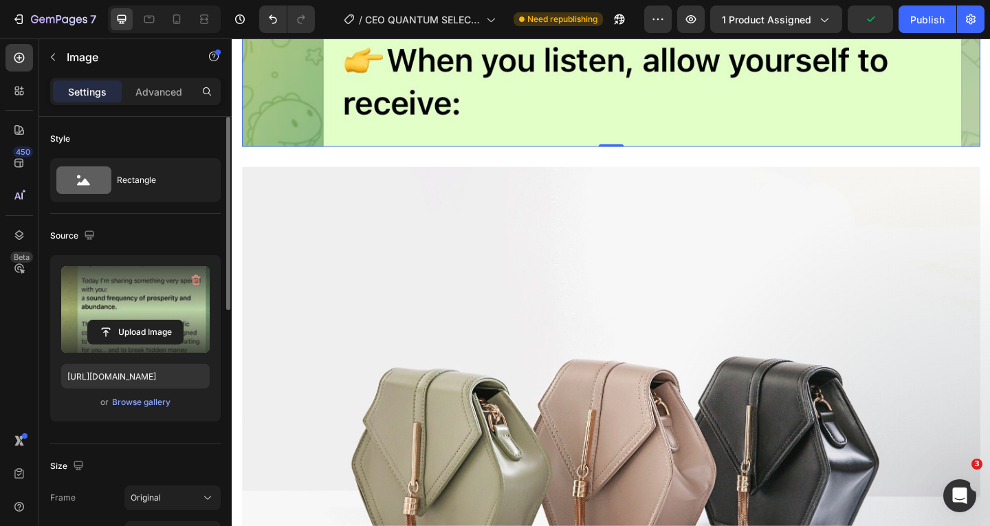
scroll to position [5683, 0]
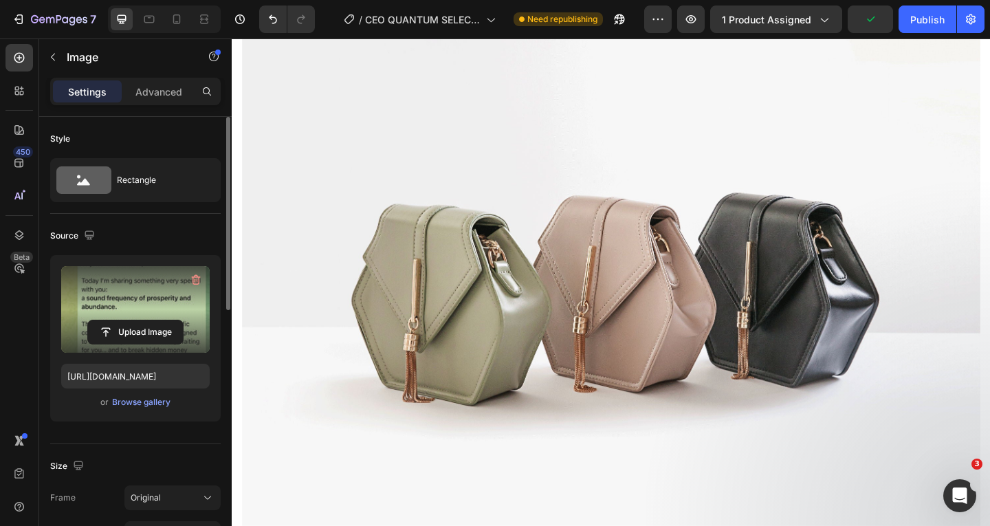
click at [732, 185] on img at bounding box center [644, 301] width 803 height 602
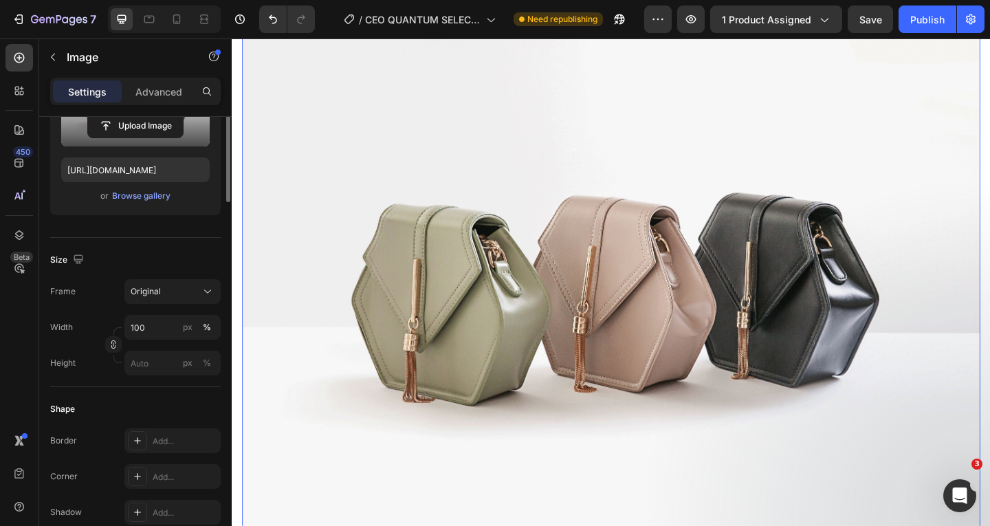
scroll to position [69, 0]
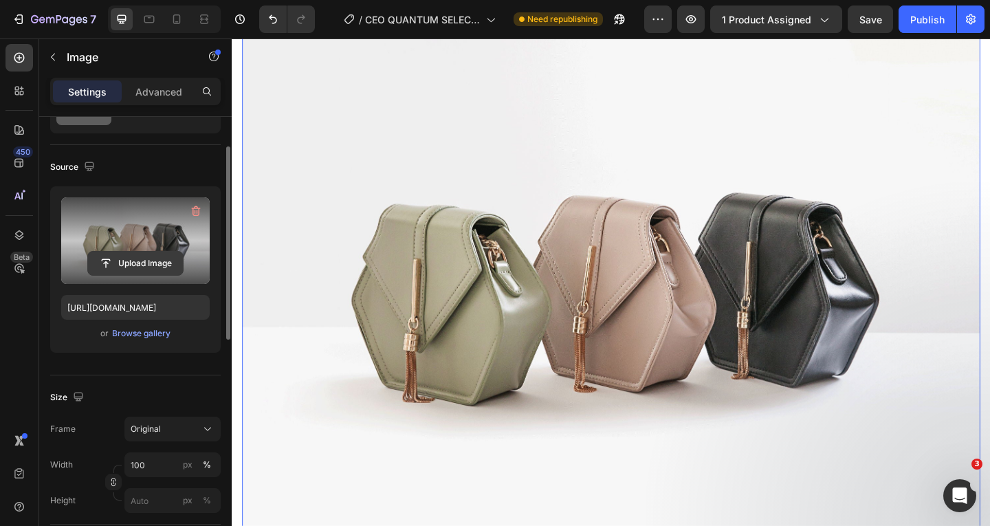
click at [129, 254] on input "file" at bounding box center [135, 263] width 95 height 23
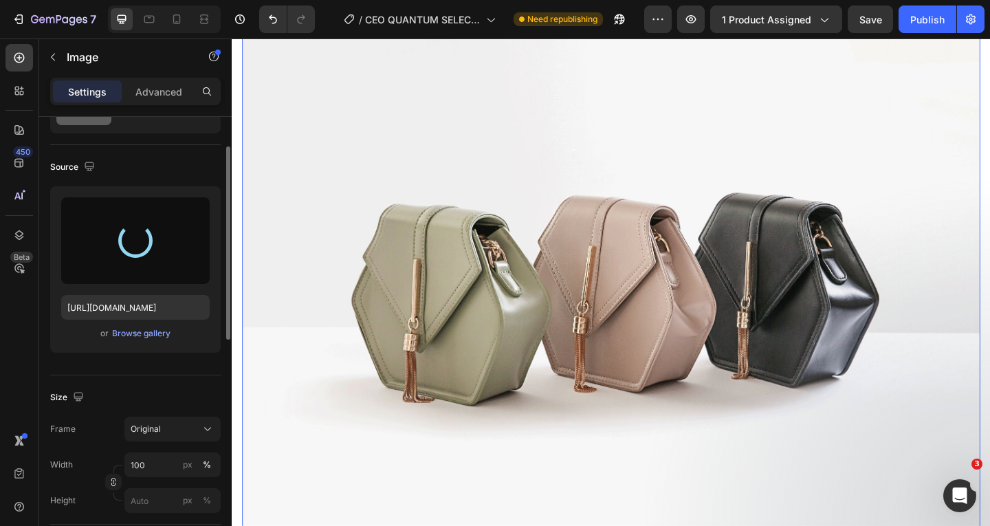
type input "[URL][DOMAIN_NAME]"
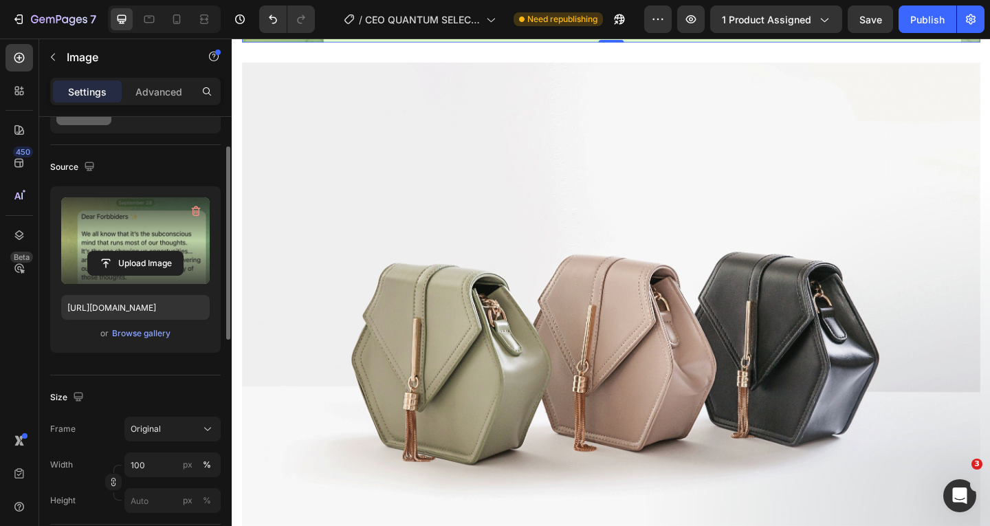
scroll to position [6576, 0]
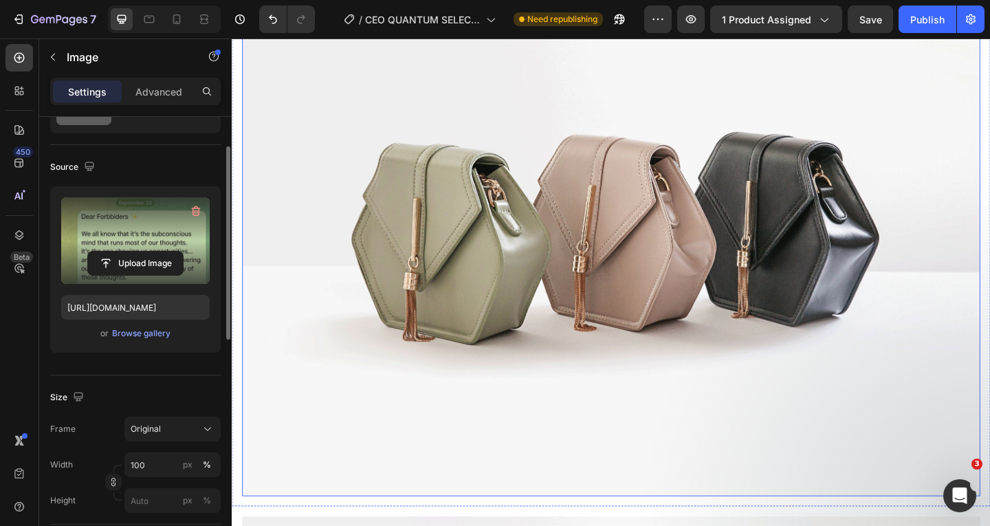
click at [557, 134] on img at bounding box center [644, 235] width 803 height 602
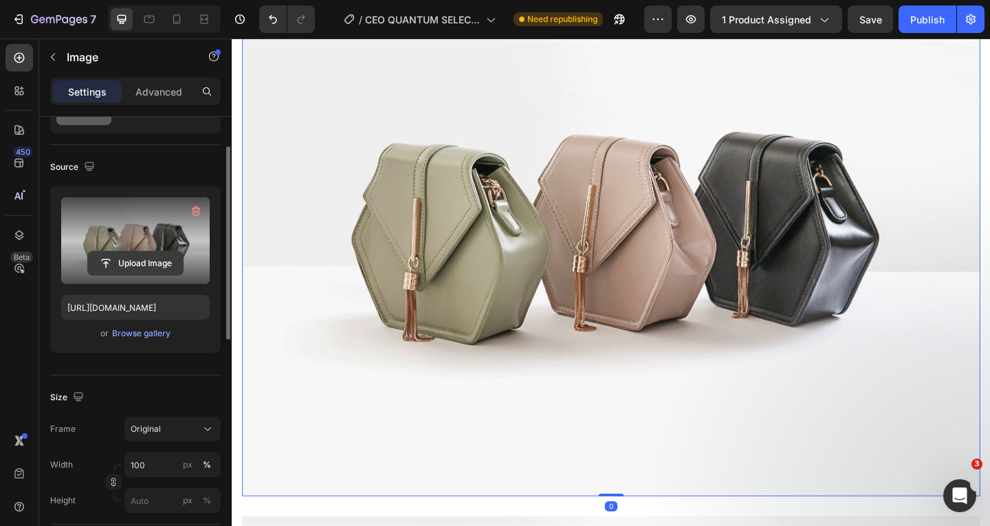
click at [139, 263] on input "file" at bounding box center [135, 263] width 95 height 23
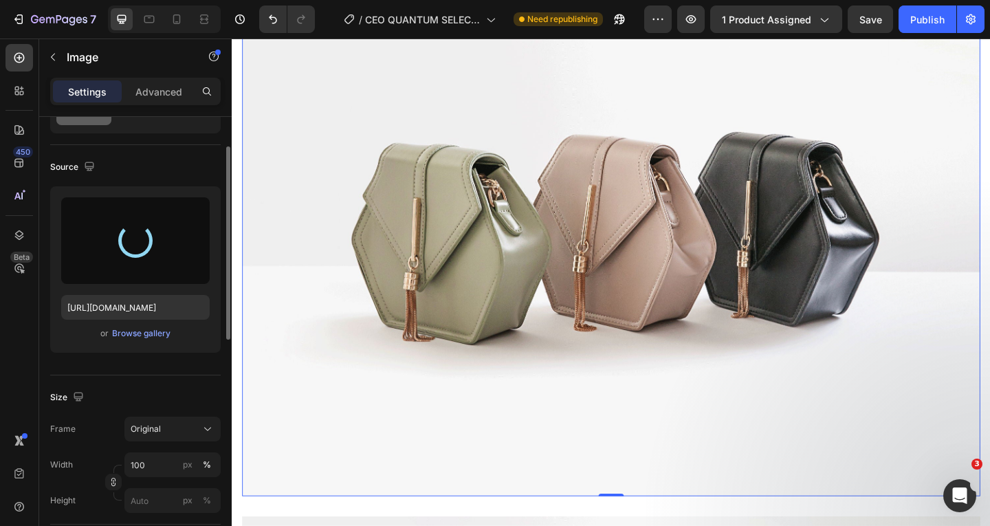
type input "[URL][DOMAIN_NAME]"
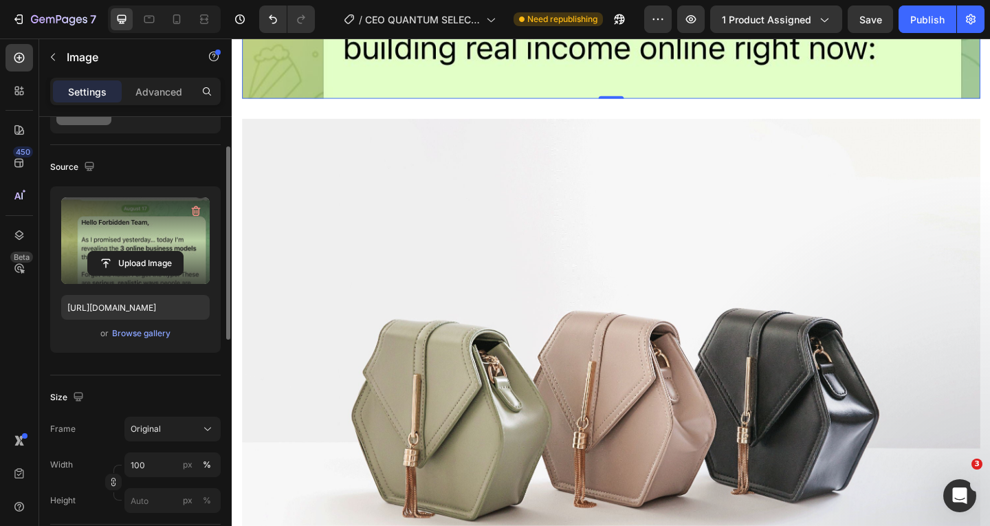
scroll to position [7126, 0]
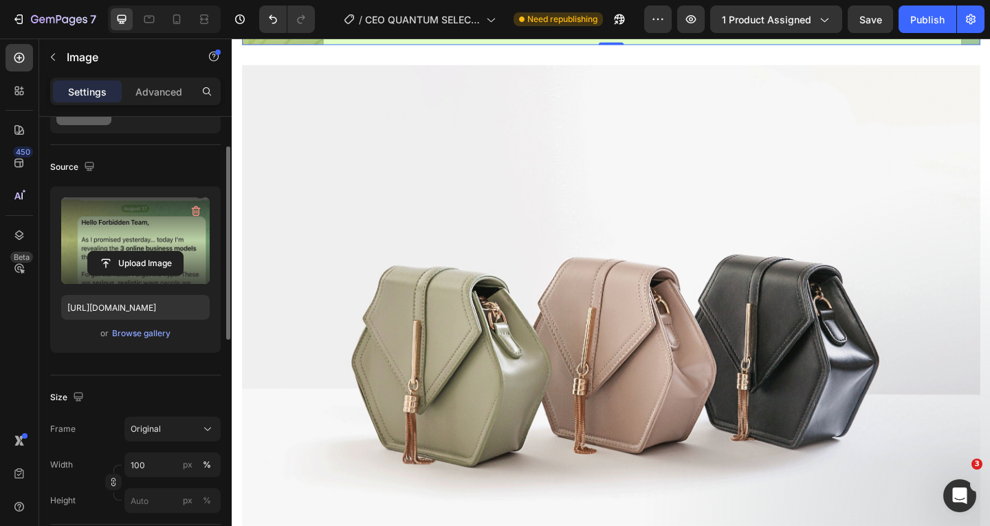
click at [685, 269] on img at bounding box center [644, 368] width 803 height 602
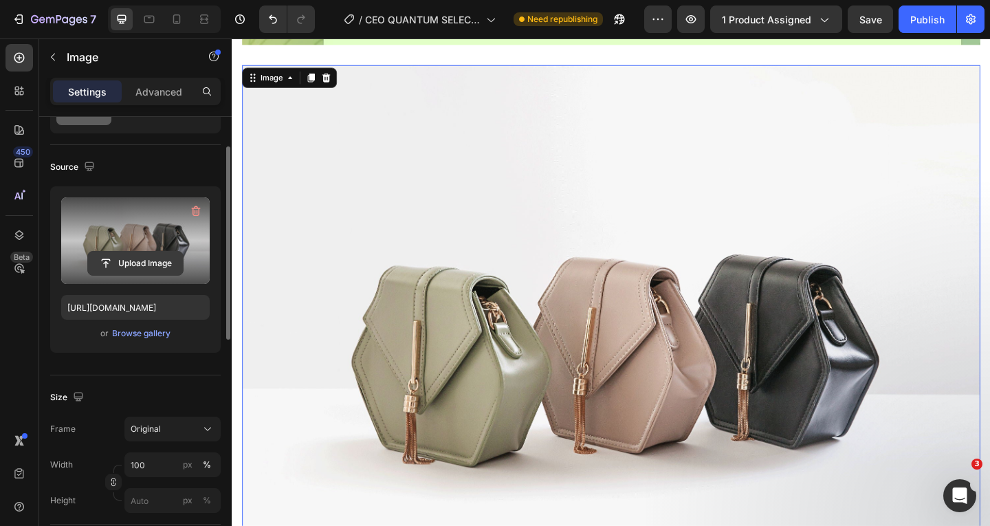
click at [130, 262] on input "file" at bounding box center [135, 263] width 95 height 23
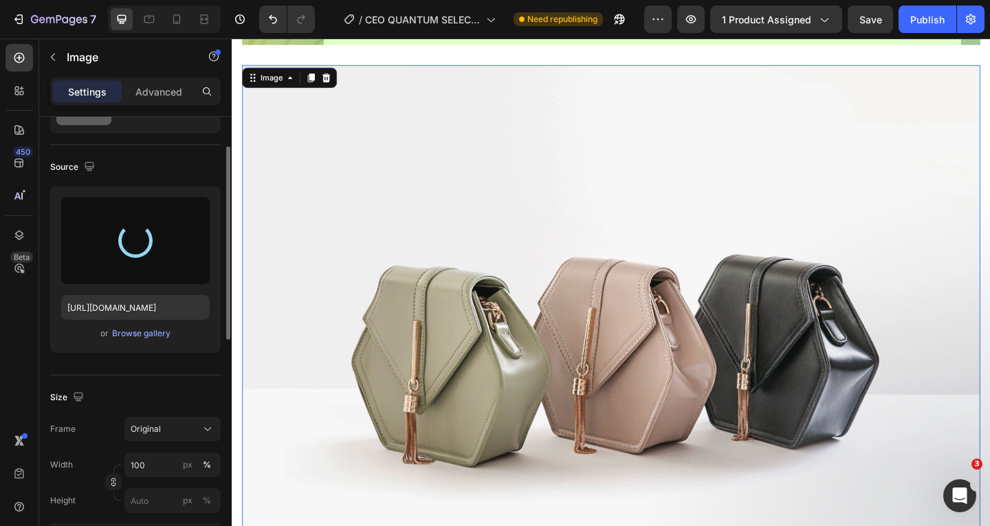
type input "[URL][DOMAIN_NAME]"
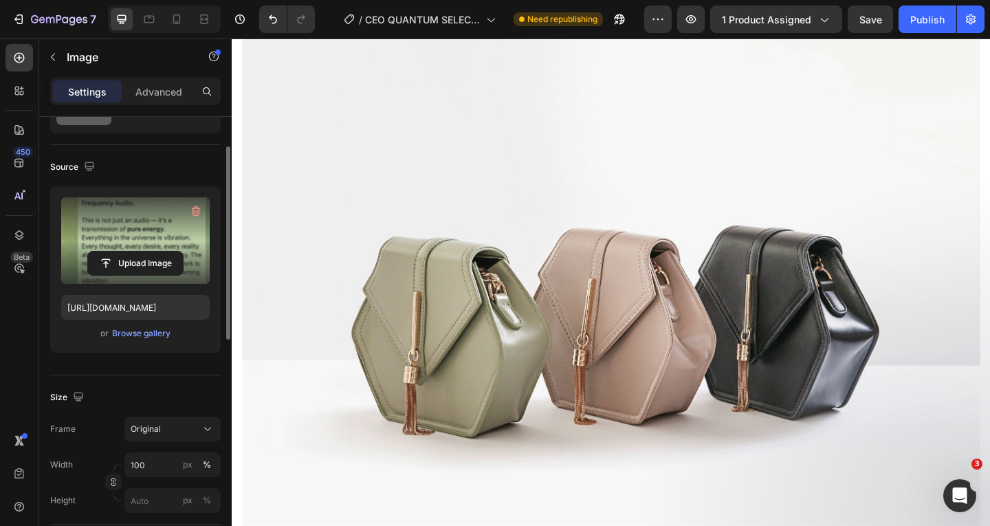
scroll to position [8570, 0]
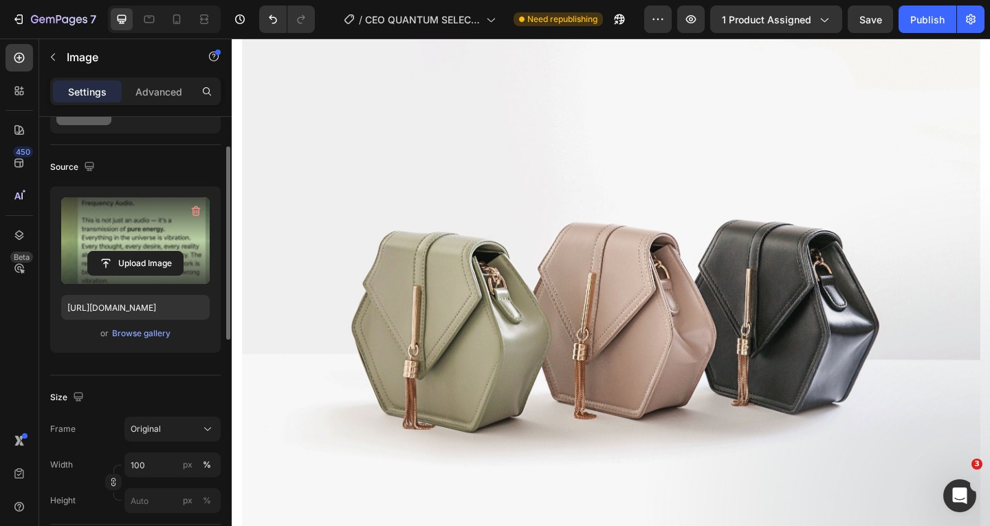
click at [589, 217] on img at bounding box center [644, 331] width 803 height 602
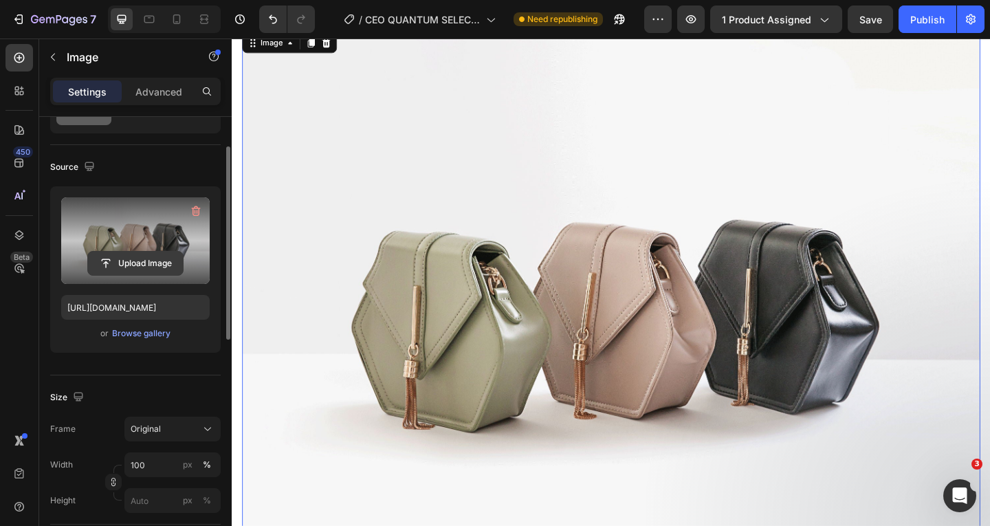
click at [148, 251] on button "Upload Image" at bounding box center [135, 263] width 96 height 25
click at [131, 258] on input "file" at bounding box center [135, 263] width 95 height 23
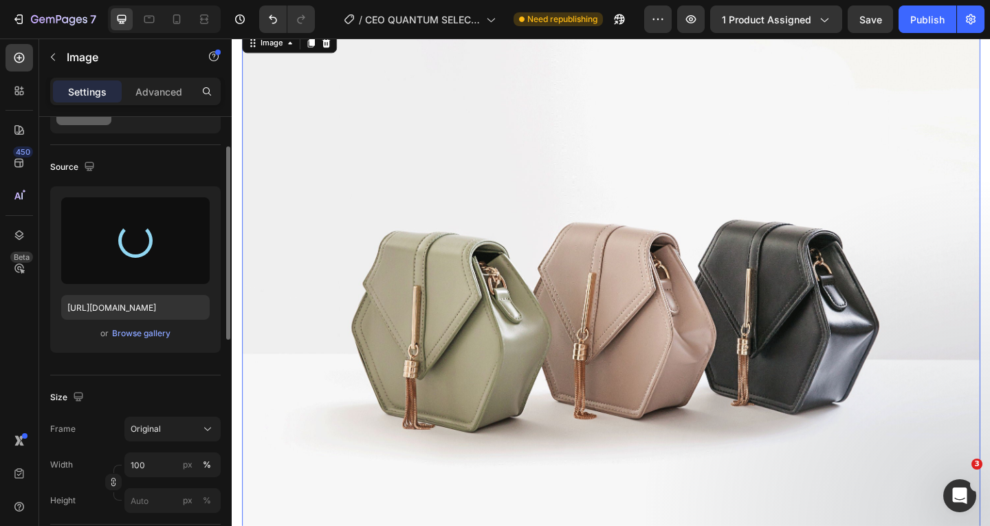
type input "[URL][DOMAIN_NAME]"
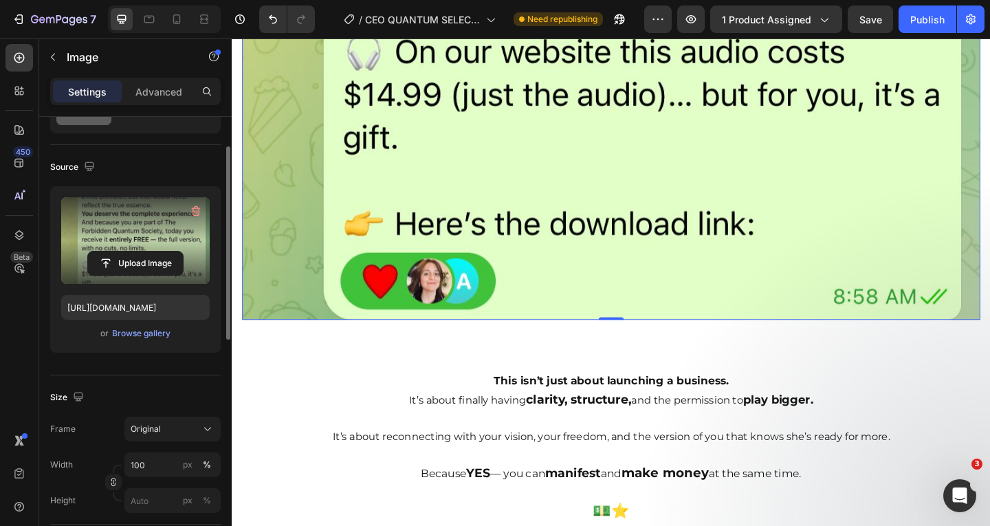
scroll to position [9188, 0]
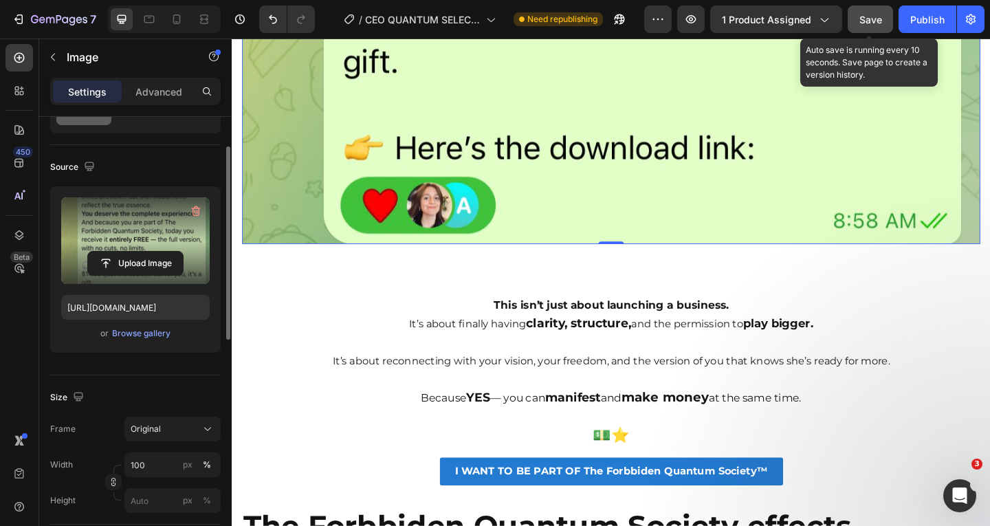
click at [874, 15] on span "Save" at bounding box center [870, 20] width 23 height 12
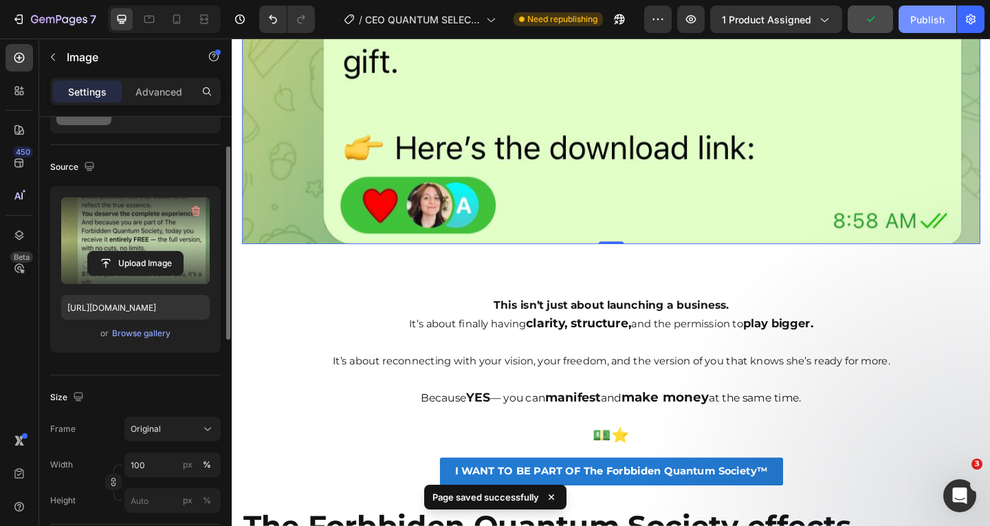
click at [915, 14] on div "Publish" at bounding box center [927, 19] width 34 height 14
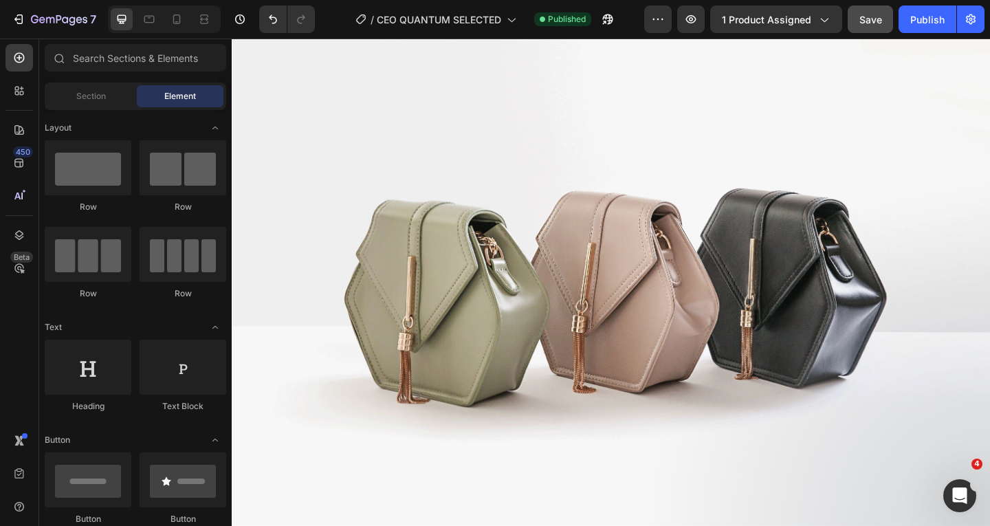
scroll to position [0, 0]
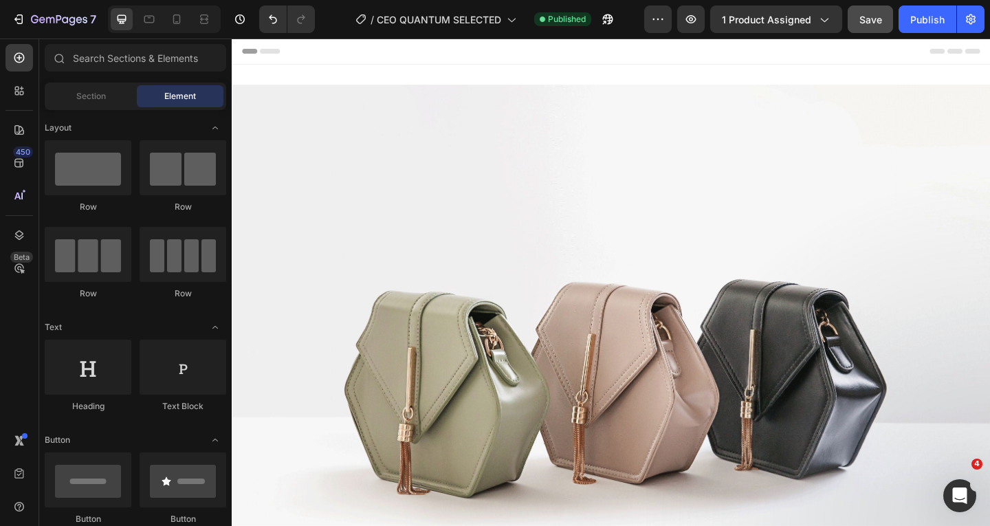
drag, startPoint x: 1052, startPoint y: 368, endPoint x: 1073, endPoint y: 48, distance: 320.3
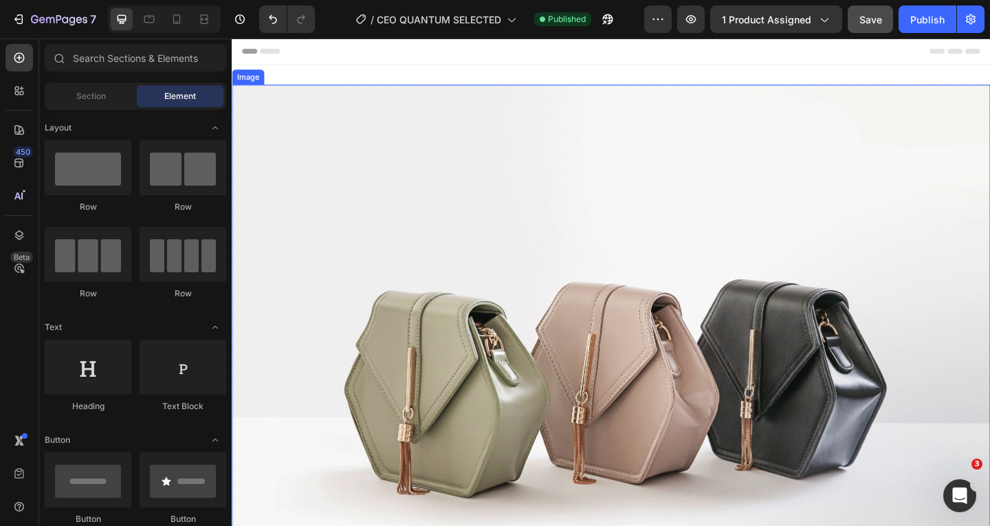
click at [641, 240] on img at bounding box center [644, 398] width 825 height 619
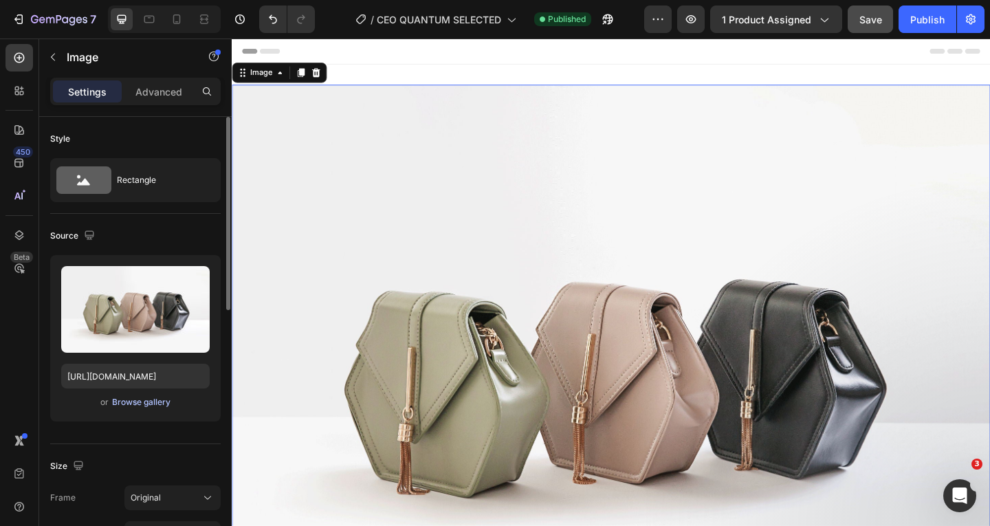
click at [137, 406] on div "Browse gallery" at bounding box center [141, 402] width 58 height 12
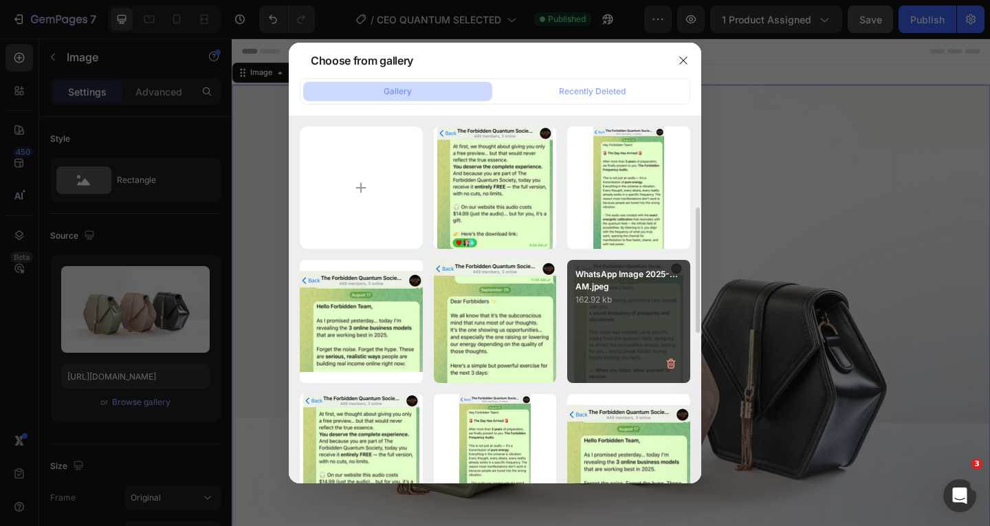
scroll to position [481, 0]
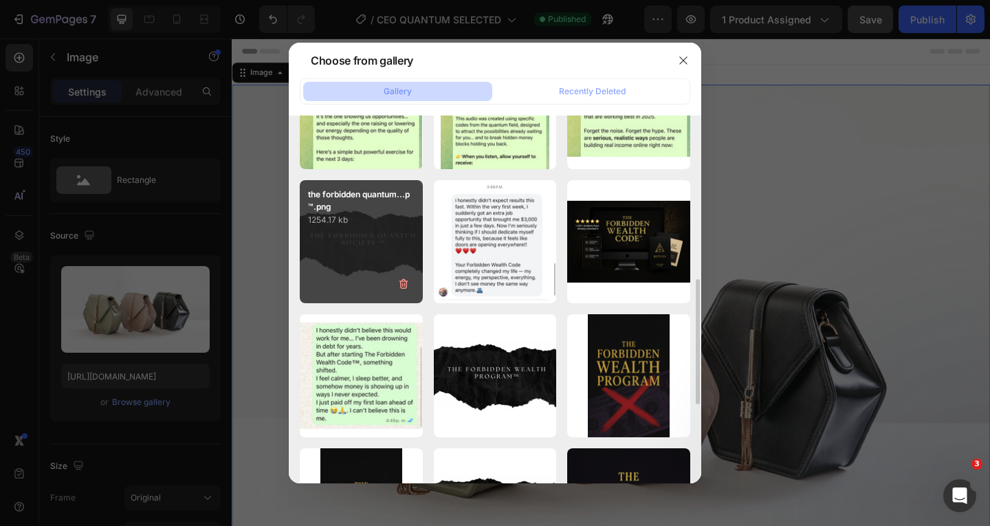
click at [354, 285] on div "the forbidden quantum...p™.png 1254.17 kb" at bounding box center [361, 241] width 123 height 123
type input "[URL][DOMAIN_NAME]"
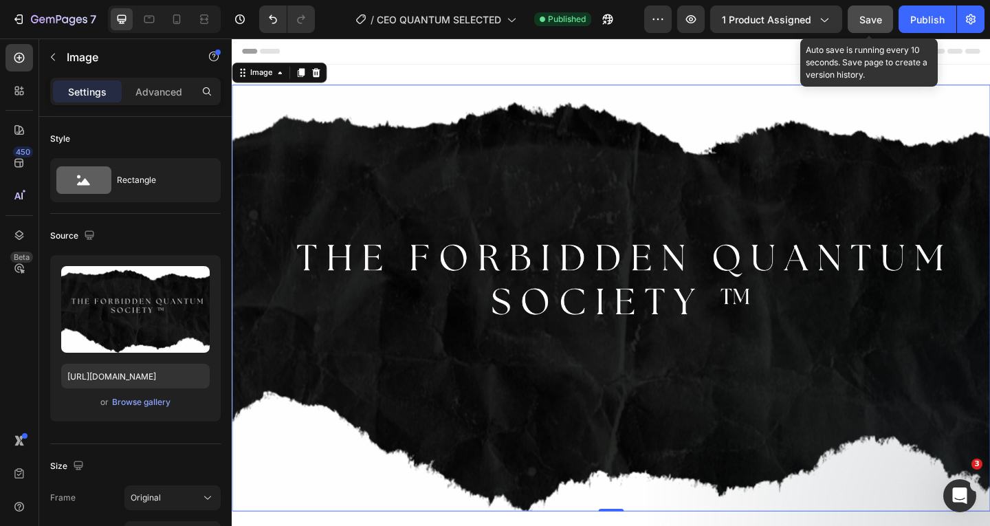
click at [854, 15] on button "Save" at bounding box center [869, 18] width 45 height 27
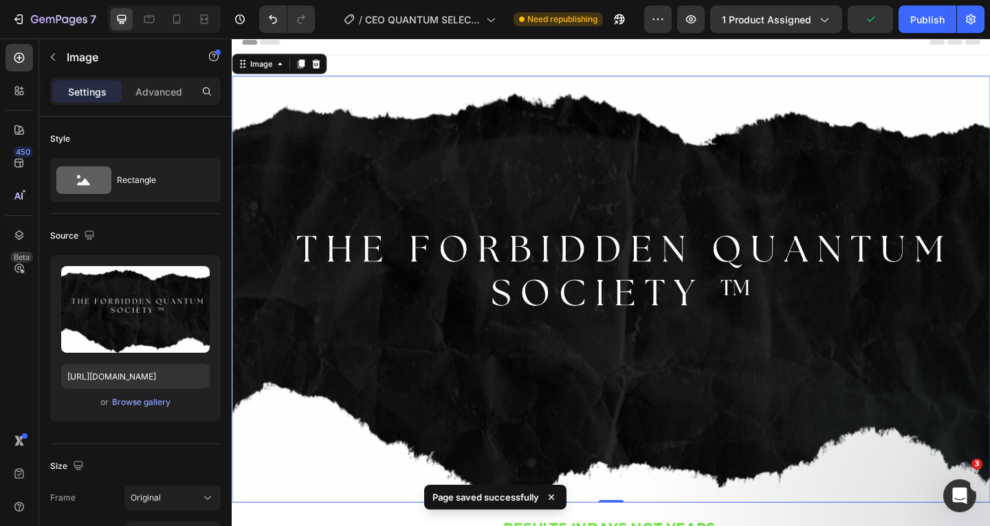
scroll to position [0, 0]
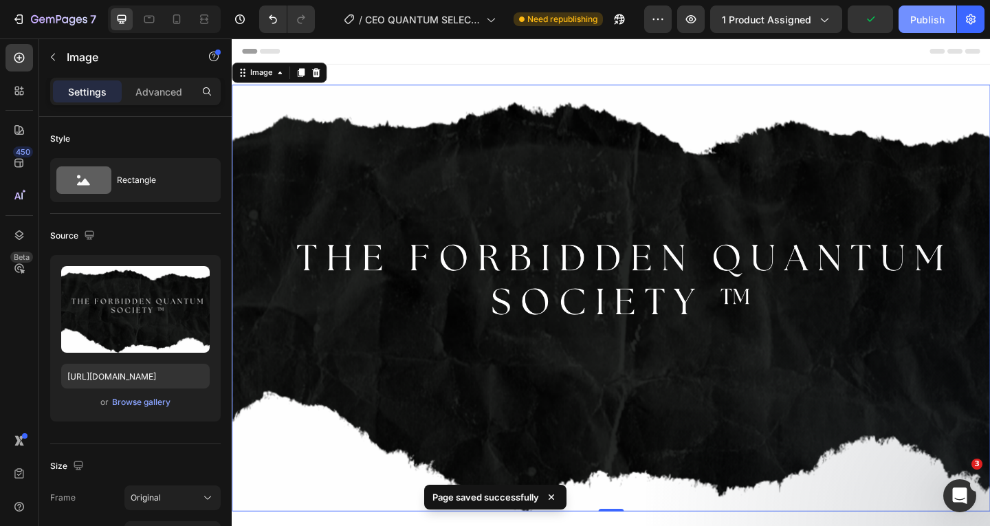
click at [920, 15] on div "Publish" at bounding box center [927, 19] width 34 height 14
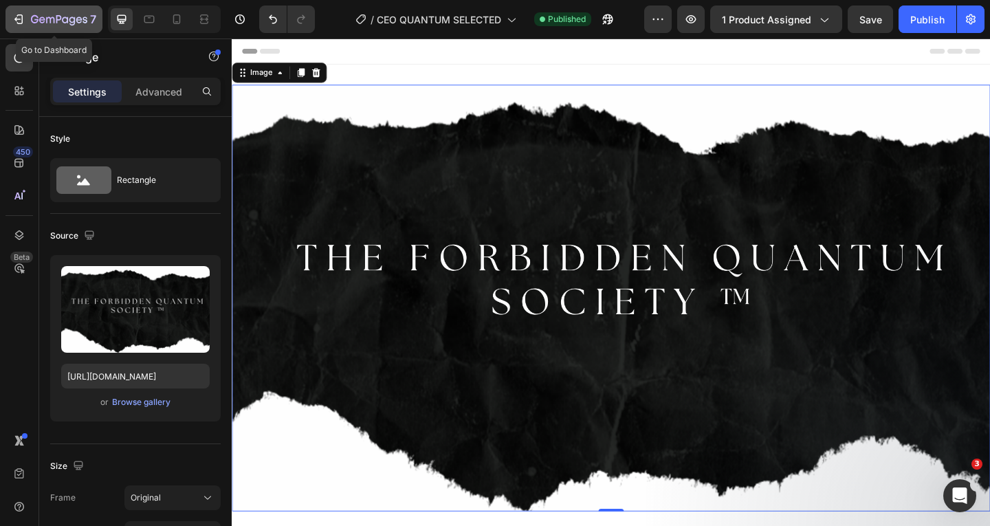
click at [8, 11] on button "7" at bounding box center [53, 18] width 97 height 27
